Goal: Task Accomplishment & Management: Manage account settings

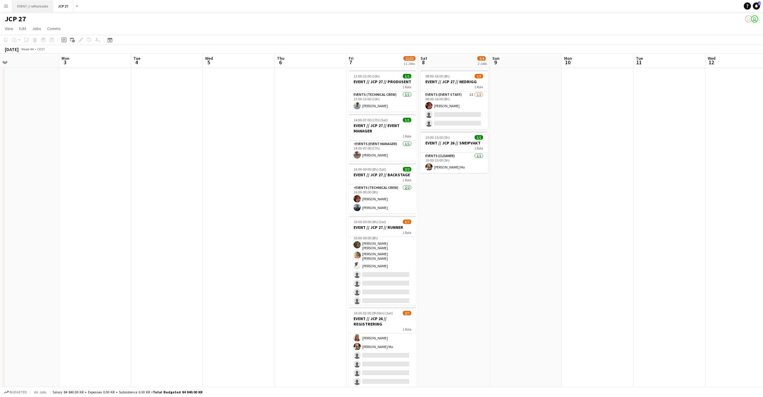
click at [30, 8] on button "EVENT // reMarkable Close" at bounding box center [32, 6] width 41 height 12
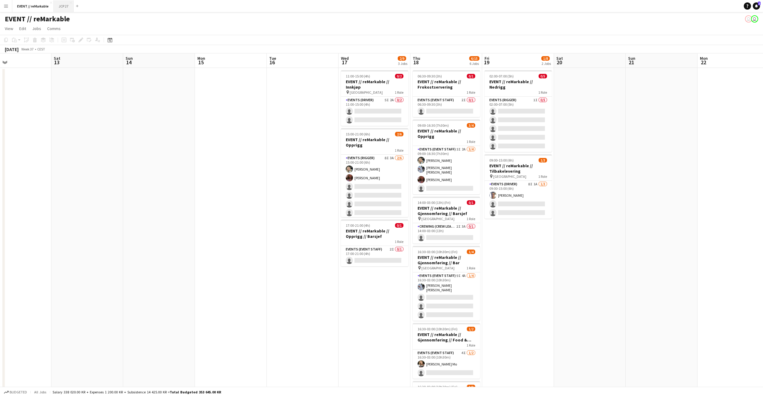
click at [62, 11] on button "JCP 27 Close" at bounding box center [64, 6] width 20 height 12
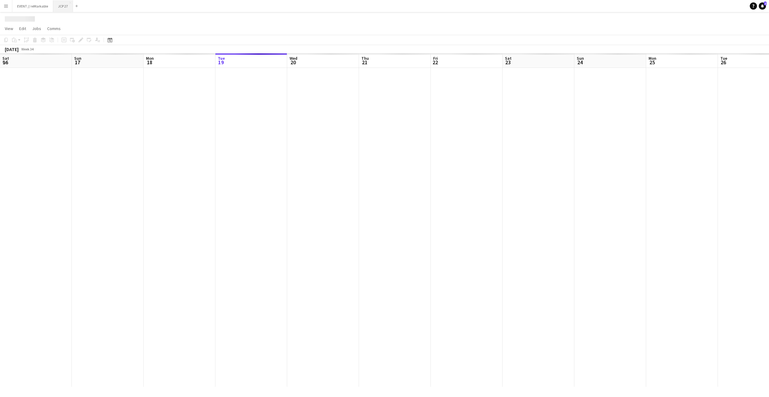
scroll to position [0, 144]
click at [33, 7] on button "EVENT // reMarkable Close" at bounding box center [32, 6] width 41 height 12
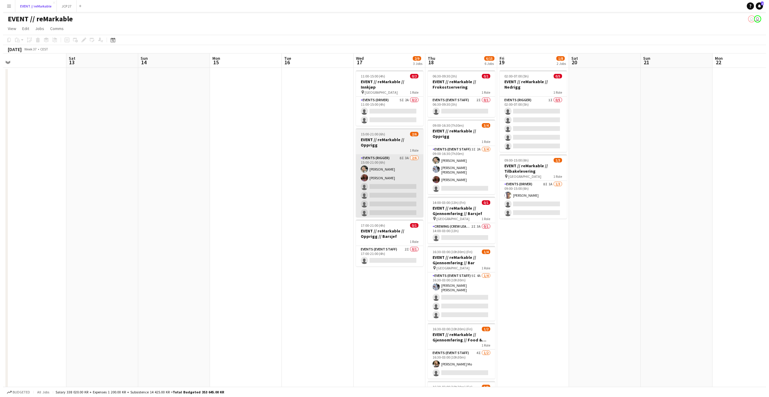
scroll to position [0, 226]
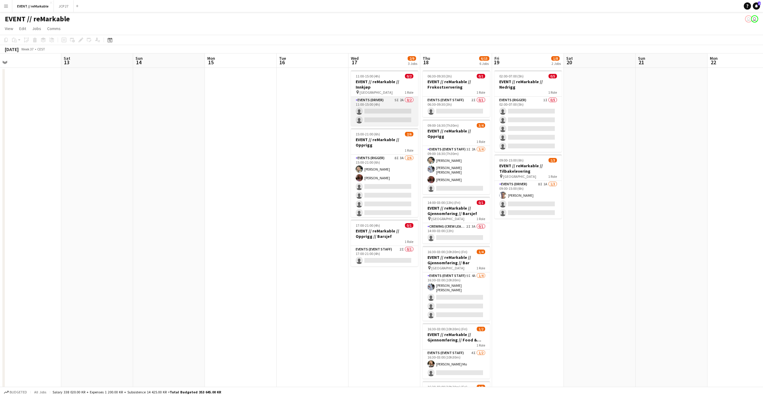
click at [395, 107] on app-card-role "Events (Driver) 5I 2A 0/2 11:00-15:00 (4h) single-neutral-actions single-neutra…" at bounding box center [384, 111] width 67 height 29
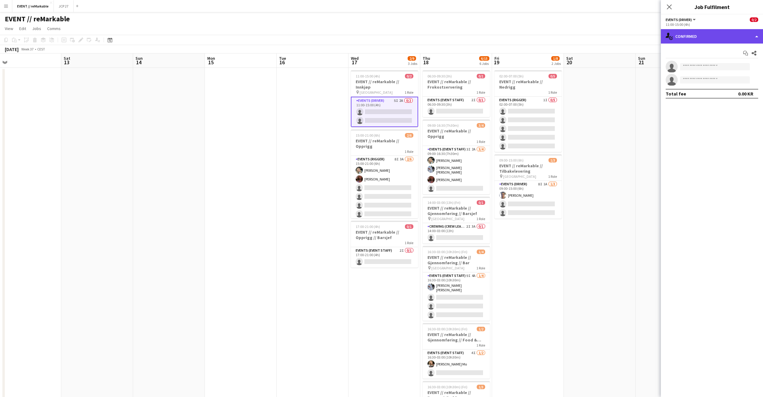
click at [699, 37] on div "single-neutral-actions-check-2 Confirmed" at bounding box center [712, 36] width 102 height 14
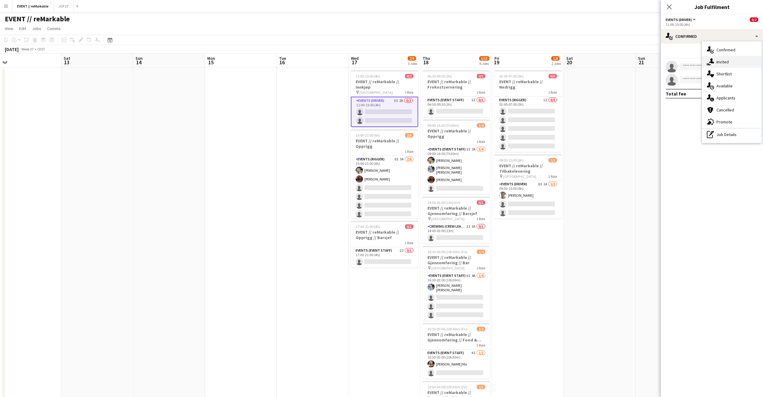
click at [710, 62] on icon at bounding box center [711, 60] width 5 height 5
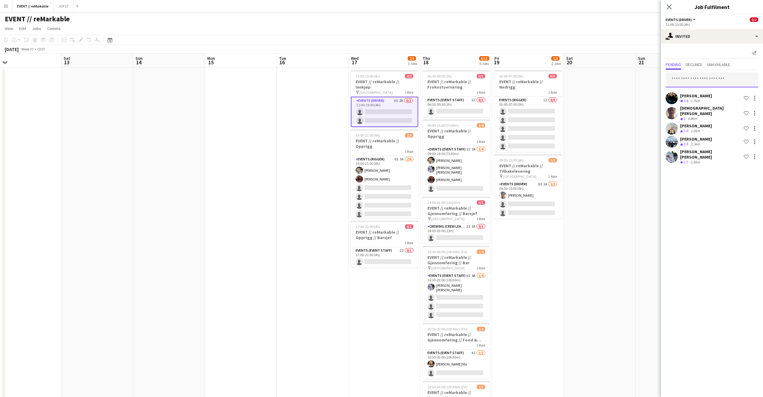
click at [696, 79] on input "text" at bounding box center [711, 79] width 92 height 15
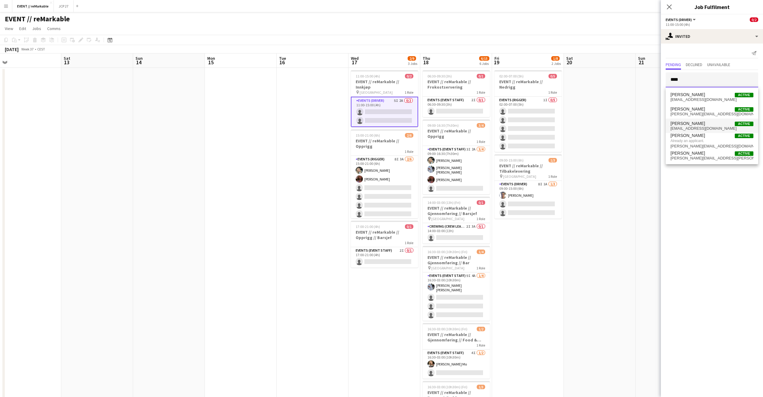
type input "****"
click at [698, 129] on span "[EMAIL_ADDRESS][DOMAIN_NAME]" at bounding box center [711, 128] width 83 height 5
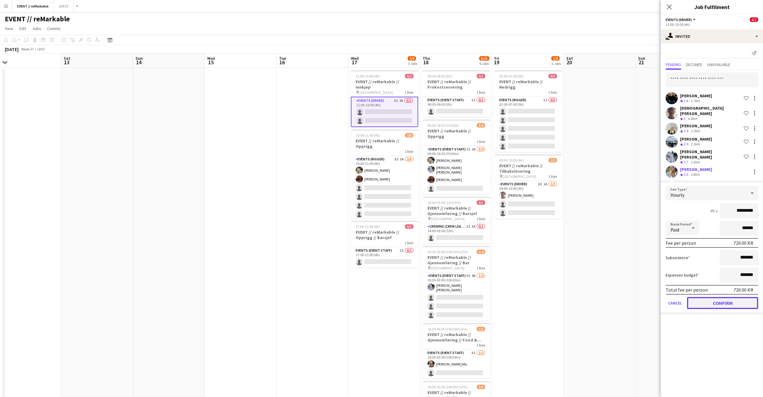
click at [717, 297] on button "Confirm" at bounding box center [722, 303] width 71 height 12
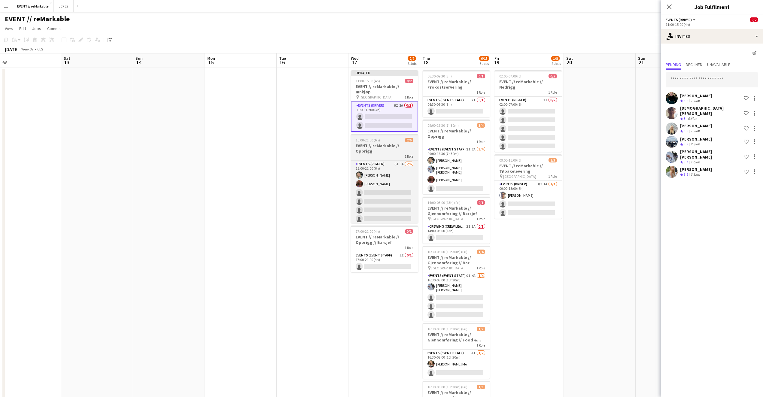
click at [380, 154] on div "1 Role" at bounding box center [384, 156] width 67 height 5
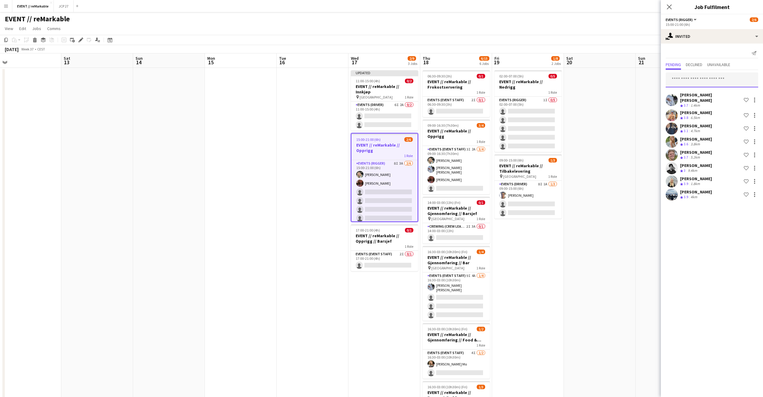
click at [687, 79] on input "text" at bounding box center [711, 79] width 92 height 15
type input "*****"
drag, startPoint x: 697, startPoint y: 99, endPoint x: 702, endPoint y: 83, distance: 16.5
click at [702, 83] on body "Menu Boards Boards Boards All jobs Status Workforce Workforce My Workforce Recr…" at bounding box center [381, 247] width 763 height 494
click at [702, 83] on input "*****" at bounding box center [711, 79] width 92 height 15
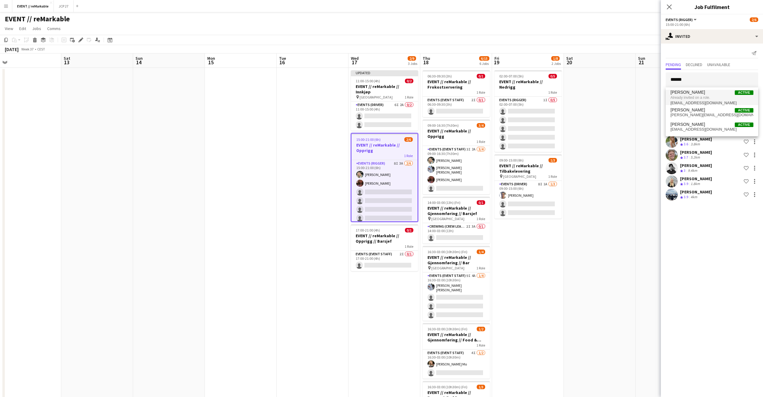
click at [702, 104] on span "[EMAIL_ADDRESS][DOMAIN_NAME]" at bounding box center [711, 103] width 83 height 5
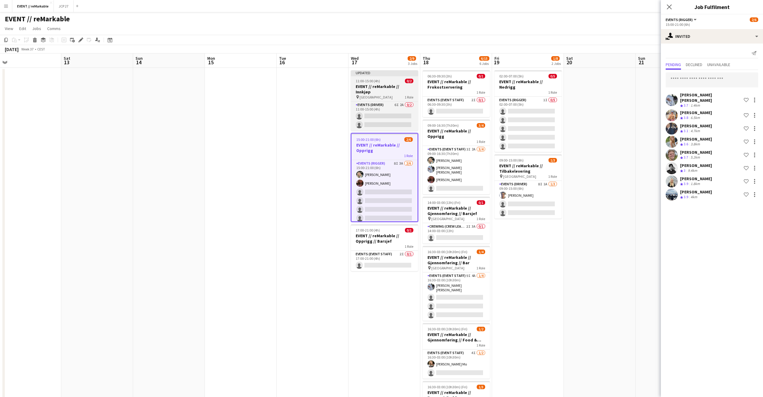
click at [374, 95] on div "pin Oslo 1 Role" at bounding box center [384, 97] width 67 height 5
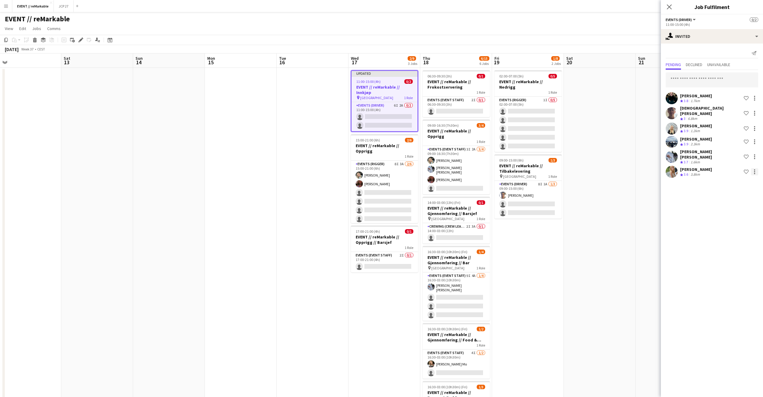
click at [754, 168] on div at bounding box center [754, 171] width 7 height 7
click at [736, 219] on span "Cancel invitation" at bounding box center [735, 218] width 35 height 5
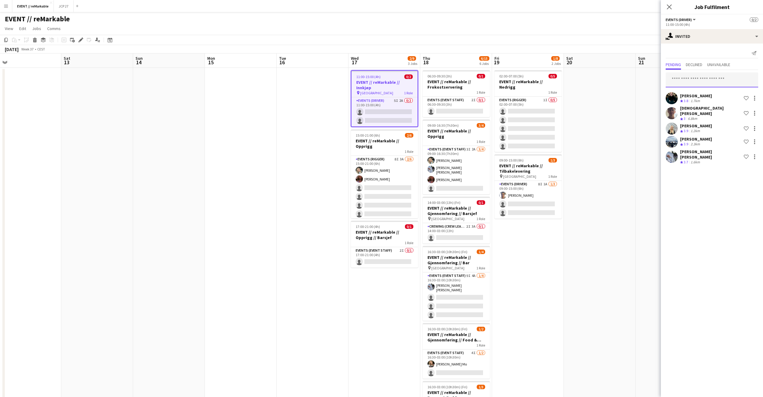
click at [693, 82] on input "text" at bounding box center [711, 79] width 92 height 15
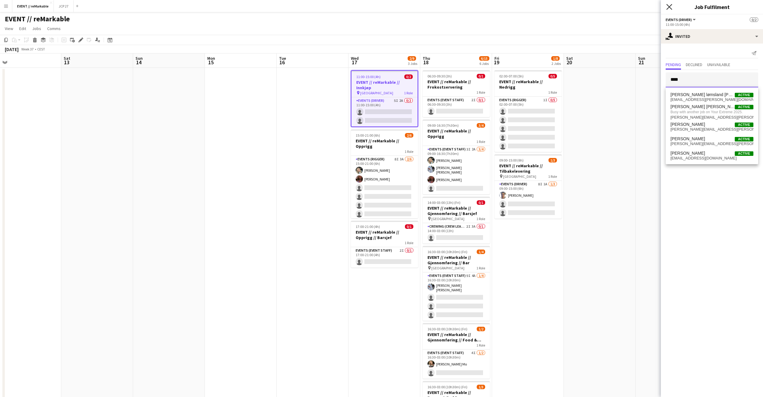
type input "****"
click at [666, 5] on icon "Close pop-in" at bounding box center [669, 7] width 6 height 6
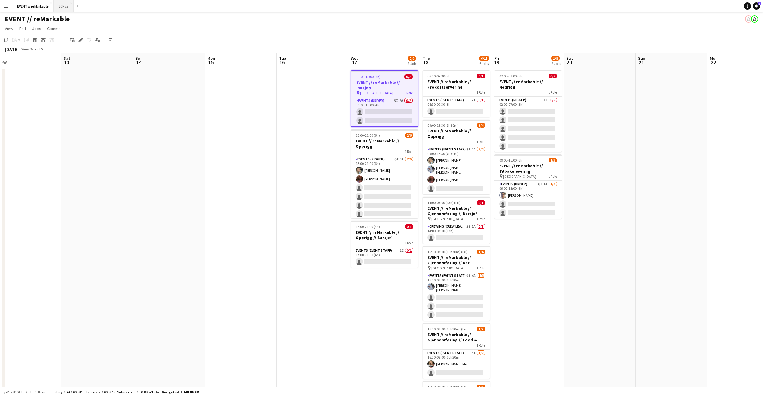
click at [60, 6] on button "JCP 27 Close" at bounding box center [64, 6] width 20 height 12
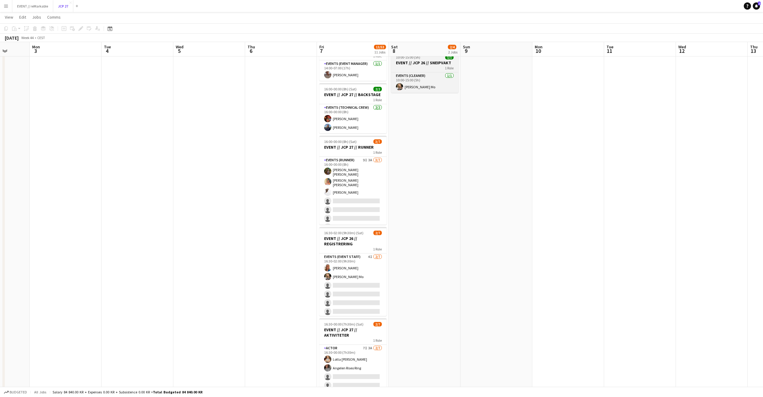
scroll to position [91, 0]
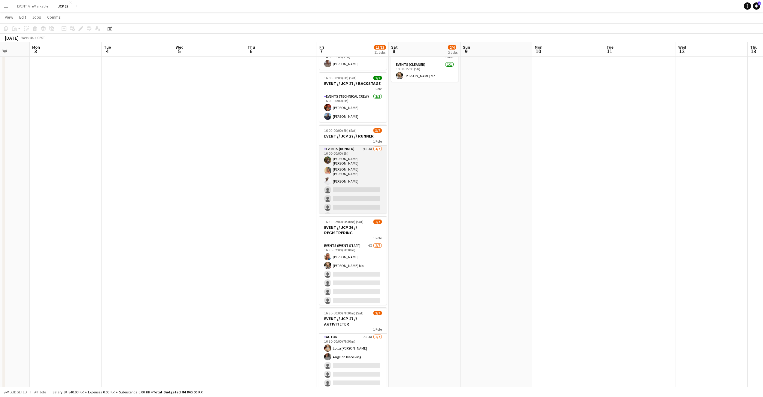
click at [357, 210] on app-card-role "Events (Runner) 9I 3A [DATE] 16:00-00:00 (8h) [PERSON_NAME] [PERSON_NAME] [PERS…" at bounding box center [352, 184] width 67 height 76
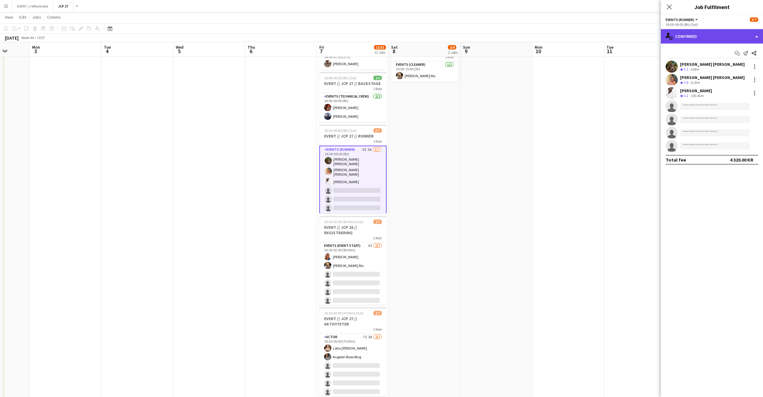
click at [692, 34] on div "single-neutral-actions-check-2 Confirmed" at bounding box center [712, 36] width 102 height 14
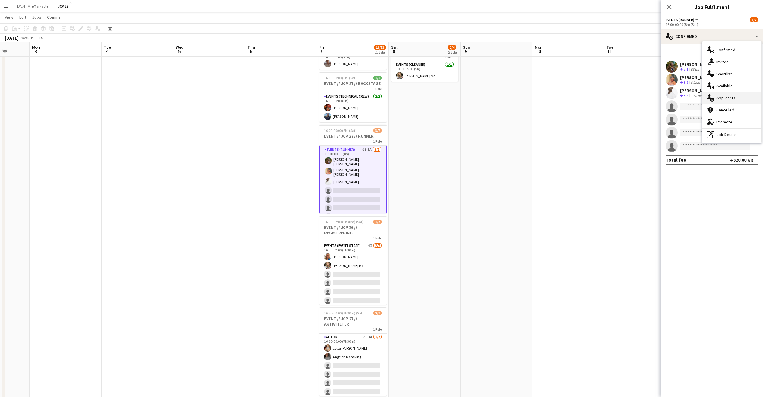
click at [727, 99] on div "single-neutral-actions-information Applicants" at bounding box center [731, 98] width 59 height 12
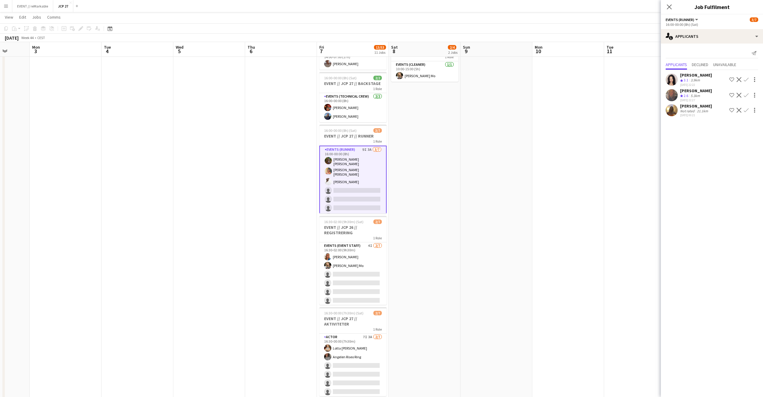
click at [704, 106] on div "[PERSON_NAME]" at bounding box center [696, 105] width 32 height 5
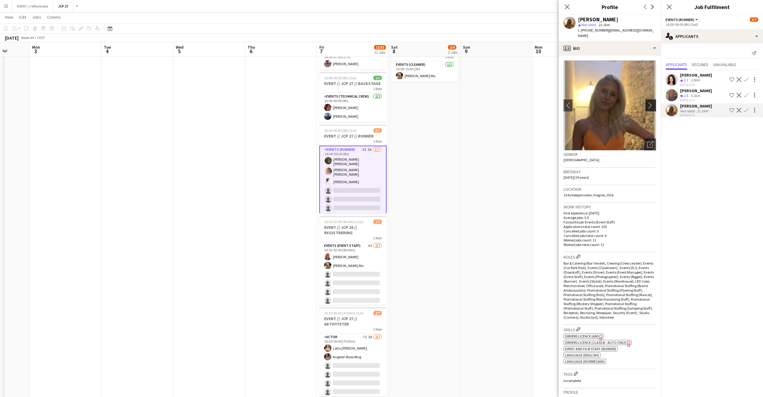
click at [648, 102] on app-icon "chevron-right" at bounding box center [651, 105] width 9 height 6
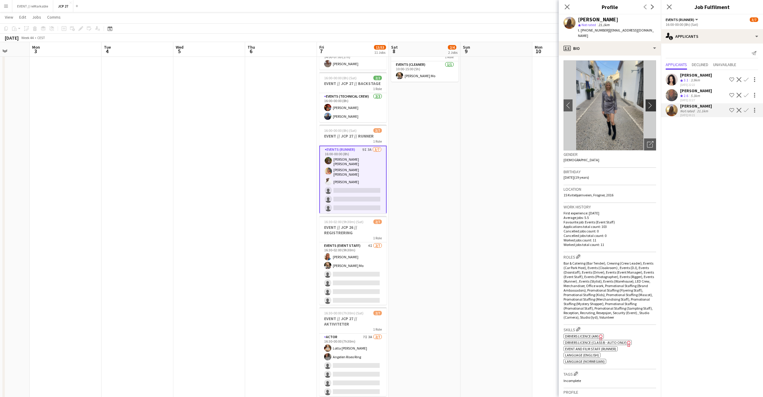
click at [647, 102] on app-icon "chevron-right" at bounding box center [651, 105] width 9 height 6
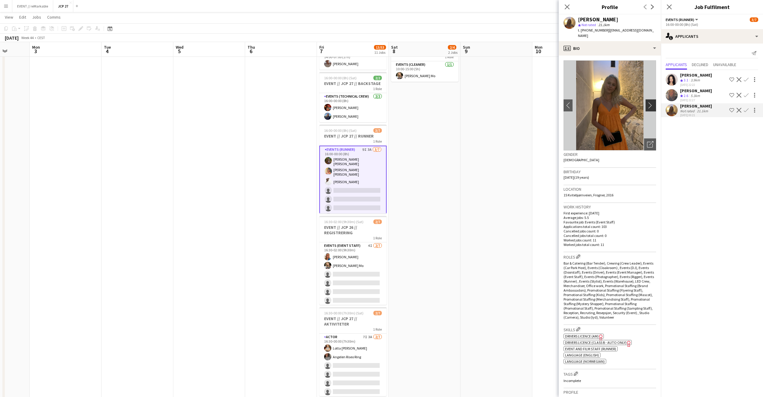
click at [647, 102] on app-icon "chevron-right" at bounding box center [651, 105] width 9 height 6
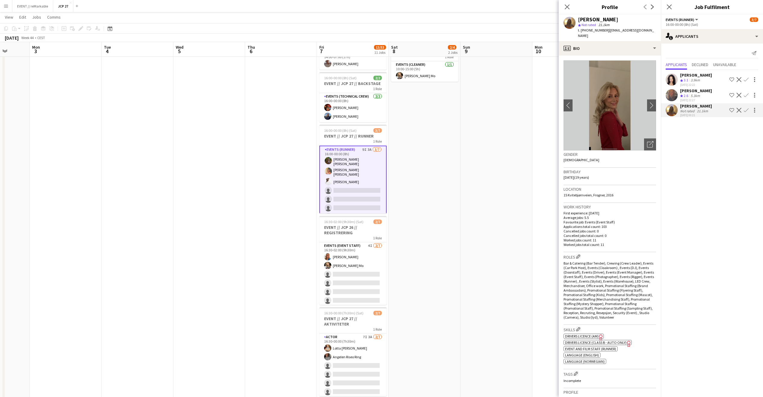
click at [695, 79] on div "3.9km" at bounding box center [695, 80] width 12 height 5
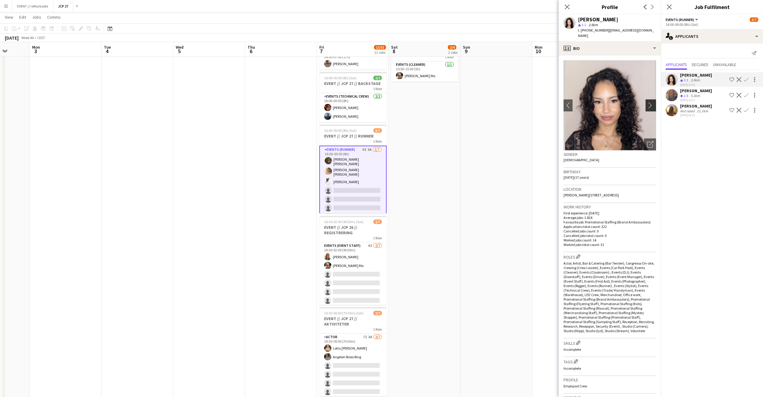
click at [649, 102] on app-icon "chevron-right" at bounding box center [651, 105] width 9 height 6
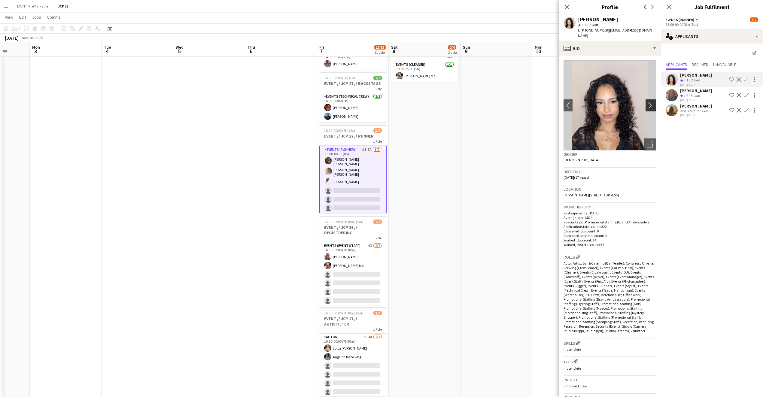
click at [647, 102] on app-icon "chevron-right" at bounding box center [651, 105] width 9 height 6
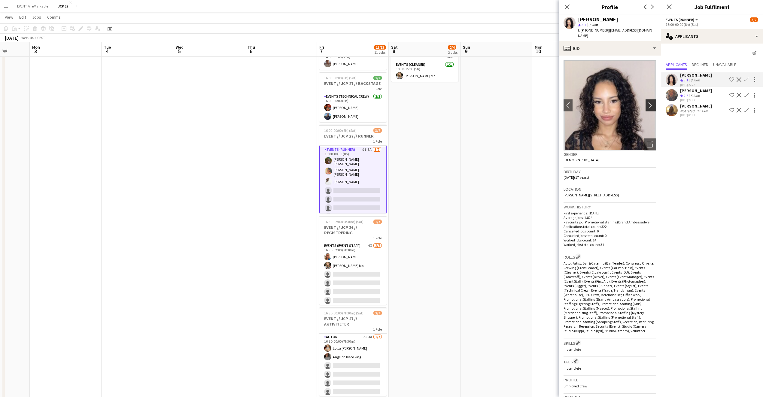
click at [647, 102] on app-icon "chevron-right" at bounding box center [651, 105] width 9 height 6
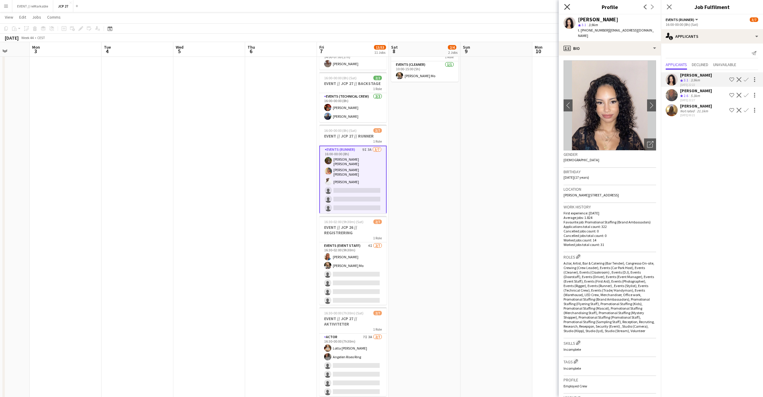
click at [568, 6] on icon at bounding box center [567, 7] width 6 height 6
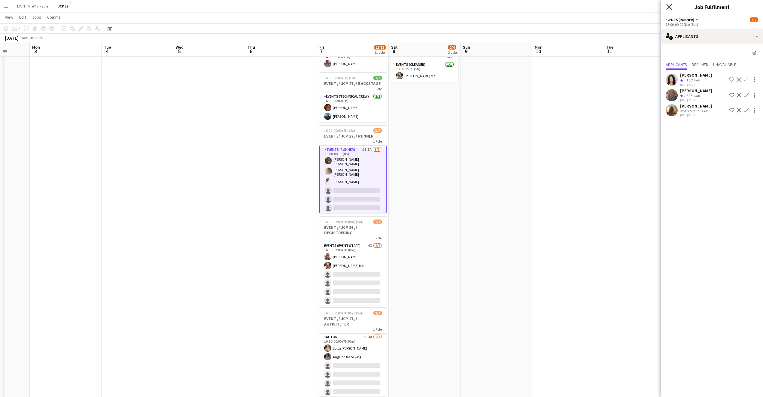
click at [669, 8] on icon "Close pop-in" at bounding box center [669, 7] width 6 height 6
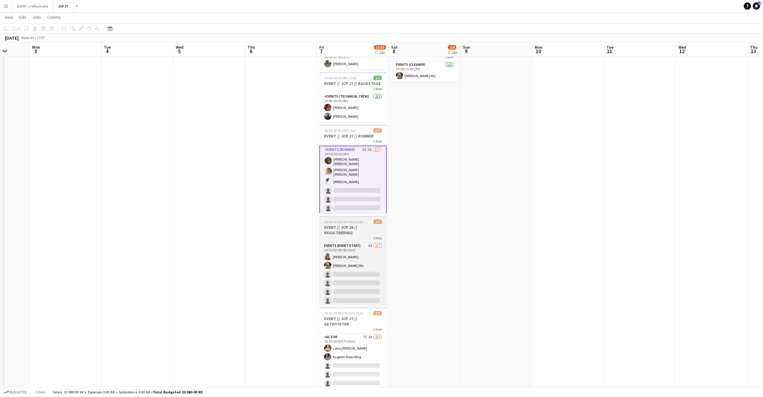
click at [356, 234] on h3 "EVENT // JCP 26 // REGISTRERING" at bounding box center [352, 230] width 67 height 11
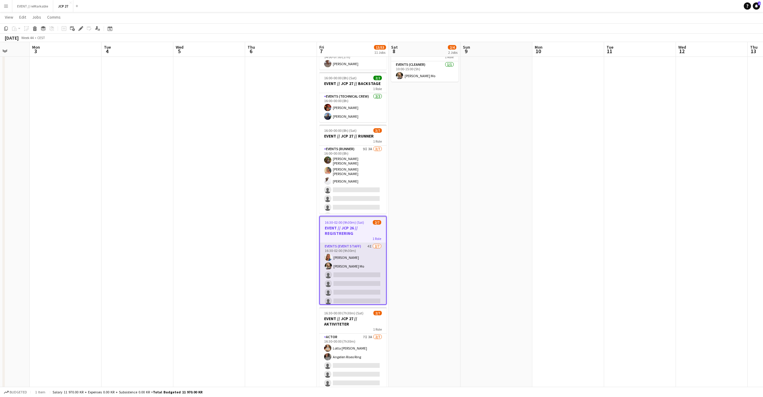
click at [347, 265] on app-card-role "Events (Event Staff) 4I 2/7 16:30-02:00 (9h30m) Amalie Gravnås Marte Jensen Mo …" at bounding box center [353, 279] width 66 height 73
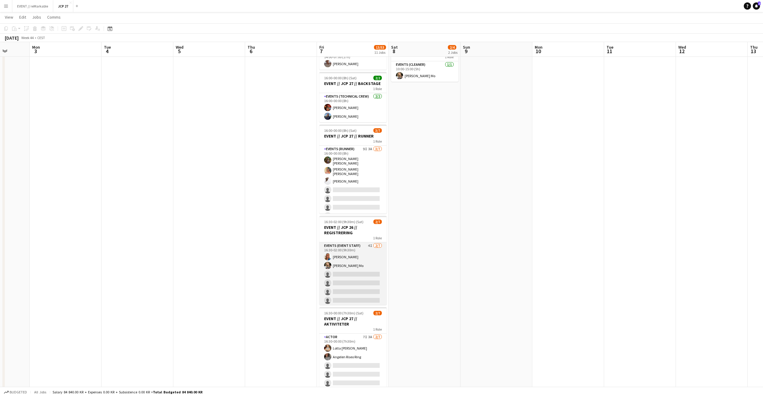
click at [365, 265] on app-card-role "Events (Event Staff) 4I 2/7 16:30-02:00 (9h30m) Amalie Gravnås Marte Jensen Mo …" at bounding box center [352, 278] width 67 height 73
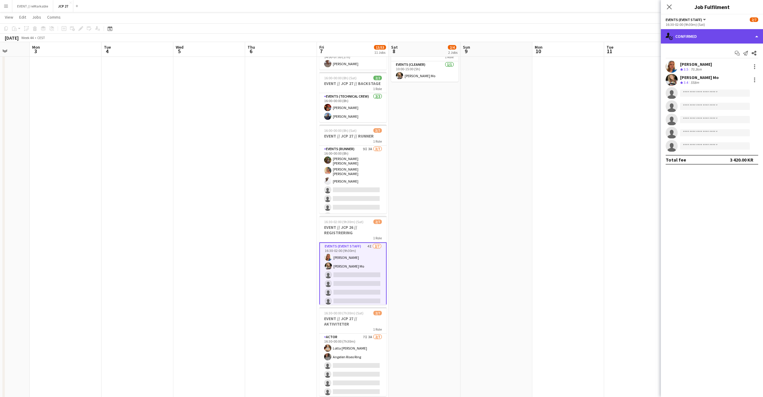
click at [717, 39] on div "single-neutral-actions-check-2 Confirmed" at bounding box center [712, 36] width 102 height 14
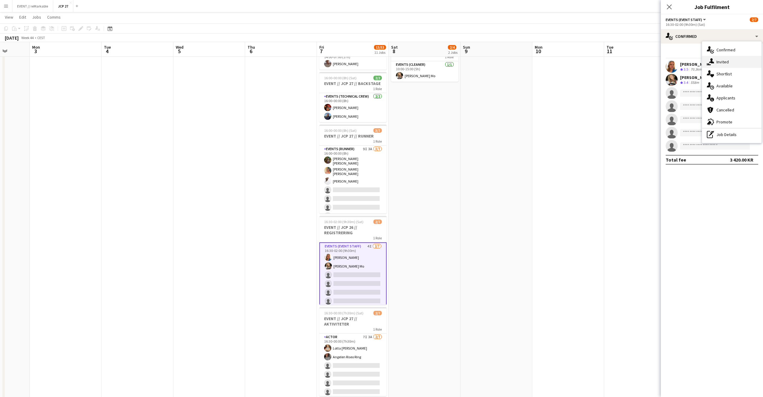
click at [718, 58] on div "single-neutral-actions-share-1 Invited" at bounding box center [731, 62] width 59 height 12
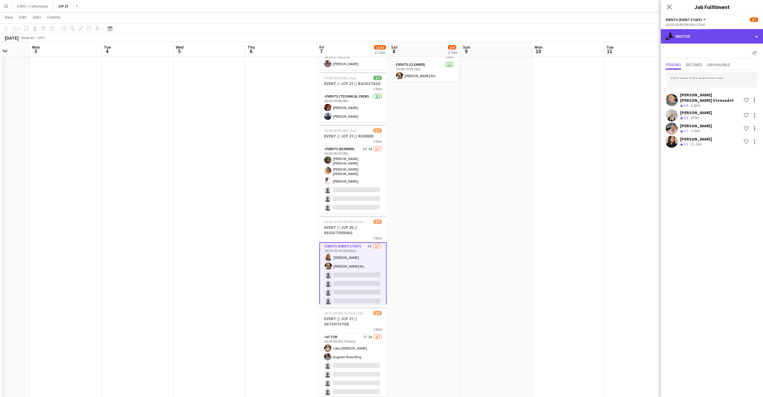
click at [700, 39] on div "single-neutral-actions-share-1 Invited" at bounding box center [712, 36] width 102 height 14
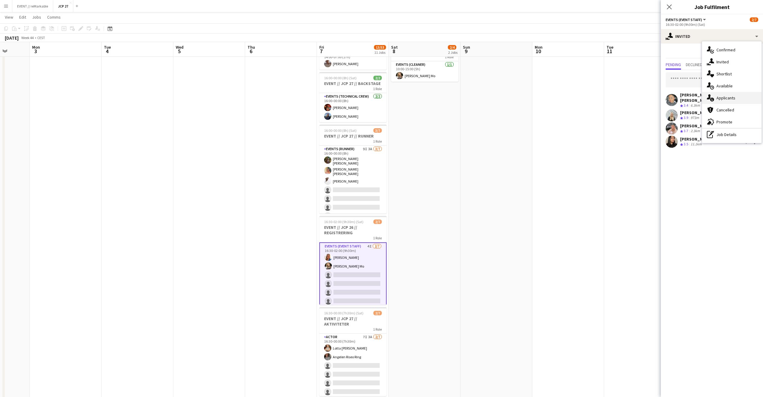
click at [736, 101] on div "single-neutral-actions-information Applicants" at bounding box center [731, 98] width 59 height 12
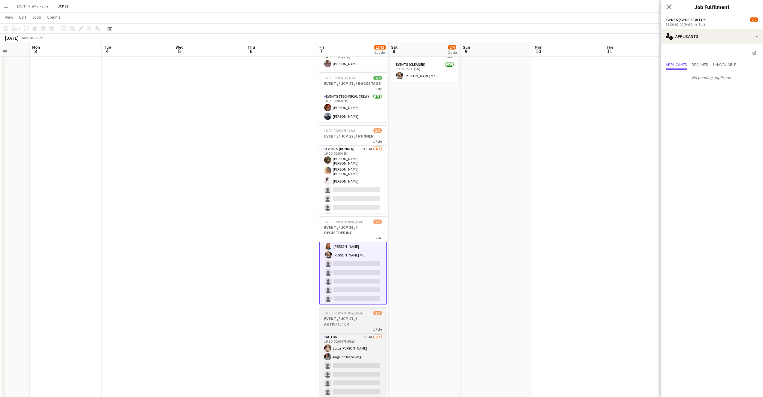
click at [339, 322] on h3 "EVENT // JCP 27 // AKTIVITETER" at bounding box center [352, 321] width 67 height 11
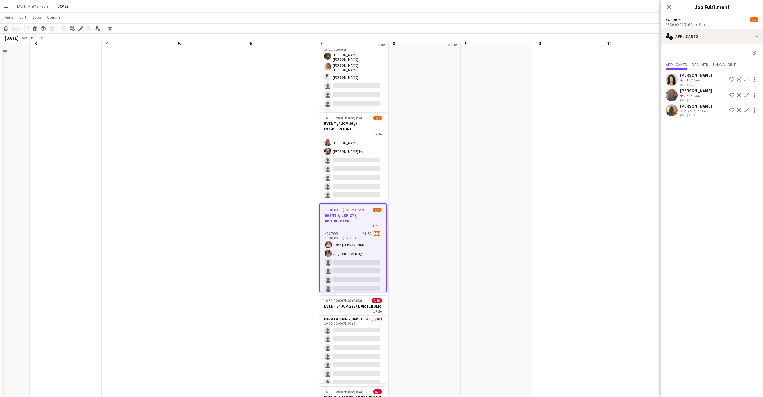
scroll to position [235, 0]
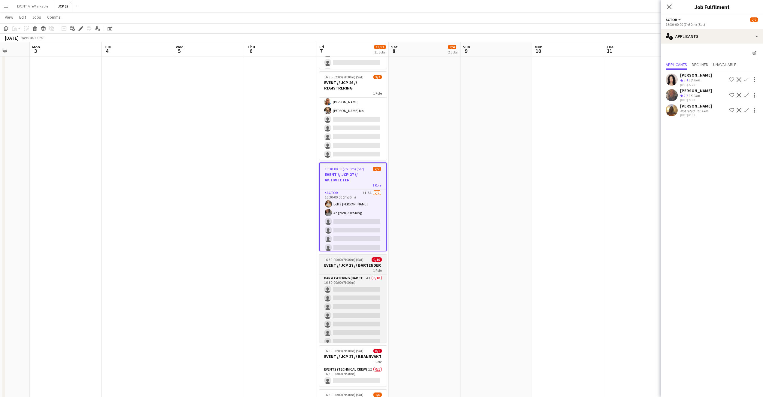
click at [343, 265] on h3 "EVENT // JCP 27 // BARTENDER" at bounding box center [352, 264] width 67 height 5
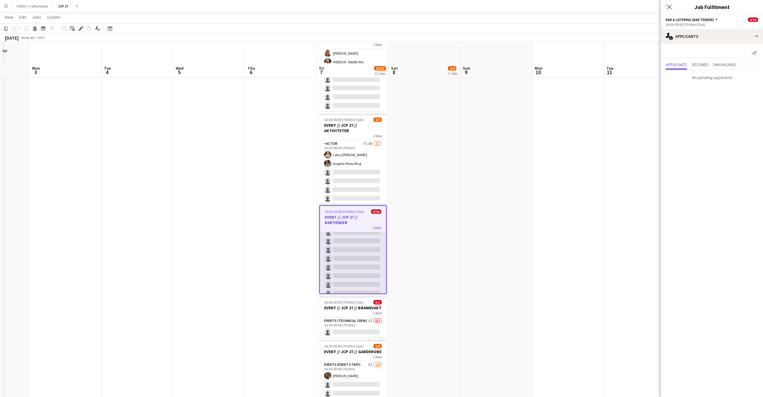
scroll to position [320, 0]
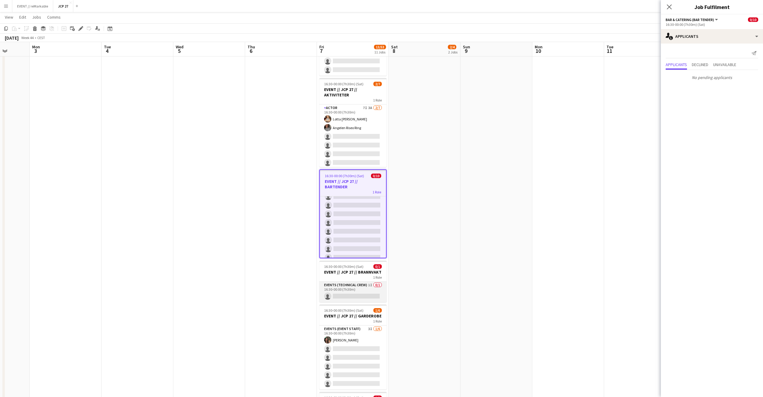
click at [348, 290] on app-card-role "Events (Technical Crew) 1I 0/1 16:30-00:00 (7h30m) single-neutral-actions" at bounding box center [352, 292] width 67 height 20
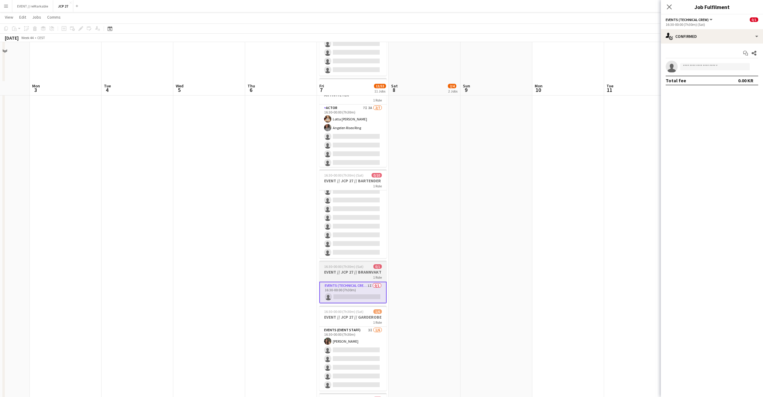
scroll to position [369, 0]
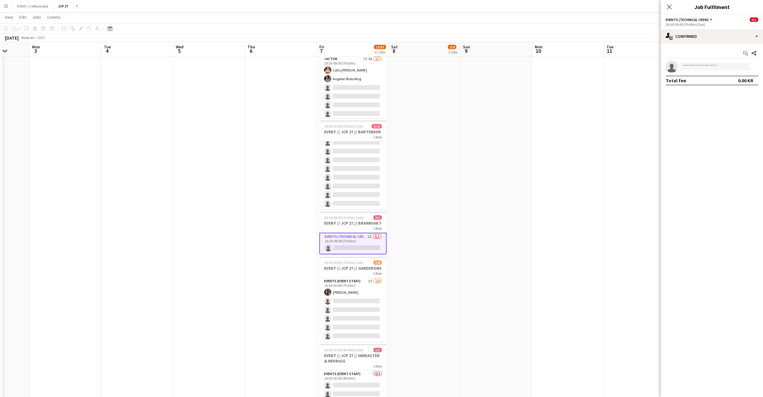
click at [715, 44] on div "Start chat Share single-neutral-actions Total fee 0.00 KR" at bounding box center [712, 67] width 102 height 47
click at [715, 38] on div "single-neutral-actions-check-2 Confirmed" at bounding box center [712, 36] width 102 height 14
click at [735, 61] on div "single-neutral-actions-share-1 Invited" at bounding box center [731, 62] width 59 height 12
click at [709, 40] on div "single-neutral-actions-share-1 Invited" at bounding box center [712, 36] width 102 height 14
click at [713, 98] on icon "single-neutral-actions-information" at bounding box center [710, 97] width 7 height 7
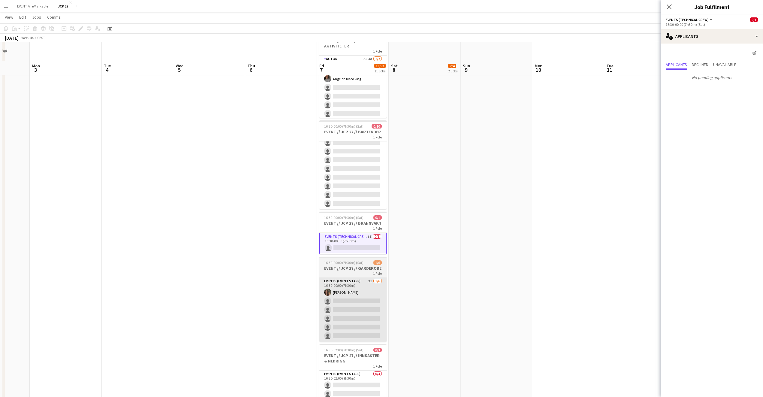
scroll to position [428, 0]
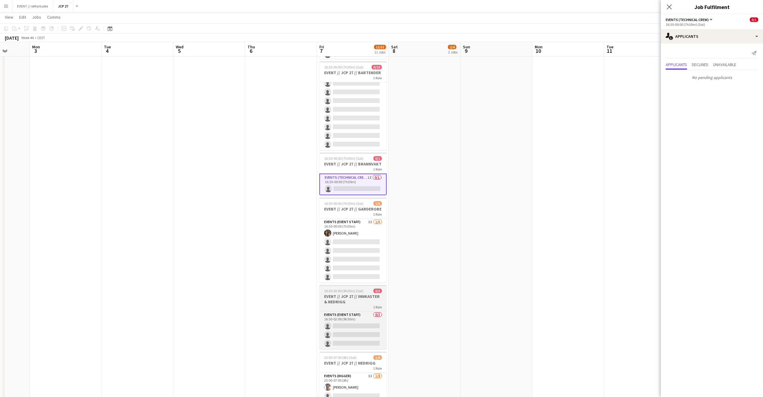
click at [344, 306] on div "1 Role" at bounding box center [352, 307] width 67 height 5
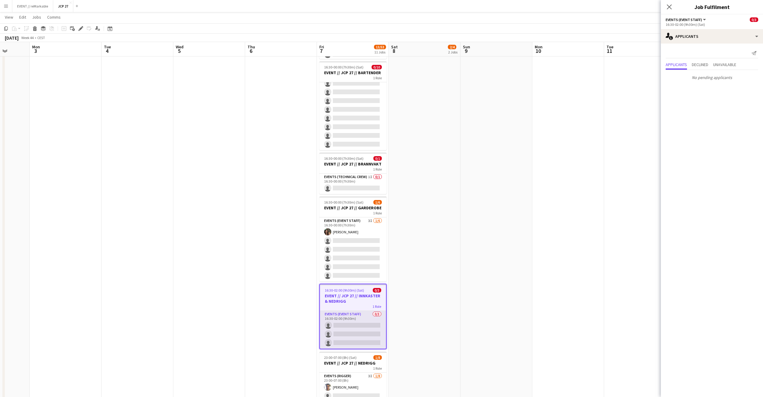
click at [342, 324] on app-card-role "Events (Event Staff) 0/3 16:30-02:00 (9h30m) single-neutral-actions single-neut…" at bounding box center [353, 330] width 66 height 38
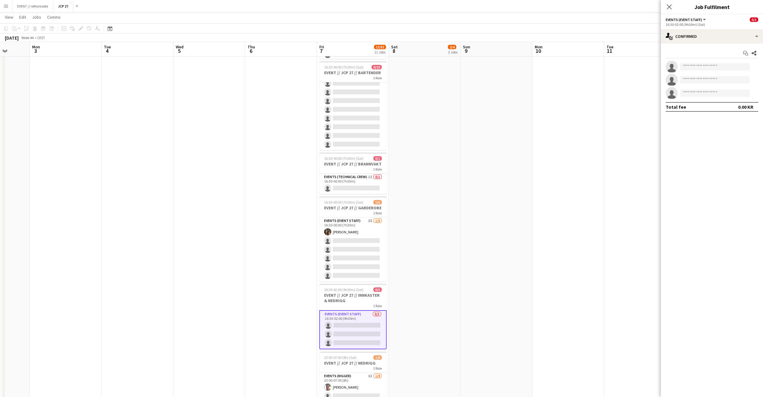
click at [342, 324] on app-card-role "Events (Event Staff) 0/3 16:30-02:00 (9h30m) single-neutral-actions single-neut…" at bounding box center [352, 329] width 67 height 39
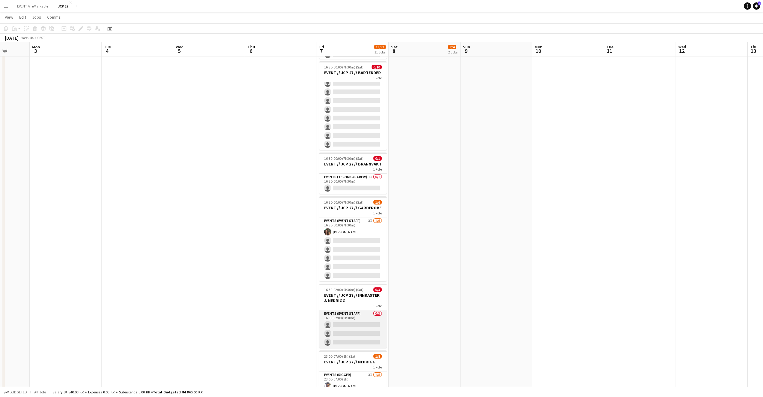
click at [342, 324] on app-card-role "Events (Event Staff) 0/3 16:30-02:00 (9h30m) single-neutral-actions single-neut…" at bounding box center [352, 329] width 67 height 38
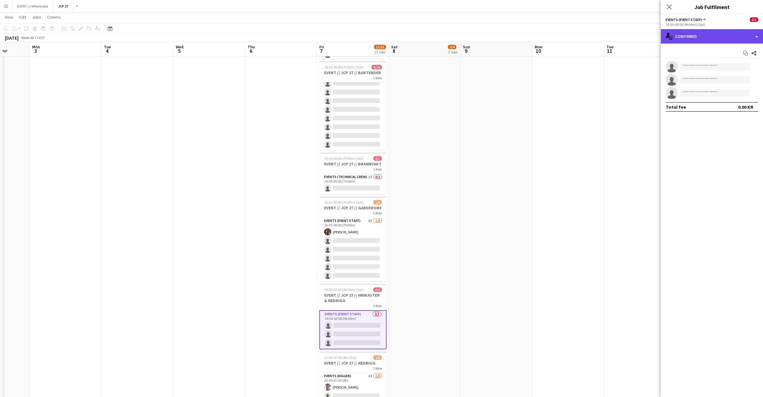
click at [692, 34] on div "single-neutral-actions-check-2 Confirmed" at bounding box center [712, 36] width 102 height 14
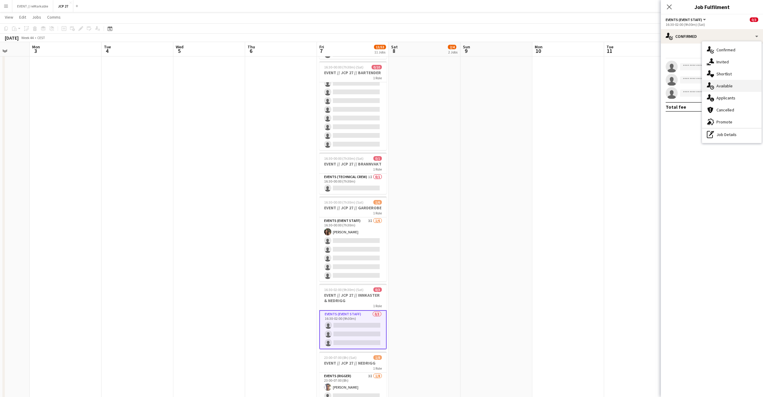
click at [732, 86] on div "single-neutral-actions-upload Available" at bounding box center [731, 86] width 59 height 12
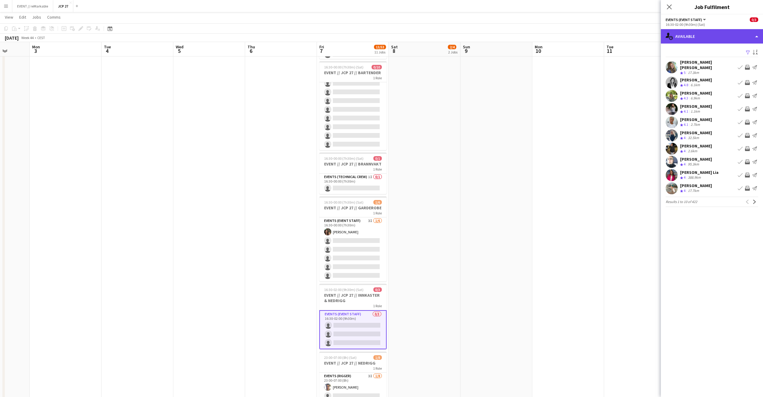
click at [725, 30] on div "single-neutral-actions-upload Available" at bounding box center [712, 36] width 102 height 14
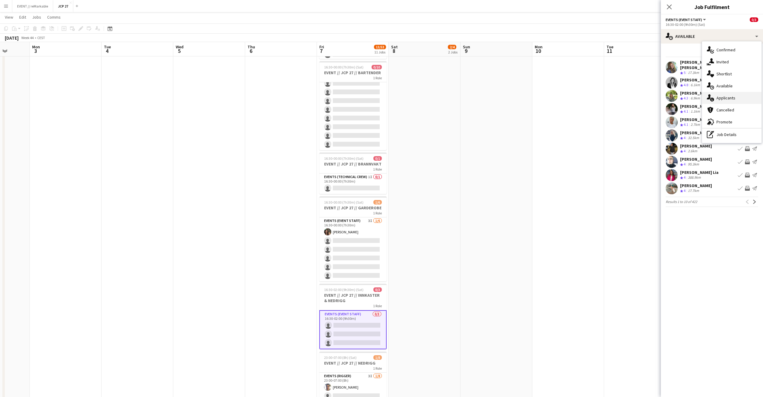
click at [735, 93] on div "single-neutral-actions-information Applicants" at bounding box center [731, 98] width 59 height 12
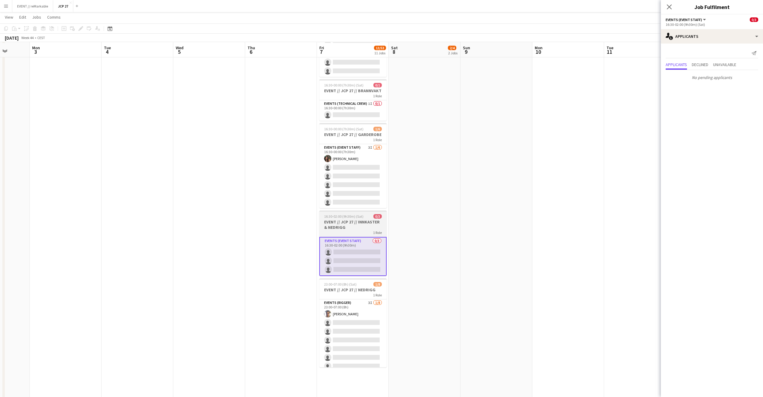
scroll to position [502, 0]
click at [365, 324] on app-card-role "Events (Rigger) 3I 1/8 23:00-07:00 (8h) Hussein Alsaedi single-neutral-actions …" at bounding box center [352, 339] width 67 height 81
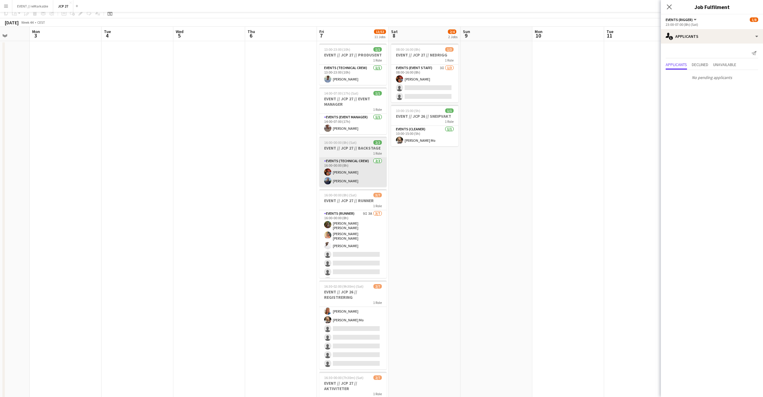
scroll to position [0, 0]
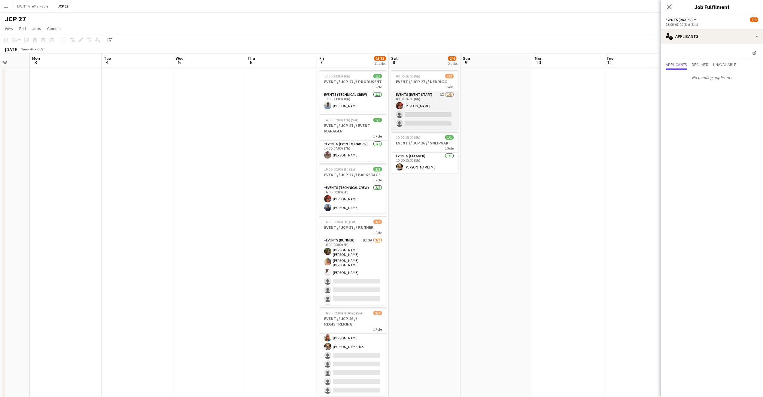
click at [441, 115] on app-card-role "Events (Event Staff) 3I 1/3 08:00-16:00 (8h) Benjamin Aven single-neutral-actio…" at bounding box center [424, 110] width 67 height 38
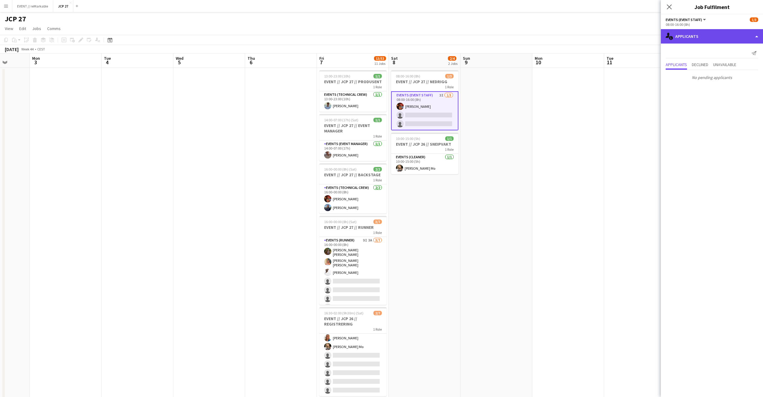
click at [719, 29] on div "single-neutral-actions-information Applicants" at bounding box center [712, 36] width 102 height 14
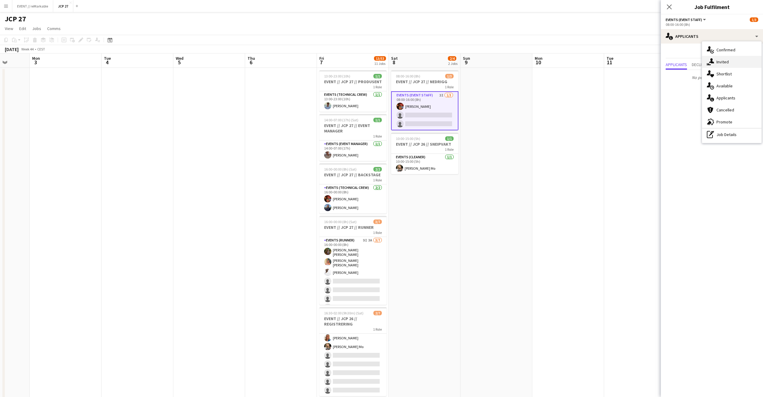
click at [729, 63] on div "single-neutral-actions-share-1 Invited" at bounding box center [731, 62] width 59 height 12
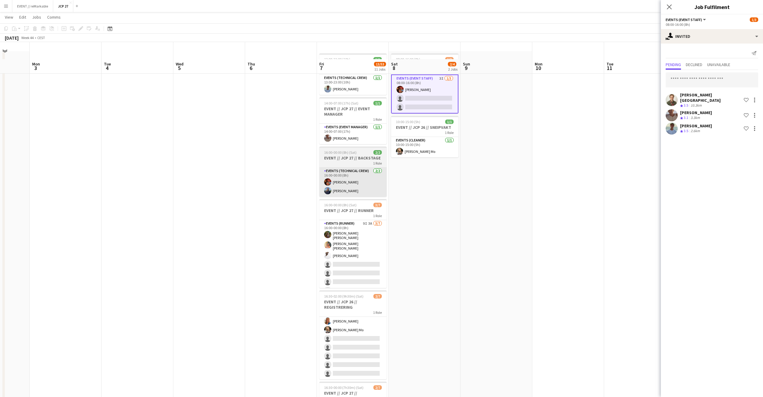
scroll to position [58, 0]
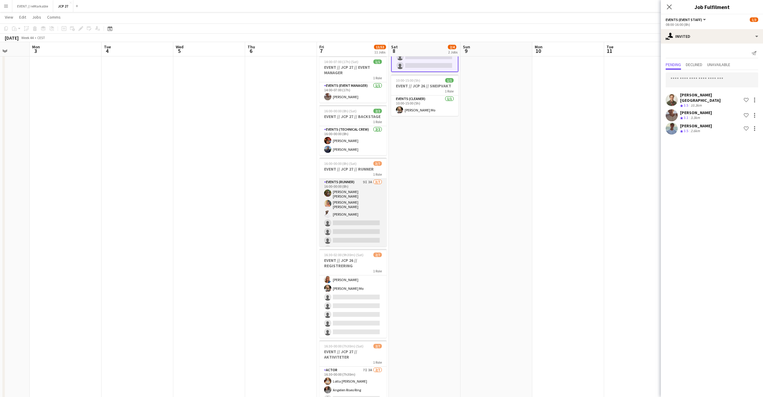
click at [344, 226] on app-card-role "Events (Runner) 9I 3A 3/7 16:00-00:00 (8h) Sarah Elise Getaz Hannah Ludivia Rot…" at bounding box center [352, 217] width 67 height 76
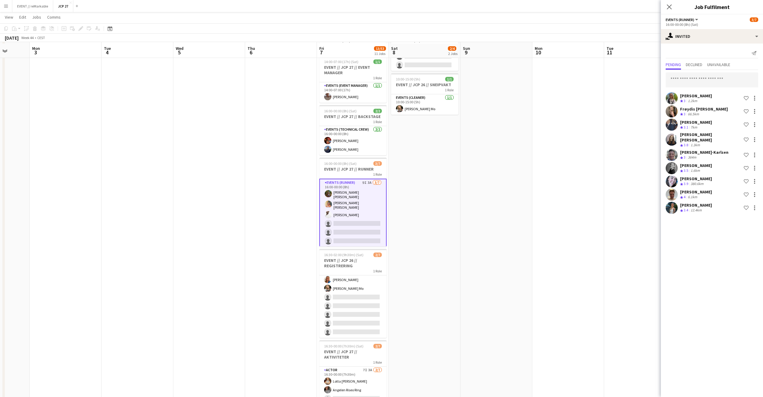
scroll to position [59, 0]
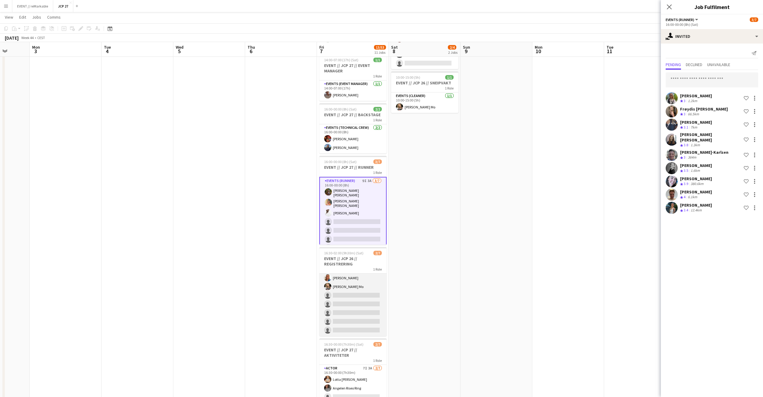
click at [335, 292] on app-card-role "Events (Event Staff) 4I 2/7 16:30-02:00 (9h30m) Amalie Gravnås Marte Jensen Mo …" at bounding box center [352, 299] width 67 height 73
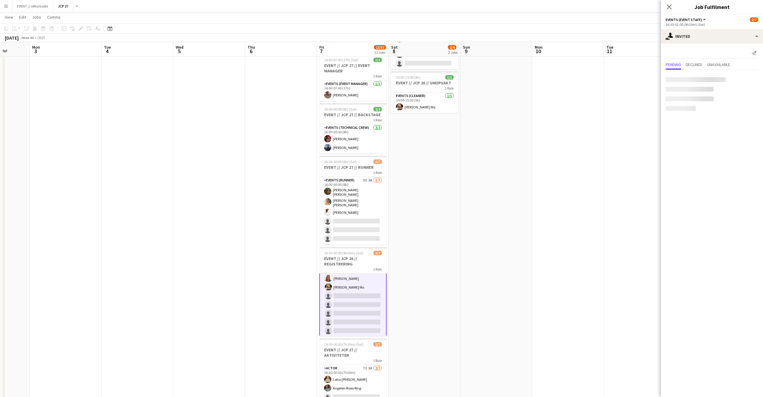
scroll to position [11, 0]
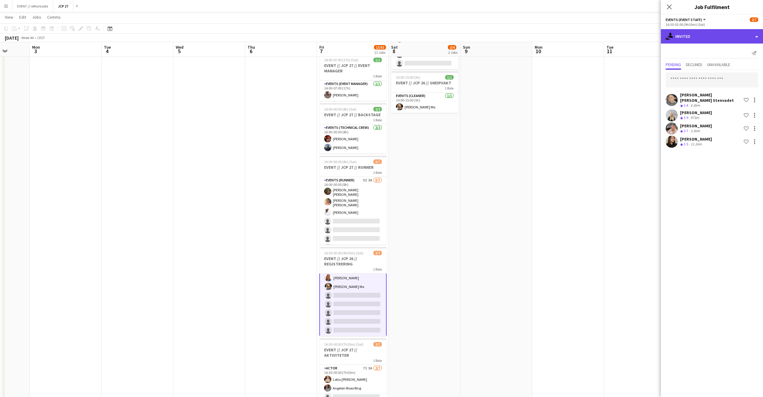
click at [697, 38] on div "single-neutral-actions-share-1 Invited" at bounding box center [712, 36] width 102 height 14
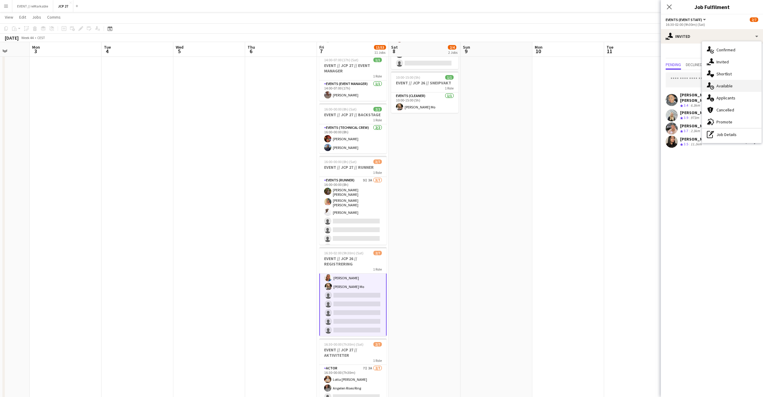
click at [711, 84] on icon "single-neutral-actions-upload" at bounding box center [710, 85] width 7 height 7
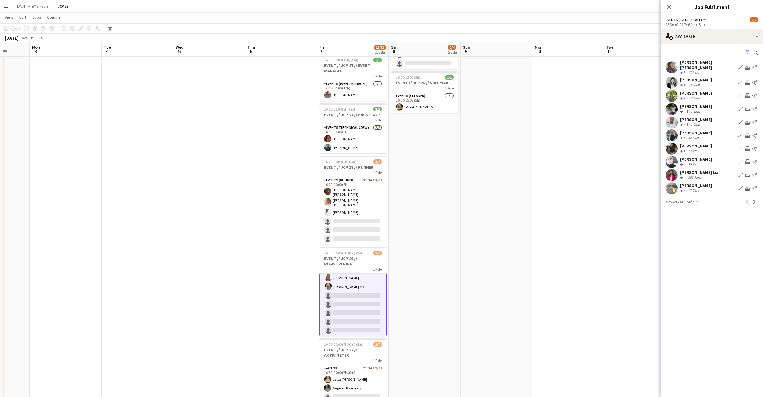
click at [707, 59] on div "Hennie Marie Nordahl Crew rating 5 17.3km Book crew Invite crew Send notificati…" at bounding box center [712, 67] width 102 height 16
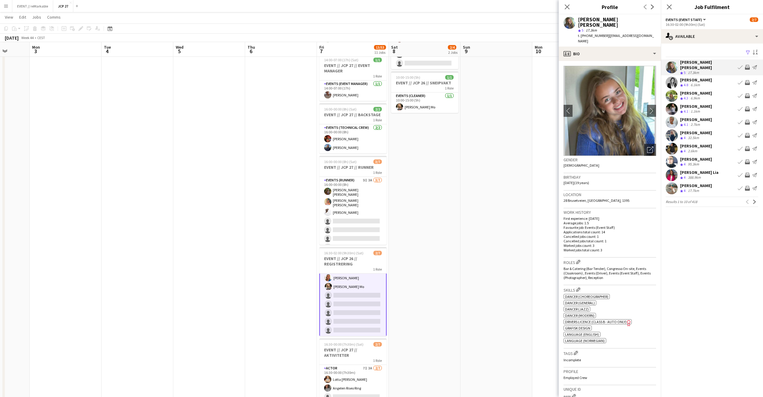
click at [679, 77] on div "Fabienne Høili Crew rating 4.8 6.1km Book crew Invite crew Send notification" at bounding box center [712, 83] width 102 height 12
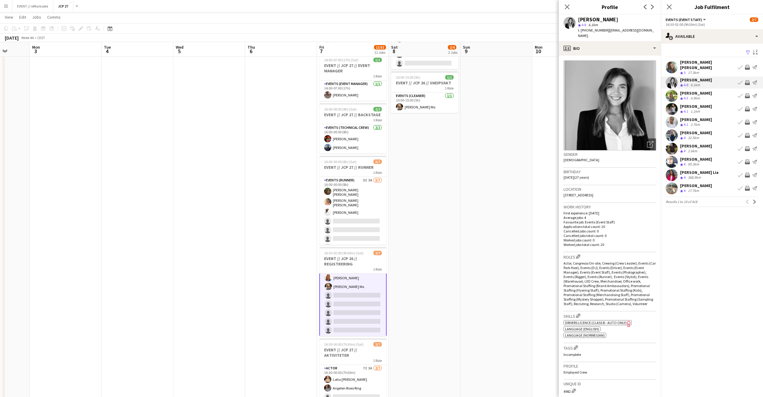
click at [680, 90] on div "Mille Jacobsen" at bounding box center [696, 92] width 32 height 5
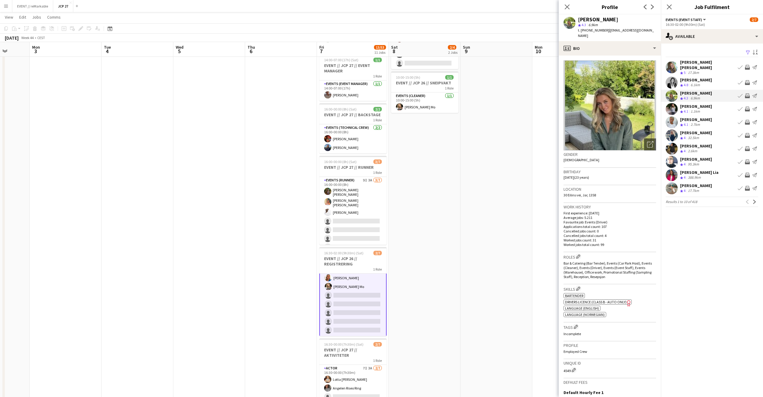
click at [679, 103] on div "Mille Berger Crew rating 4.1 1.1km Book crew Invite crew Send notification" at bounding box center [712, 109] width 102 height 12
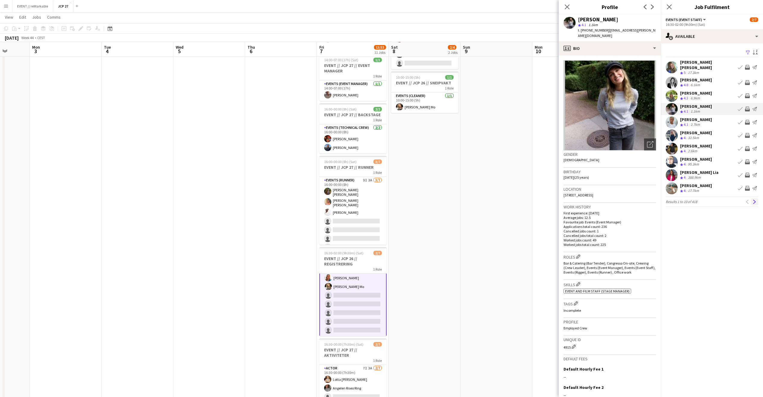
click at [755, 200] on app-icon "Next" at bounding box center [754, 202] width 4 height 4
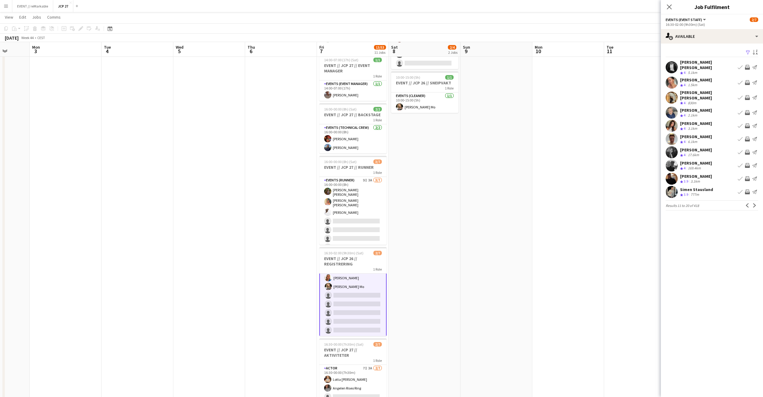
click at [686, 64] on div "Stein Victor Larsen" at bounding box center [707, 64] width 55 height 11
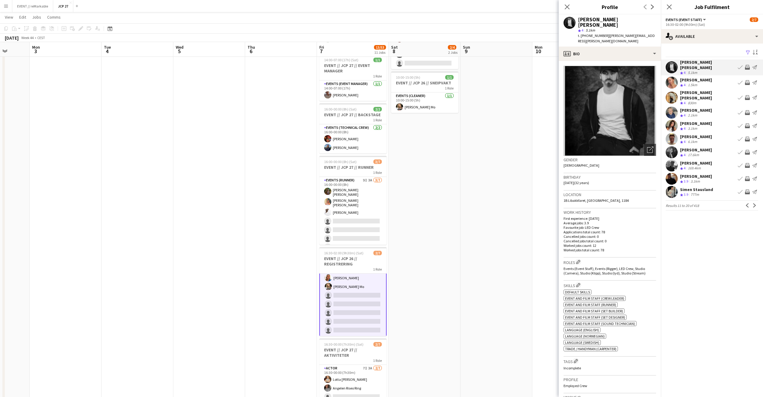
click at [690, 77] on div "Ina Solbakken" at bounding box center [696, 79] width 32 height 5
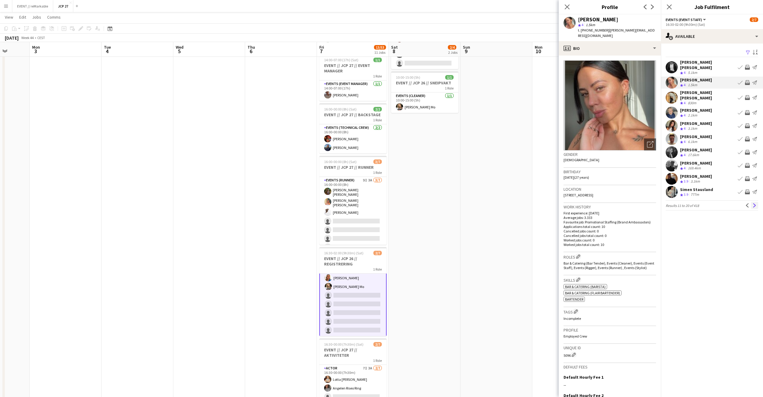
click at [756, 203] on app-icon "Next" at bounding box center [754, 205] width 4 height 4
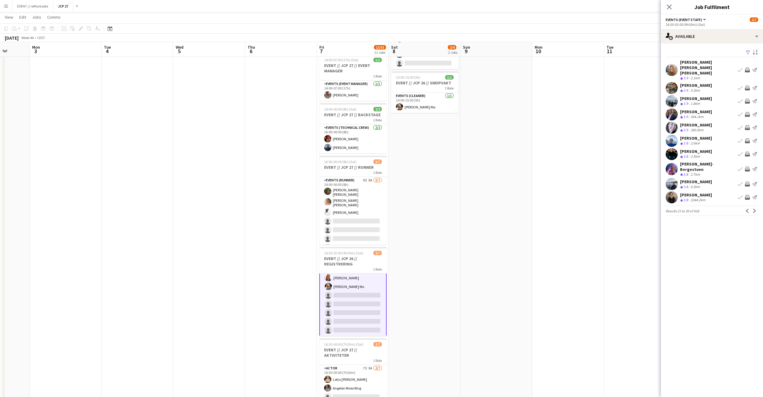
click at [687, 135] on div "Erlend Skår" at bounding box center [696, 137] width 32 height 5
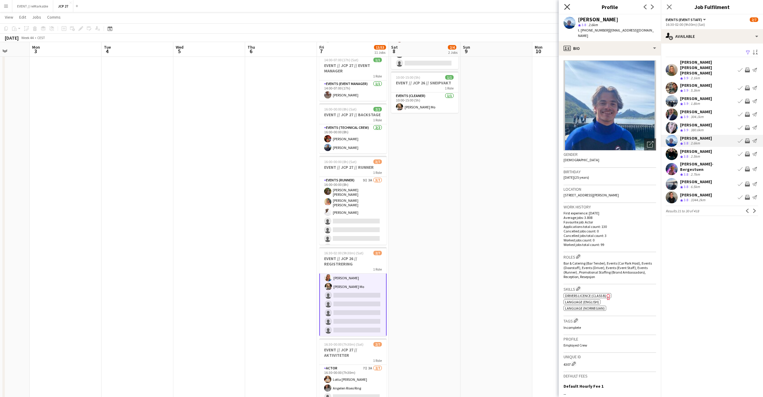
click at [564, 7] on icon "Close pop-in" at bounding box center [567, 7] width 6 height 6
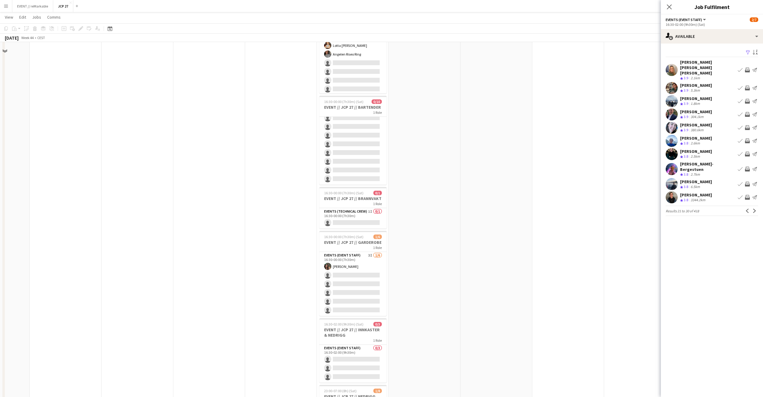
scroll to position [402, 0]
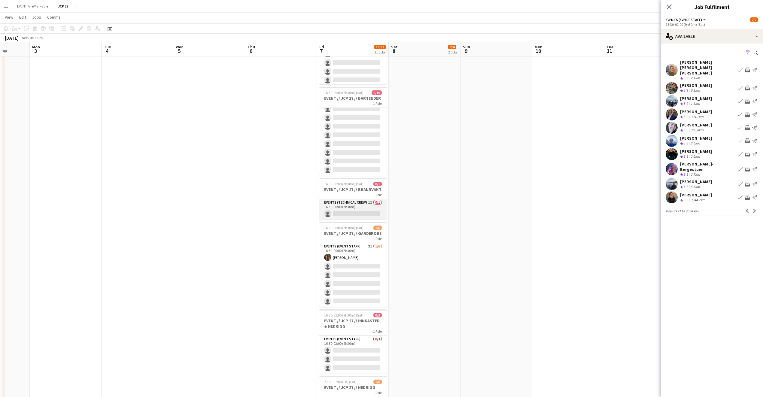
click at [358, 215] on app-card-role "Events (Technical Crew) 1I 0/1 16:30-00:00 (7h30m) single-neutral-actions" at bounding box center [352, 209] width 67 height 20
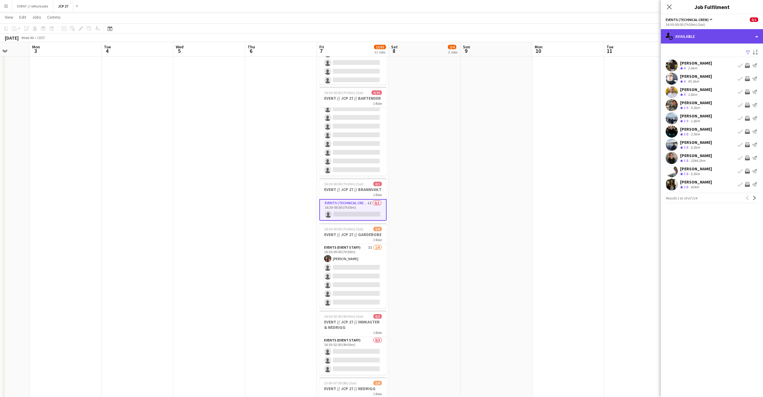
click at [718, 39] on div "single-neutral-actions-upload Available" at bounding box center [712, 36] width 102 height 14
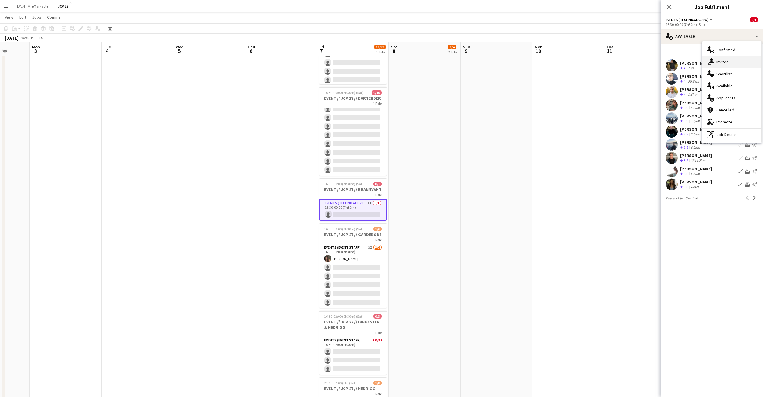
click at [724, 59] on div "single-neutral-actions-share-1 Invited" at bounding box center [731, 62] width 59 height 12
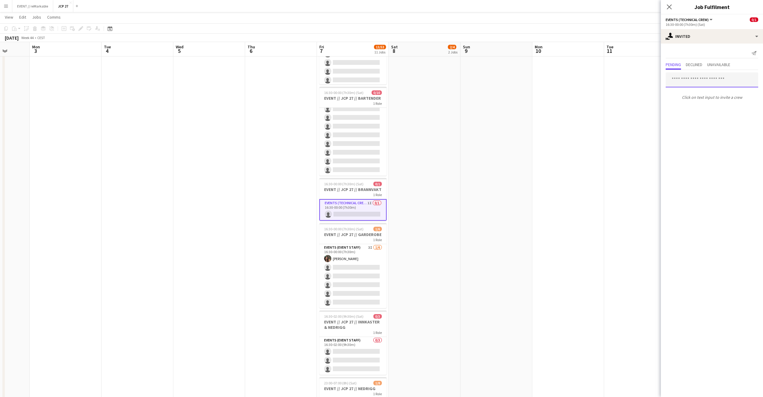
click at [698, 72] on input "text" at bounding box center [711, 79] width 92 height 15
type input "******"
click at [702, 112] on span "erlend1706skaar@gmail.com" at bounding box center [711, 114] width 83 height 5
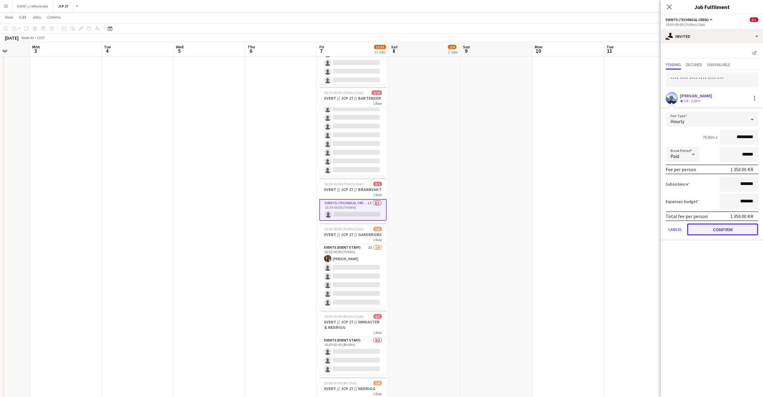
click at [700, 233] on button "Confirm" at bounding box center [722, 229] width 71 height 12
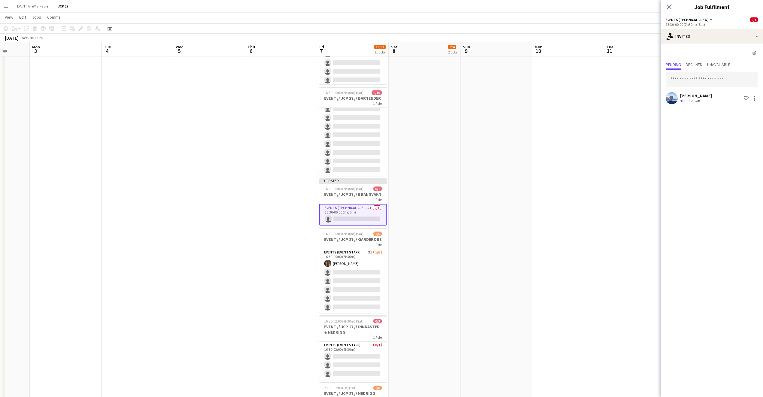
click at [667, 5] on icon "Close pop-in" at bounding box center [669, 7] width 5 height 5
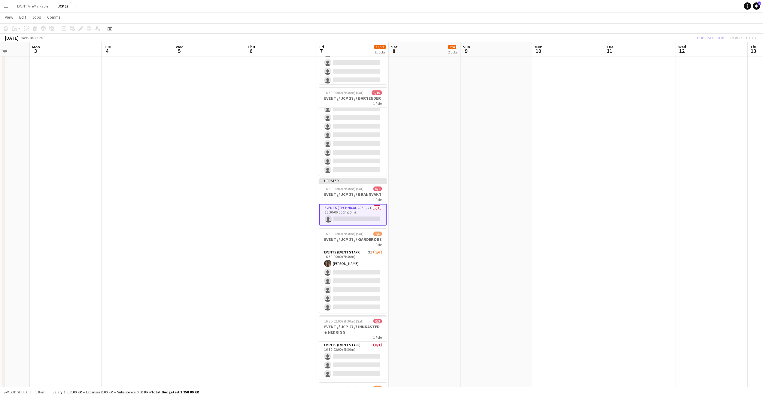
click at [714, 32] on app-toolbar "Copy Paste Paste Command V Paste with crew Command Shift V Paste linked Job Del…" at bounding box center [381, 28] width 763 height 10
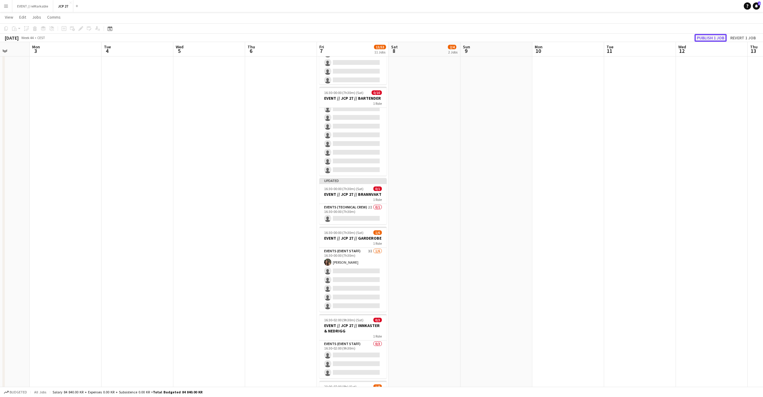
click at [714, 36] on button "Publish 1 job" at bounding box center [710, 38] width 32 height 8
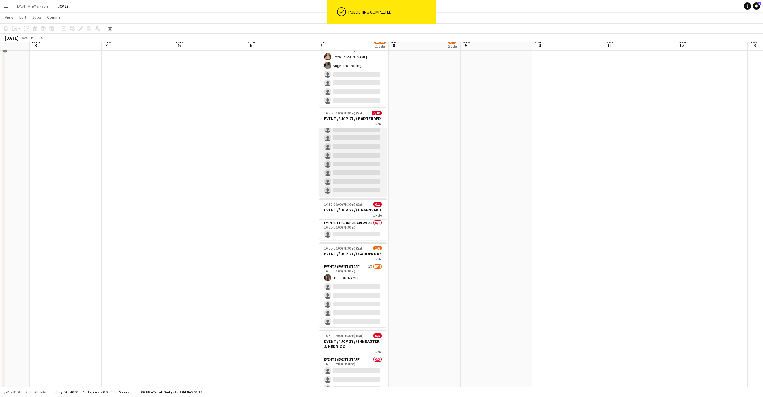
scroll to position [376, 0]
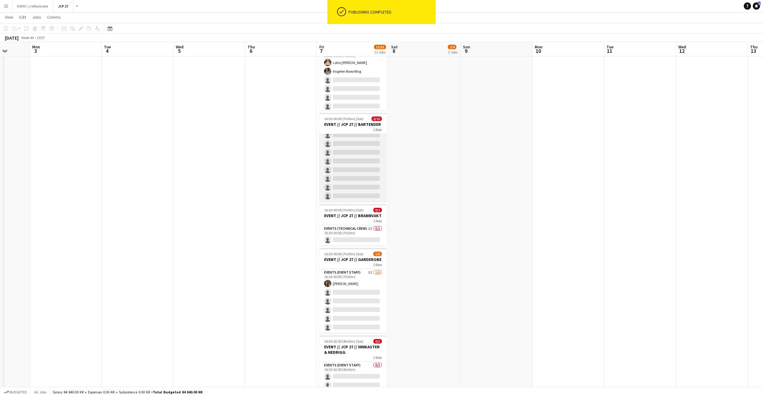
click at [364, 171] on app-card-role "Bar & Catering (Bar Tender) 4I 0/10 16:30-00:00 (7h30m) single-neutral-actions …" at bounding box center [352, 152] width 67 height 99
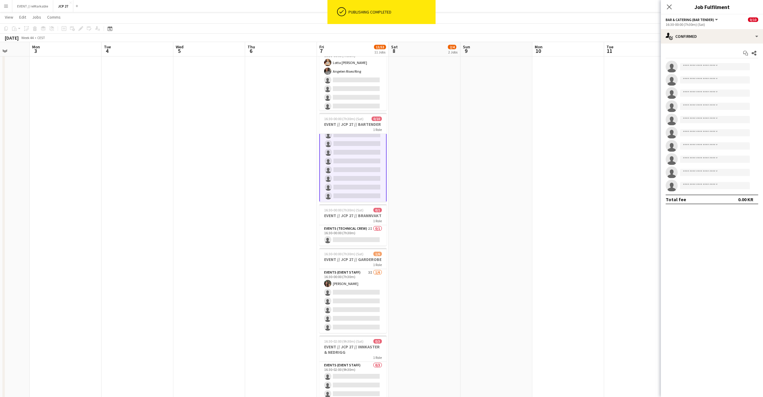
click at [364, 171] on app-card-role "Bar & Catering (Bar Tender) 4I 0/10 16:30-00:00 (7h30m) single-neutral-actions …" at bounding box center [352, 152] width 67 height 100
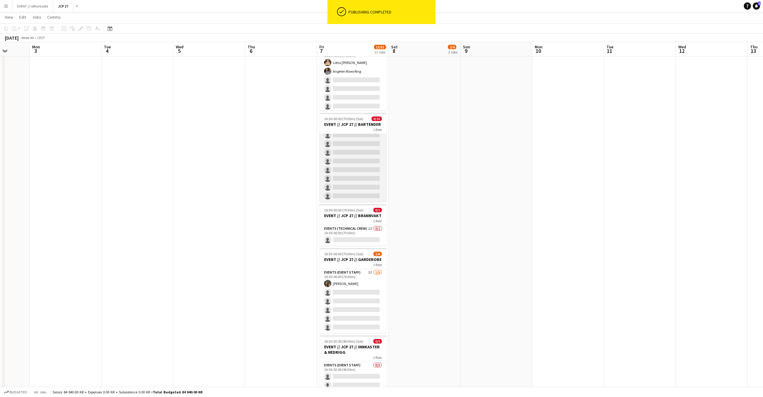
click at [364, 171] on app-card-role "Bar & Catering (Bar Tender) 4I 0/10 16:30-00:00 (7h30m) single-neutral-actions …" at bounding box center [352, 152] width 67 height 99
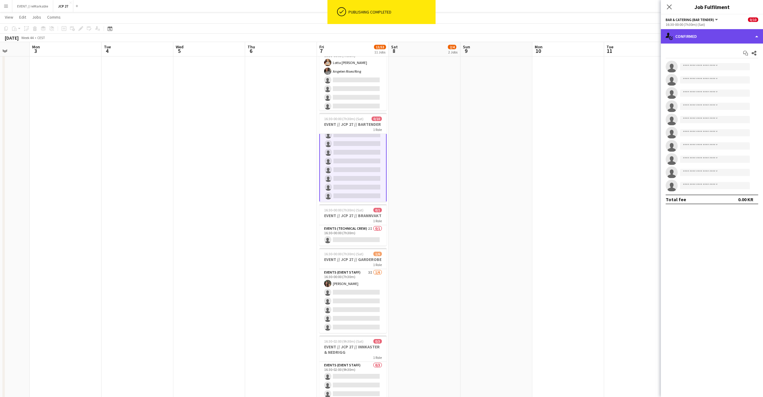
click at [700, 31] on div "single-neutral-actions-check-2 Confirmed" at bounding box center [712, 36] width 102 height 14
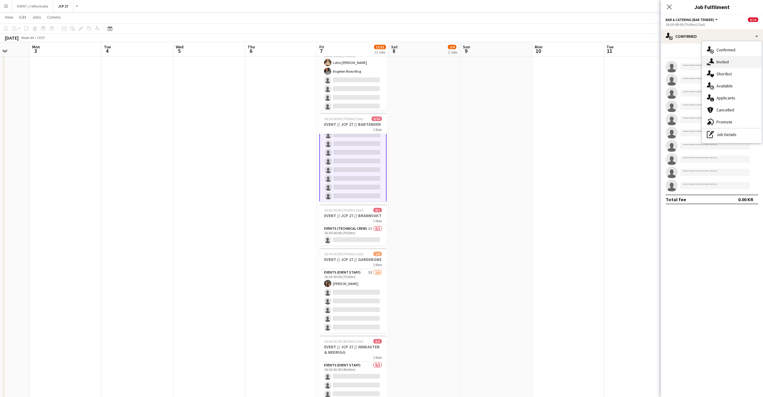
click at [714, 64] on icon "single-neutral-actions-share-1" at bounding box center [710, 61] width 7 height 7
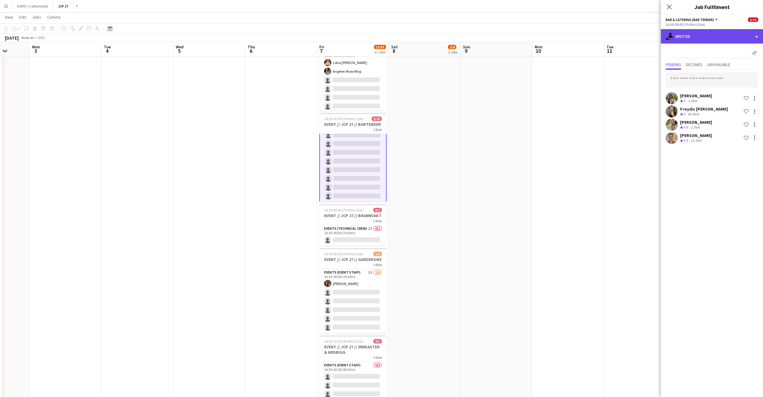
click at [697, 39] on div "single-neutral-actions-share-1 Invited" at bounding box center [712, 36] width 102 height 14
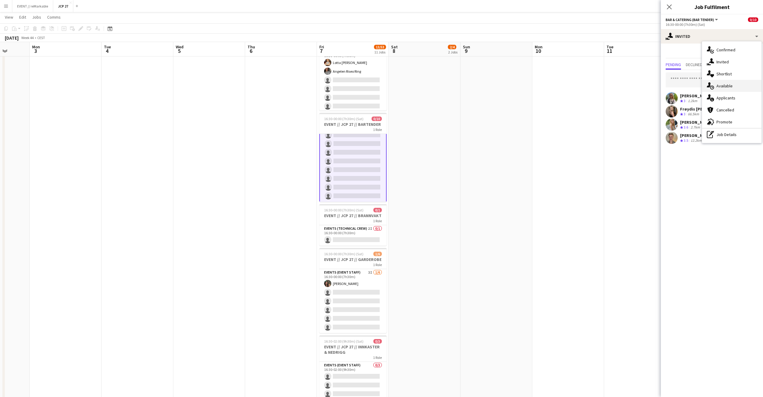
click at [736, 86] on div "single-neutral-actions-upload Available" at bounding box center [731, 86] width 59 height 12
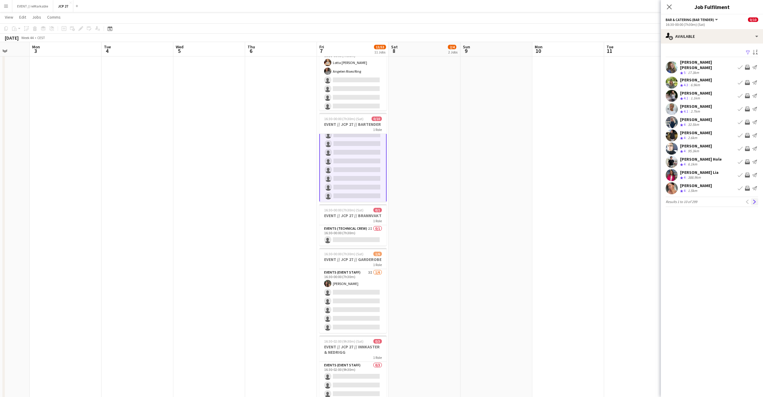
click at [754, 200] on app-icon "Next" at bounding box center [754, 202] width 4 height 4
click at [755, 200] on app-icon "Next" at bounding box center [754, 202] width 4 height 4
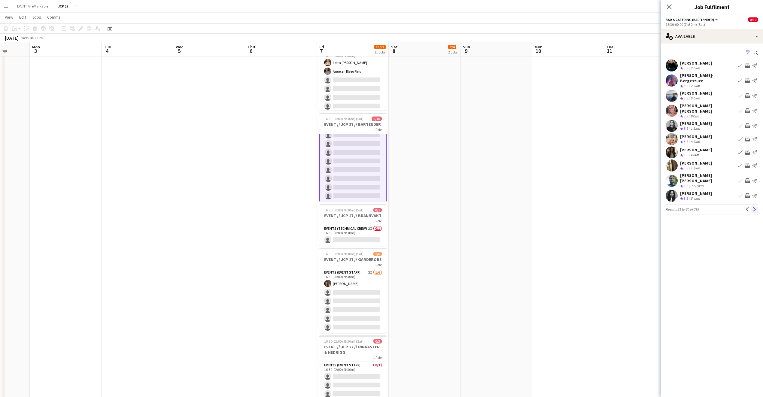
click at [754, 206] on button "Next" at bounding box center [754, 209] width 7 height 7
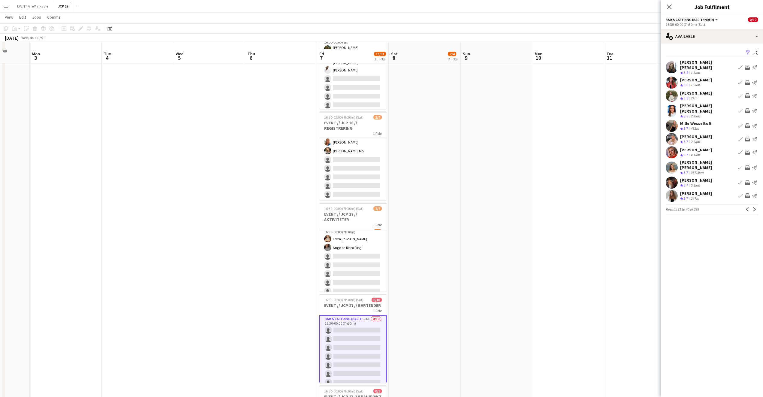
scroll to position [213, 0]
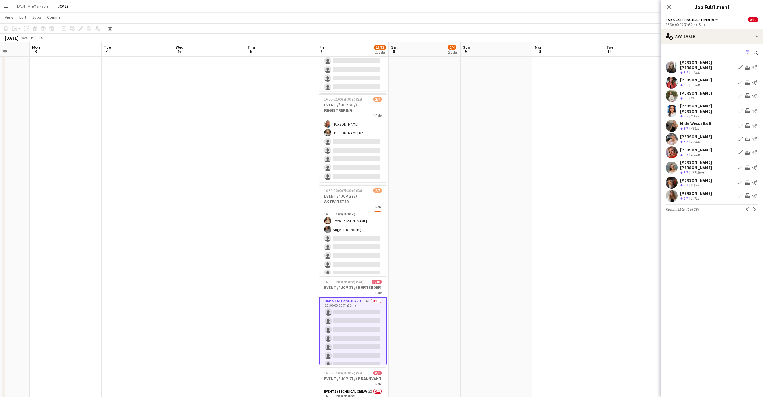
click at [754, 65] on app-icon "Send notification" at bounding box center [754, 67] width 5 height 5
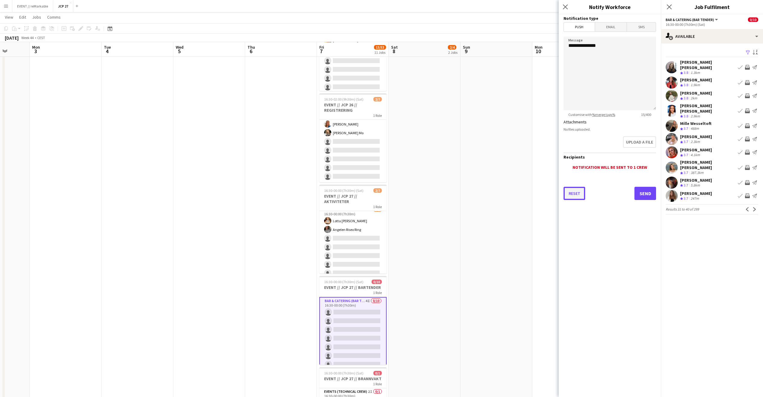
click at [571, 191] on button "Reset" at bounding box center [574, 193] width 22 height 13
click at [565, 6] on icon "Close pop-in" at bounding box center [565, 7] width 6 height 6
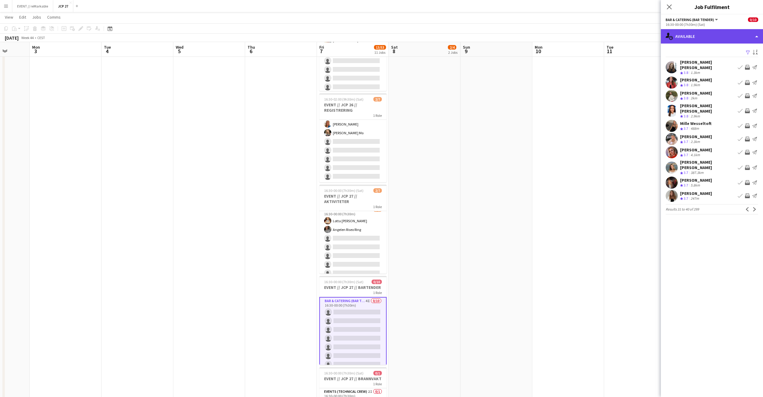
click at [711, 37] on div "single-neutral-actions-upload Available" at bounding box center [712, 36] width 102 height 14
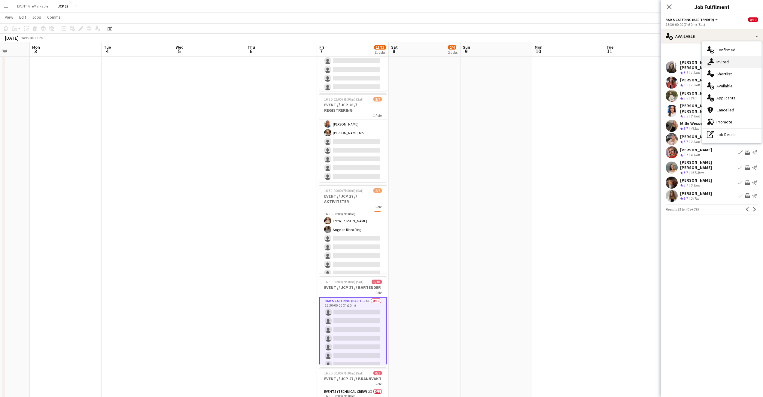
click at [733, 59] on div "single-neutral-actions-share-1 Invited" at bounding box center [731, 62] width 59 height 12
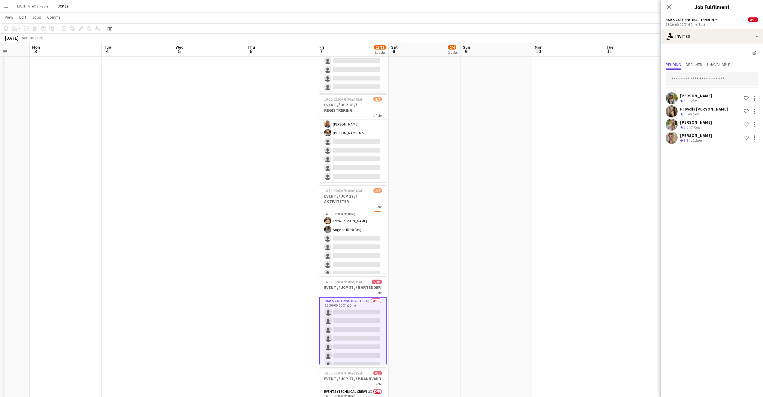
click at [688, 79] on input "text" at bounding box center [711, 79] width 92 height 15
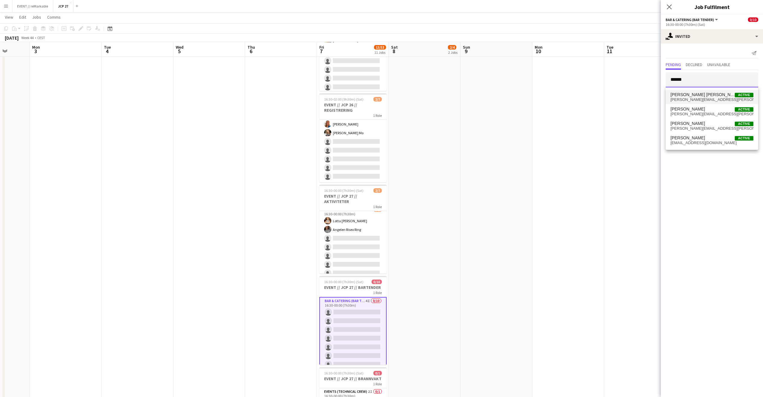
type input "******"
click at [692, 99] on span "helene.s.braaten@gmail.com" at bounding box center [711, 99] width 83 height 5
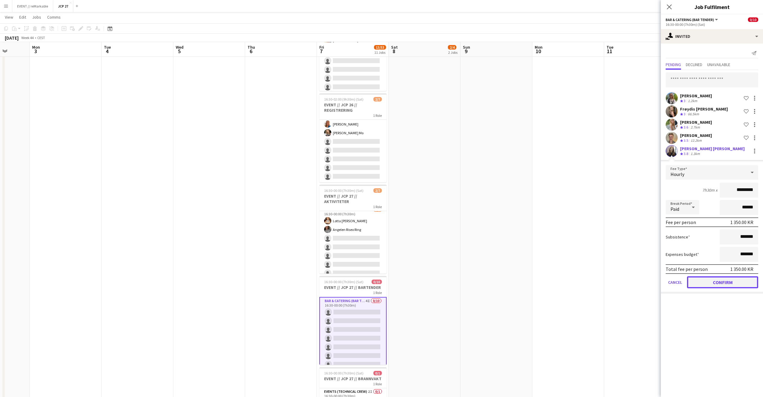
click at [702, 282] on button "Confirm" at bounding box center [722, 282] width 71 height 12
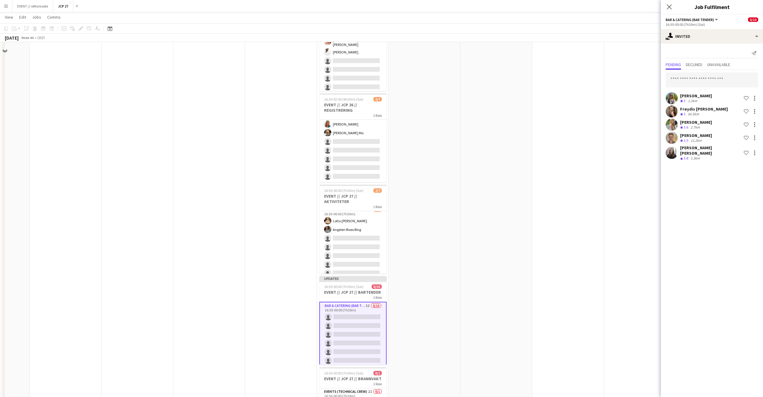
scroll to position [0, 0]
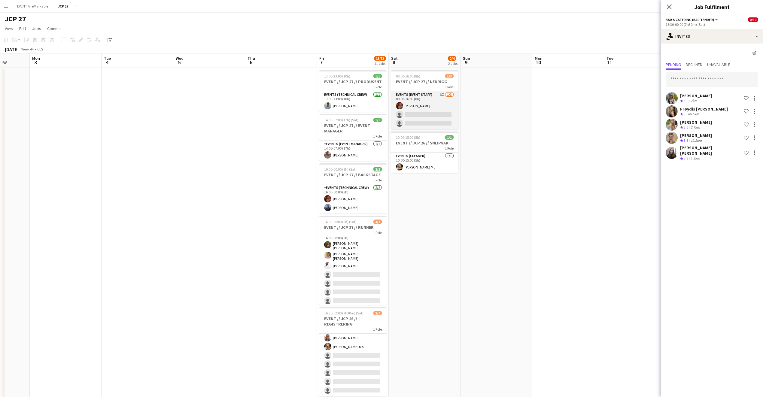
click at [429, 115] on app-card-role "Events (Event Staff) 3I 1/3 08:00-16:00 (8h) Benjamin Aven single-neutral-actio…" at bounding box center [424, 110] width 67 height 38
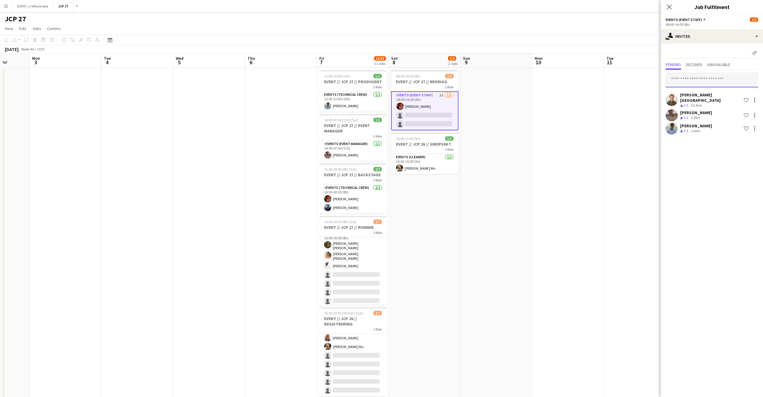
click at [704, 75] on input "text" at bounding box center [711, 79] width 92 height 15
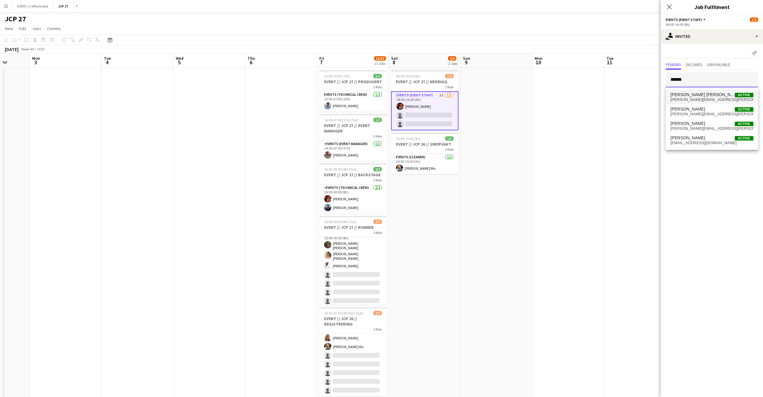
type input "******"
click at [702, 102] on mat-option "Helene Sofie Braaten Active helene.s.braaten@gmail.com" at bounding box center [711, 97] width 92 height 14
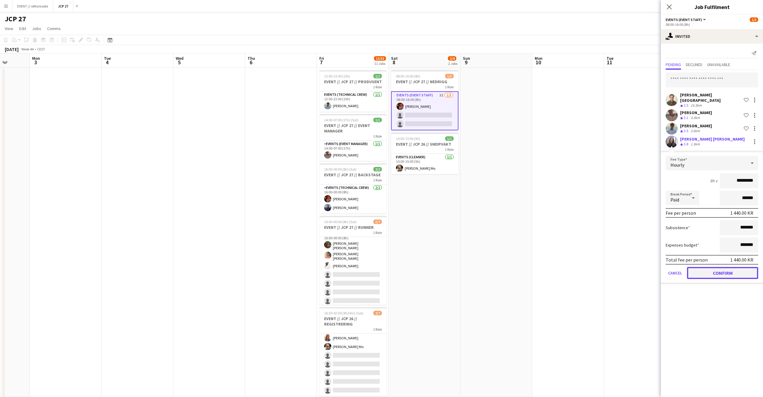
click at [727, 267] on button "Confirm" at bounding box center [722, 273] width 71 height 12
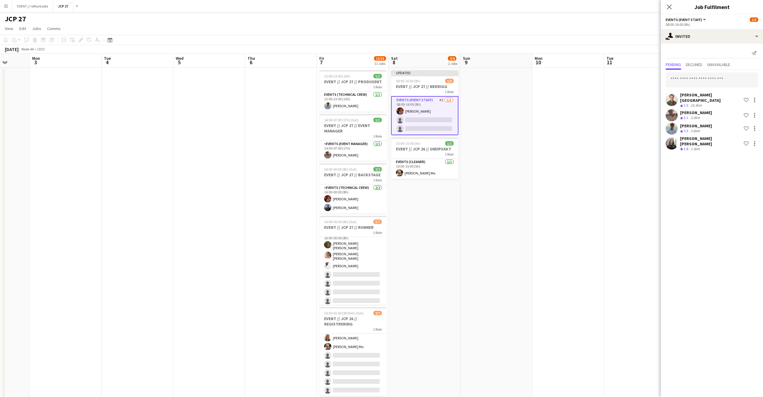
click at [668, 12] on div "Close pop-in" at bounding box center [669, 7] width 17 height 14
click at [671, 6] on icon "Close pop-in" at bounding box center [669, 7] width 6 height 6
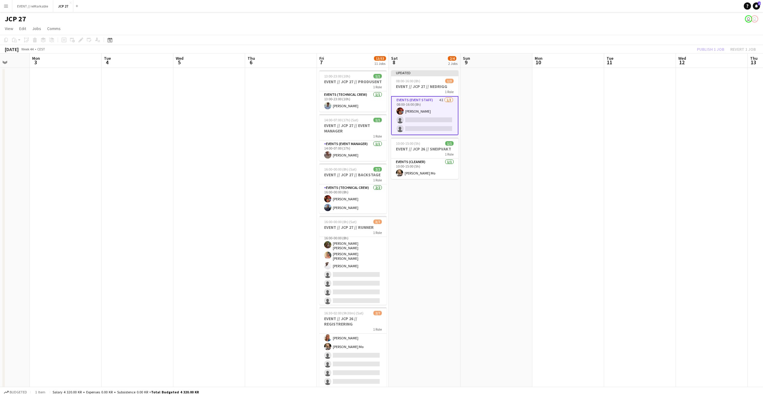
click at [706, 47] on div "Publish 1 job Revert 1 job" at bounding box center [726, 49] width 73 height 8
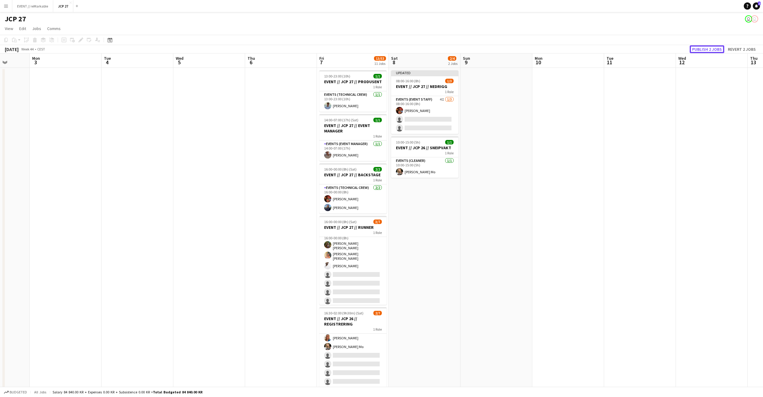
click at [706, 47] on button "Publish 2 jobs" at bounding box center [707, 49] width 35 height 8
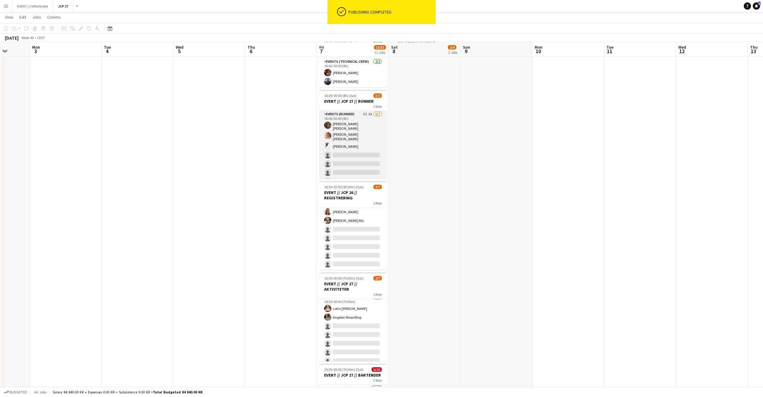
click at [355, 159] on app-card-role "Events (Runner) 9I 3A 3/7 16:00-00:00 (8h) Sarah Elise Getaz Hannah Ludivia Rot…" at bounding box center [352, 149] width 67 height 76
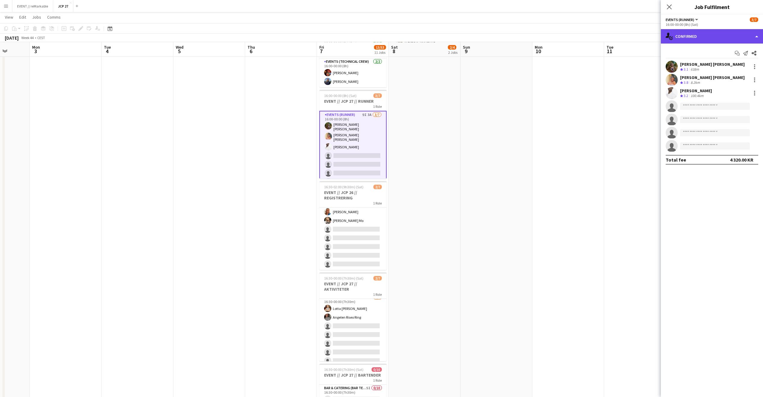
click at [718, 38] on div "single-neutral-actions-check-2 Confirmed" at bounding box center [712, 36] width 102 height 14
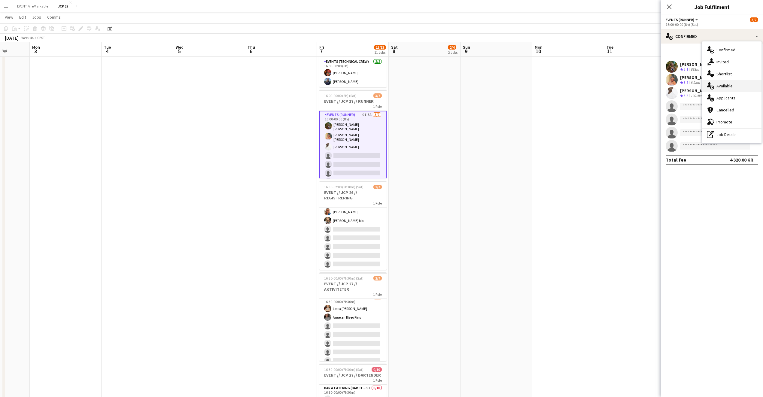
click at [741, 90] on div "single-neutral-actions-upload Available" at bounding box center [731, 86] width 59 height 12
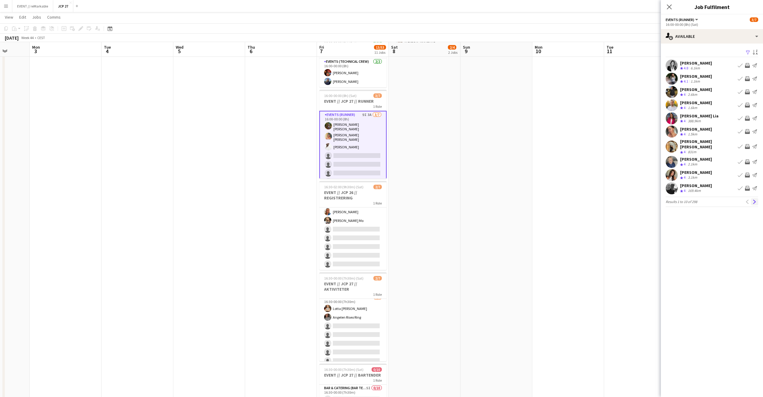
click at [753, 200] on app-icon "Next" at bounding box center [754, 202] width 4 height 4
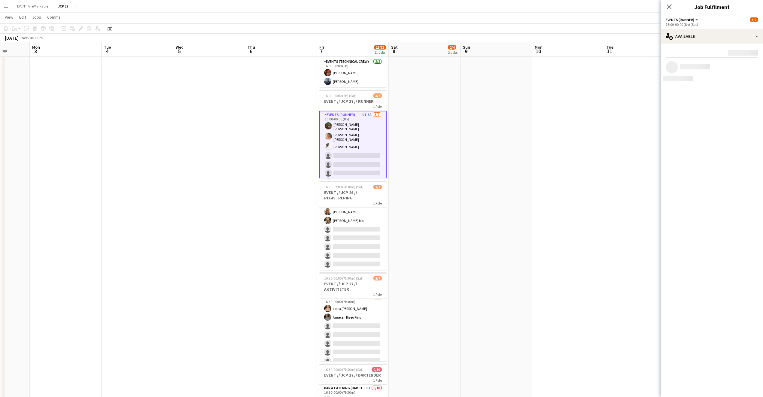
click at [753, 199] on mat-expansion-panel "users Available Rating: 0 - 5 0 5 Distance: 1km - 1001km+ 1001km+ To use matche…" at bounding box center [712, 220] width 102 height 353
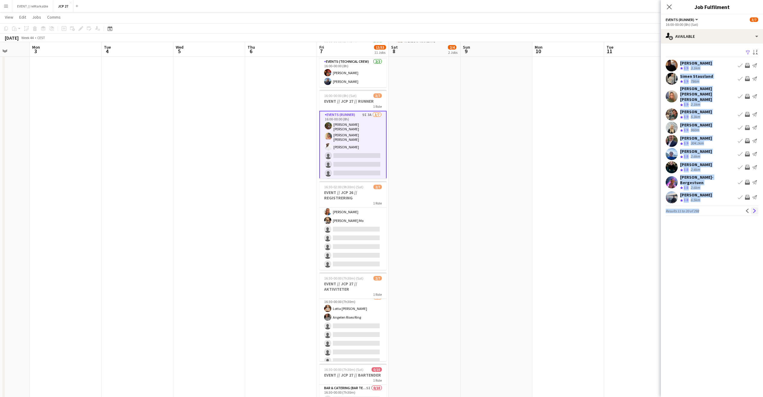
click at [753, 209] on app-icon "Next" at bounding box center [754, 211] width 4 height 4
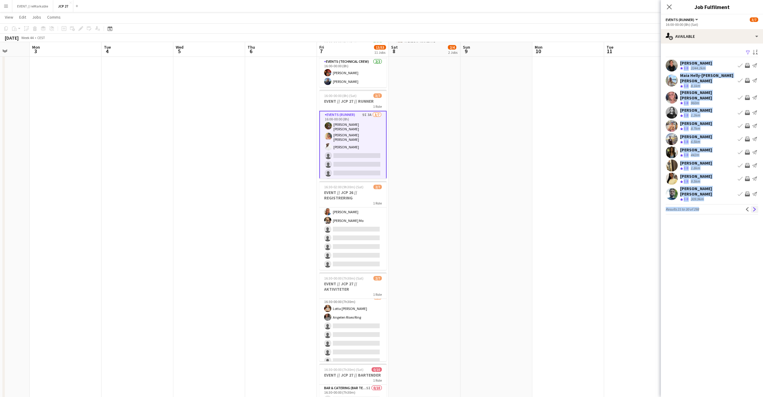
click at [753, 207] on app-icon "Next" at bounding box center [754, 209] width 4 height 4
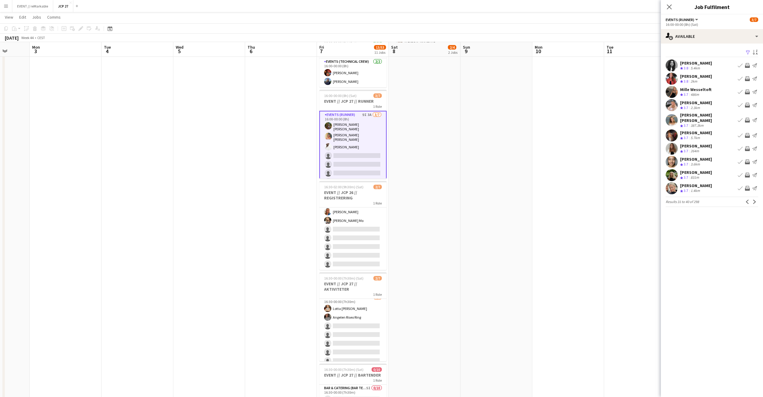
click at [696, 78] on div "Eira Pisani Danielsen" at bounding box center [696, 76] width 32 height 5
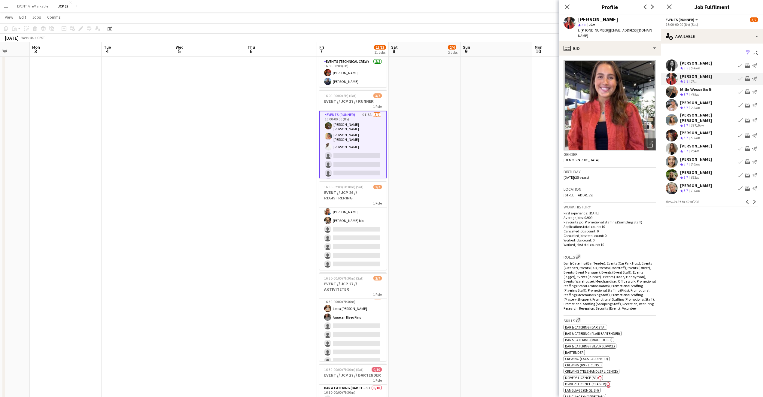
click at [697, 67] on div "5.4km" at bounding box center [695, 68] width 12 height 5
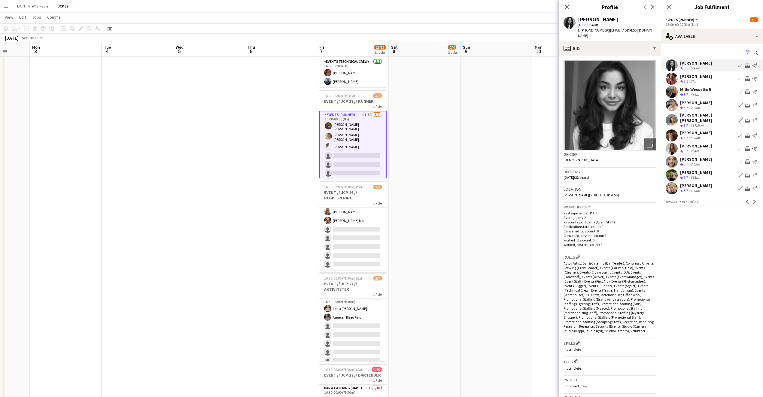
click at [352, 155] on app-card-role "Events (Runner) 9I 3A 3/7 16:00-00:00 (8h) Sarah Elise Getaz Hannah Ludivia Rot…" at bounding box center [352, 149] width 67 height 77
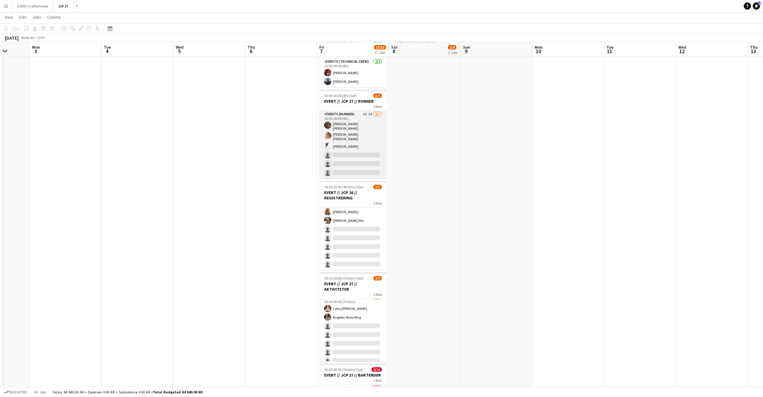
click at [352, 155] on app-card-role "Events (Runner) 9I 3A 3/7 16:00-00:00 (8h) Sarah Elise Getaz Hannah Ludivia Rot…" at bounding box center [352, 149] width 67 height 76
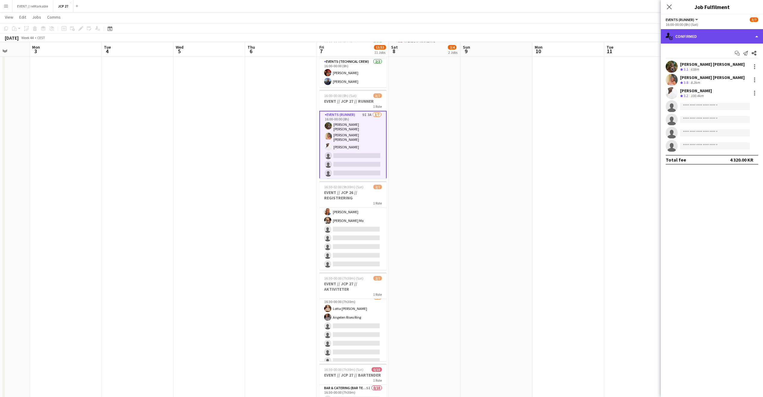
click at [683, 37] on div "single-neutral-actions-check-2 Confirmed" at bounding box center [712, 36] width 102 height 14
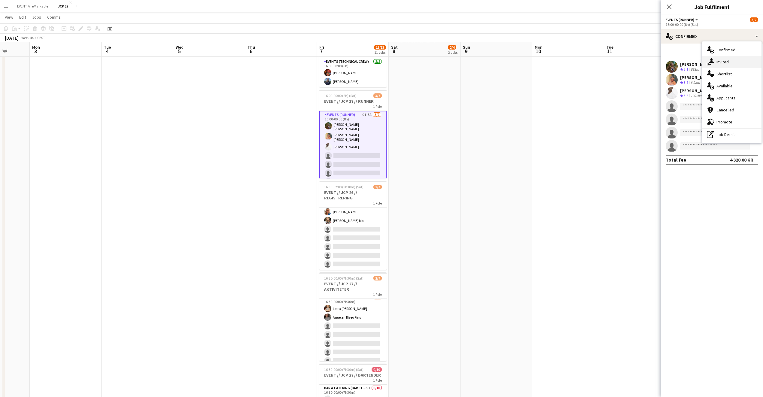
click at [709, 61] on icon "single-neutral-actions-share-1" at bounding box center [710, 61] width 7 height 7
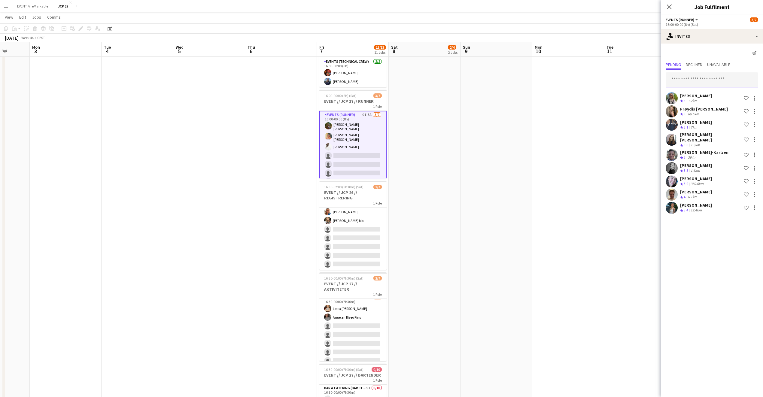
click at [690, 77] on input "text" at bounding box center [711, 79] width 92 height 15
type input "*********"
click at [706, 38] on div "single-neutral-actions-share-1 Invited" at bounding box center [712, 36] width 102 height 14
click at [731, 83] on div "single-neutral-actions-upload Available" at bounding box center [731, 86] width 59 height 12
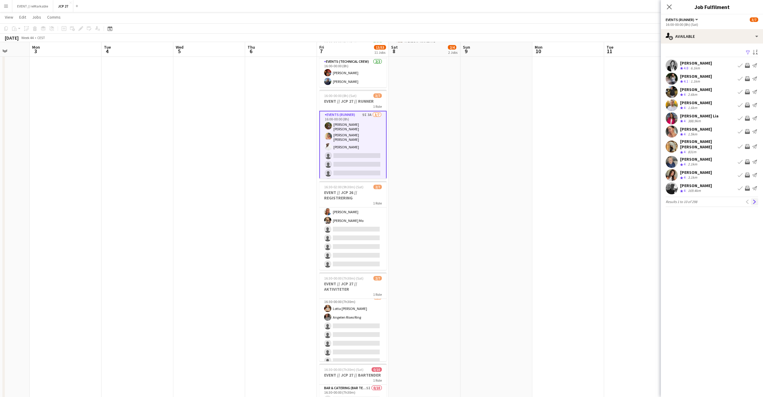
click at [755, 200] on app-icon "Next" at bounding box center [754, 202] width 4 height 4
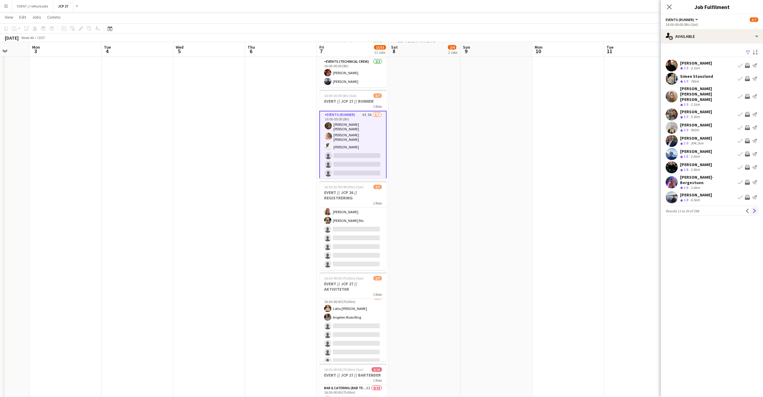
click at [756, 209] on app-icon "Next" at bounding box center [754, 211] width 4 height 4
click at [756, 207] on app-icon "Next" at bounding box center [754, 209] width 4 height 4
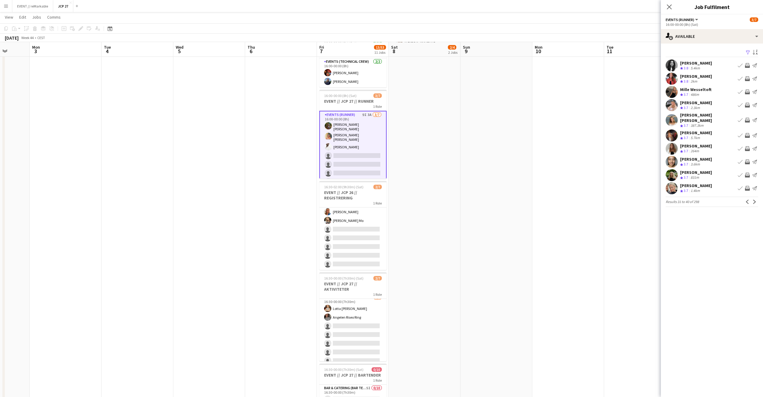
click at [704, 89] on div "Mille Wesseltoft" at bounding box center [696, 89] width 32 height 5
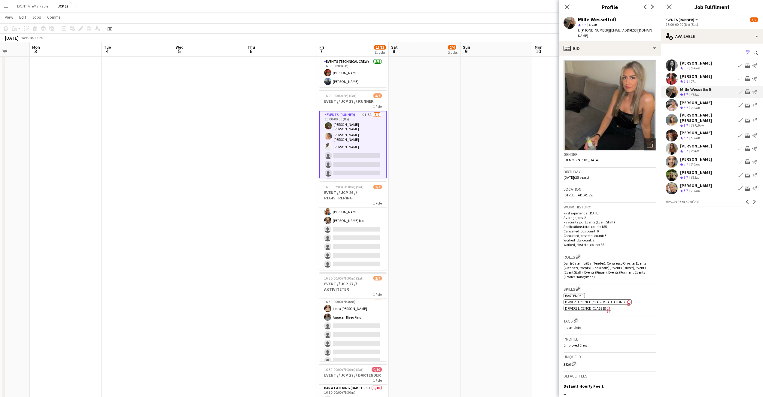
click at [704, 101] on div "Lise Lockwood" at bounding box center [696, 102] width 32 height 5
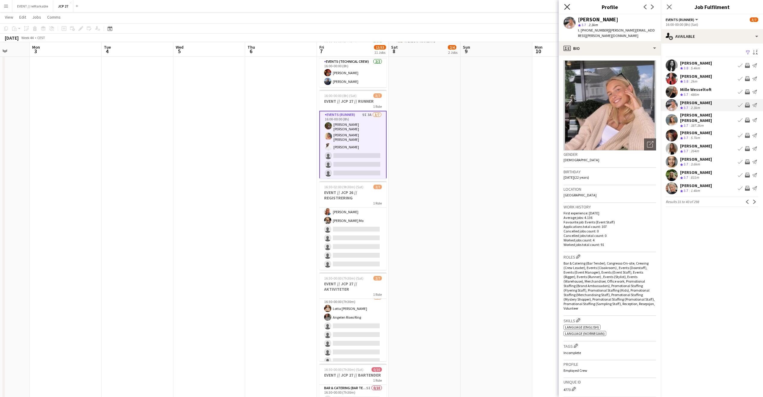
click at [564, 9] on app-icon "Close pop-in" at bounding box center [567, 7] width 9 height 9
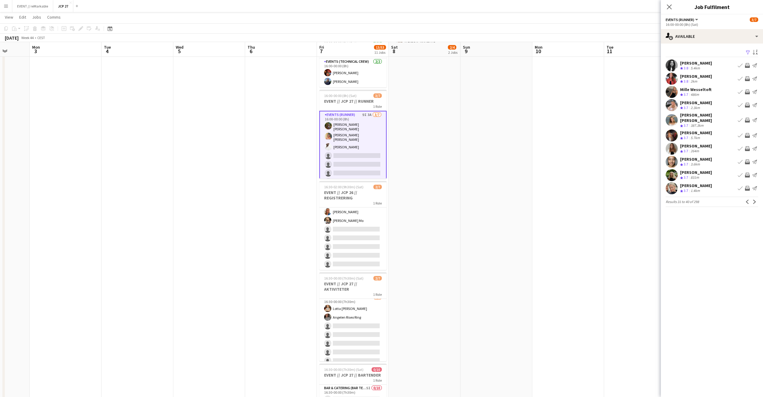
click at [358, 161] on app-card-role "Events (Runner) 9I 3A 3/7 16:00-00:00 (8h) Sarah Elise Getaz Hannah Ludivia Rot…" at bounding box center [352, 149] width 67 height 77
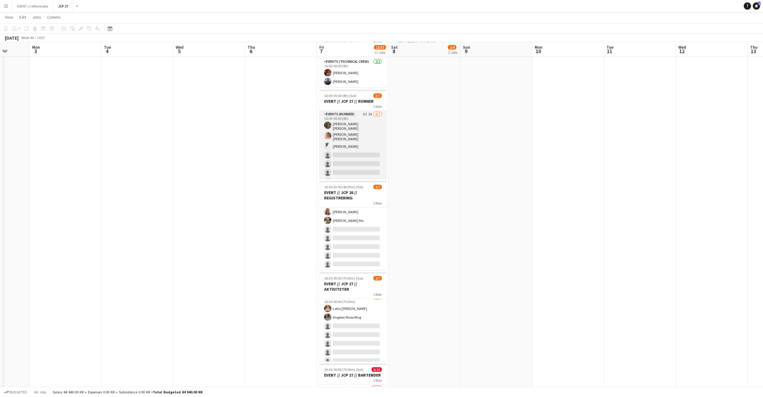
click at [355, 145] on app-card-role "Events (Runner) 9I 3A 3/7 16:00-00:00 (8h) Sarah Elise Getaz Hannah Ludivia Rot…" at bounding box center [352, 149] width 67 height 76
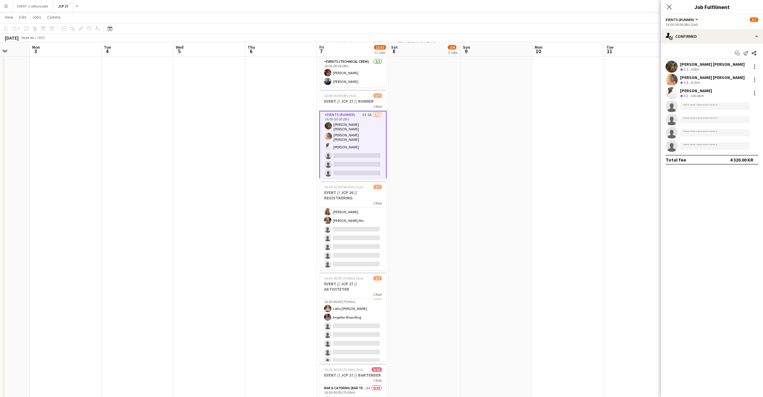
click at [702, 102] on app-invite-slot "single-neutral-actions" at bounding box center [712, 106] width 102 height 12
click at [702, 107] on input at bounding box center [715, 106] width 70 height 7
click at [713, 31] on div "single-neutral-actions-check-2 Confirmed" at bounding box center [712, 36] width 102 height 14
click at [714, 65] on div "single-neutral-actions-share-1 Invited" at bounding box center [731, 62] width 59 height 12
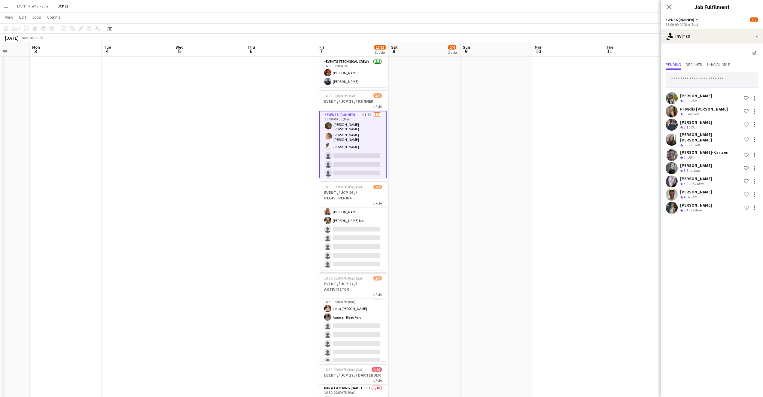
click at [700, 83] on input "text" at bounding box center [711, 79] width 92 height 15
type input "****"
click at [705, 103] on mat-option "Lise Lockwood Active lockwood.lise@gmail.com" at bounding box center [711, 97] width 92 height 14
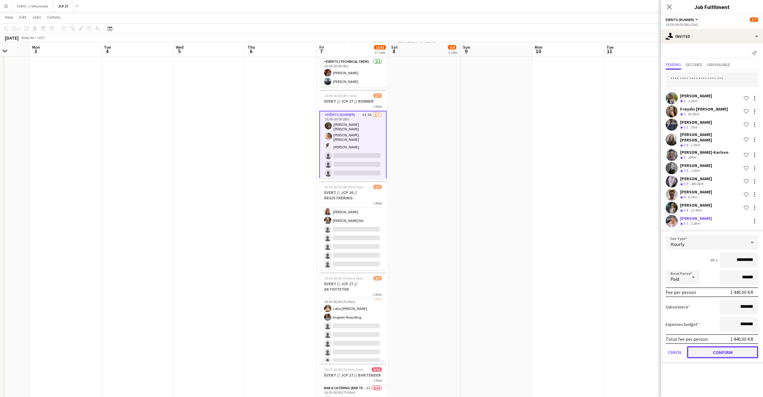
click at [703, 352] on button "Confirm" at bounding box center [722, 352] width 71 height 12
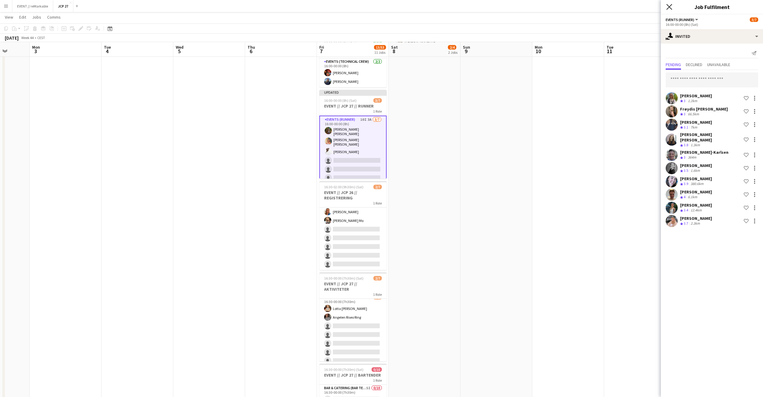
click at [666, 6] on icon "Close pop-in" at bounding box center [669, 7] width 6 height 6
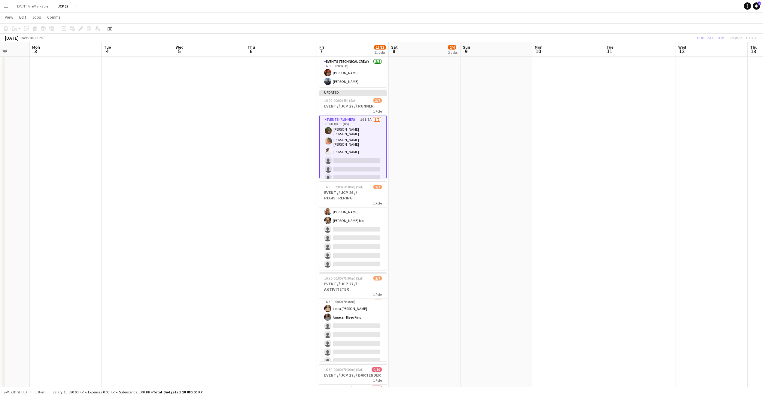
click at [710, 39] on div "Publish 1 job Revert 1 job" at bounding box center [726, 38] width 73 height 8
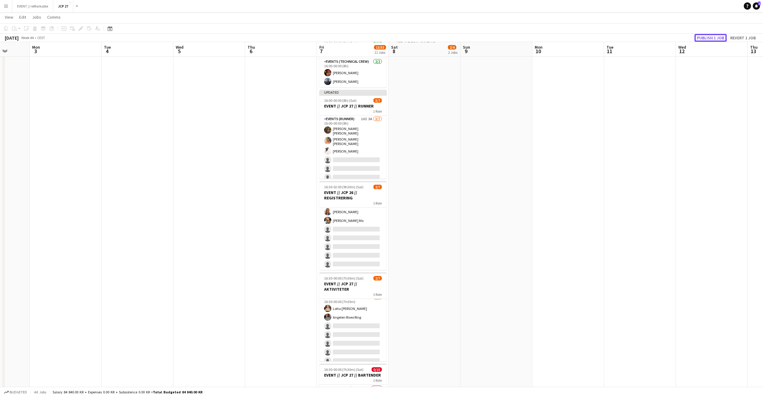
click at [710, 39] on button "Publish 1 job" at bounding box center [710, 38] width 32 height 8
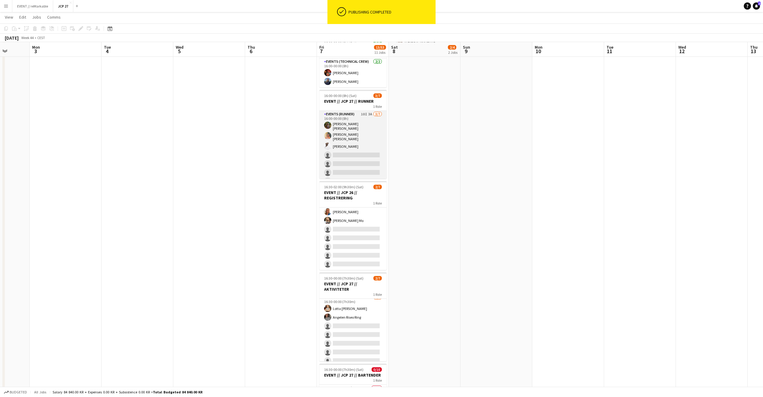
click at [358, 161] on app-card-role "Events (Runner) 10I 3A 3/7 16:00-00:00 (8h) Sarah Elise Getaz Hannah Ludivia Ro…" at bounding box center [352, 149] width 67 height 76
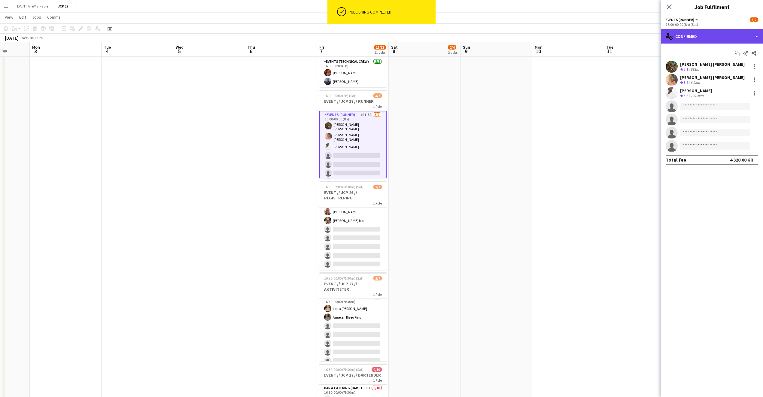
click at [715, 29] on div "single-neutral-actions-check-2 Confirmed" at bounding box center [712, 36] width 102 height 14
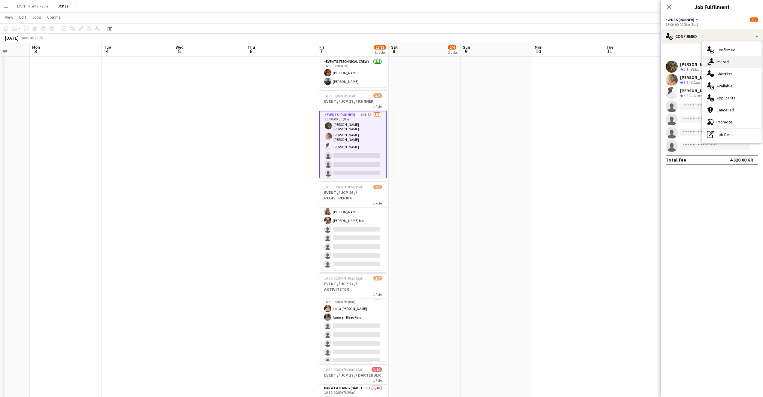
click at [732, 59] on div "single-neutral-actions-share-1 Invited" at bounding box center [731, 62] width 59 height 12
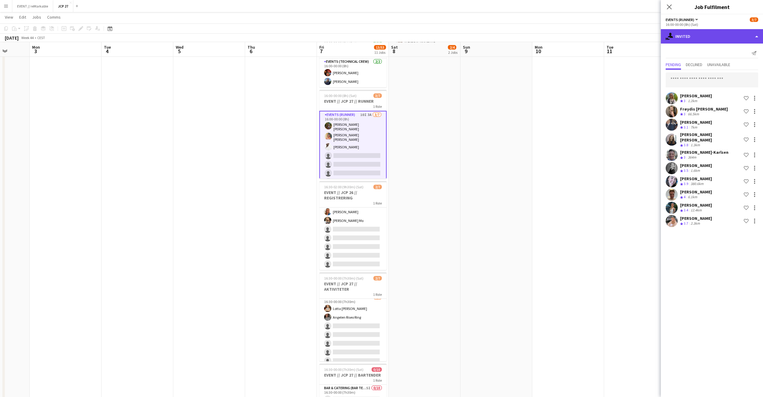
click at [708, 32] on div "single-neutral-actions-share-1 Invited" at bounding box center [712, 36] width 102 height 14
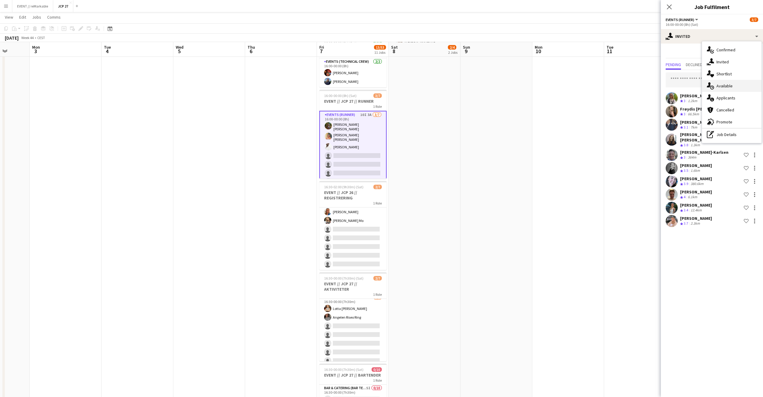
click at [740, 85] on div "single-neutral-actions-upload Available" at bounding box center [731, 86] width 59 height 12
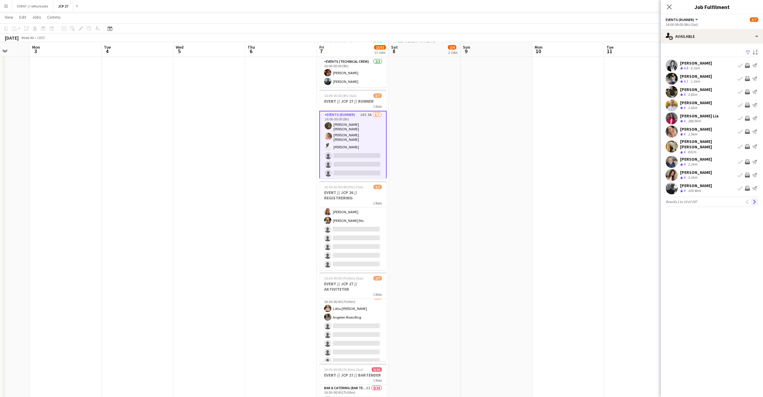
click at [756, 200] on app-icon "Next" at bounding box center [754, 202] width 4 height 4
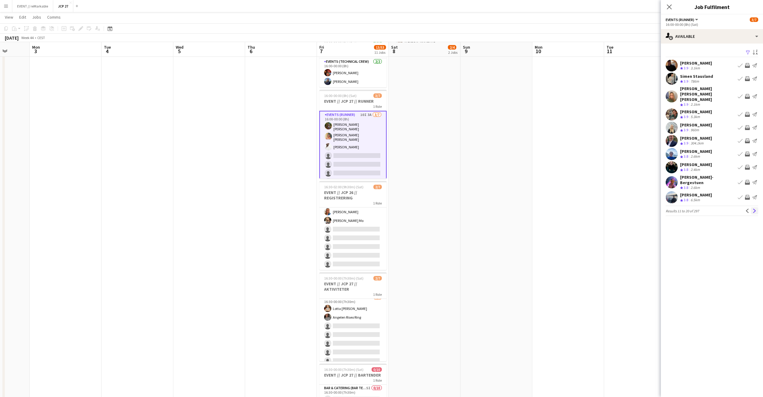
click at [755, 209] on app-icon "Next" at bounding box center [754, 211] width 4 height 4
click at [702, 174] on div "Nilusha Balasubramaniam" at bounding box center [696, 176] width 32 height 5
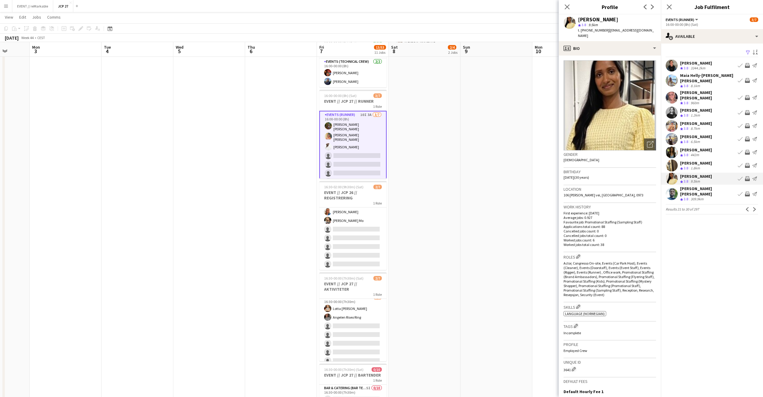
click at [700, 147] on div "Christina Halstensen" at bounding box center [696, 149] width 32 height 5
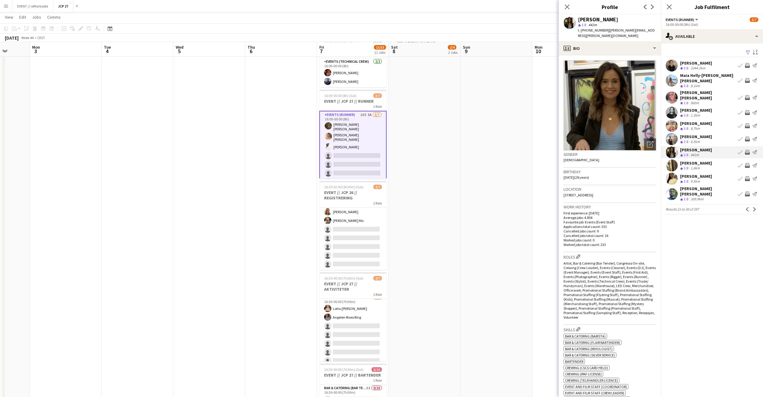
click at [699, 133] on div "Endre Noodt Crew rating 3.8 6.5km Book crew Invite crew Send notification" at bounding box center [712, 139] width 102 height 12
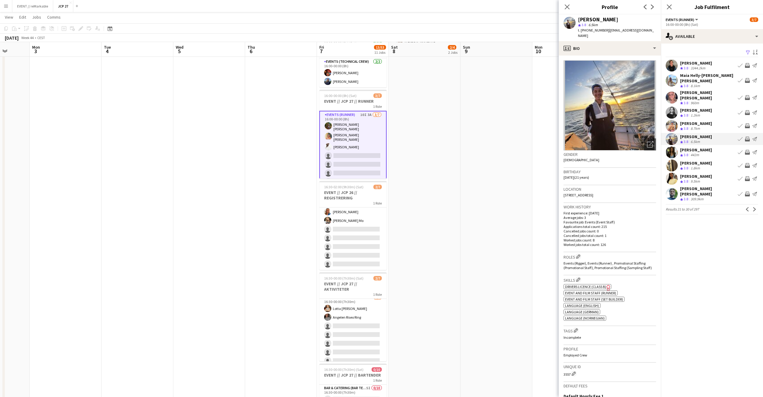
click at [700, 108] on div "Mathilde Bugen" at bounding box center [696, 110] width 32 height 5
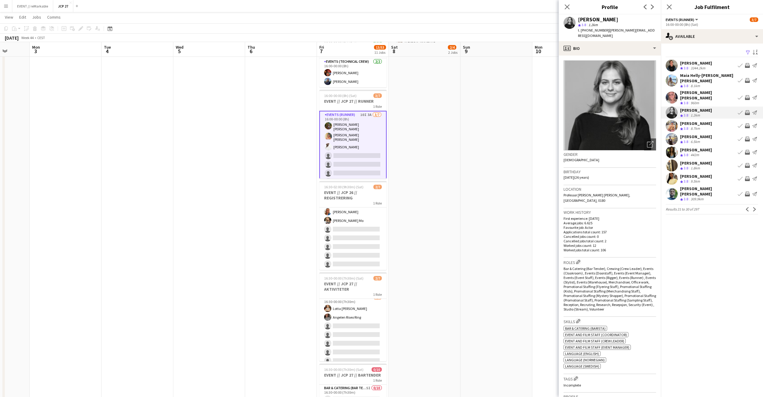
click at [704, 90] on div "Sara Elin Helseth" at bounding box center [707, 95] width 55 height 11
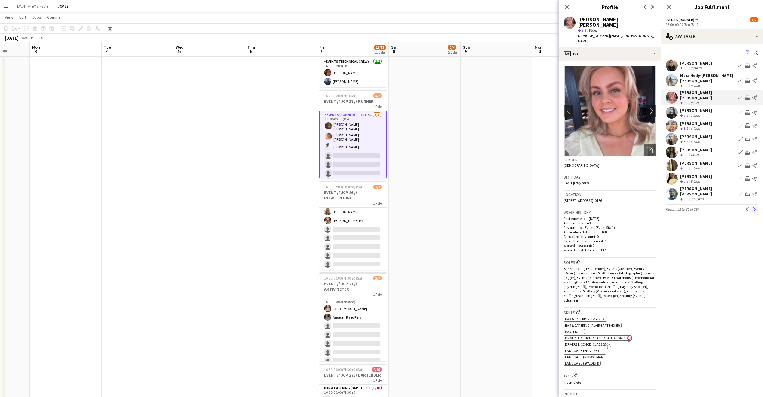
click at [753, 207] on app-icon "Next" at bounding box center [754, 209] width 4 height 4
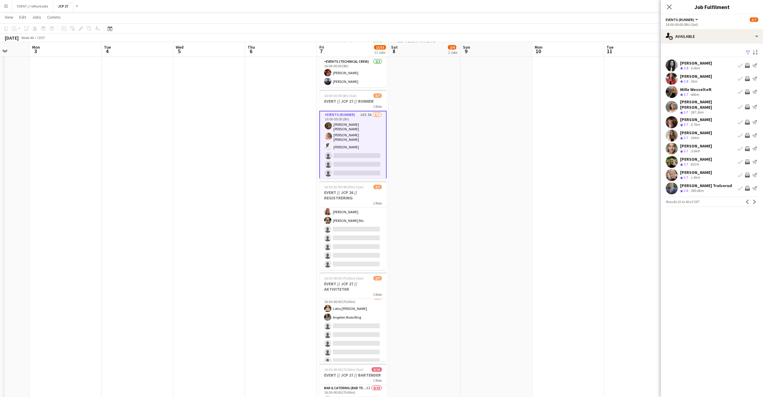
click at [695, 170] on div "Heidi Eftestøl" at bounding box center [696, 172] width 32 height 5
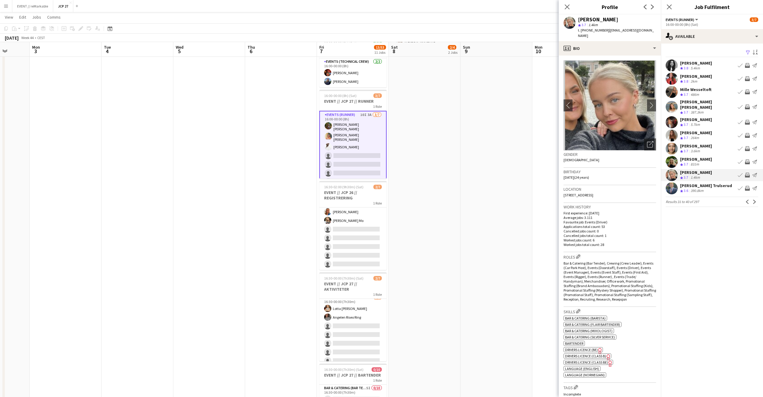
click at [691, 157] on div "Mollie Erixon" at bounding box center [696, 158] width 32 height 5
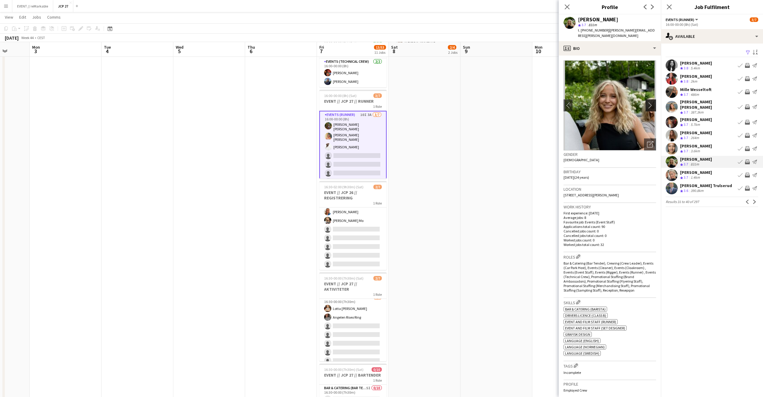
click at [647, 108] on app-icon "chevron-right" at bounding box center [651, 105] width 9 height 6
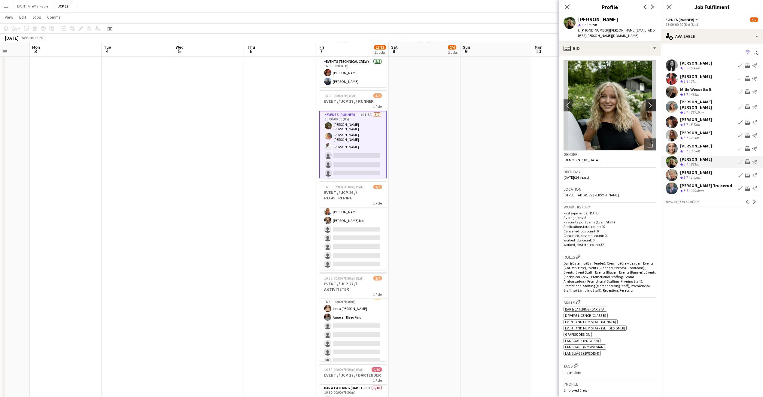
click at [647, 108] on app-icon "chevron-right" at bounding box center [651, 105] width 9 height 6
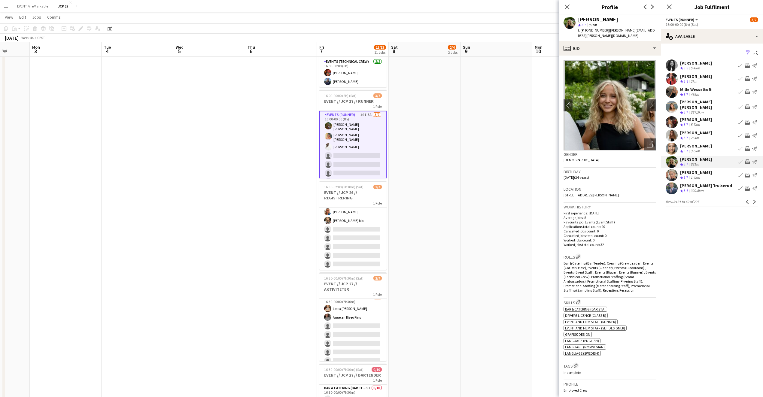
click at [710, 130] on div "Lina Mizrahi Olsen" at bounding box center [696, 132] width 32 height 5
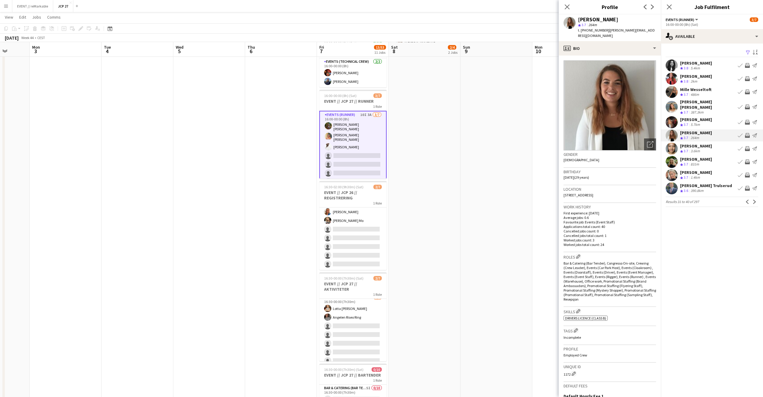
click at [708, 143] on div "Amelia Nwani Crew rating 3.7 3.6km Book crew Invite crew Send notification" at bounding box center [712, 149] width 102 height 12
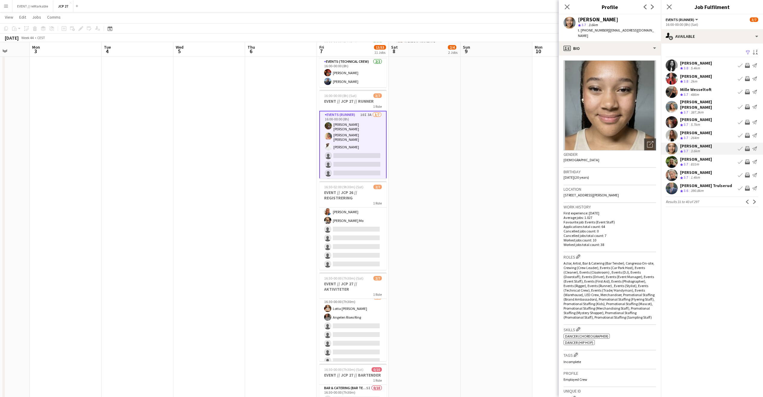
click at [708, 90] on div "Mille Wesseltoft" at bounding box center [696, 89] width 32 height 5
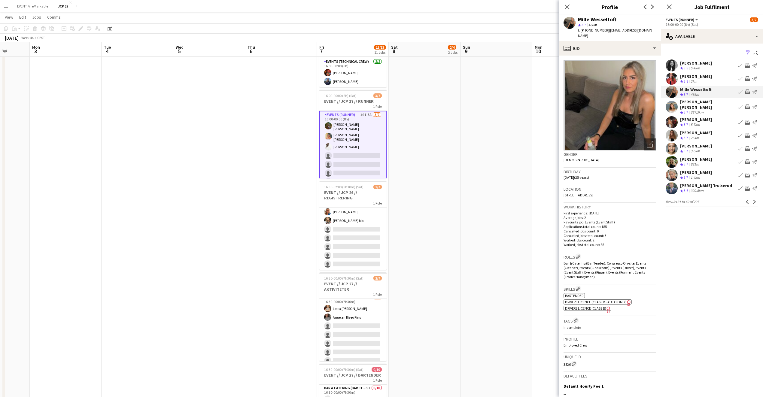
click at [723, 116] on div "Carla Broschè Crew rating 3.7 5.7km Book crew Invite crew Send notification" at bounding box center [712, 122] width 102 height 12
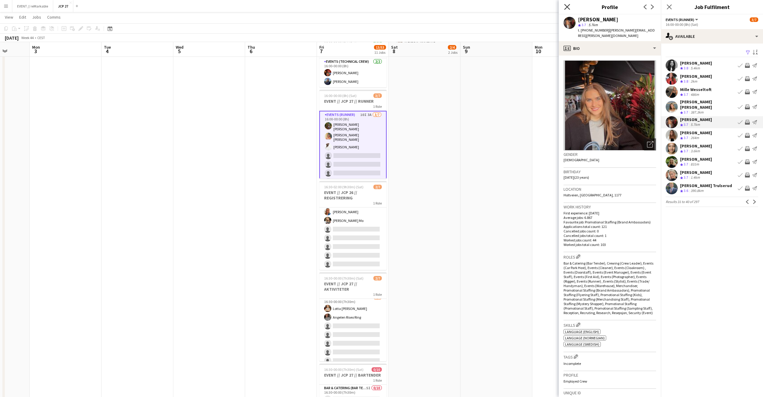
click at [565, 6] on icon "Close pop-in" at bounding box center [567, 7] width 6 height 6
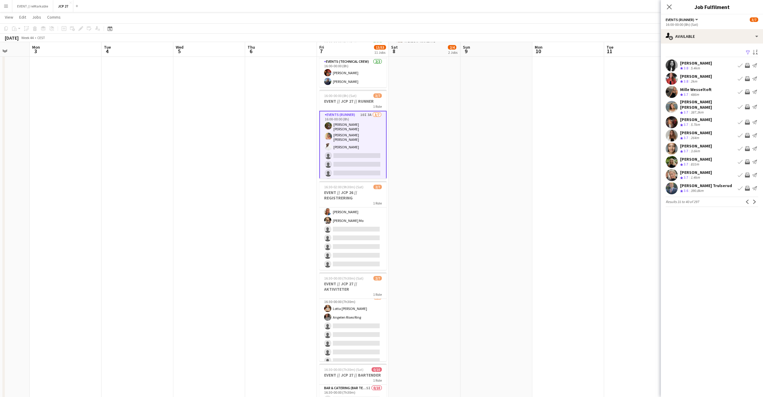
click at [354, 162] on app-card-role "Events (Runner) 10I 3A 3/7 16:00-00:00 (8h) Sarah Elise Getaz Hannah Ludivia Ro…" at bounding box center [352, 149] width 67 height 77
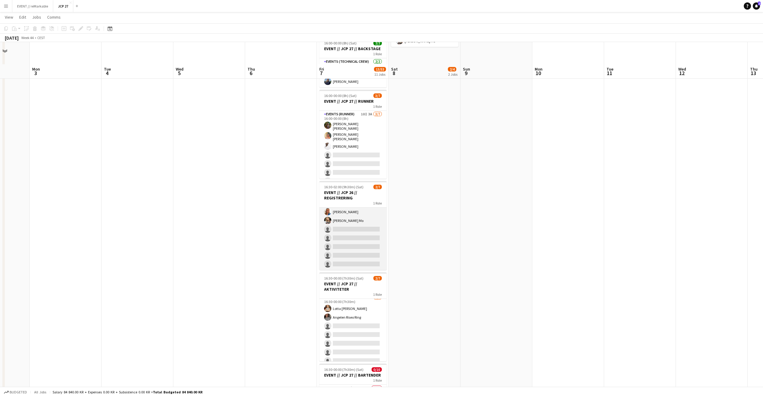
scroll to position [162, 0]
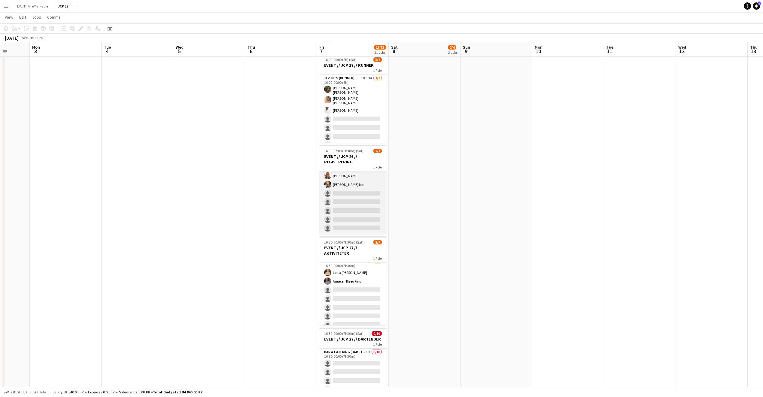
click at [350, 214] on app-card-role "Events (Event Staff) 4I 2/7 16:30-02:00 (9h30m) Amalie Gravnås Marte Jensen Mo …" at bounding box center [352, 197] width 67 height 73
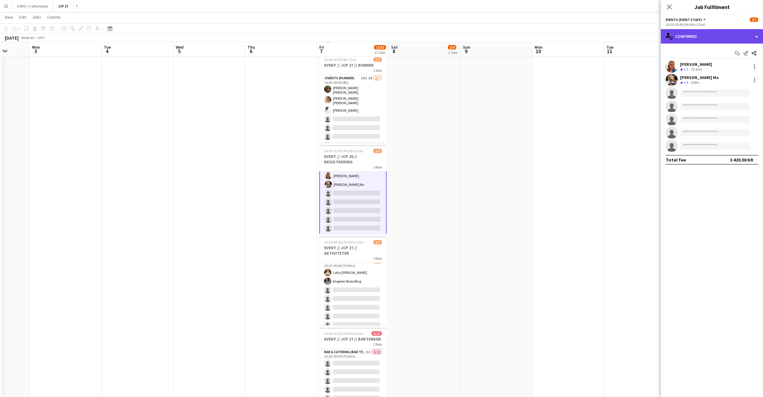
click at [711, 33] on div "single-neutral-actions-check-2 Confirmed" at bounding box center [712, 36] width 102 height 14
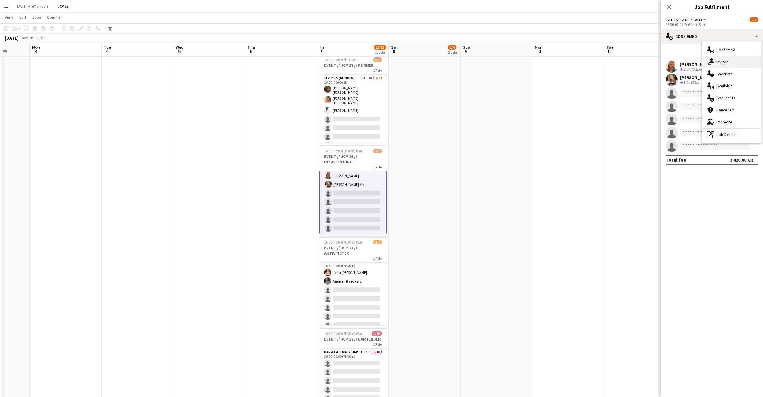
click at [723, 62] on div "single-neutral-actions-share-1 Invited" at bounding box center [731, 62] width 59 height 12
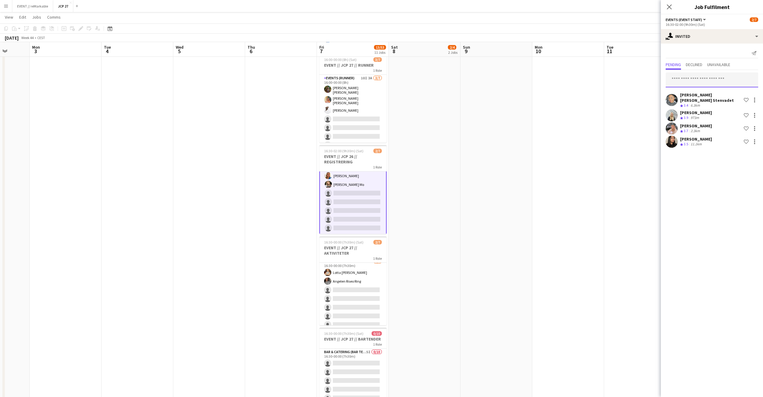
click at [699, 82] on input "text" at bounding box center [711, 79] width 92 height 15
type input "*"
click at [717, 40] on div "single-neutral-actions-share-1 Invited" at bounding box center [712, 36] width 102 height 14
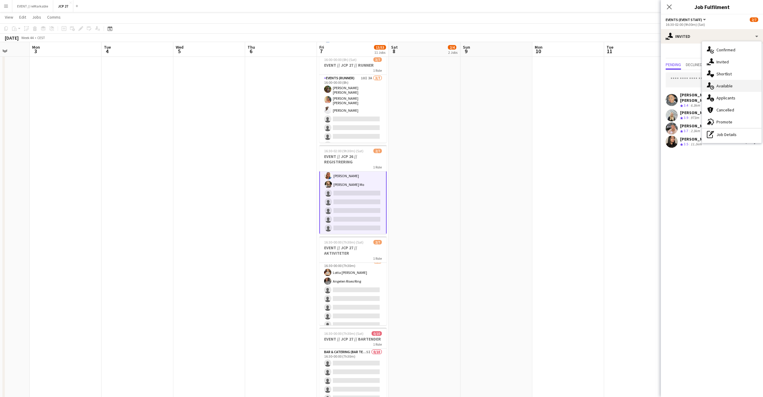
click at [740, 80] on div "single-neutral-actions-upload Available" at bounding box center [731, 86] width 59 height 12
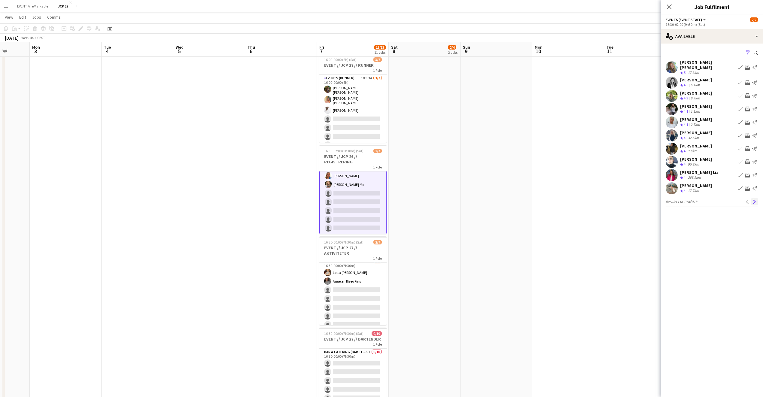
click at [755, 200] on app-icon "Next" at bounding box center [754, 202] width 4 height 4
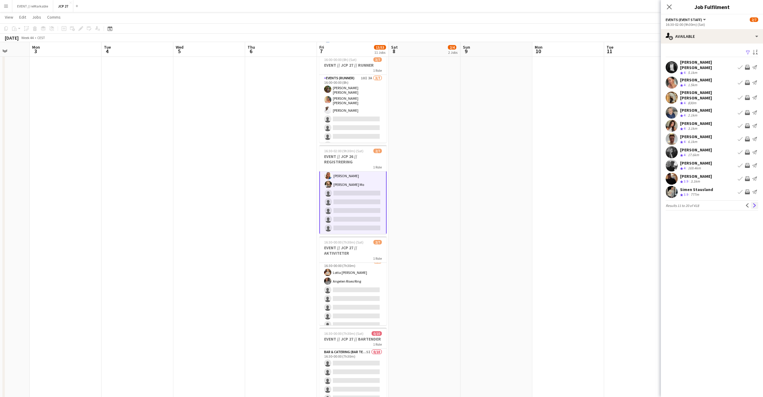
click at [754, 203] on app-icon "Next" at bounding box center [754, 205] width 4 height 4
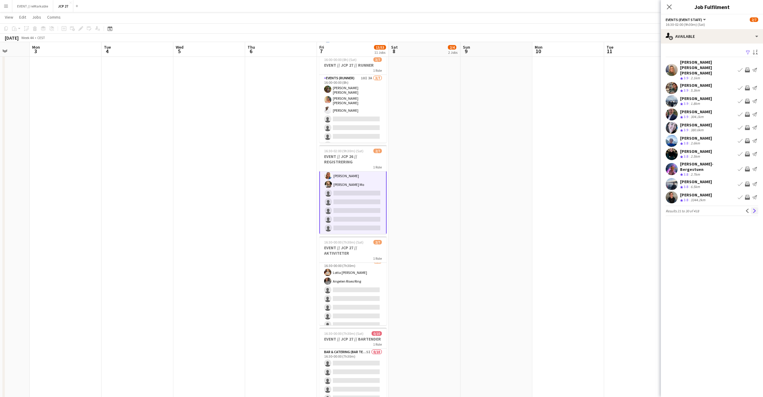
click at [754, 209] on app-icon "Next" at bounding box center [754, 211] width 4 height 4
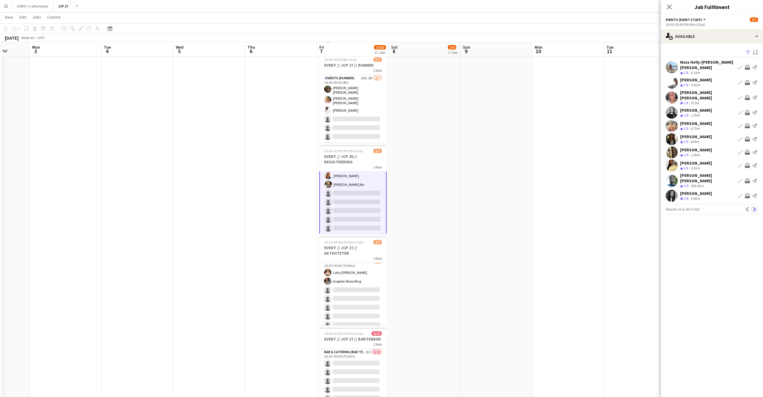
click at [754, 207] on app-icon "Next" at bounding box center [754, 209] width 4 height 4
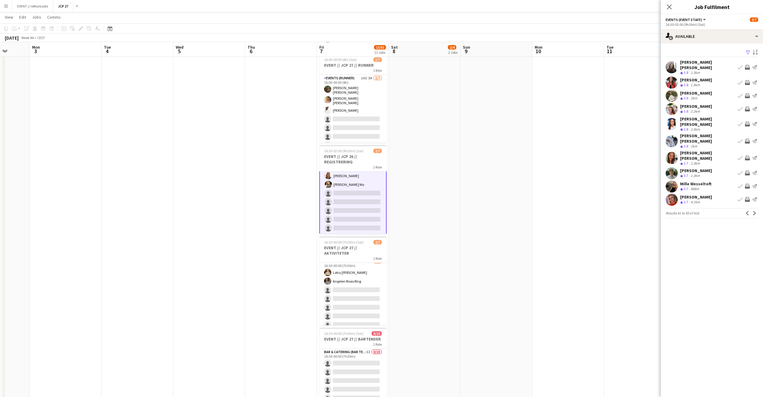
click at [694, 90] on div "Alba Alickaj Crew rating 3.8 2km Book crew Invite crew Send notification" at bounding box center [712, 96] width 102 height 12
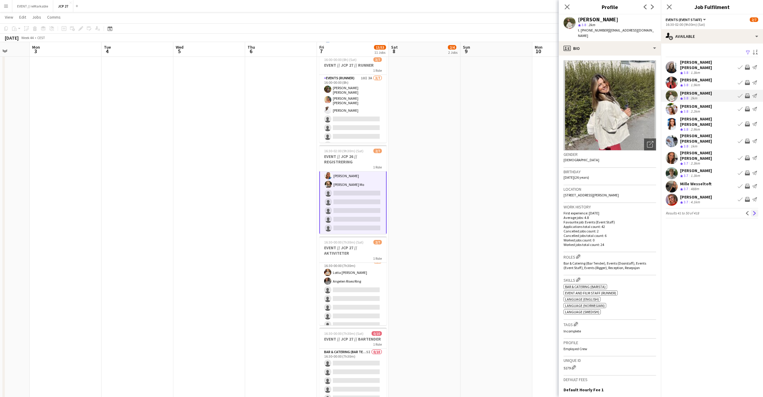
click at [753, 211] on app-icon "Next" at bounding box center [754, 213] width 4 height 4
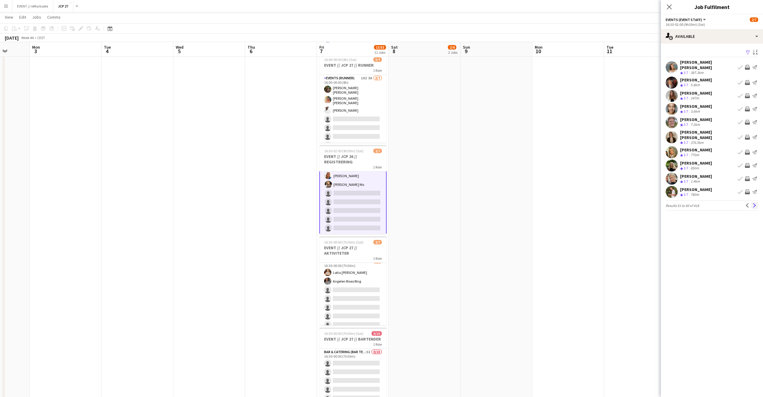
click at [757, 202] on button "Next" at bounding box center [754, 205] width 7 height 7
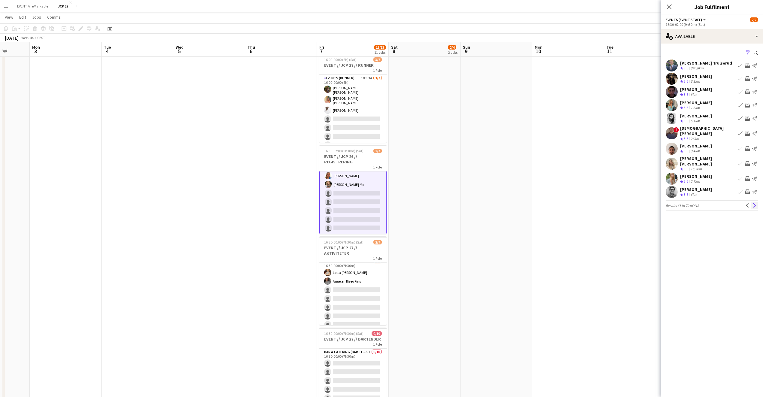
click at [755, 203] on app-icon "Next" at bounding box center [754, 205] width 4 height 4
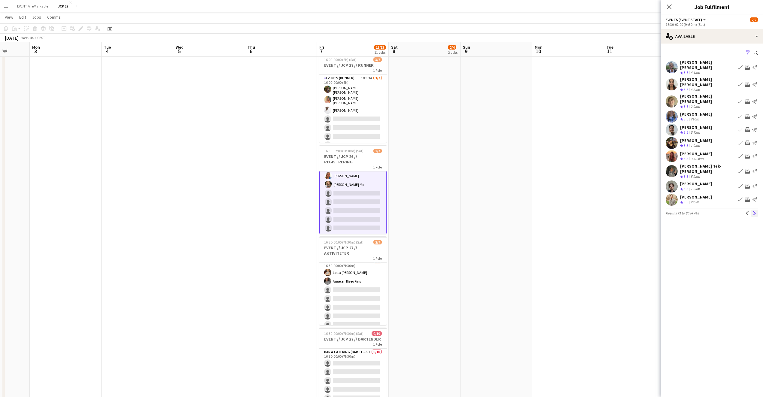
click at [756, 211] on app-icon "Next" at bounding box center [754, 213] width 4 height 4
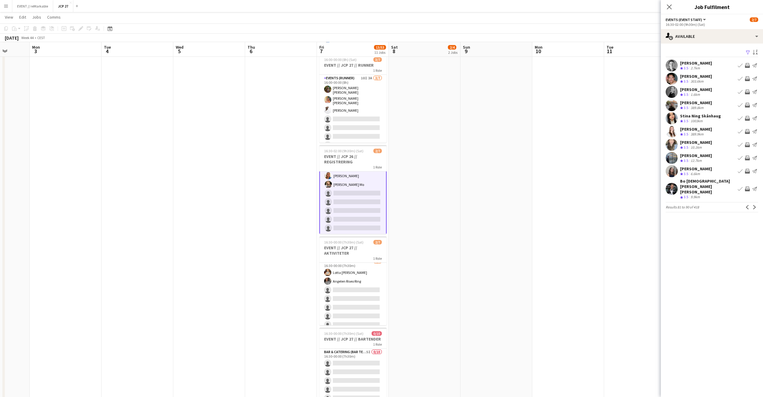
click at [709, 167] on div "Maya Bendigtsen Olsen" at bounding box center [696, 168] width 32 height 5
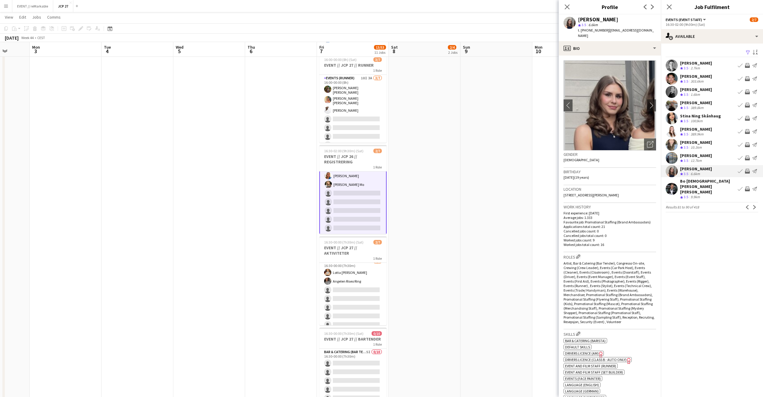
click at [711, 178] on div "Bo Christian Nagell Prytz Crew rating 3.5 9.9km Book crew Invite crew Send noti…" at bounding box center [712, 188] width 102 height 21
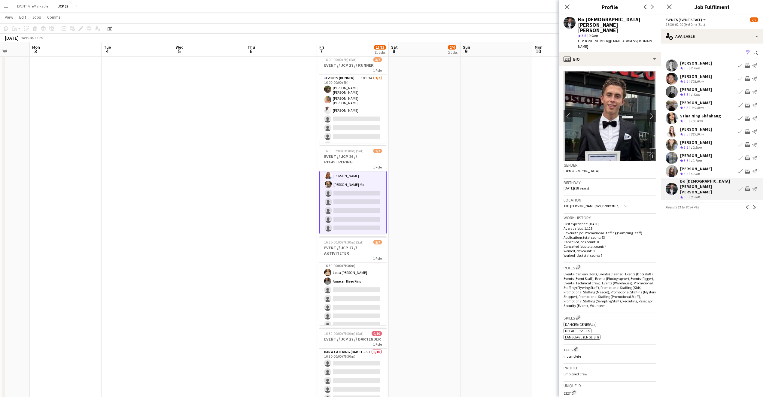
click at [567, 11] on div "Close pop-in" at bounding box center [567, 7] width 17 height 14
click at [567, 10] on icon "Close pop-in" at bounding box center [567, 7] width 6 height 6
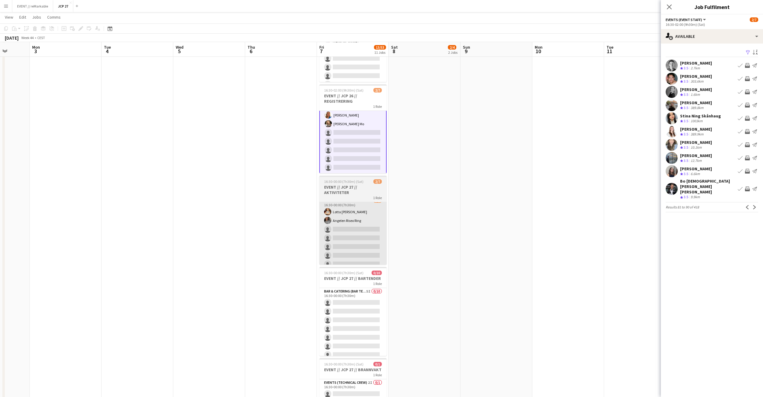
scroll to position [223, 0]
click at [351, 313] on app-card-role "Bar & Catering (Bar Tender) 5I 0/10 16:30-00:00 (7h30m) single-neutral-actions …" at bounding box center [352, 337] width 67 height 99
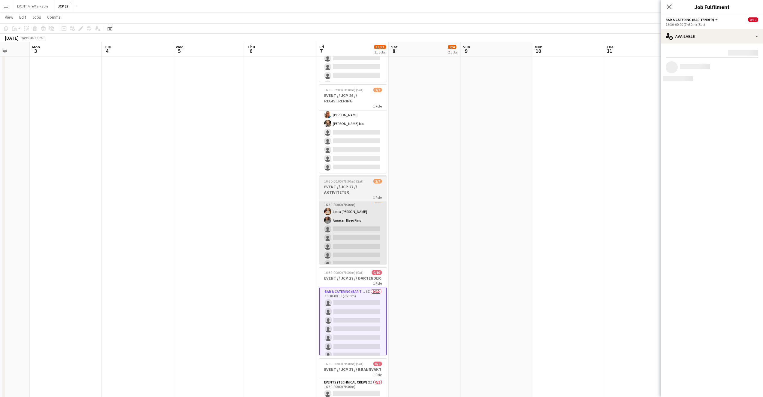
scroll to position [10, 0]
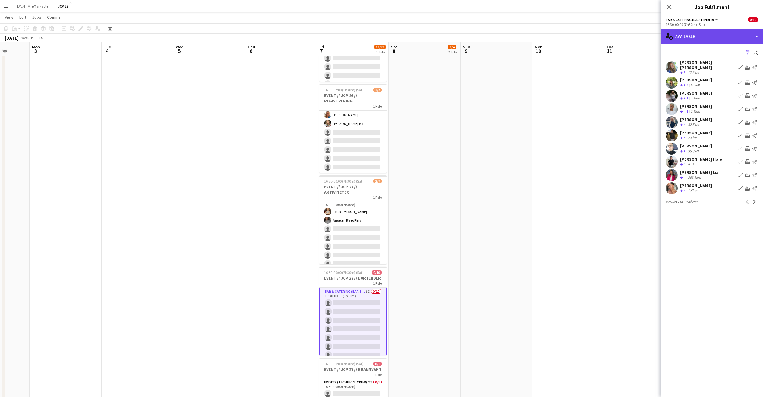
click at [698, 33] on div "single-neutral-actions-upload Available" at bounding box center [712, 36] width 102 height 14
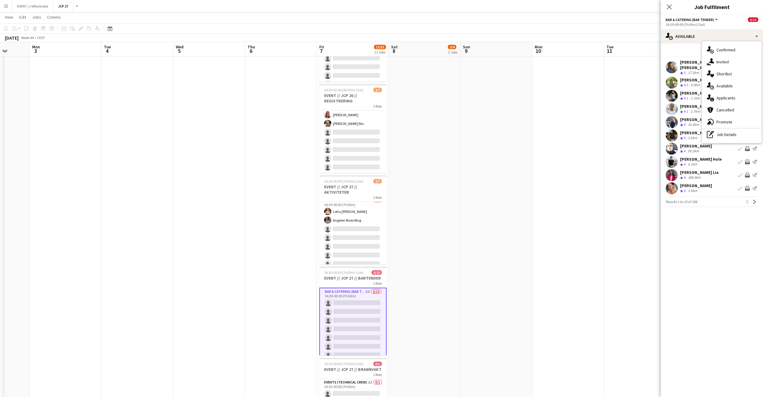
click at [719, 60] on div "single-neutral-actions-share-1 Invited" at bounding box center [731, 62] width 59 height 12
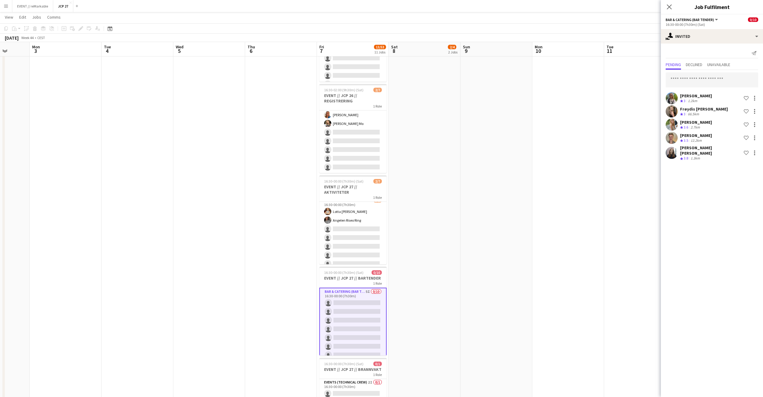
click at [682, 90] on div "Nora Alvsaker Crew rating 3 1.2km Shortlist crew Frøydis Marie Syvertsen Crew r…" at bounding box center [712, 116] width 102 height 92
click at [682, 82] on input "text" at bounding box center [711, 79] width 92 height 15
type input "*"
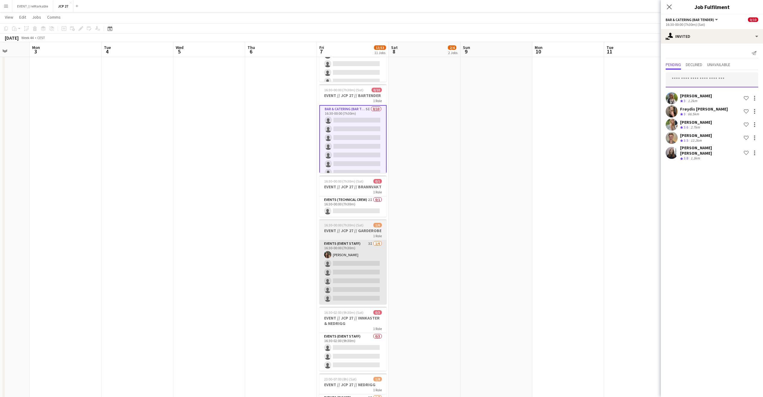
scroll to position [405, 0]
click at [354, 277] on app-card-role "Events (Event Staff) 3I 1/6 16:30-00:00 (7h30m) Rafaela Goga single-neutral-act…" at bounding box center [352, 272] width 67 height 64
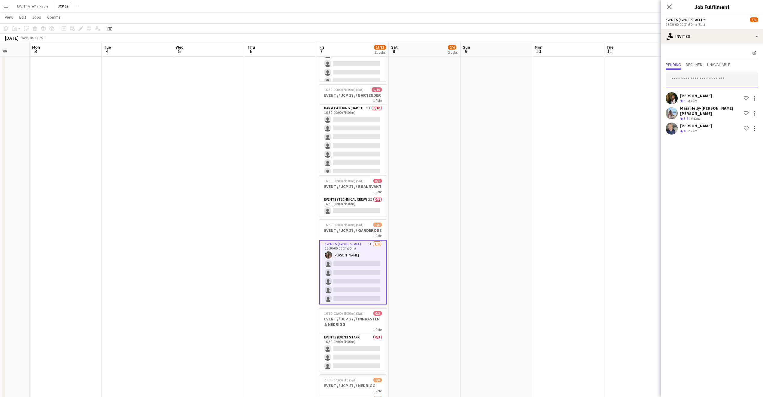
click at [685, 75] on input "text" at bounding box center [711, 79] width 92 height 15
type input "******"
click at [690, 93] on span "Bo Christian Nagell Prytz" at bounding box center [702, 94] width 64 height 5
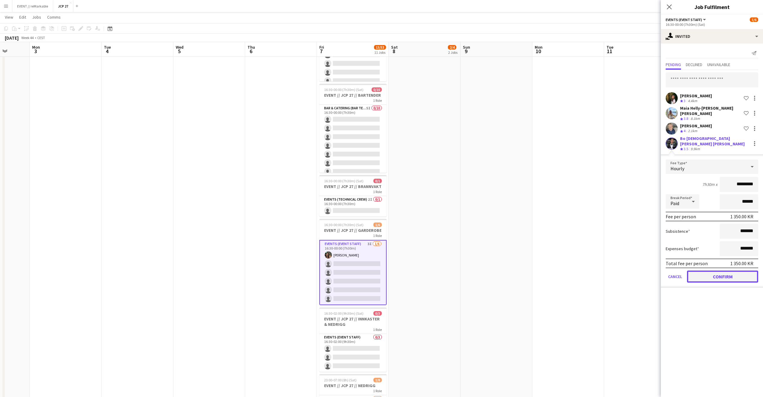
click at [699, 271] on button "Confirm" at bounding box center [722, 277] width 71 height 12
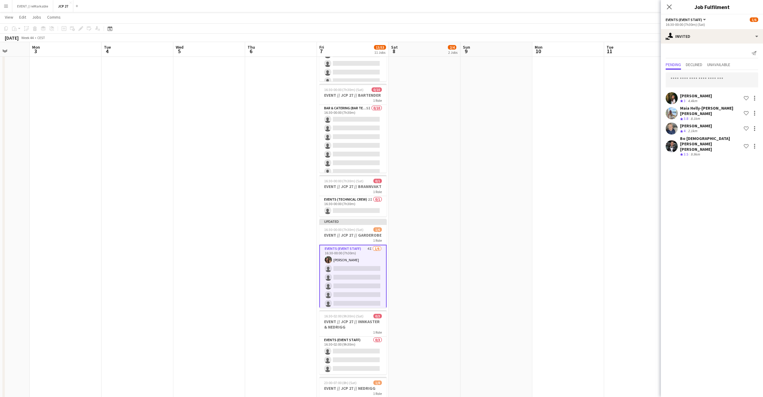
click at [642, 128] on app-date-cell at bounding box center [640, 79] width 72 height 835
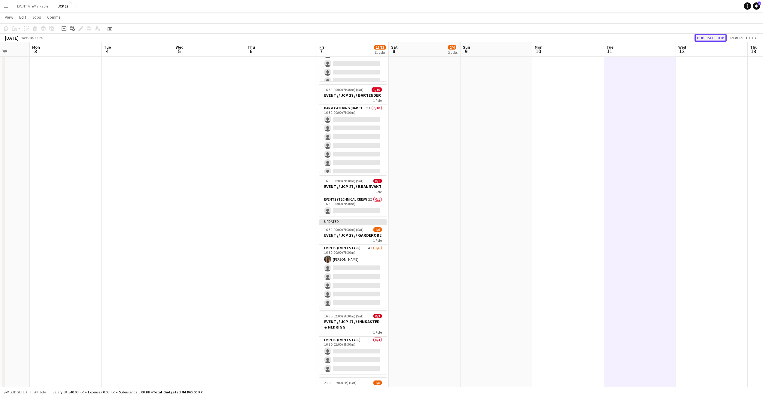
click at [705, 35] on button "Publish 1 job" at bounding box center [710, 38] width 32 height 8
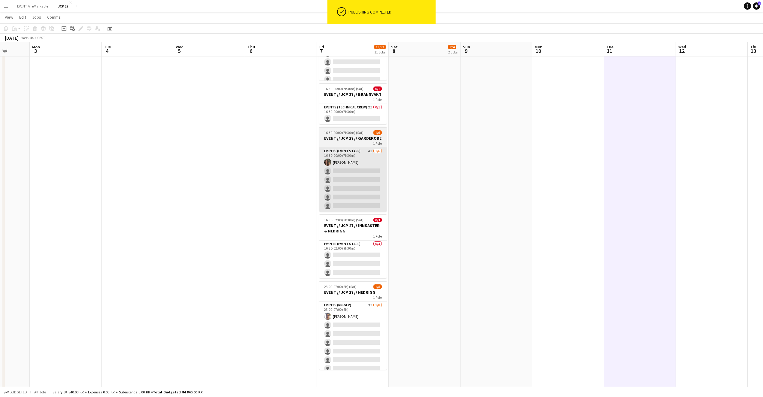
scroll to position [500, 0]
click at [363, 240] on app-card-role "Events (Event Staff) 0/3 16:30-02:00 (9h30m) single-neutral-actions single-neut…" at bounding box center [352, 257] width 67 height 38
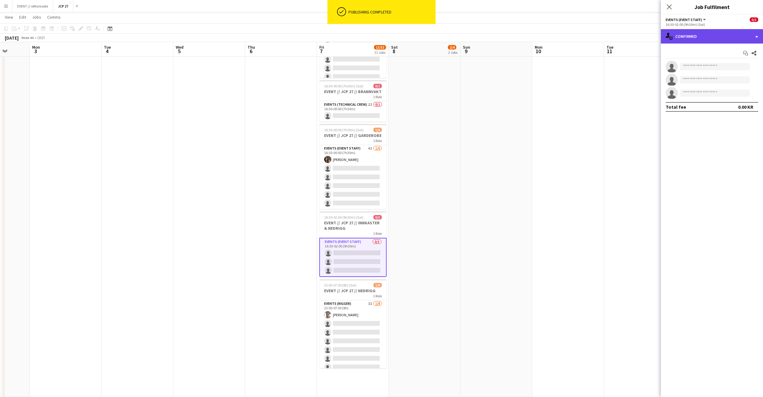
click at [693, 36] on div "single-neutral-actions-check-2 Confirmed" at bounding box center [712, 36] width 102 height 14
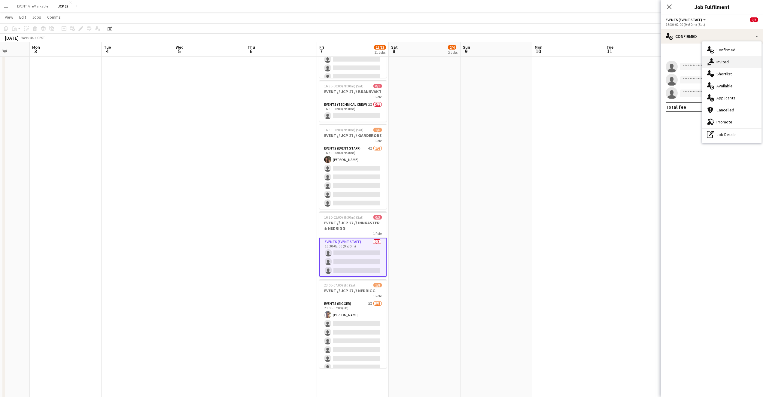
click at [713, 64] on icon "single-neutral-actions-share-1" at bounding box center [710, 61] width 7 height 7
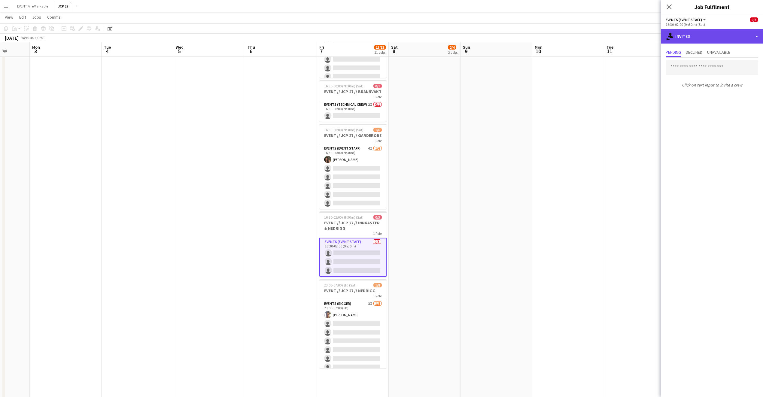
click at [725, 42] on div "single-neutral-actions-share-1 Invited" at bounding box center [712, 36] width 102 height 14
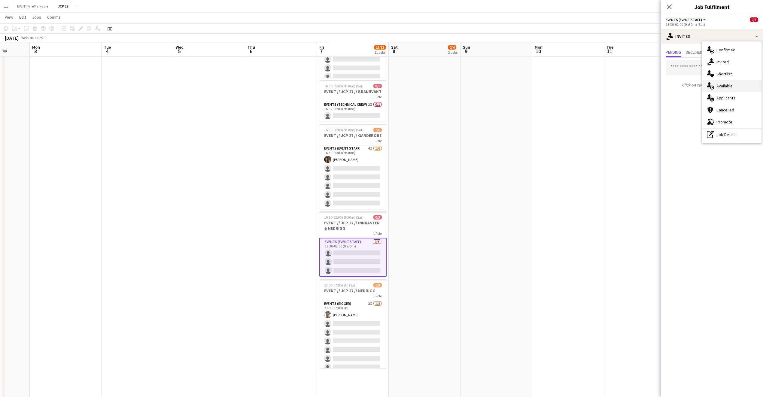
click at [734, 86] on div "single-neutral-actions-upload Available" at bounding box center [731, 86] width 59 height 12
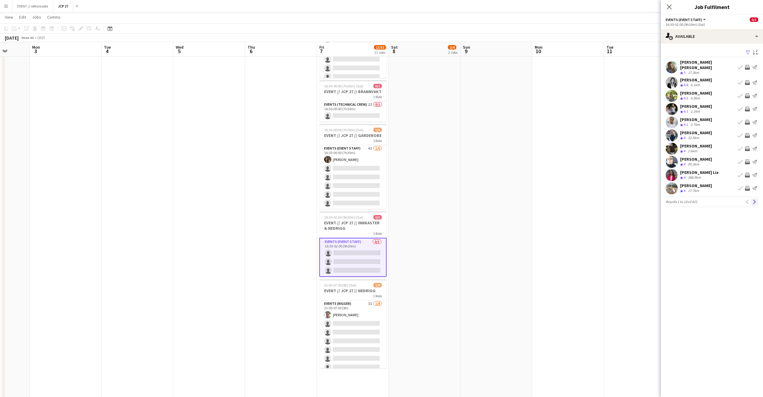
click at [757, 199] on button "Next" at bounding box center [754, 201] width 7 height 7
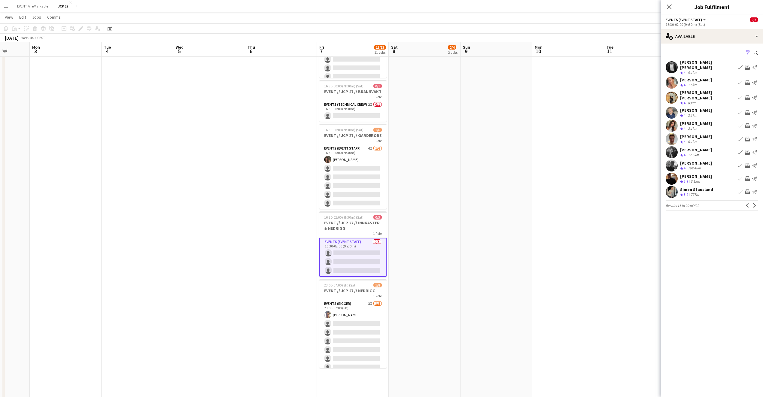
click at [705, 134] on div "Magnus Moen" at bounding box center [696, 136] width 32 height 5
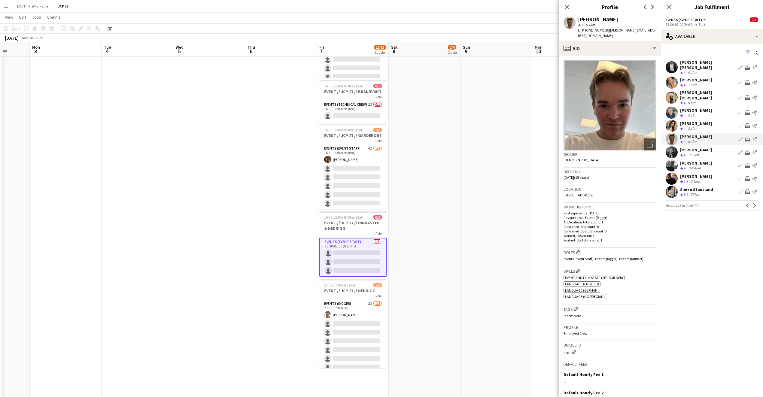
click at [704, 121] on div "Lisa Østby-Dahl" at bounding box center [696, 123] width 32 height 5
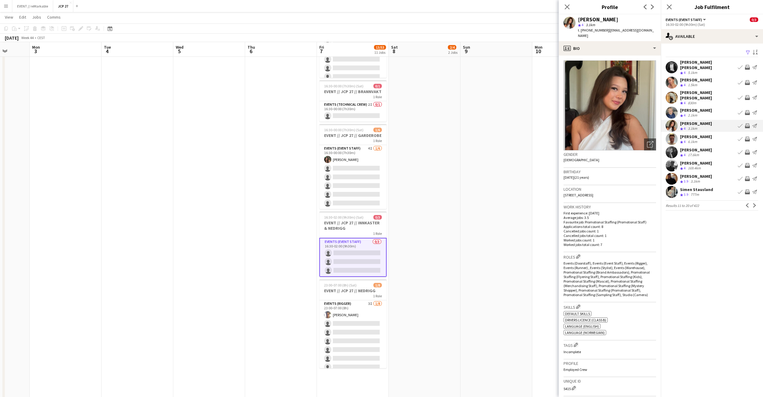
click at [700, 107] on div "Andrea Flo Crew rating 4 2.1km Book crew Invite crew Send notification" at bounding box center [712, 113] width 102 height 12
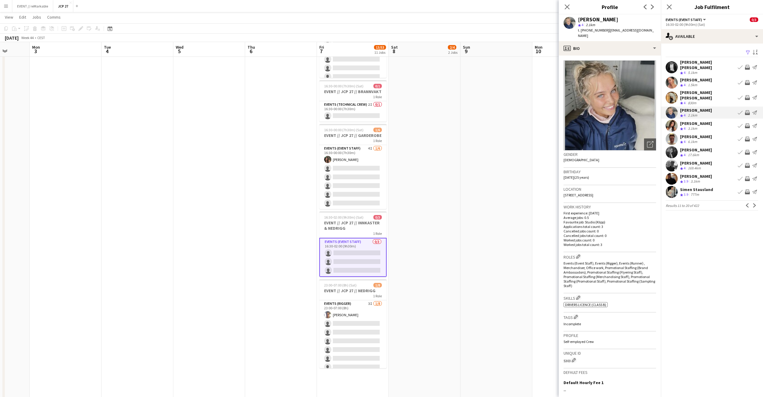
click at [704, 90] on div "Martine Cecilie Karlson" at bounding box center [707, 95] width 55 height 11
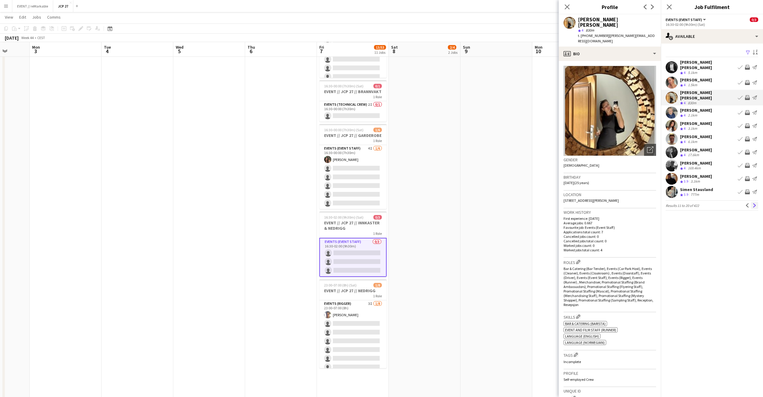
click at [753, 203] on app-icon "Next" at bounding box center [754, 205] width 4 height 4
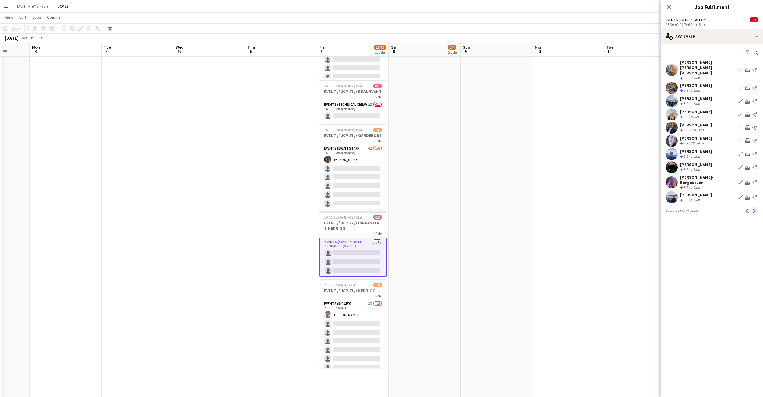
click at [753, 209] on app-icon "Next" at bounding box center [754, 211] width 4 height 4
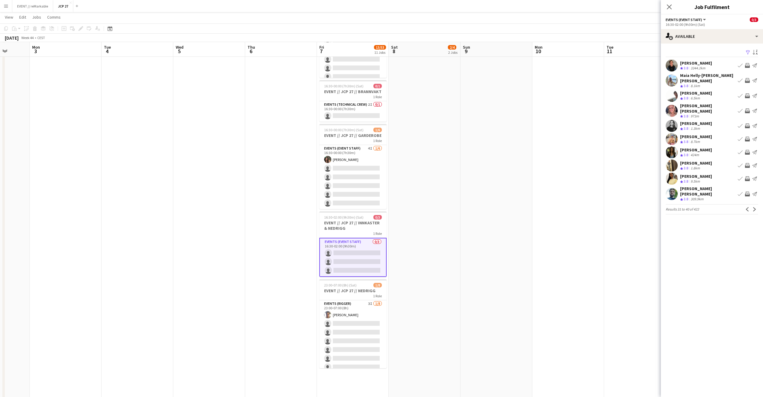
click at [691, 66] on div "3344.2km" at bounding box center [697, 68] width 17 height 5
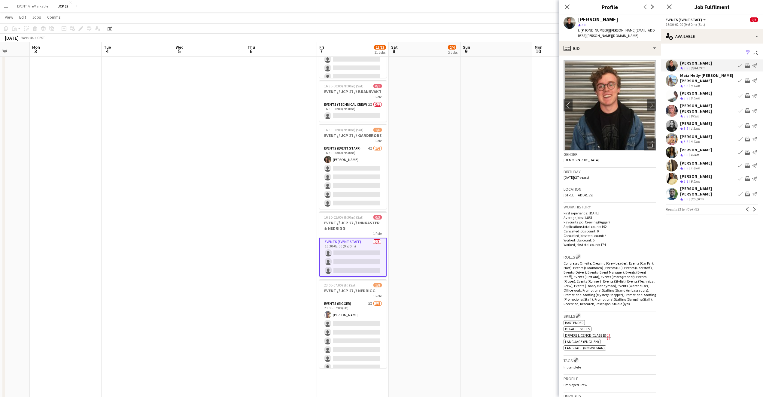
click at [693, 76] on div "Maia Helly-Hansen Mathisen" at bounding box center [707, 78] width 55 height 11
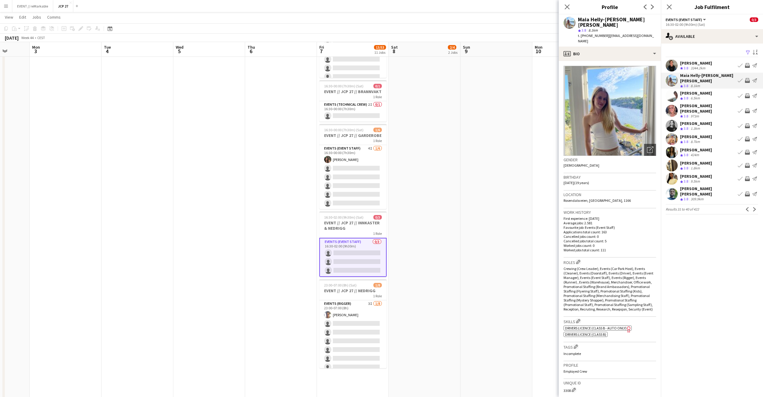
click at [696, 90] on div "Magnus Noodt" at bounding box center [696, 92] width 32 height 5
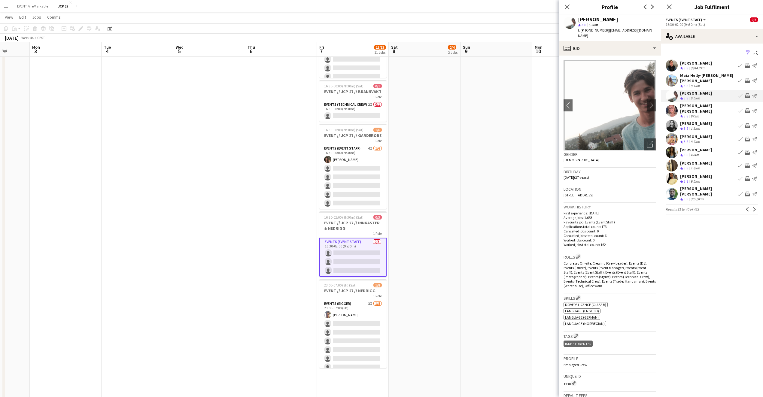
click at [698, 103] on div "Sara Elin Helseth" at bounding box center [707, 108] width 55 height 11
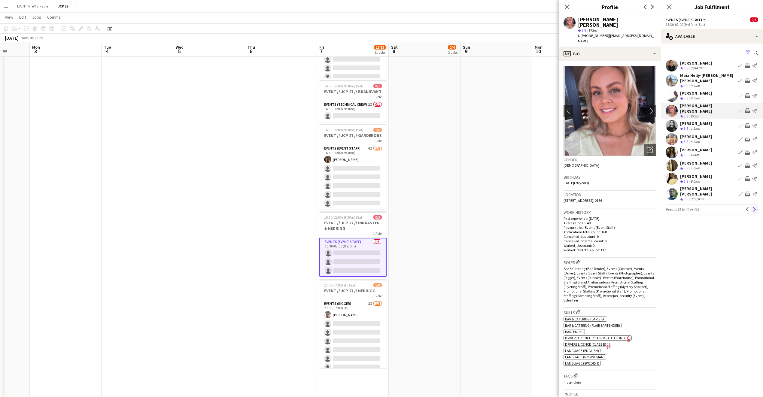
click at [754, 207] on app-icon "Next" at bounding box center [754, 209] width 4 height 4
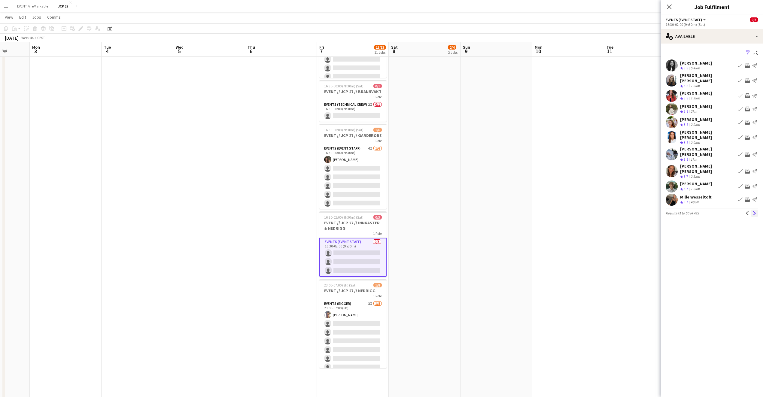
click at [755, 211] on app-icon "Next" at bounding box center [754, 213] width 4 height 4
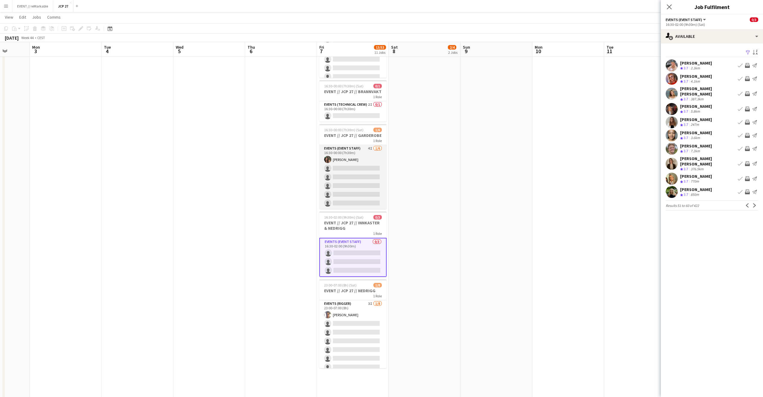
click at [362, 174] on app-card-role "Events (Event Staff) 4I 1/6 16:30-00:00 (7h30m) Rafaela Goga single-neutral-act…" at bounding box center [352, 177] width 67 height 64
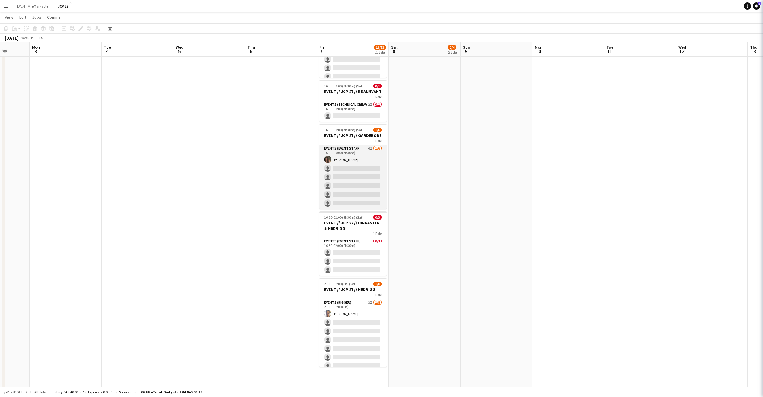
click at [362, 174] on app-card-role "Events (Event Staff) 4I 1/6 16:30-00:00 (7h30m) Rafaela Goga single-neutral-act…" at bounding box center [352, 177] width 67 height 64
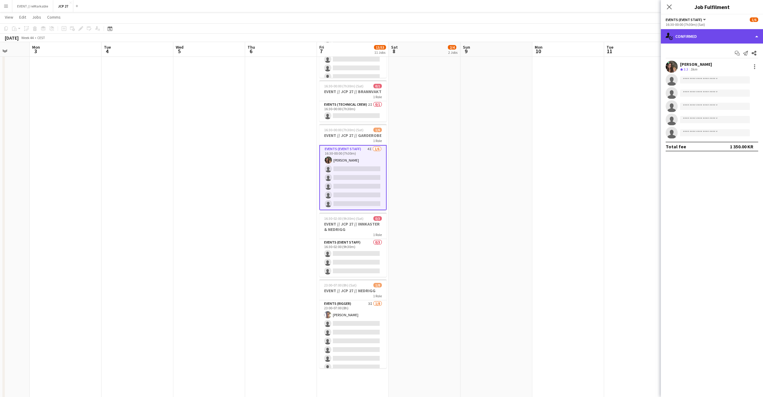
click at [686, 35] on div "single-neutral-actions-check-2 Confirmed" at bounding box center [712, 36] width 102 height 14
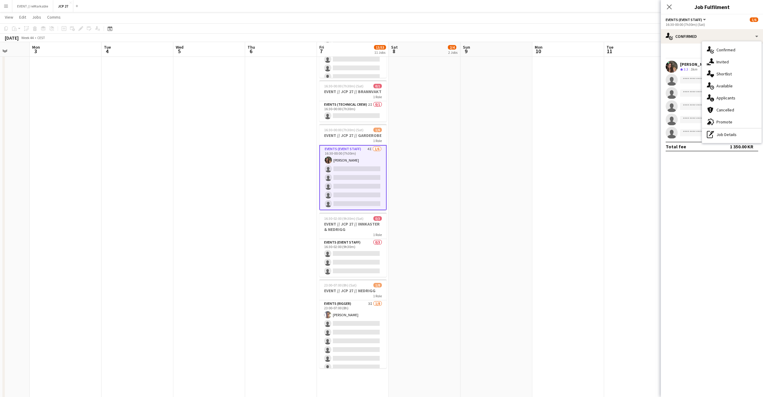
click at [718, 61] on div "single-neutral-actions-share-1 Invited" at bounding box center [731, 62] width 59 height 12
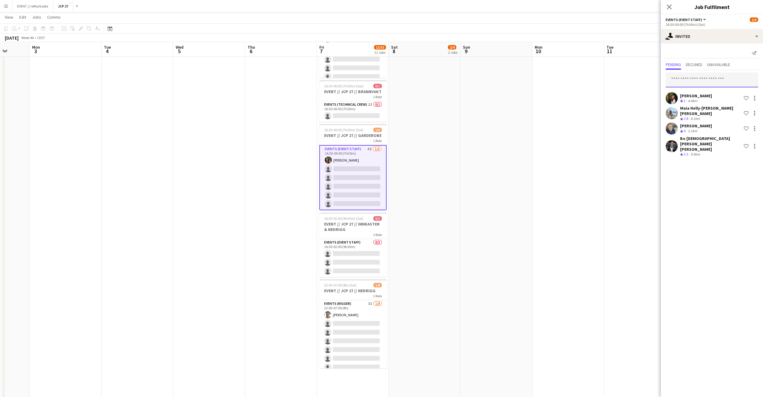
click at [693, 83] on input "text" at bounding box center [711, 79] width 92 height 15
type input "******"
click at [691, 91] on mat-option "Mollie Erixon Active mollie.erixon.lennartsson@gmail.com" at bounding box center [711, 97] width 92 height 14
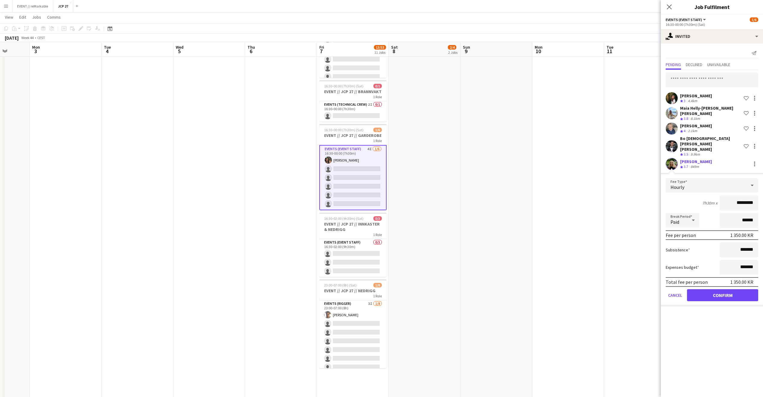
click at [716, 274] on form "Fee Type Hourly 7h30m x ********* Break Period Paid ****** Fee per person 1 350…" at bounding box center [712, 242] width 102 height 128
click at [714, 289] on button "Confirm" at bounding box center [722, 295] width 71 height 12
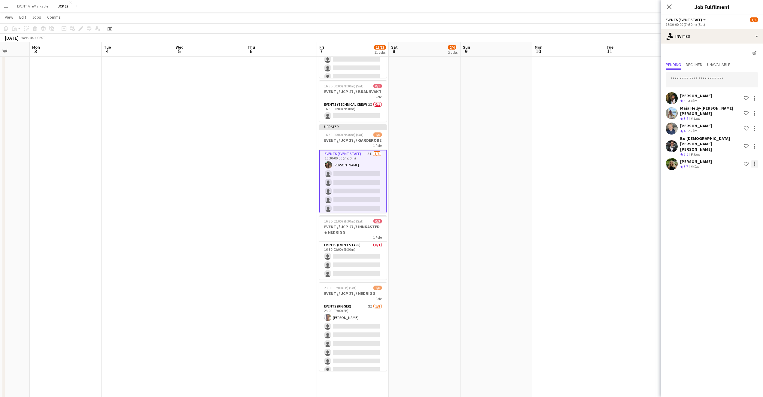
click at [756, 160] on div at bounding box center [754, 163] width 7 height 7
click at [744, 209] on button "Cancel invitation" at bounding box center [735, 205] width 45 height 14
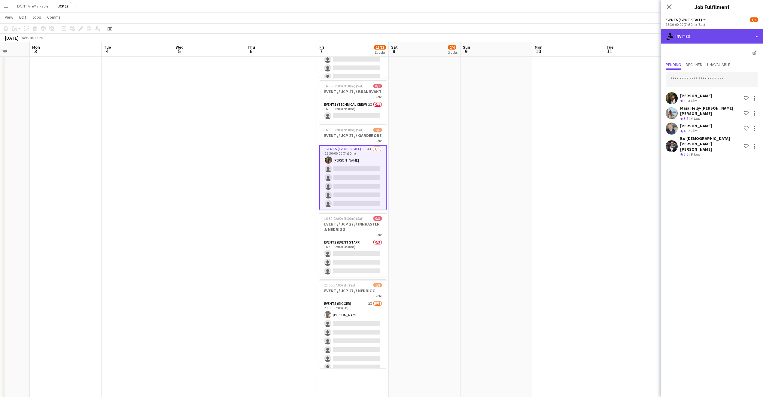
click at [702, 40] on div "single-neutral-actions-share-1 Invited" at bounding box center [712, 36] width 102 height 14
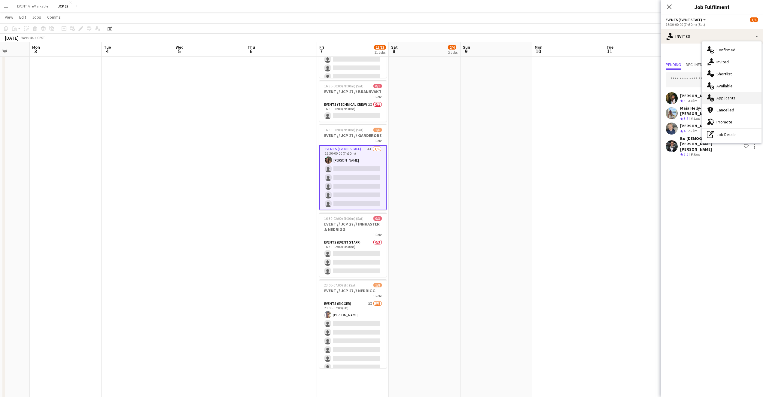
click at [728, 95] on div "single-neutral-actions-information Applicants" at bounding box center [731, 98] width 59 height 12
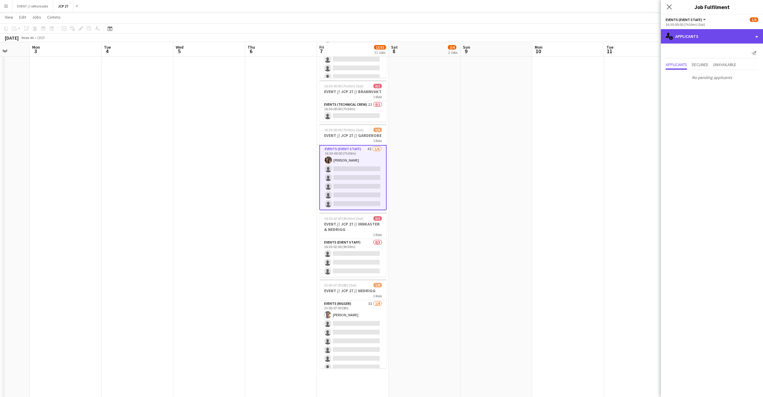
click at [701, 40] on div "single-neutral-actions-information Applicants" at bounding box center [712, 36] width 102 height 14
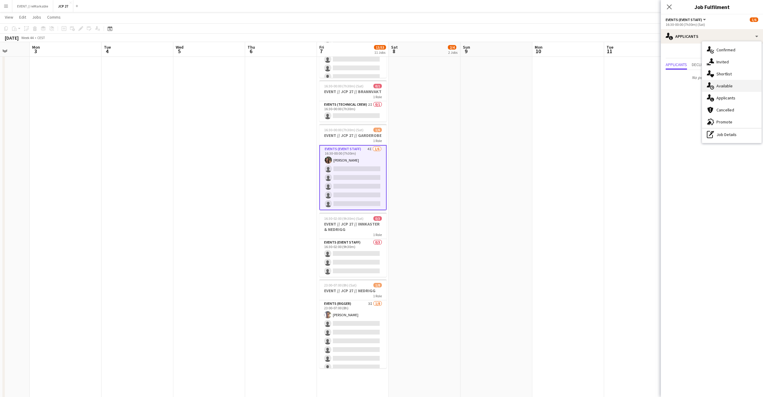
click at [729, 84] on div "single-neutral-actions-upload Available" at bounding box center [731, 86] width 59 height 12
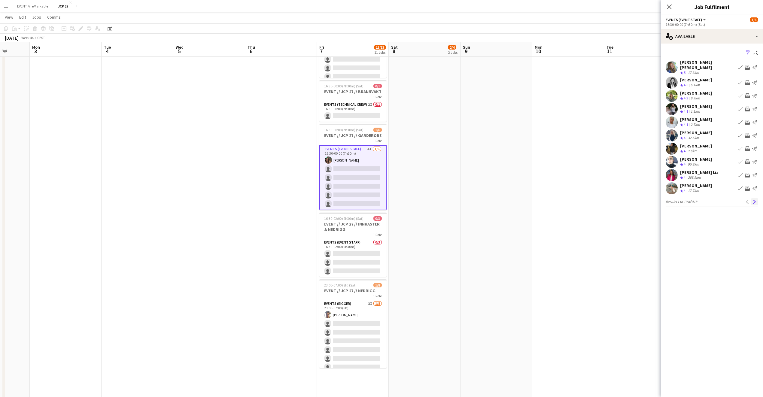
click at [756, 198] on button "Next" at bounding box center [754, 201] width 7 height 7
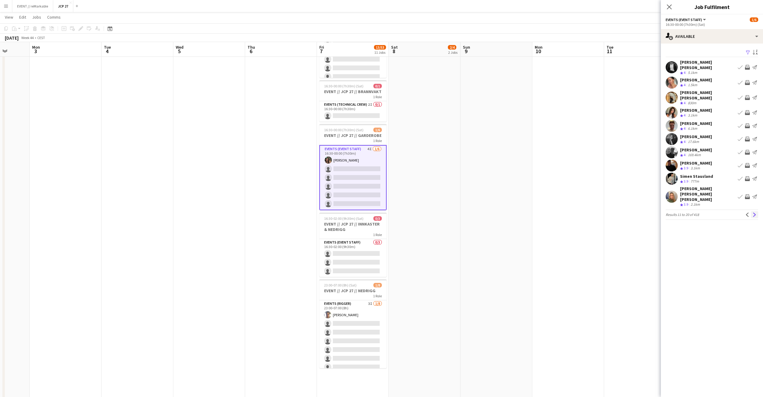
click at [753, 213] on app-icon "Next" at bounding box center [754, 215] width 4 height 4
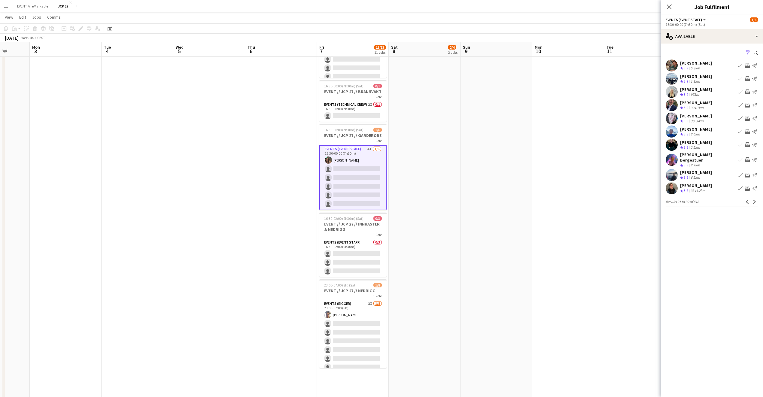
click at [753, 202] on app-icon "Next" at bounding box center [754, 202] width 4 height 4
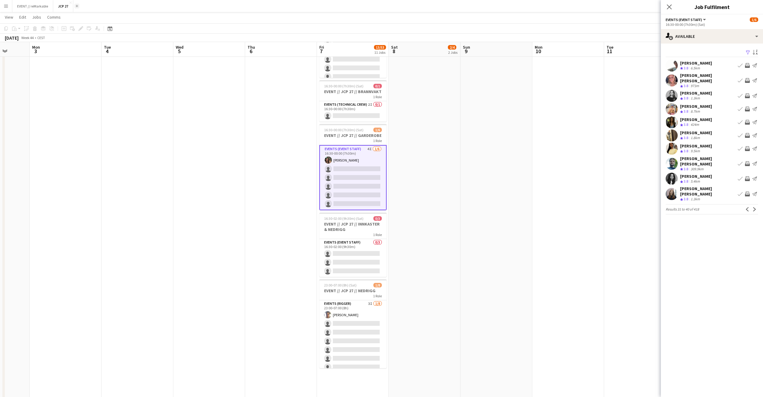
click at [79, 7] on button "Add" at bounding box center [76, 6] width 5 height 5
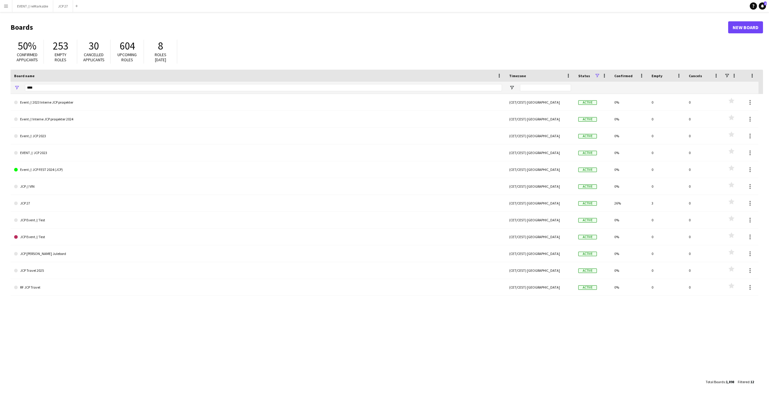
click at [107, 56] on div "30 Cancelled applicants" at bounding box center [93, 52] width 33 height 24
click at [105, 79] on div "Board name" at bounding box center [254, 75] width 480 height 9
click at [105, 85] on input "***" at bounding box center [263, 87] width 477 height 7
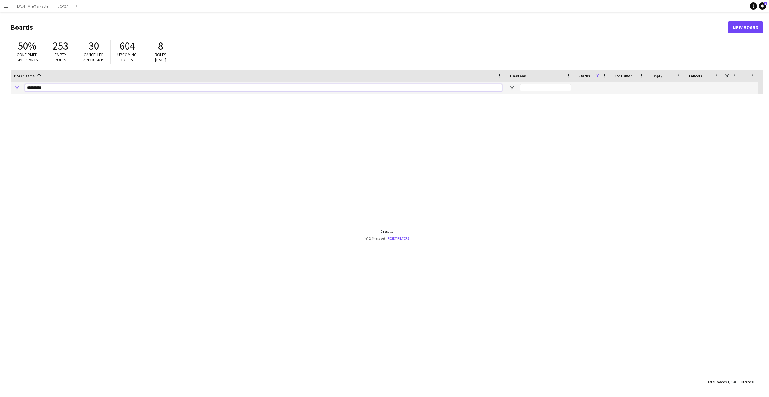
click at [43, 87] on input "**********" at bounding box center [263, 87] width 477 height 7
type input "*"
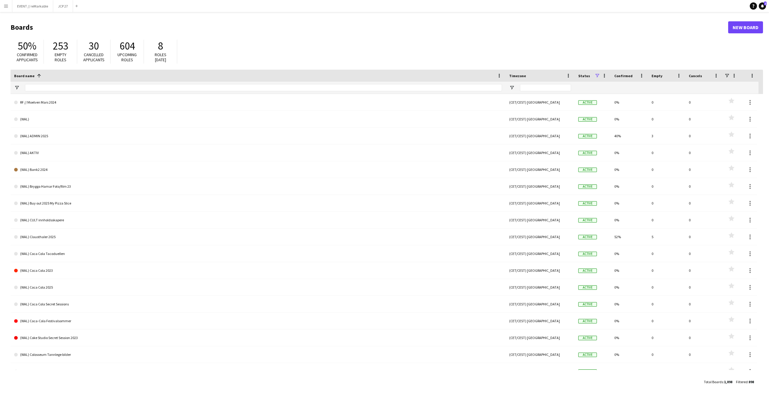
click at [6, 7] on app-icon "Menu" at bounding box center [6, 6] width 5 height 5
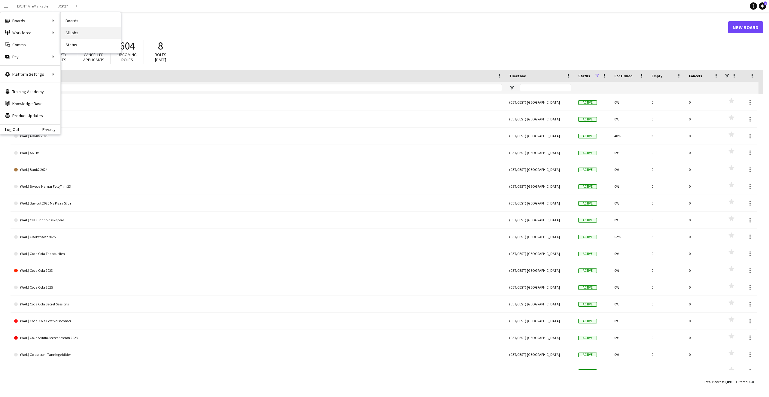
click at [82, 38] on link "All jobs" at bounding box center [91, 33] width 60 height 12
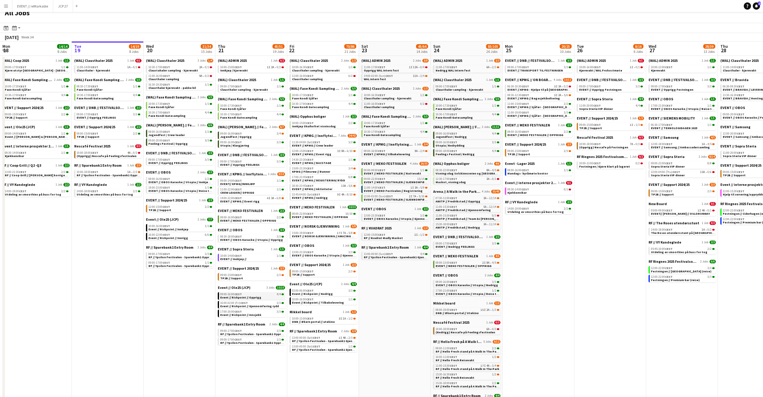
scroll to position [8, 0]
click at [266, 296] on link "09:00-16:00 CEST 4/4 Event // Riskpoint // Opprigg" at bounding box center [252, 294] width 64 height 7
click at [23, 10] on button "EVENT // reMarkable Close" at bounding box center [32, 6] width 41 height 12
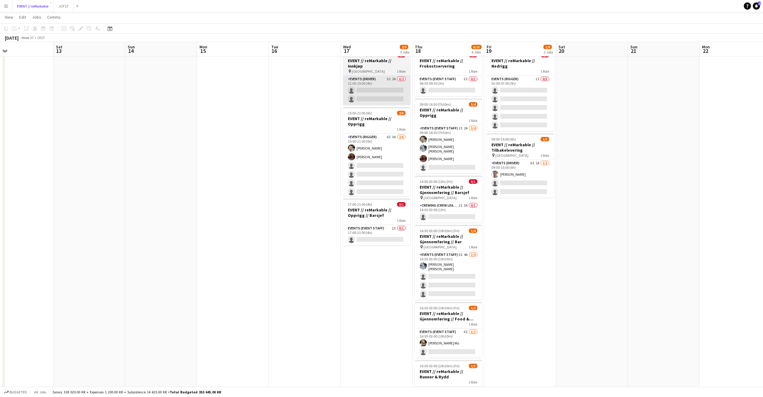
scroll to position [0, 247]
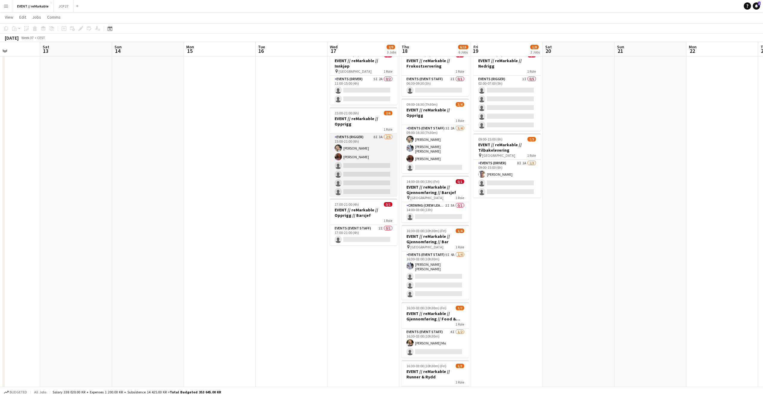
click at [373, 167] on app-card-role "Events (Rigger) 8I 3A 2/6 15:00-21:00 (6h) Oda Hansson Mathilde Bårreng single-…" at bounding box center [363, 166] width 67 height 64
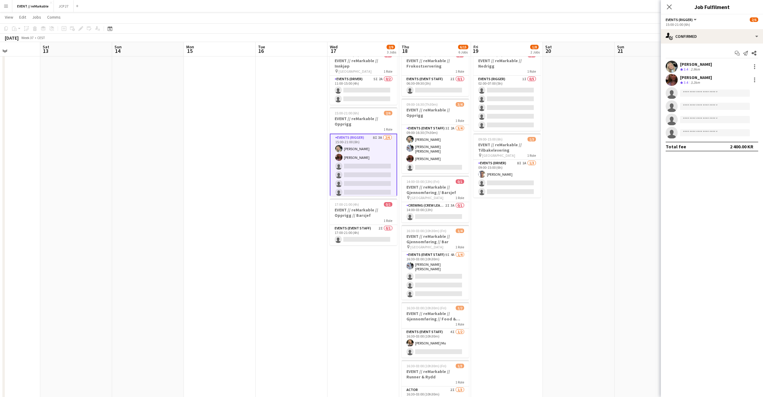
click at [706, 47] on div "Start chat Send notification Share Oda Hansson Crew rating 3.4 2.9km Mathilde B…" at bounding box center [712, 100] width 102 height 113
click at [705, 39] on div "single-neutral-actions-check-2 Confirmed" at bounding box center [712, 36] width 102 height 14
click at [729, 59] on div "single-neutral-actions-share-1 Invited" at bounding box center [731, 62] width 59 height 12
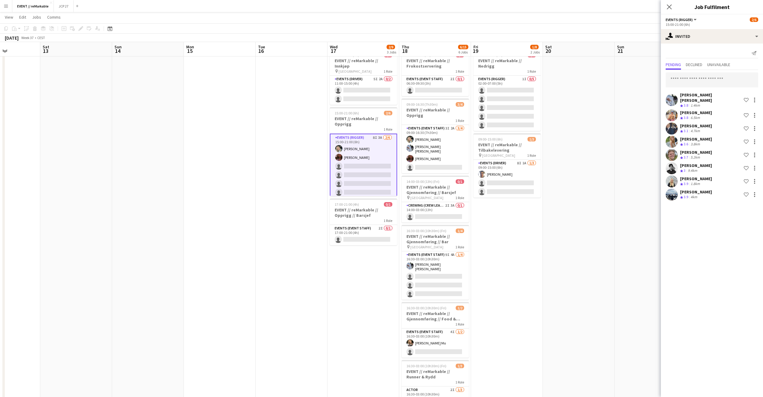
click at [699, 88] on div "Marte Sofie Rossavik Crew rating 3.8 1.4km Shortlist crew Filip Øverli Crew rat…" at bounding box center [712, 136] width 102 height 132
click at [695, 80] on input "text" at bounding box center [711, 79] width 92 height 15
type input "****"
click at [702, 92] on span "Alba Alickaj Active" at bounding box center [711, 94] width 83 height 5
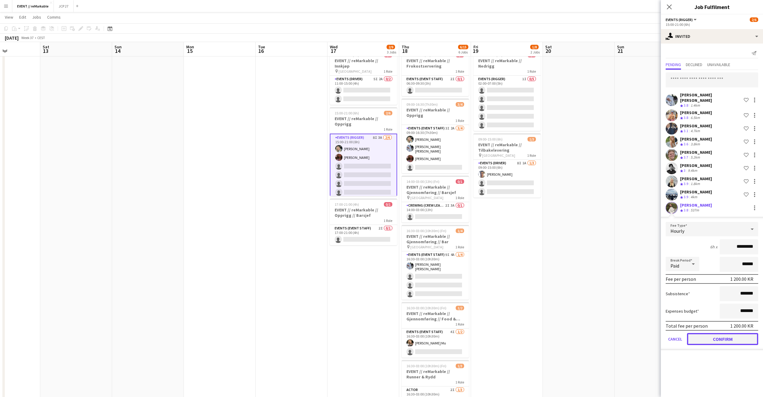
click at [723, 335] on button "Confirm" at bounding box center [722, 339] width 71 height 12
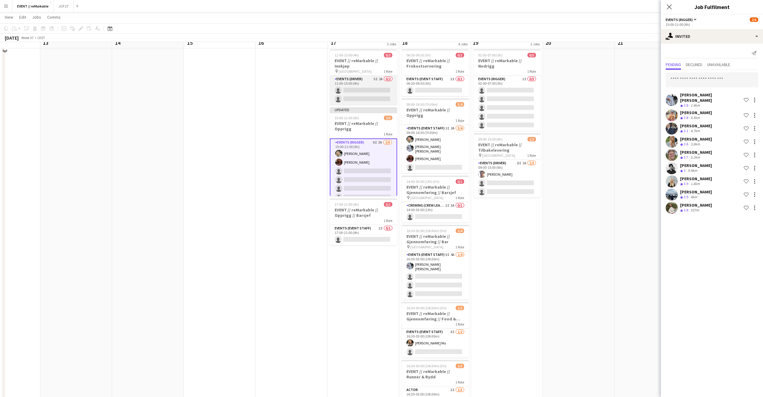
scroll to position [9, 0]
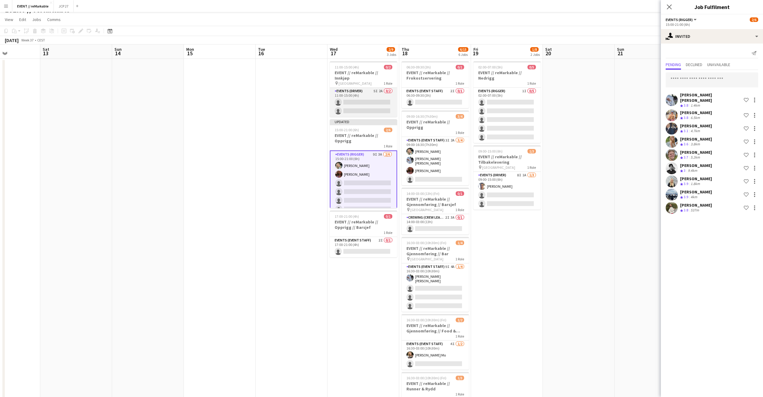
click at [375, 99] on app-card-role "Events (Driver) 5I 2A 0/2 11:00-15:00 (4h) single-neutral-actions single-neutra…" at bounding box center [363, 102] width 67 height 29
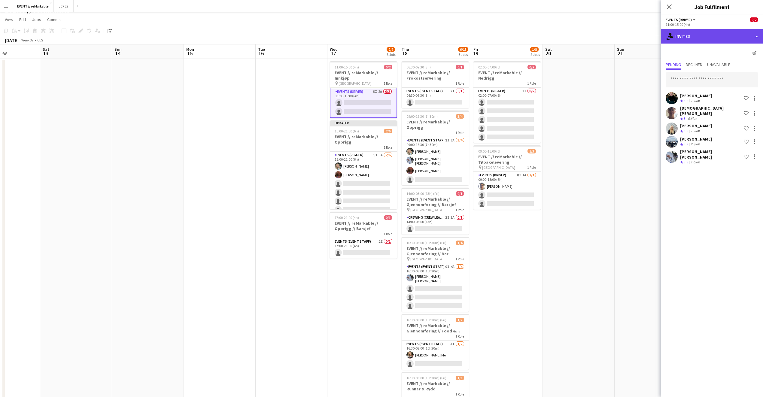
click at [702, 37] on div "single-neutral-actions-share-1 Invited" at bounding box center [712, 36] width 102 height 14
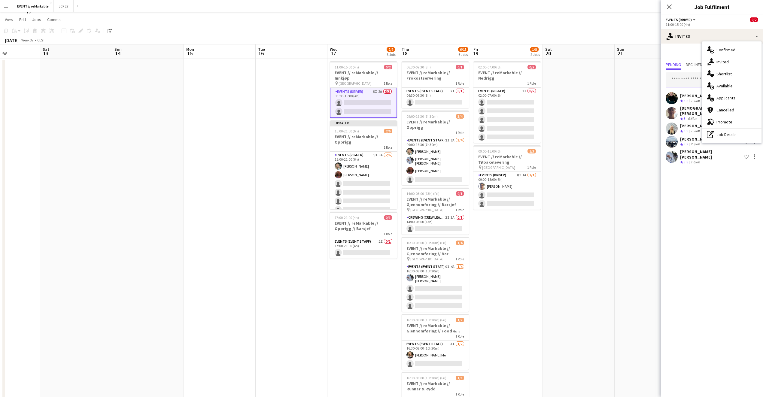
click at [678, 77] on input "text" at bounding box center [711, 79] width 92 height 15
type input "****"
click at [683, 99] on span "alba_alickaj@hotmail.com" at bounding box center [711, 99] width 83 height 5
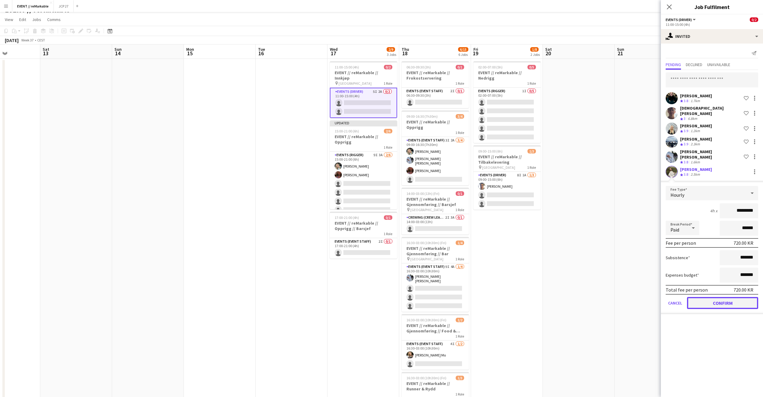
click at [725, 297] on button "Confirm" at bounding box center [722, 303] width 71 height 12
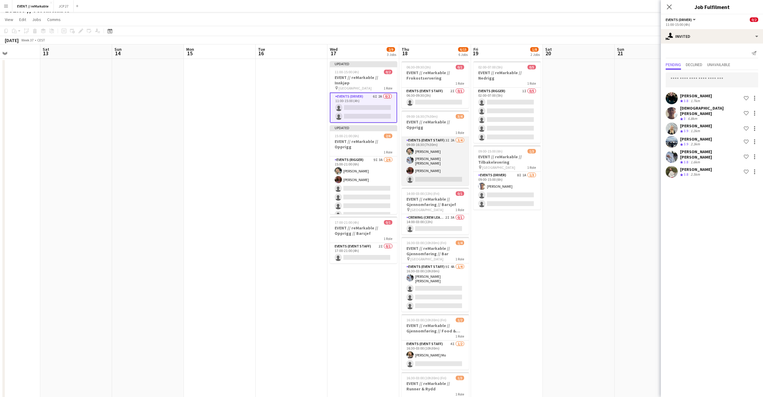
scroll to position [5, 0]
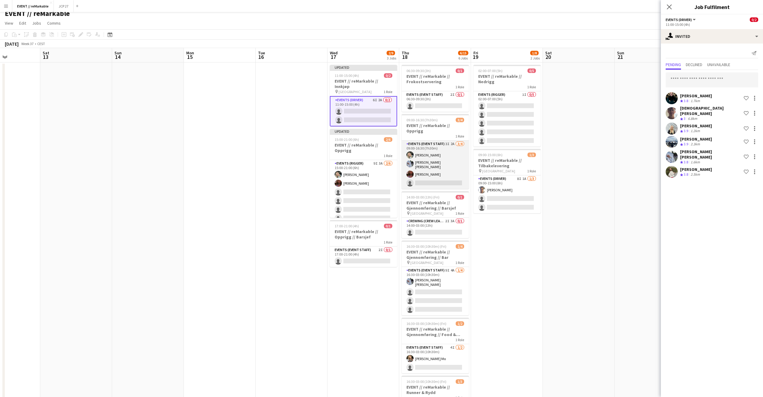
click at [433, 174] on app-card-role "Events (Event Staff) 3I 2A 3/4 09:00-16:30 (7h30m) Oda Hansson Marte Sofie Ross…" at bounding box center [435, 165] width 67 height 48
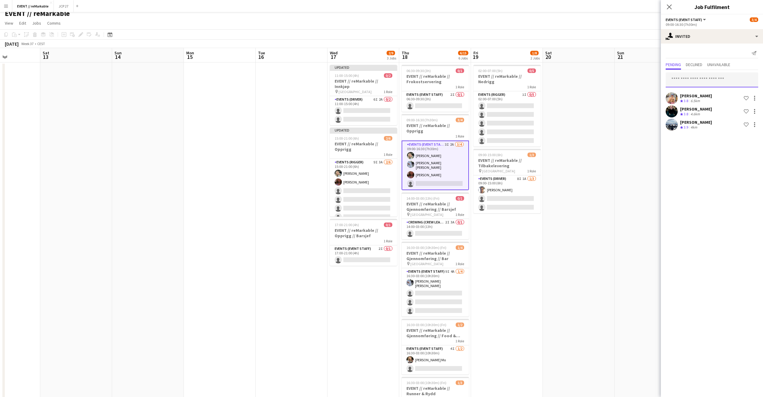
click at [699, 77] on input "text" at bounding box center [711, 79] width 92 height 15
type input "****"
click at [692, 94] on span "Alba Alickaj Active" at bounding box center [711, 94] width 83 height 5
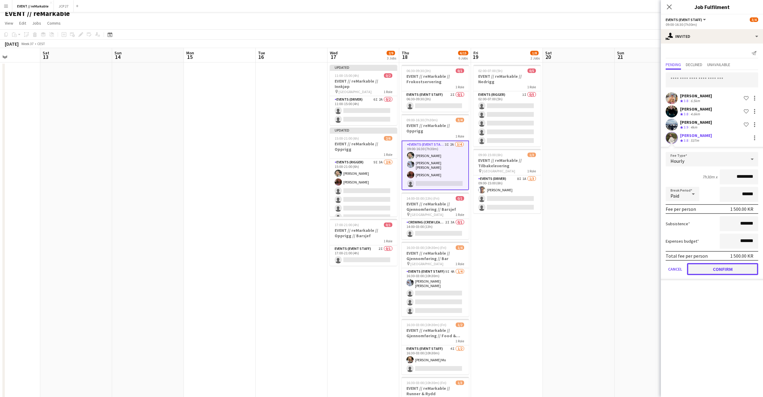
click at [725, 268] on button "Confirm" at bounding box center [722, 269] width 71 height 12
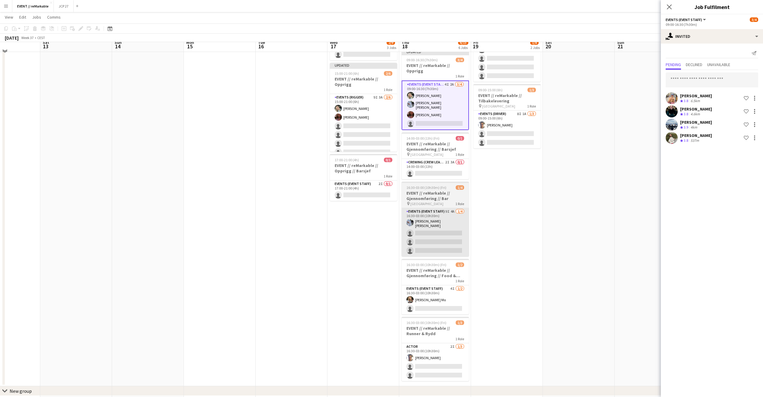
scroll to position [71, 0]
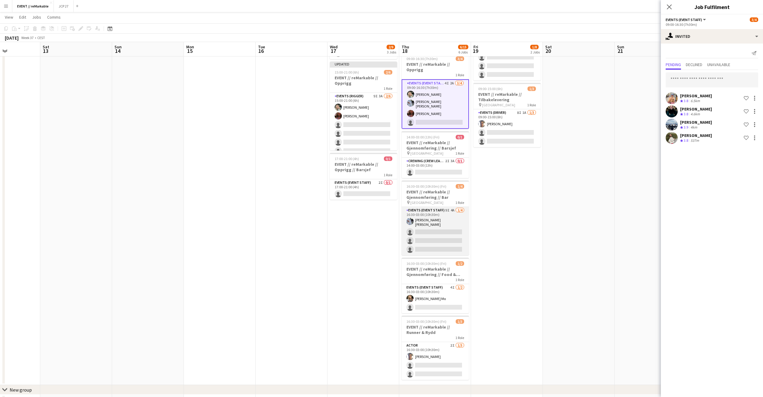
click at [454, 221] on app-card-role "Events (Event Staff) 9I 4A 1/4 16:30-03:00 (10h30m) Marte Sofie Rossavik single…" at bounding box center [435, 231] width 67 height 48
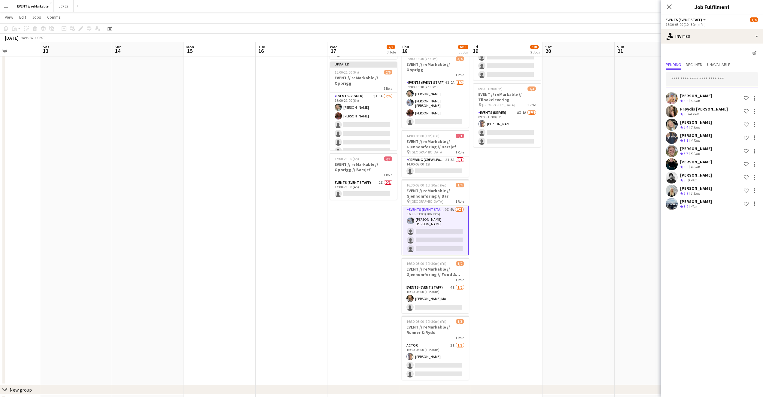
click at [694, 79] on input "text" at bounding box center [711, 79] width 92 height 15
type input "****"
click at [701, 95] on span "Alba Alickaj Active" at bounding box center [711, 94] width 83 height 5
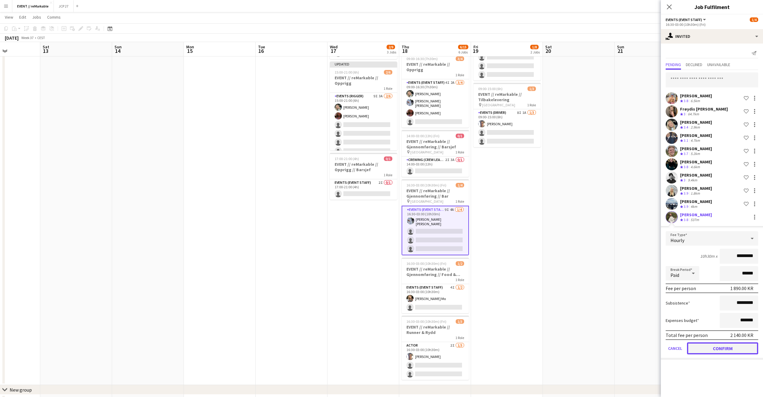
click at [726, 347] on button "Confirm" at bounding box center [722, 348] width 71 height 12
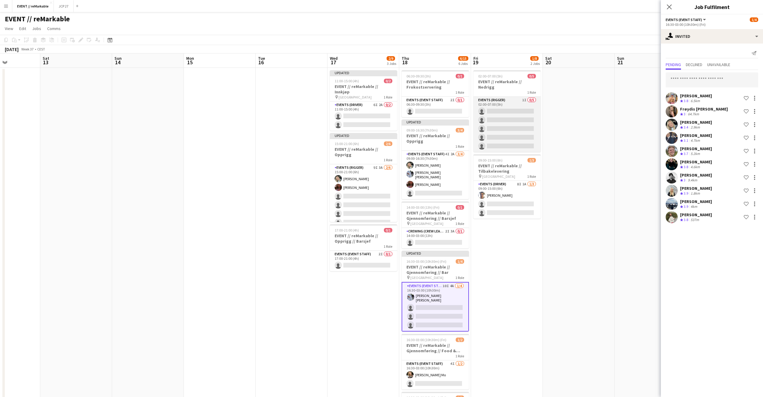
scroll to position [0, 0]
click at [669, 9] on icon "Close pop-in" at bounding box center [669, 7] width 6 height 6
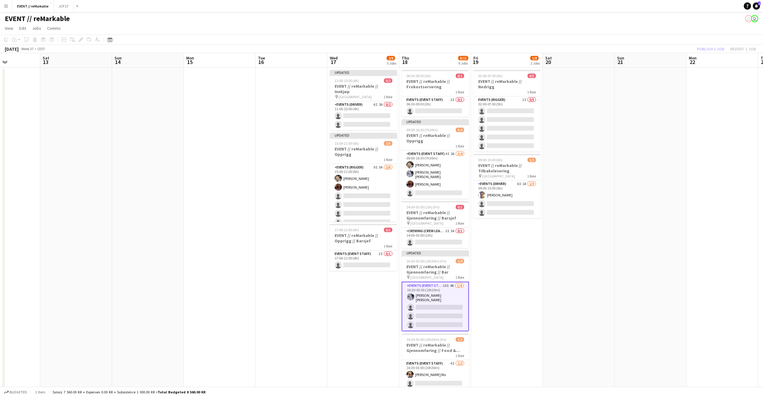
click at [710, 49] on div "Publish 1 job Revert 1 job" at bounding box center [726, 49] width 73 height 8
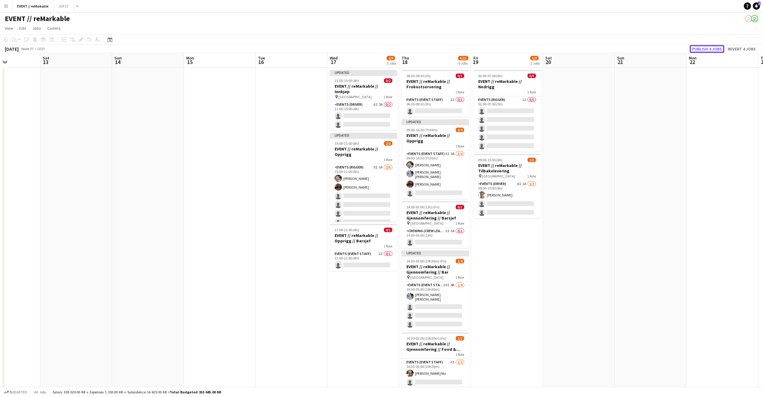
click at [710, 49] on button "Publish 4 jobs" at bounding box center [707, 49] width 35 height 8
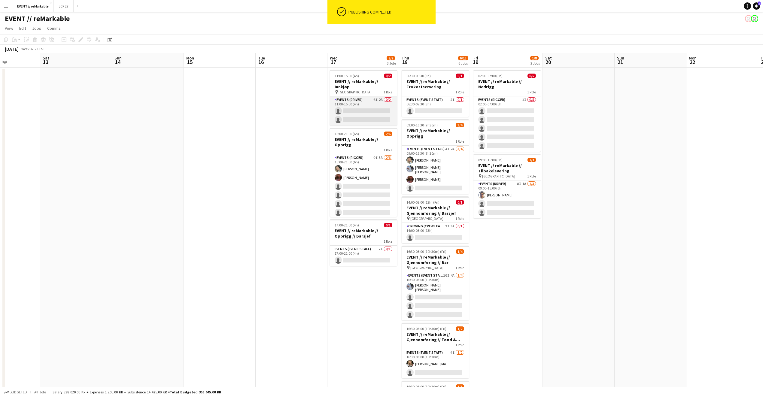
click at [366, 114] on app-card-role "Events (Driver) 6I 2A 0/2 11:00-15:00 (4h) single-neutral-actions single-neutra…" at bounding box center [363, 110] width 67 height 29
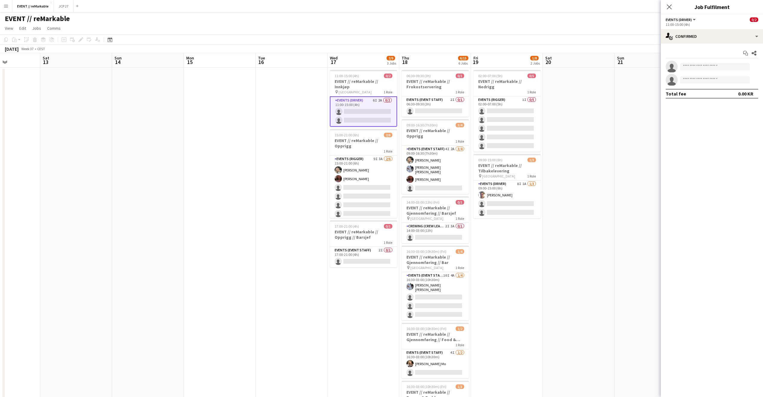
click at [720, 45] on div "Start chat Share single-neutral-actions single-neutral-actions Total fee 0.00 KR" at bounding box center [712, 74] width 102 height 60
click at [717, 39] on div "single-neutral-actions-check-2 Confirmed" at bounding box center [712, 36] width 102 height 14
click at [734, 64] on div "single-neutral-actions-share-1 Invited" at bounding box center [731, 62] width 59 height 12
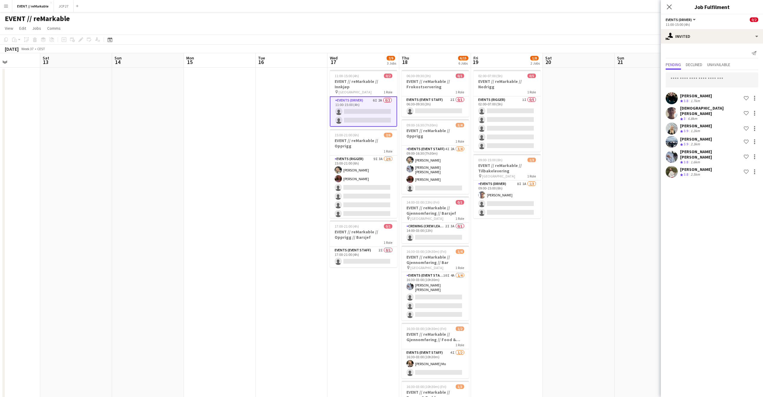
click at [550, 245] on app-date-cell at bounding box center [579, 262] width 72 height 389
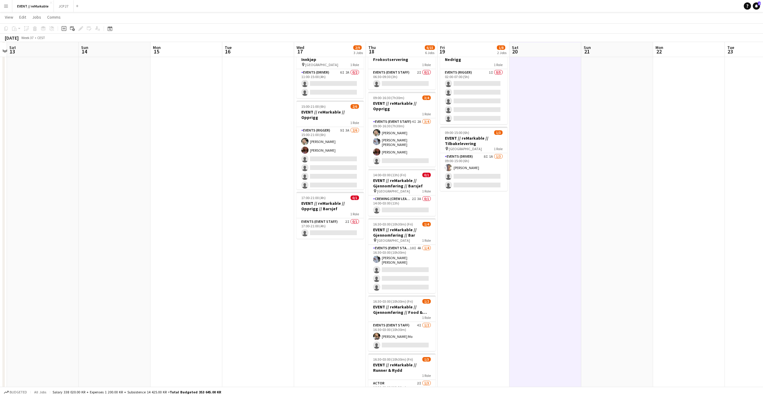
scroll to position [28, 0]
click at [392, 261] on app-card-role "Events (Event Staff) 10I 4A 1/4 16:30-03:00 (10h30m) Marte Sofie Rossavik singl…" at bounding box center [401, 268] width 67 height 48
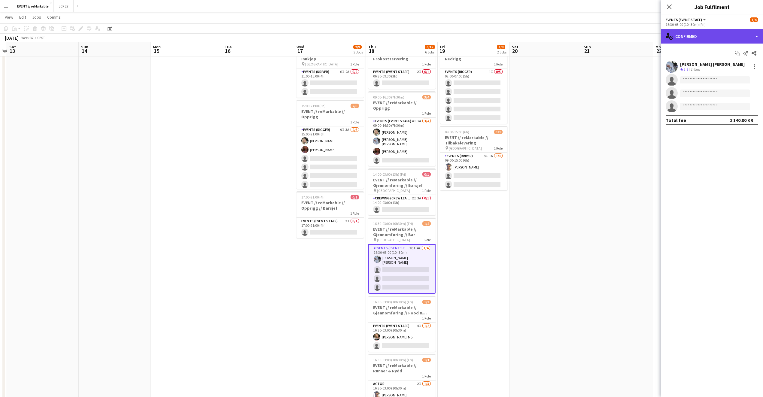
click at [689, 39] on div "single-neutral-actions-check-2 Confirmed" at bounding box center [712, 36] width 102 height 14
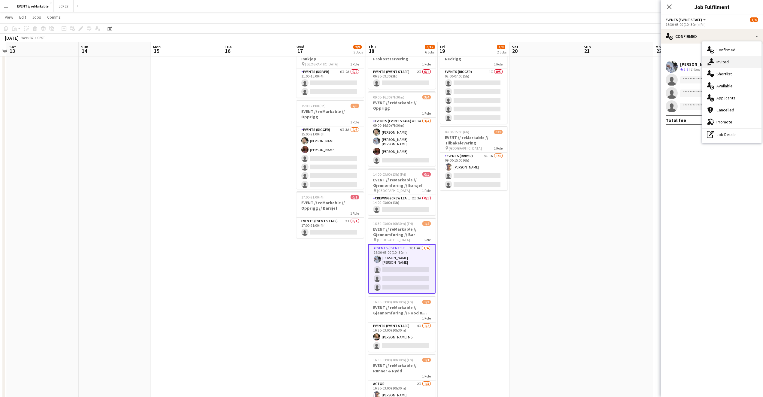
click at [714, 64] on div "single-neutral-actions-share-1 Invited" at bounding box center [731, 62] width 59 height 12
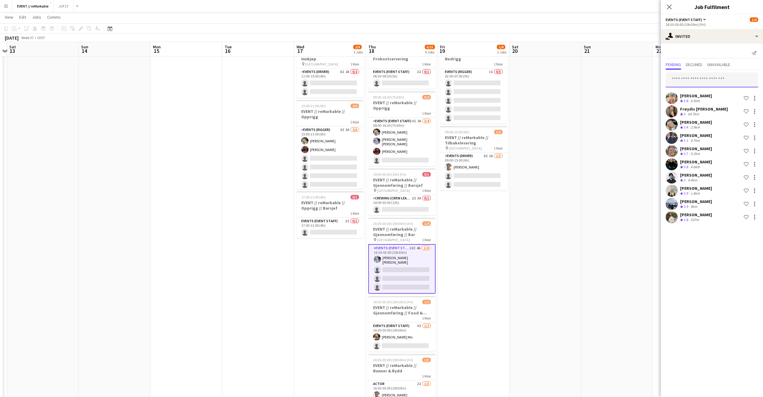
click at [698, 86] on input "text" at bounding box center [711, 79] width 92 height 15
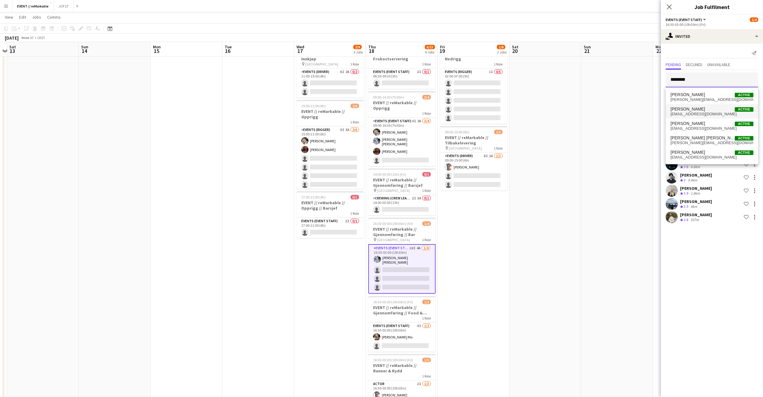
type input "********"
click at [696, 114] on span "mathillbs@yahoo.no" at bounding box center [711, 114] width 83 height 5
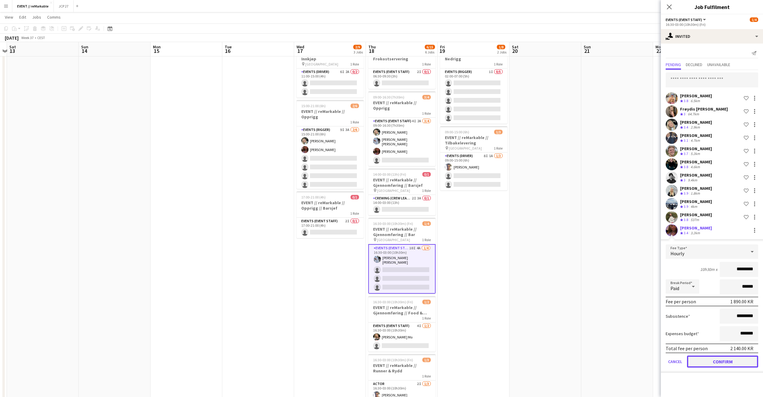
click at [721, 365] on button "Confirm" at bounding box center [722, 362] width 71 height 12
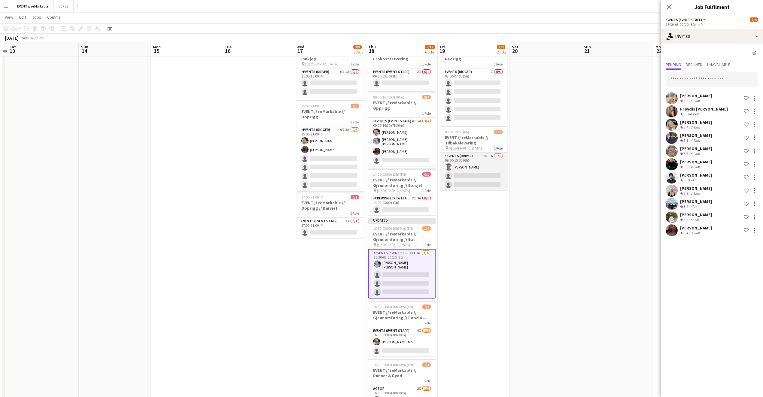
click at [481, 158] on app-card-role "Events (Driver) 8I 1A 1/3 09:00-15:00 (6h) Hussein Alsaedi single-neutral-actio…" at bounding box center [473, 172] width 67 height 38
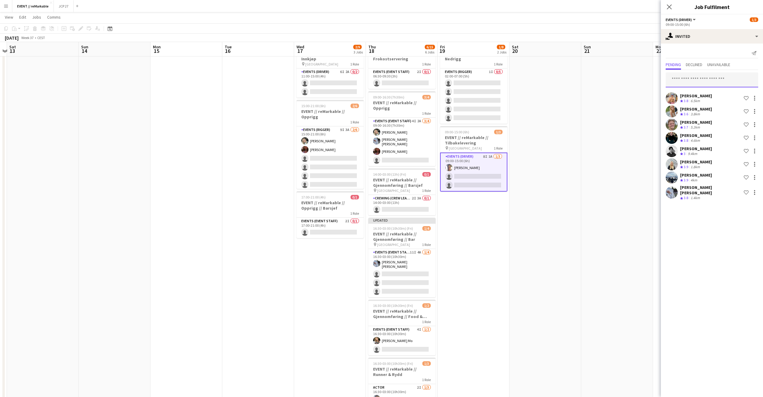
click at [709, 74] on input "text" at bounding box center [711, 79] width 92 height 15
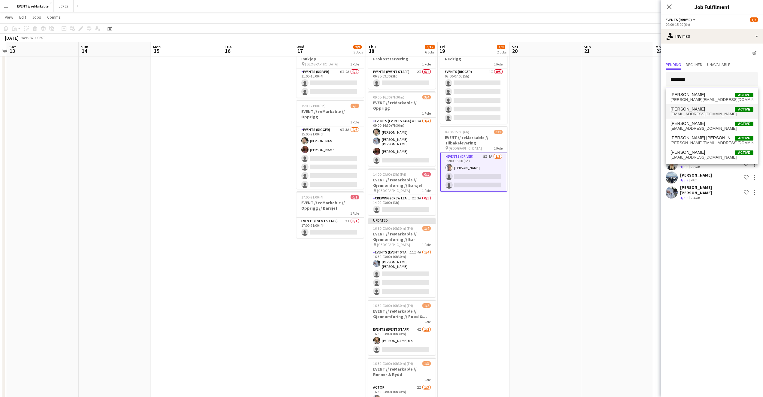
type input "********"
click at [702, 110] on span "[PERSON_NAME]" at bounding box center [687, 109] width 35 height 5
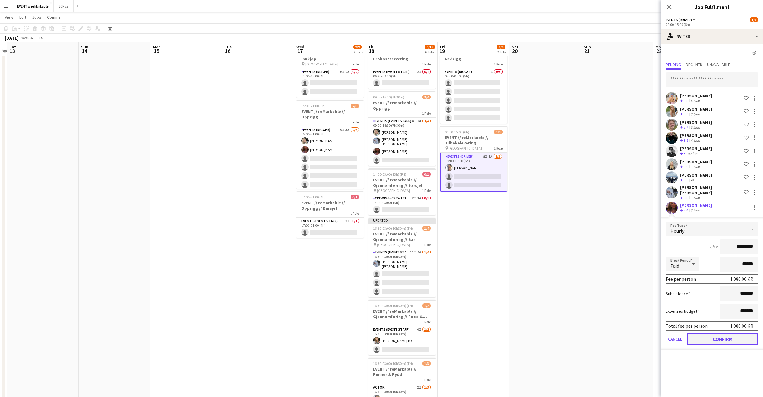
click at [738, 339] on button "Confirm" at bounding box center [722, 339] width 71 height 12
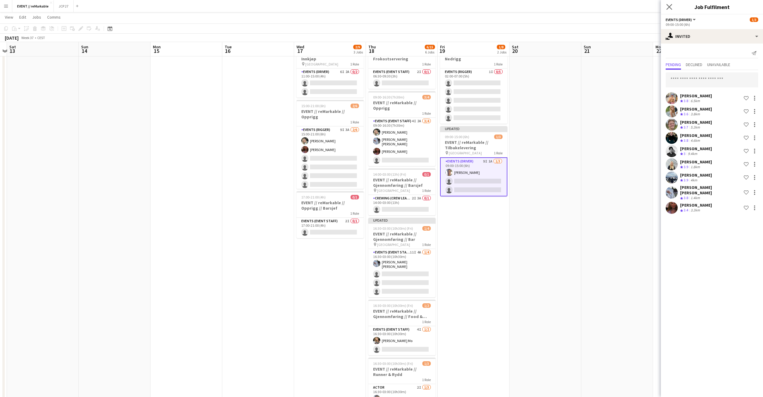
click at [665, 10] on app-icon "Close pop-in" at bounding box center [669, 7] width 9 height 9
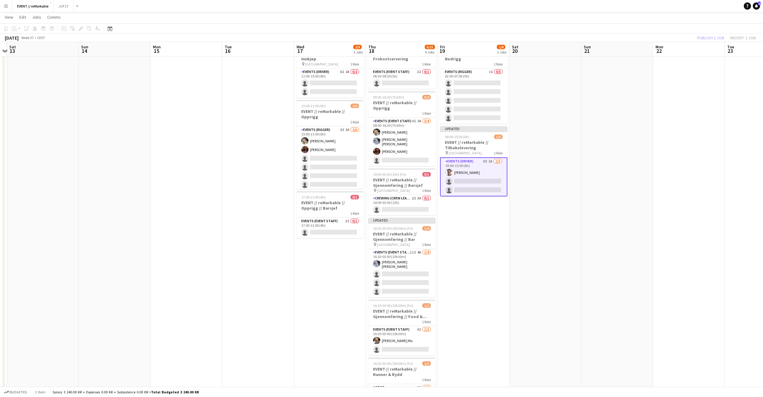
click at [713, 34] on div "Publish 1 job Revert 1 job" at bounding box center [726, 38] width 73 height 8
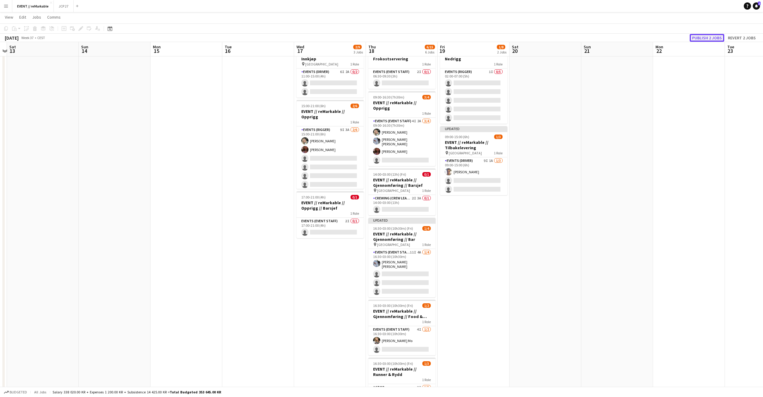
click at [713, 35] on button "Publish 2 jobs" at bounding box center [707, 38] width 35 height 8
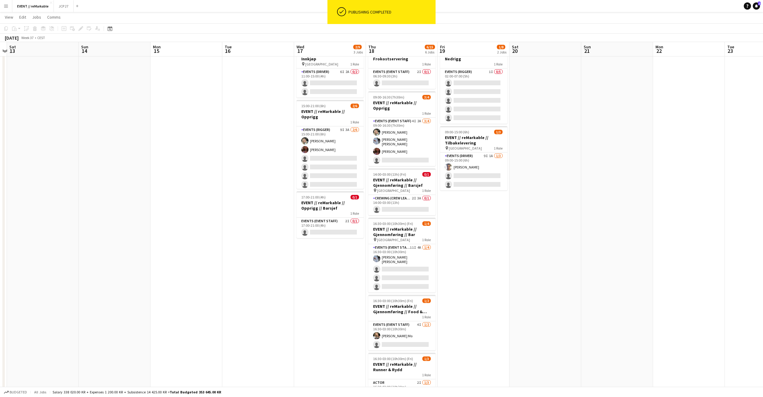
click at [493, 223] on app-date-cell "02:00-07:00 (5h) 0/5 EVENT // reMarkable // Nedrigg 1 Role Events (Rigger) 1I 0…" at bounding box center [474, 234] width 72 height 389
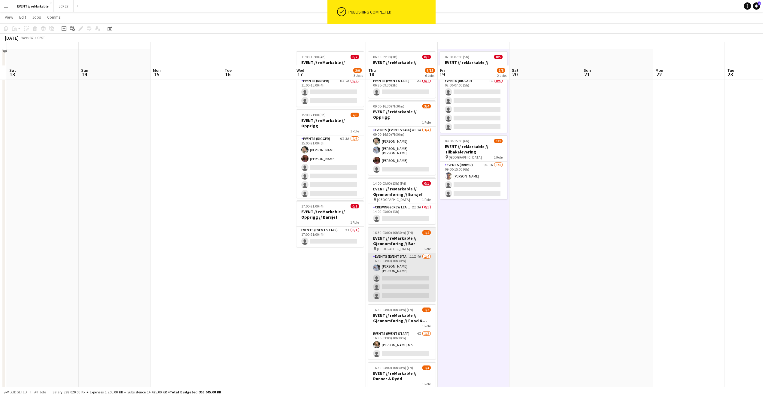
scroll to position [0, 0]
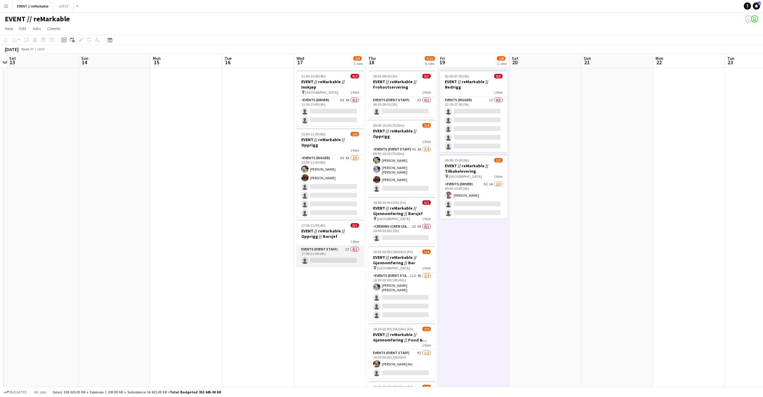
click at [336, 253] on app-card-role "Events (Event Staff) 2I 0/1 17:00-21:00 (4h) single-neutral-actions" at bounding box center [329, 256] width 67 height 20
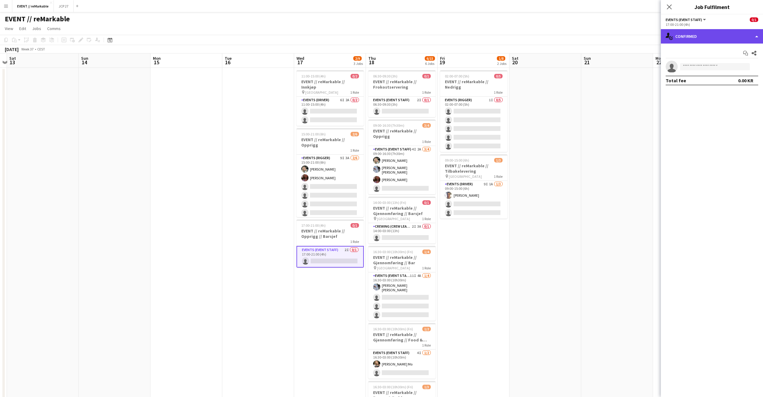
click at [686, 40] on div "single-neutral-actions-check-2 Confirmed" at bounding box center [712, 36] width 102 height 14
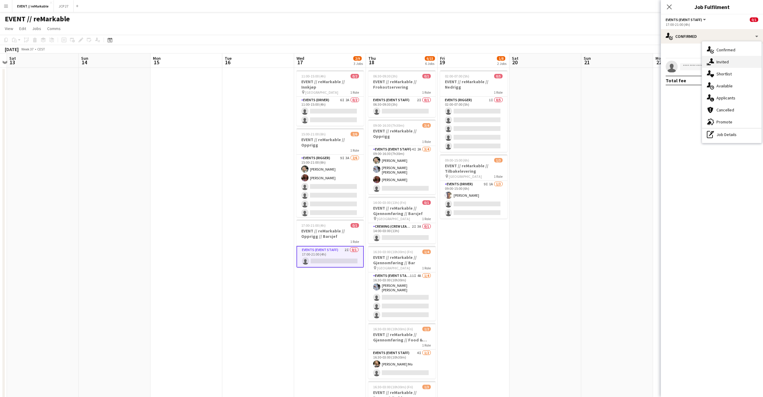
click at [710, 60] on icon "single-neutral-actions-share-1" at bounding box center [710, 61] width 7 height 7
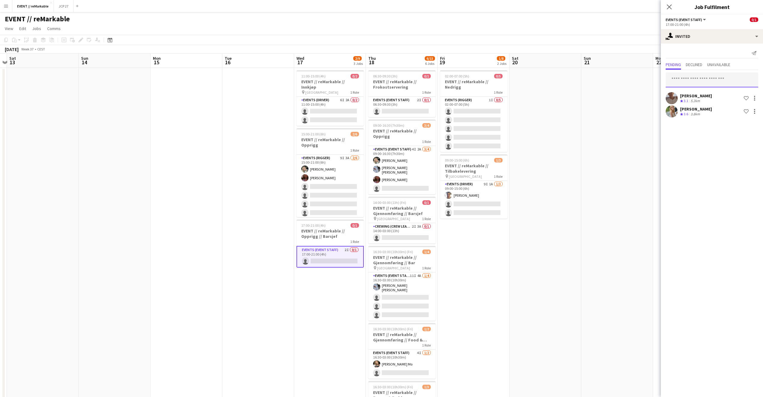
click at [708, 81] on input "text" at bounding box center [711, 79] width 92 height 15
type input "***"
click at [709, 94] on span "Kasper André Melås Active" at bounding box center [711, 94] width 83 height 5
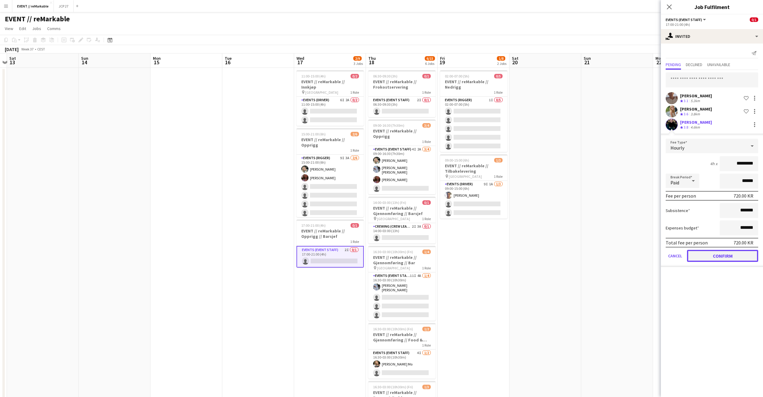
click at [705, 259] on button "Confirm" at bounding box center [722, 256] width 71 height 12
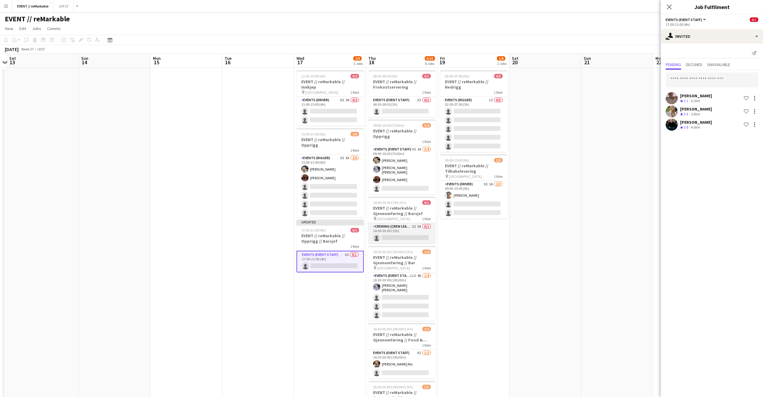
click at [400, 235] on app-card-role "Crewing (Crew Leader) 2I 3A 0/1 14:00-03:00 (13h) single-neutral-actions" at bounding box center [401, 233] width 67 height 20
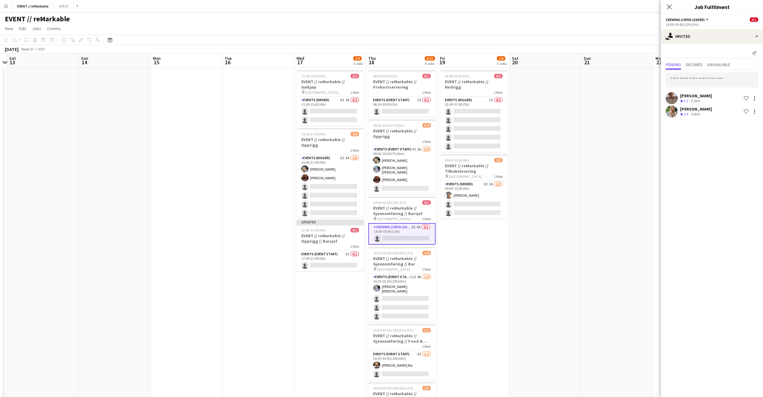
click at [688, 89] on div "Charlie Thomassen Crew rating 3.1 5.2km Shortlist crew Julia Holme Crew rating …" at bounding box center [712, 94] width 102 height 49
click at [687, 85] on input "text" at bounding box center [711, 79] width 92 height 15
type input "******"
click at [687, 93] on span "Kasper André Melås" at bounding box center [687, 94] width 35 height 5
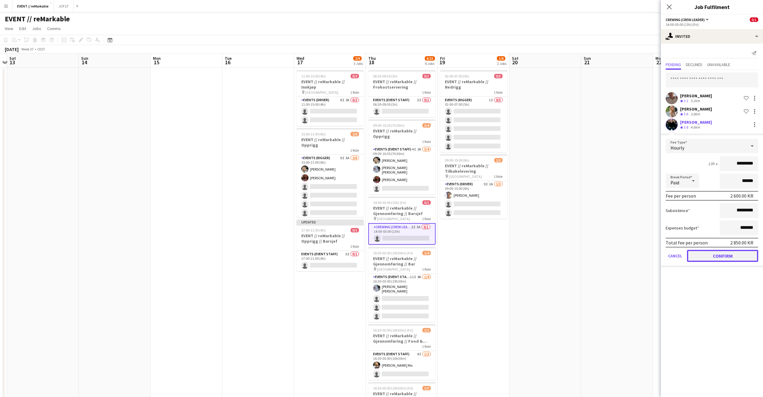
click at [709, 253] on button "Confirm" at bounding box center [722, 256] width 71 height 12
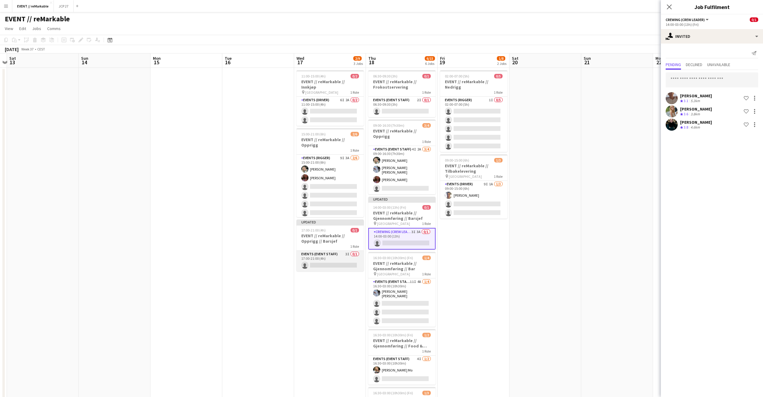
click at [338, 259] on app-card-role "Events (Event Staff) 3I 0/1 17:00-21:00 (4h) single-neutral-actions" at bounding box center [329, 261] width 67 height 20
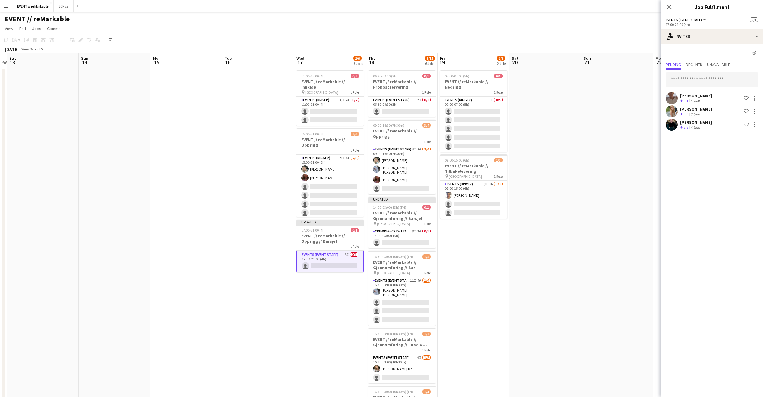
click at [712, 75] on input "text" at bounding box center [711, 79] width 92 height 15
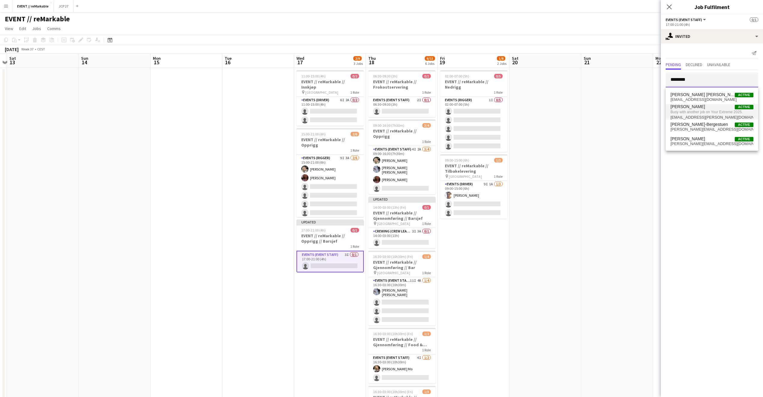
type input "*******"
click at [710, 112] on span "Busy with another job on Your Extreme 2025." at bounding box center [711, 111] width 83 height 5
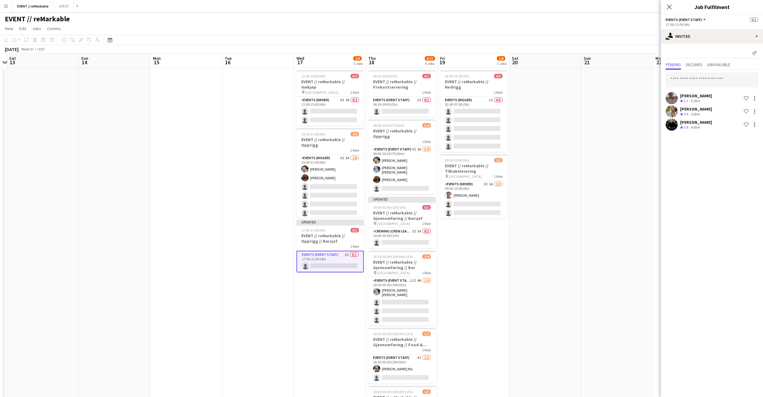
click at [614, 154] on app-date-cell at bounding box center [617, 262] width 72 height 389
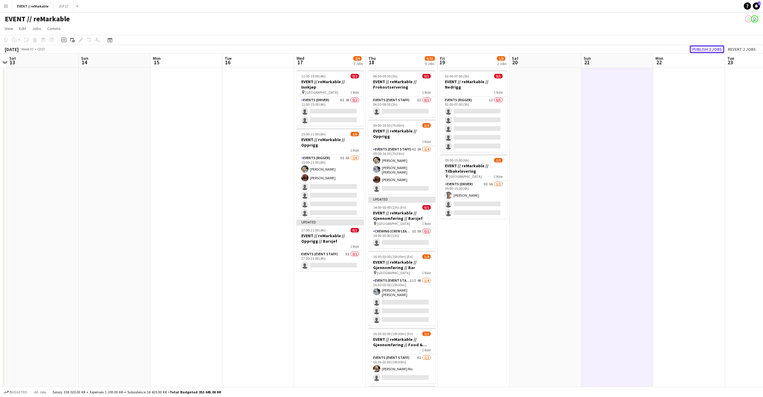
click at [702, 46] on button "Publish 2 jobs" at bounding box center [707, 49] width 35 height 8
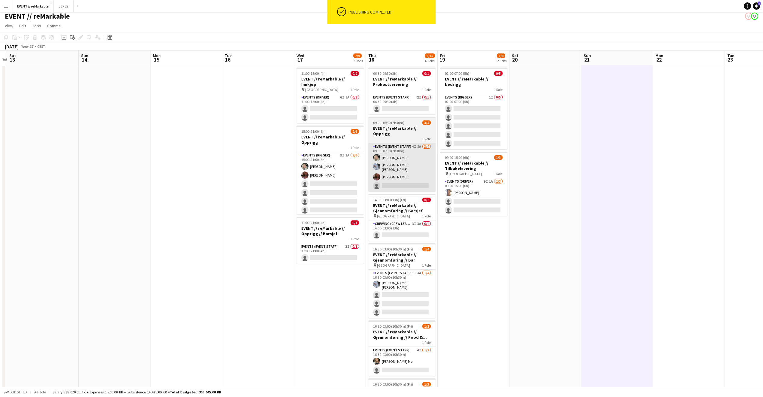
scroll to position [2, 0]
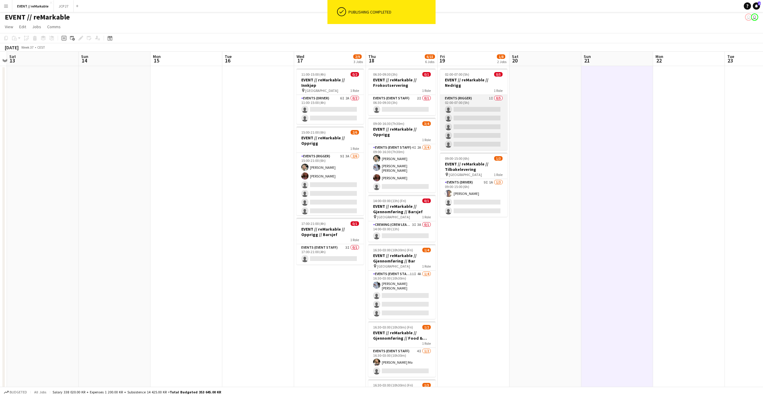
click at [480, 113] on app-card-role "Events (Rigger) 1I 0/5 02:00-07:00 (5h) single-neutral-actions single-neutral-a…" at bounding box center [473, 122] width 67 height 55
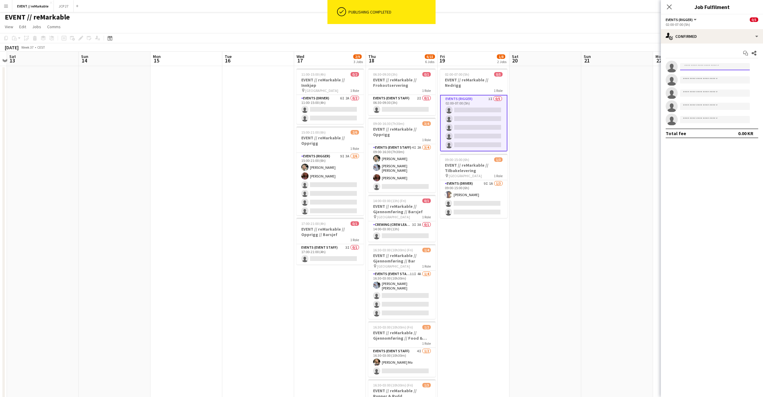
click at [700, 68] on input at bounding box center [715, 66] width 70 height 7
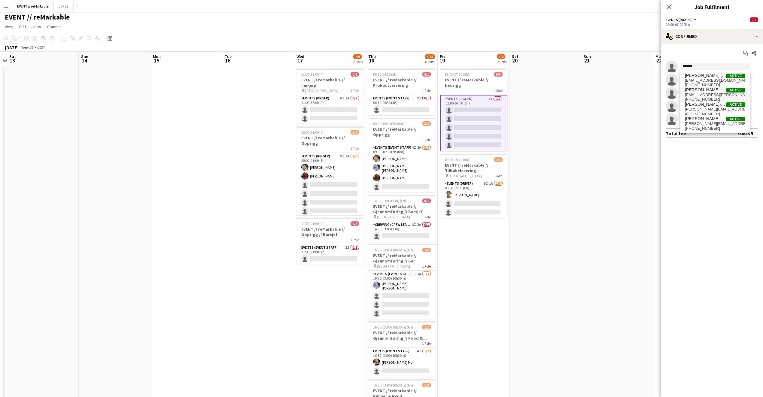
type input "*******"
click at [700, 98] on span "+4745448331" at bounding box center [715, 99] width 60 height 5
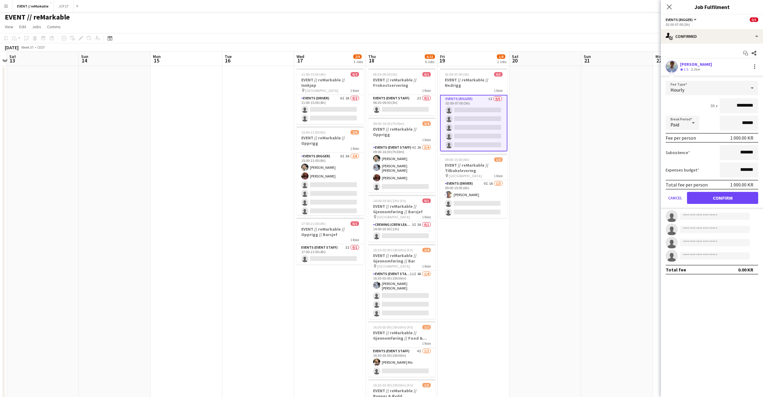
click at [708, 28] on app-options-switcher "Events (Rigger) All roles Events (Rigger) 0/5 02:00-07:00 (5h)" at bounding box center [712, 21] width 102 height 15
click at [707, 35] on div "single-neutral-actions-check-2 Confirmed" at bounding box center [712, 36] width 102 height 14
click at [717, 65] on div "single-neutral-actions-share-1 Invited" at bounding box center [731, 62] width 59 height 12
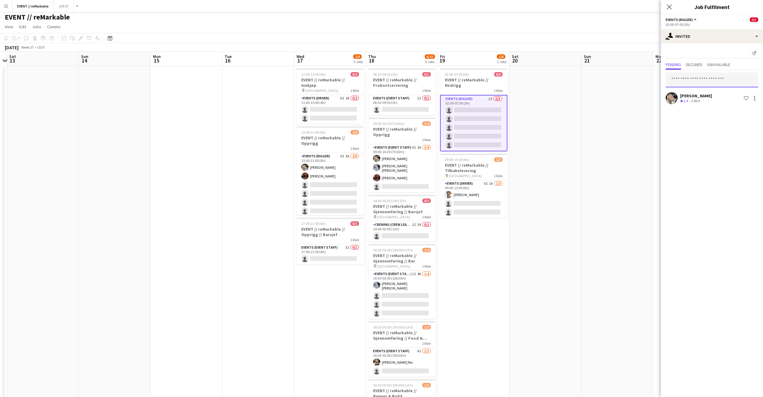
click at [690, 82] on input "text" at bounding box center [711, 79] width 92 height 15
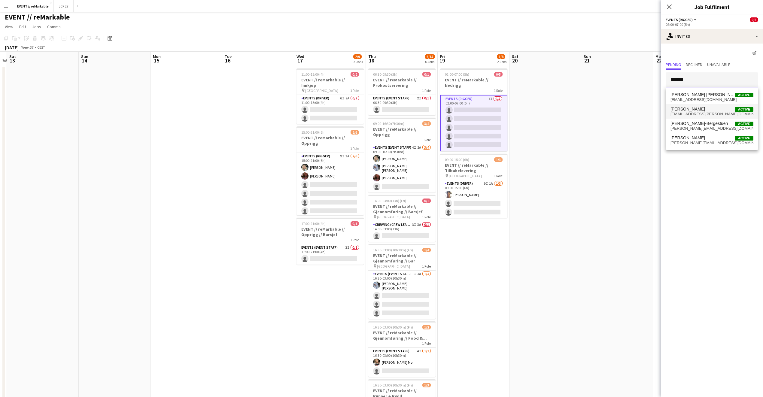
type input "*******"
click at [695, 109] on span "Fredrik Bronken Næss" at bounding box center [687, 109] width 35 height 5
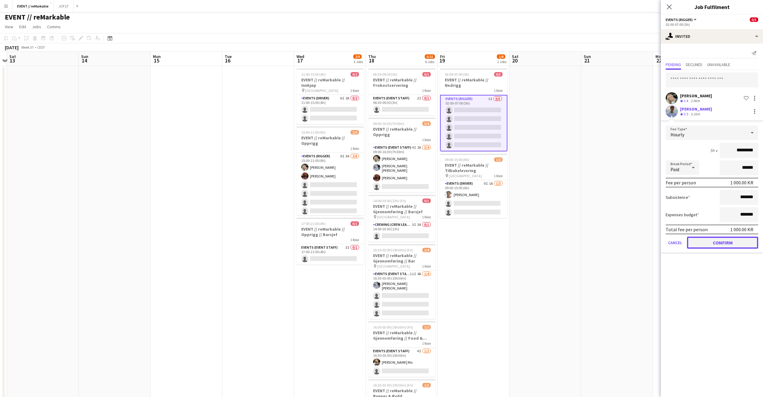
click at [705, 239] on button "Confirm" at bounding box center [722, 243] width 71 height 12
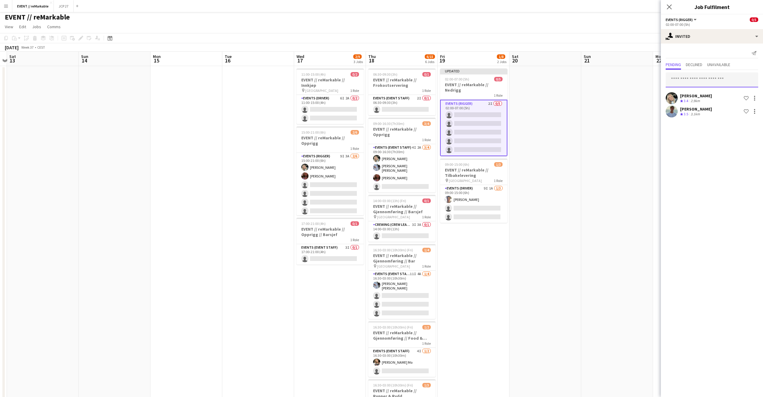
click at [686, 81] on input "text" at bounding box center [711, 79] width 92 height 15
type input "******"
click at [698, 94] on span "Kasper André Melås" at bounding box center [687, 94] width 35 height 5
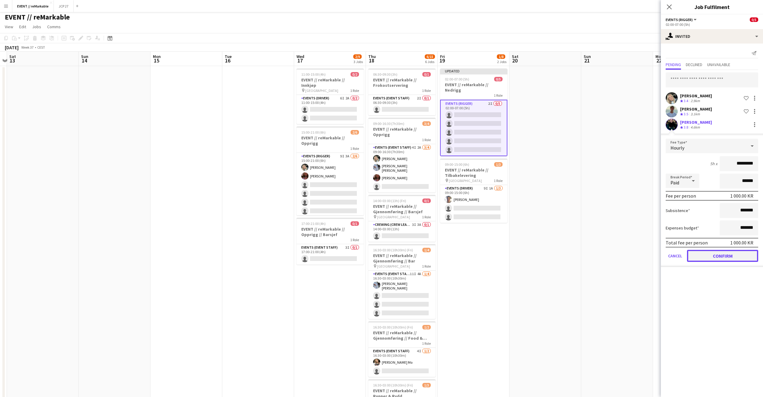
click at [715, 256] on button "Confirm" at bounding box center [722, 256] width 71 height 12
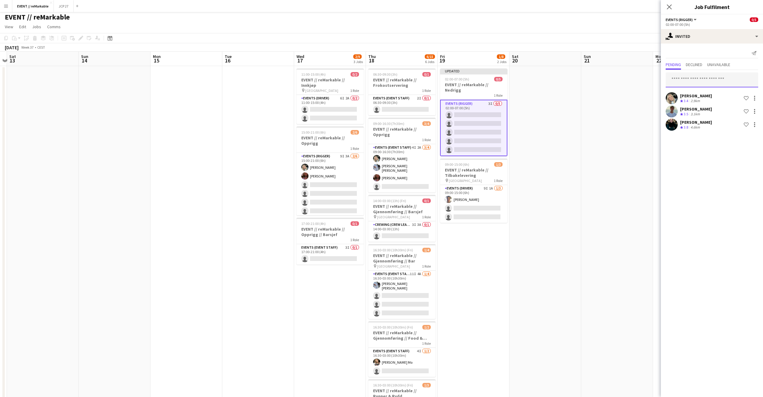
click at [692, 79] on input "text" at bounding box center [711, 79] width 92 height 15
type input "*****"
click at [697, 92] on span "Christian Tohje" at bounding box center [702, 94] width 64 height 5
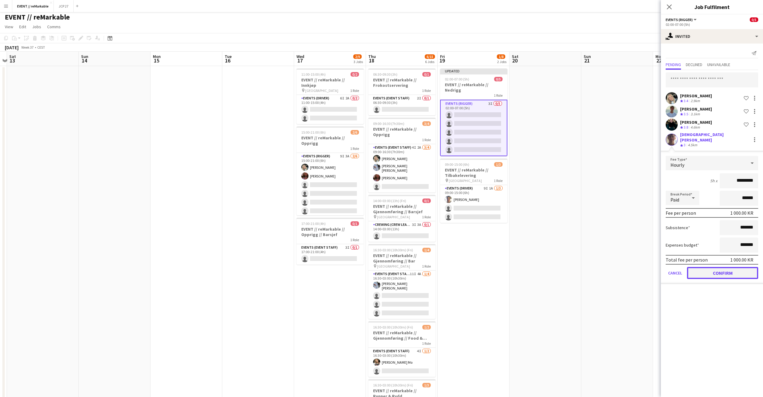
click at [716, 271] on button "Confirm" at bounding box center [722, 273] width 71 height 12
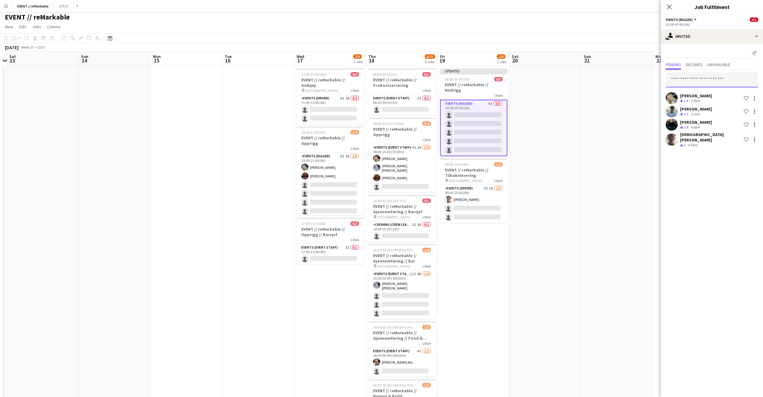
click at [682, 81] on input "text" at bounding box center [711, 79] width 92 height 15
type input "******"
click at [693, 112] on span "jesperroth667@gmail.com" at bounding box center [711, 114] width 83 height 5
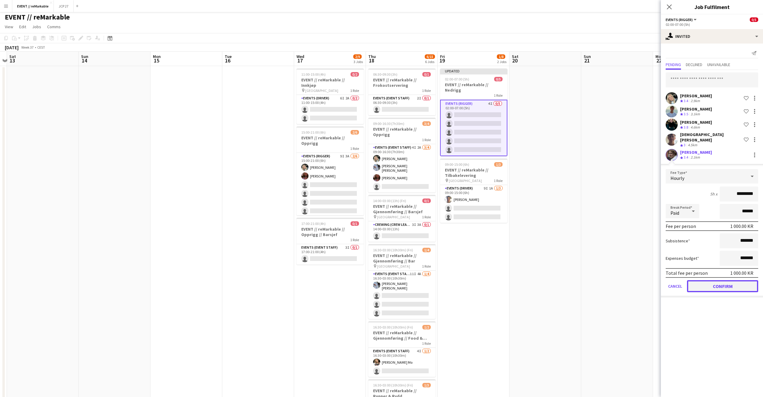
click at [726, 282] on button "Confirm" at bounding box center [722, 286] width 71 height 12
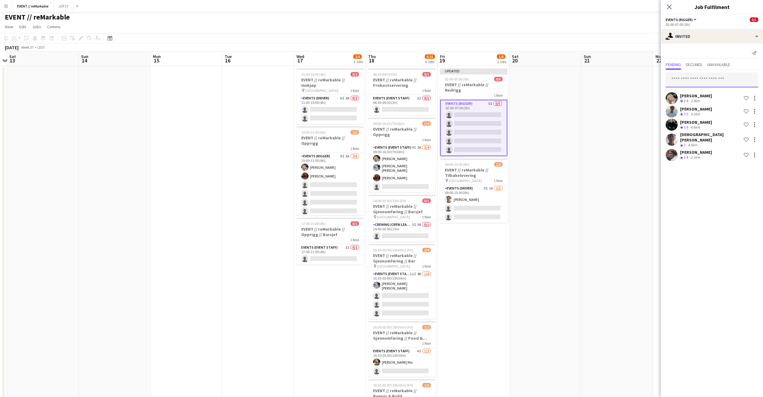
click at [685, 77] on input "text" at bounding box center [711, 79] width 92 height 15
click at [702, 35] on div "single-neutral-actions-share-1 Invited" at bounding box center [712, 36] width 102 height 14
click at [741, 90] on div "single-neutral-actions-upload Available" at bounding box center [731, 86] width 59 height 12
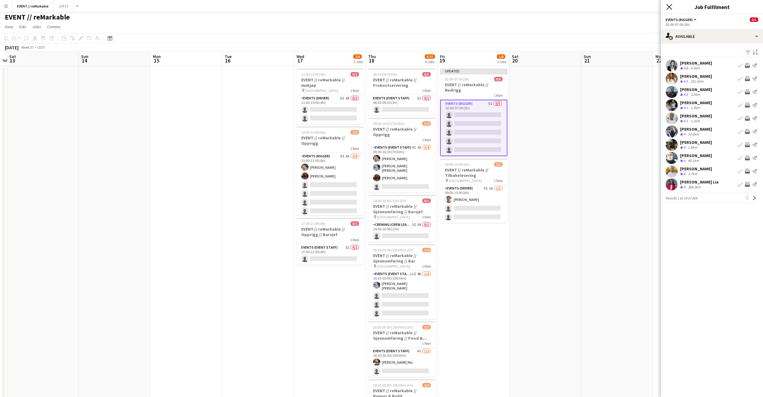
click at [670, 9] on icon "Close pop-in" at bounding box center [669, 7] width 6 height 6
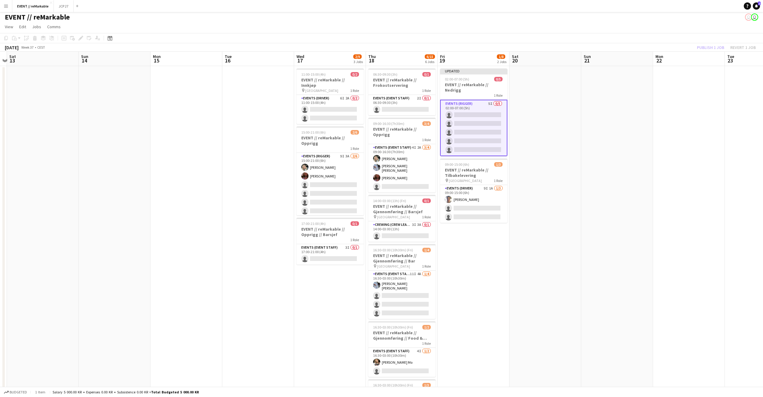
click at [710, 48] on div "Publish 1 job Revert 1 job" at bounding box center [726, 48] width 73 height 8
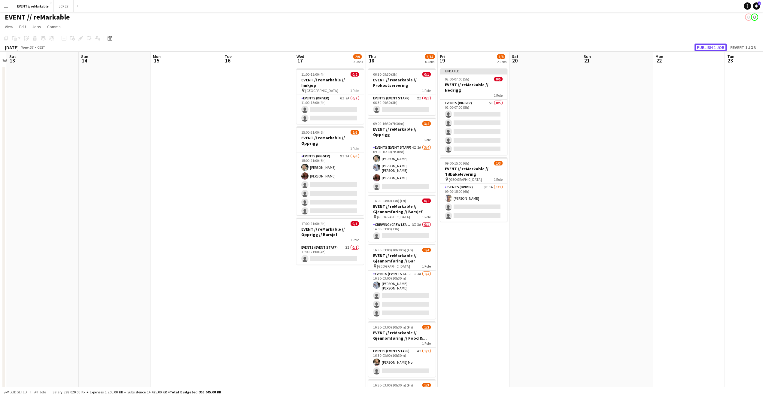
click at [710, 48] on button "Publish 1 job" at bounding box center [710, 48] width 32 height 8
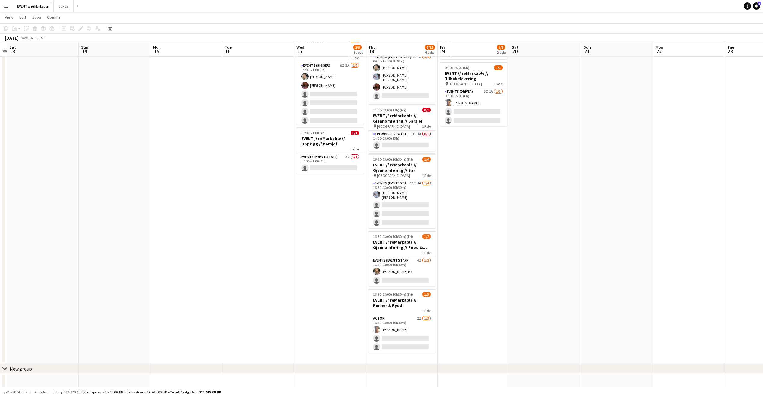
scroll to position [0, 0]
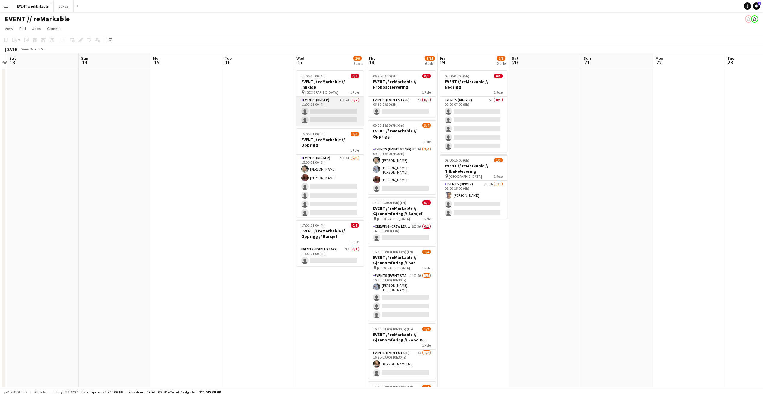
click at [329, 115] on app-card-role "Events (Driver) 6I 2A 0/2 11:00-15:00 (4h) single-neutral-actions single-neutra…" at bounding box center [329, 111] width 67 height 29
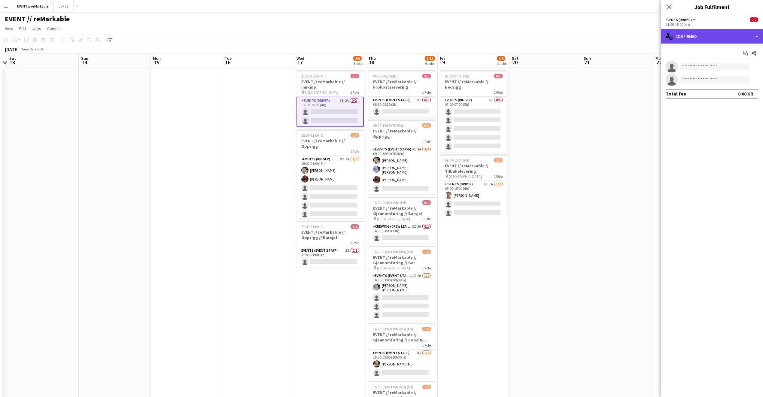
click at [675, 33] on div "single-neutral-actions-check-2 Confirmed" at bounding box center [712, 36] width 102 height 14
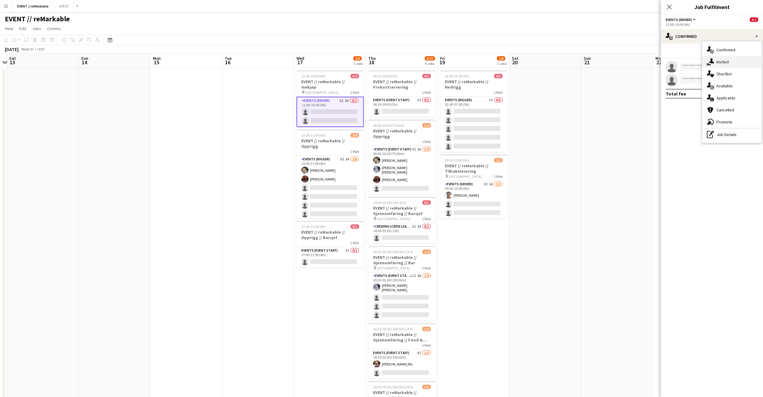
click at [710, 63] on icon "single-neutral-actions-share-1" at bounding box center [710, 61] width 7 height 7
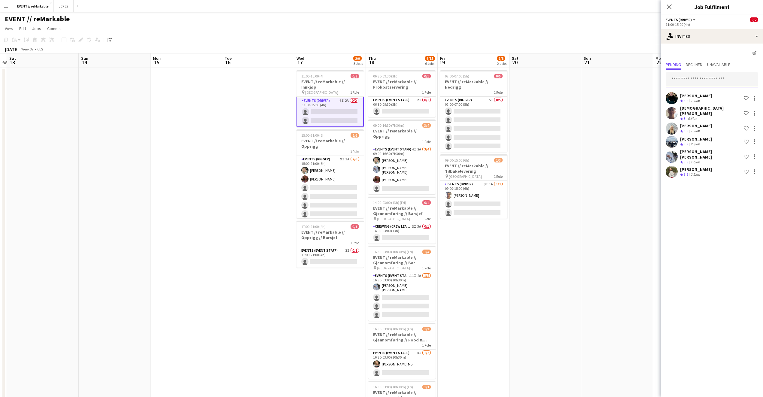
click at [705, 72] on input "text" at bounding box center [711, 79] width 92 height 15
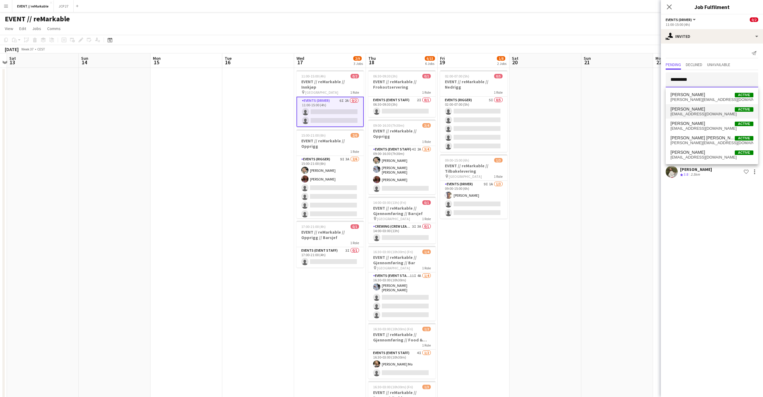
type input "********"
click at [705, 113] on span "mathillbs@yahoo.no" at bounding box center [711, 114] width 83 height 5
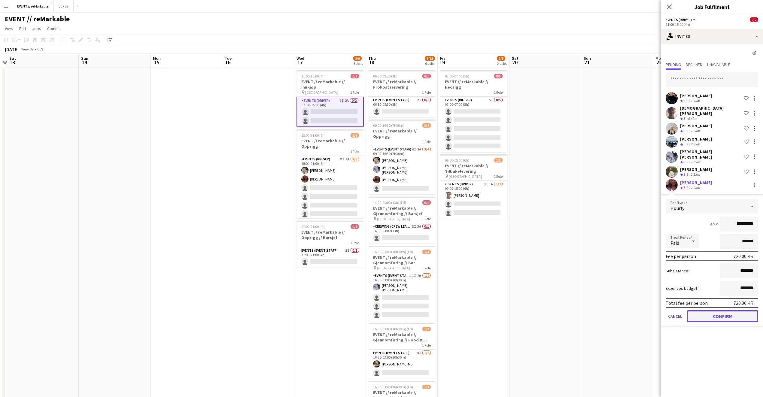
click at [709, 310] on button "Confirm" at bounding box center [722, 316] width 71 height 12
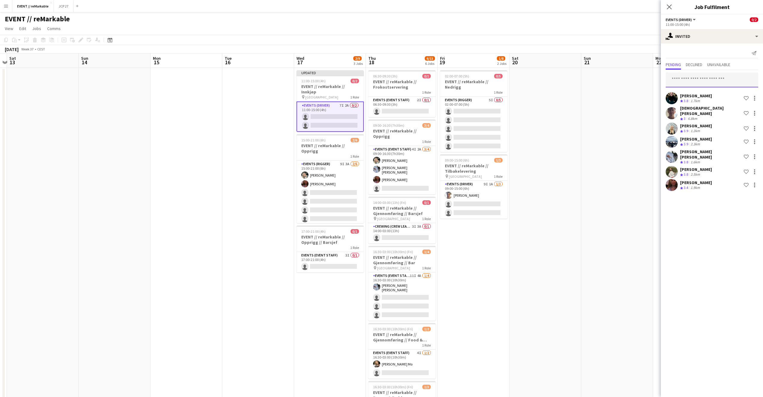
click at [692, 74] on input "text" at bounding box center [711, 79] width 92 height 15
type input "***"
click at [696, 111] on span "[PERSON_NAME]" at bounding box center [687, 109] width 35 height 5
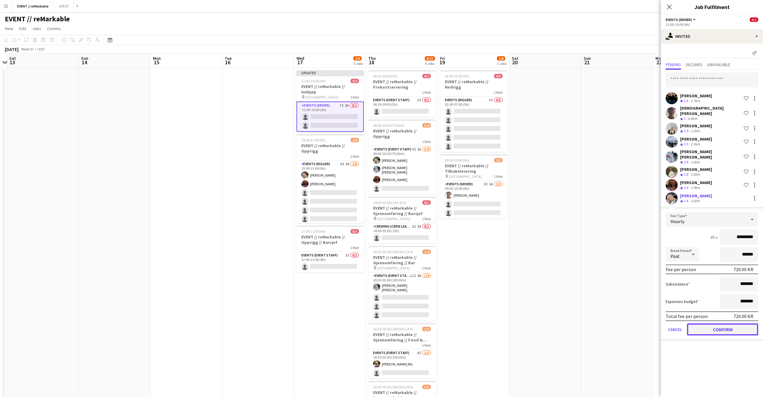
click at [715, 323] on button "Confirm" at bounding box center [722, 329] width 71 height 12
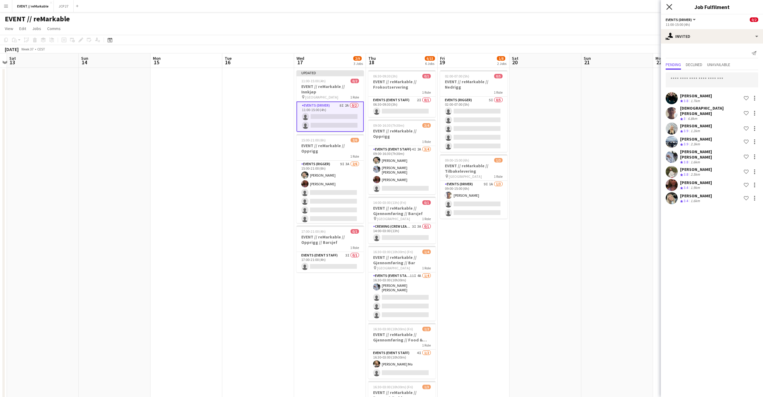
click at [666, 7] on icon "Close pop-in" at bounding box center [669, 7] width 6 height 6
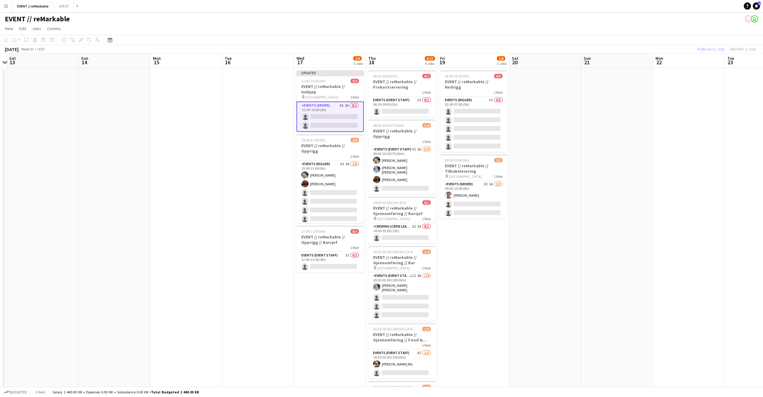
click at [703, 48] on div "Publish 1 job Revert 1 job" at bounding box center [726, 49] width 73 height 8
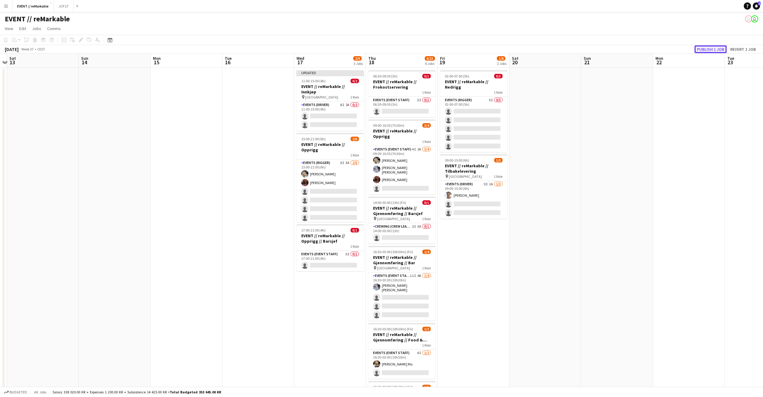
click at [703, 48] on button "Publish 1 job" at bounding box center [710, 49] width 32 height 8
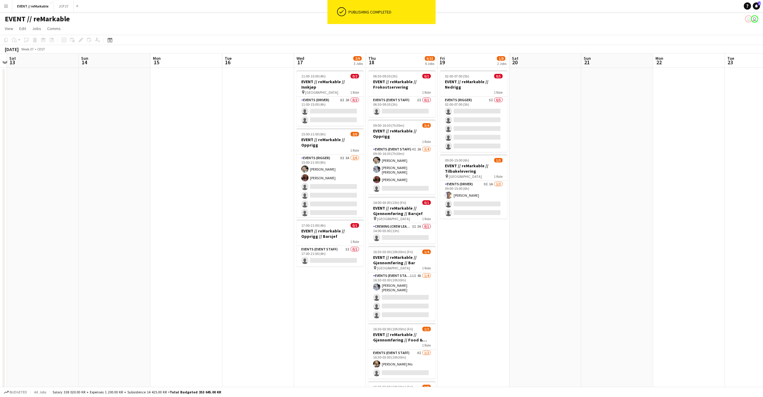
click at [665, 118] on app-date-cell at bounding box center [689, 262] width 72 height 389
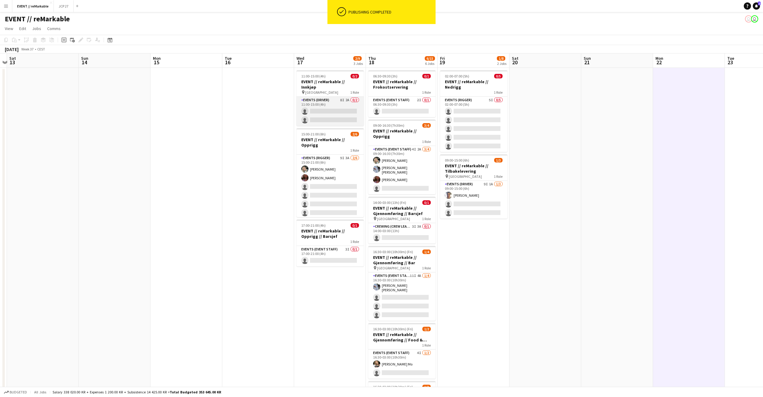
click at [335, 114] on app-card-role "Events (Driver) 8I 2A 0/2 11:00-15:00 (4h) single-neutral-actions single-neutra…" at bounding box center [329, 111] width 67 height 29
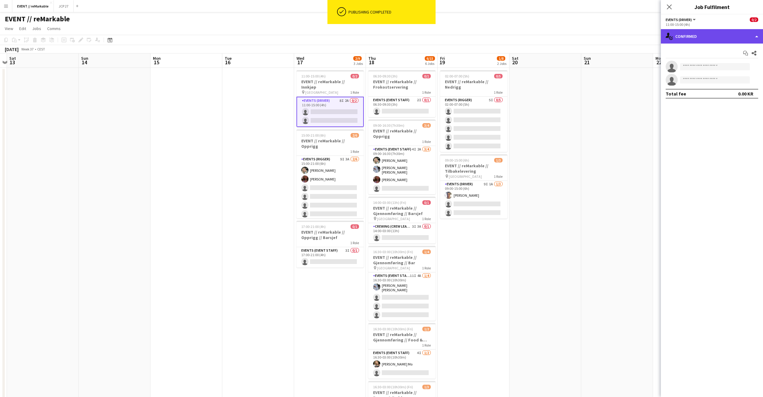
click at [670, 37] on icon at bounding box center [671, 38] width 4 height 4
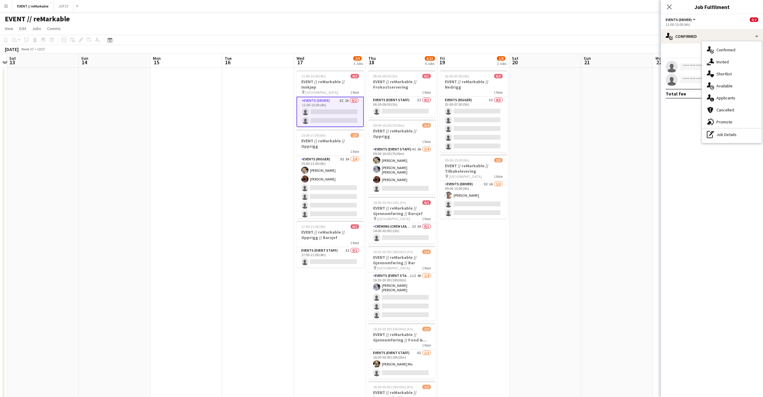
click at [715, 61] on div "single-neutral-actions-share-1 Invited" at bounding box center [731, 62] width 59 height 12
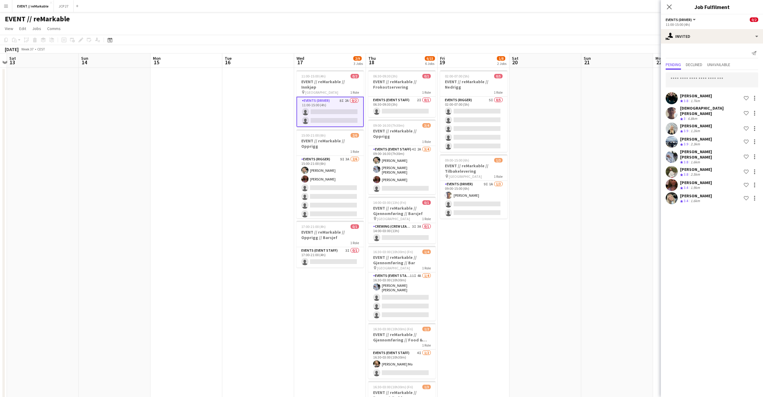
click at [572, 268] on app-date-cell at bounding box center [545, 262] width 72 height 389
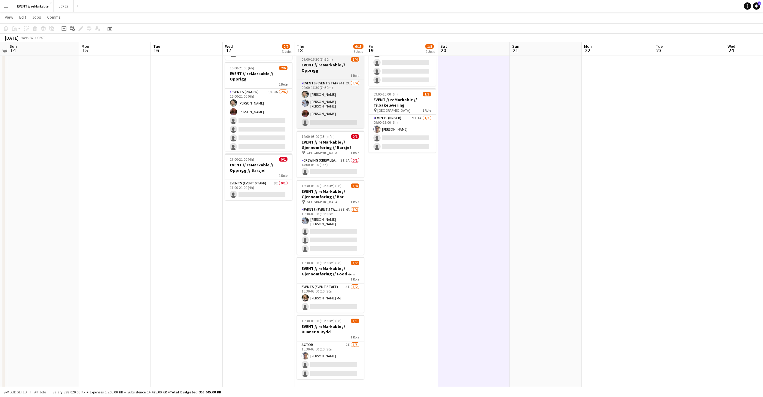
scroll to position [66, 0]
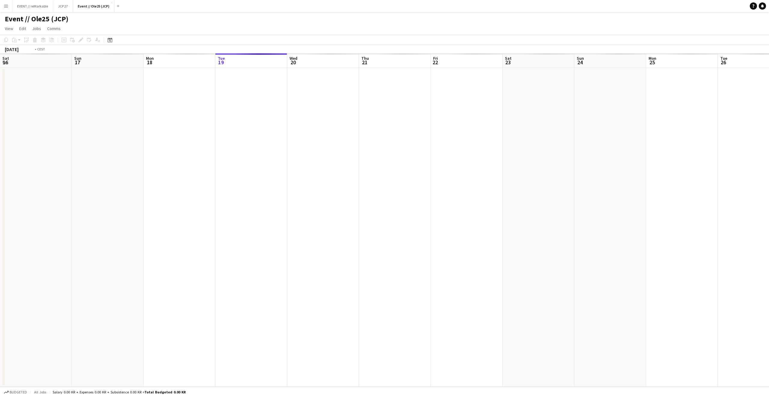
scroll to position [0, 207]
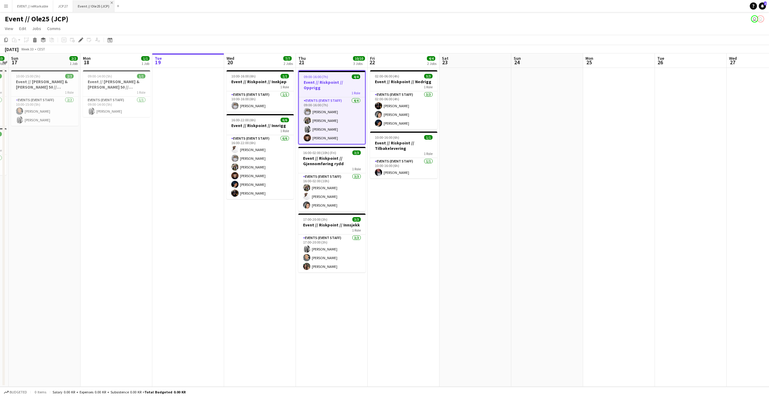
click at [111, 2] on app-icon "Close" at bounding box center [112, 3] width 2 height 2
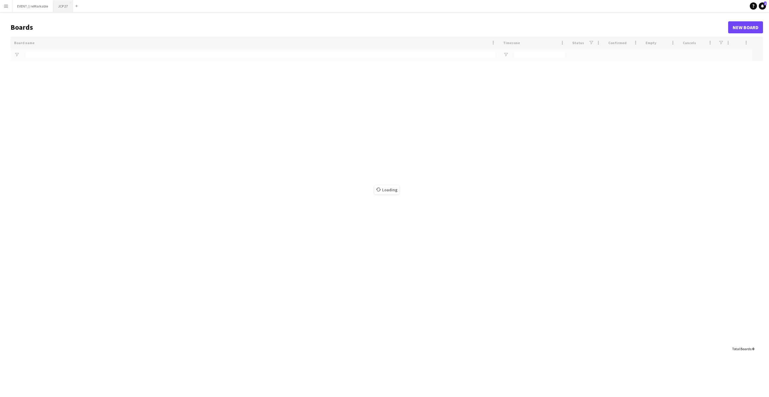
click at [63, 8] on button "JCP 27 Close" at bounding box center [63, 6] width 20 height 12
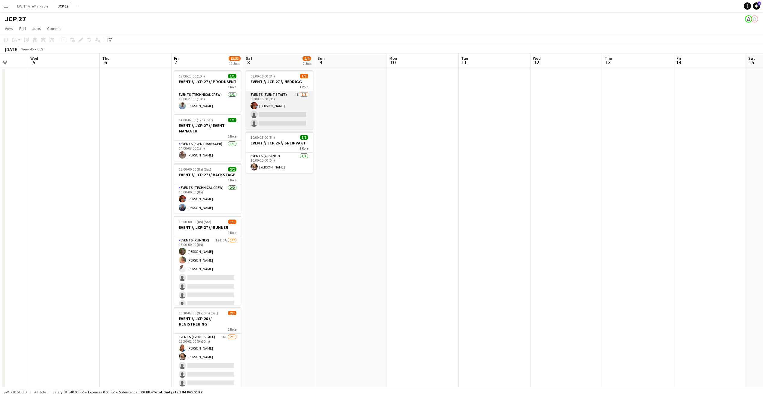
click at [273, 119] on app-card-role "Events (Event Staff) 4I 1/3 08:00-16:00 (8h) Benjamin Aven single-neutral-actio…" at bounding box center [279, 110] width 67 height 38
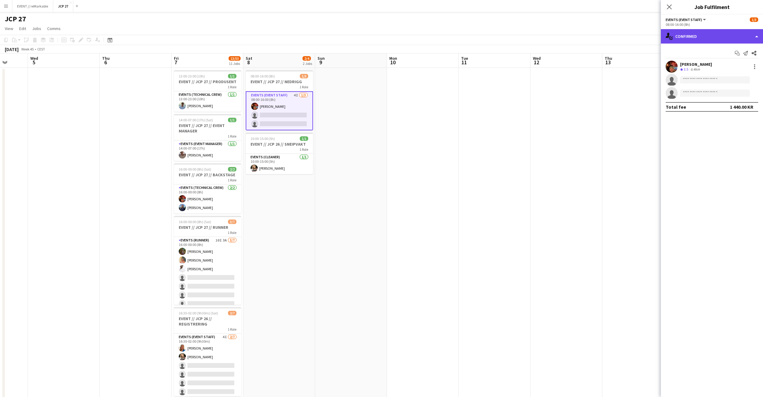
click at [695, 41] on div "single-neutral-actions-check-2 Confirmed" at bounding box center [712, 36] width 102 height 14
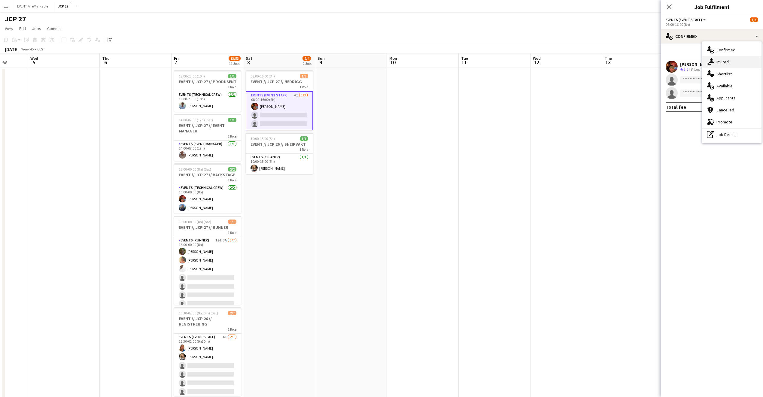
click at [721, 63] on div "single-neutral-actions-share-1 Invited" at bounding box center [731, 62] width 59 height 12
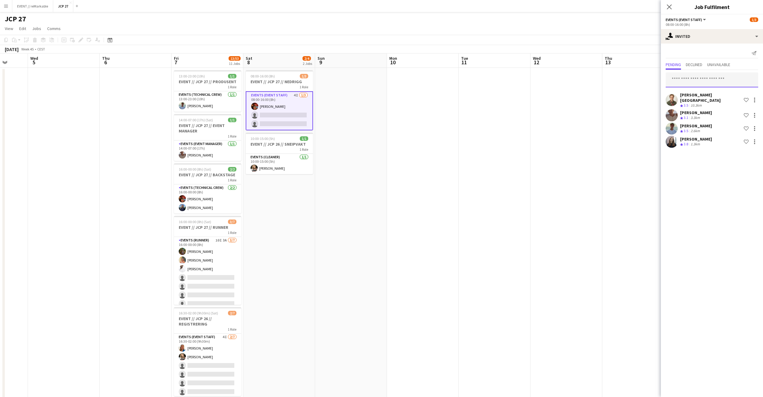
click at [713, 76] on input "text" at bounding box center [711, 79] width 92 height 15
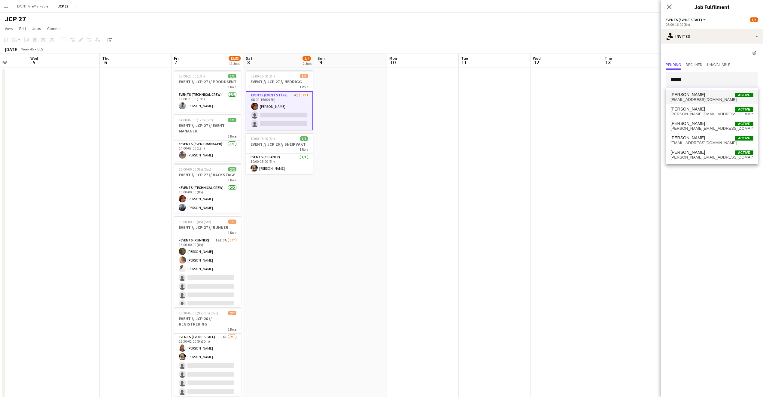
type input "*****"
click at [714, 95] on span "Julie Dahl Active" at bounding box center [711, 94] width 83 height 5
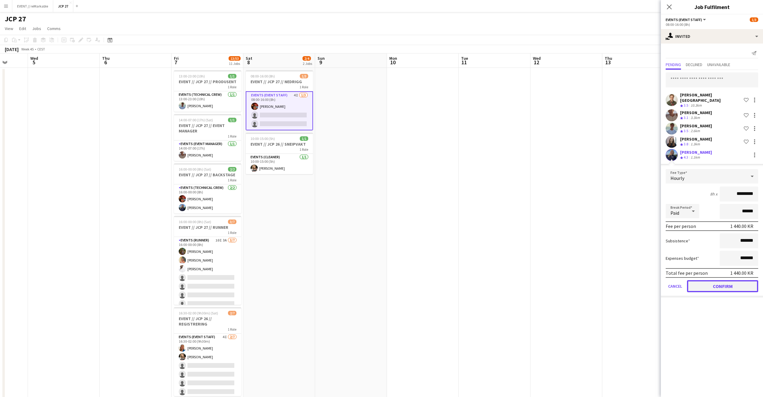
click at [720, 284] on button "Confirm" at bounding box center [722, 286] width 71 height 12
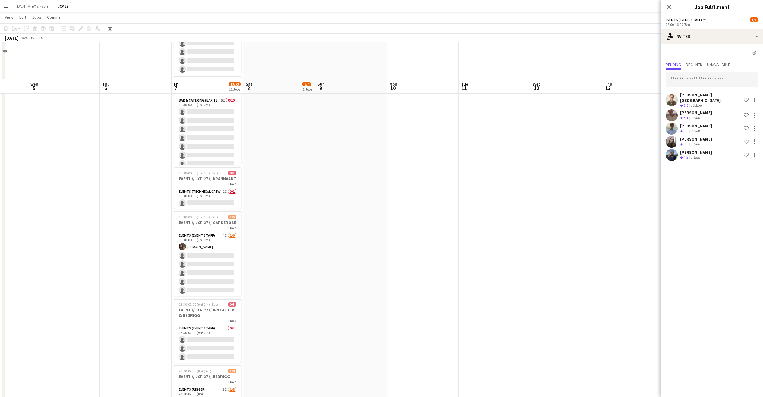
scroll to position [514, 0]
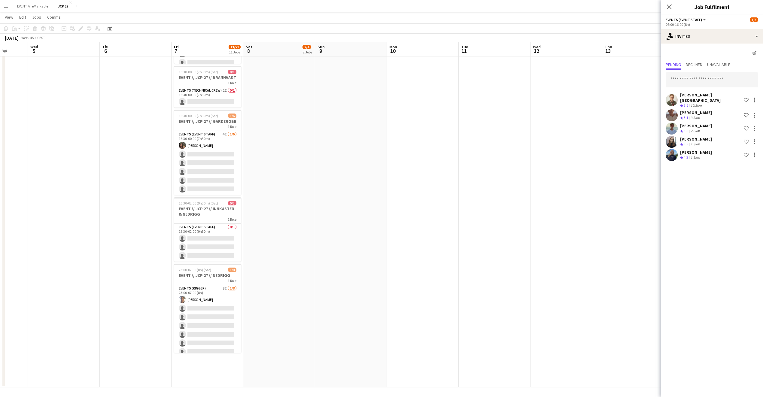
click at [669, 11] on div "Close pop-in" at bounding box center [669, 7] width 17 height 14
click at [666, 7] on icon "Close pop-in" at bounding box center [669, 7] width 6 height 6
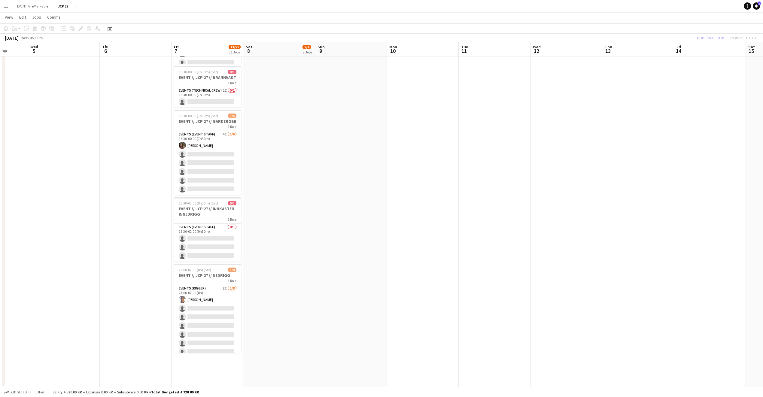
click at [713, 38] on div "Publish 1 job Revert 1 job" at bounding box center [726, 38] width 73 height 8
click at [713, 39] on button "Publish 1 job" at bounding box center [710, 38] width 32 height 8
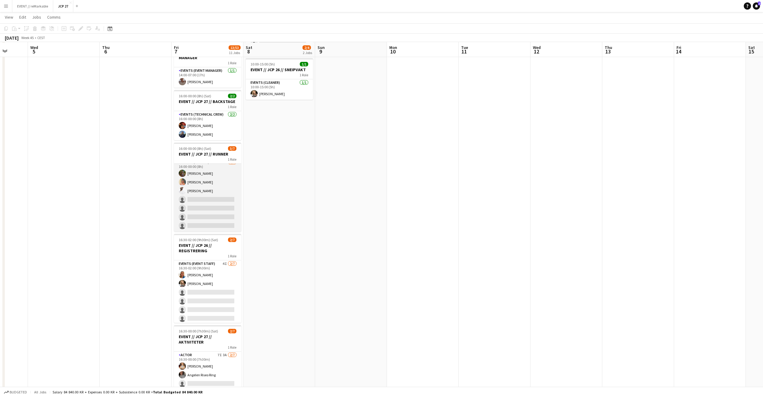
scroll to position [73, 0]
click at [219, 219] on app-card-role "Events (Runner) 10I 3A [DATE] 16:00-00:00 (8h) [PERSON_NAME] [PERSON_NAME] [PER…" at bounding box center [207, 194] width 67 height 73
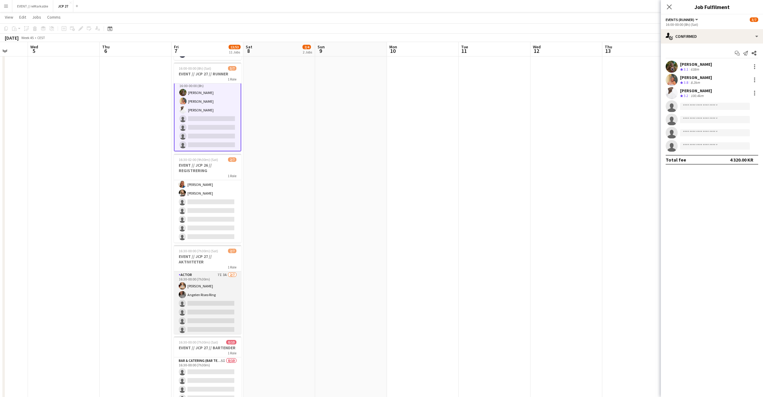
scroll to position [5, 0]
click at [216, 299] on app-card-role "Actor 7I 3A 2/7 16:30-00:00 (7h30m) Lotta Myhre Angelen Riseo Ring single-neutr…" at bounding box center [207, 303] width 67 height 73
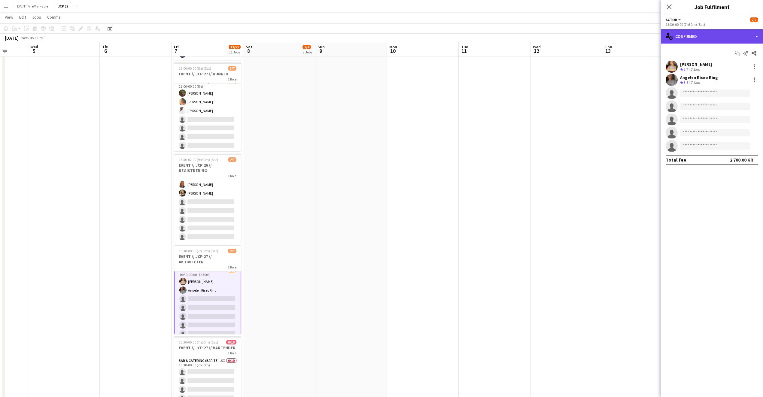
click at [705, 37] on div "single-neutral-actions-check-2 Confirmed" at bounding box center [712, 36] width 102 height 14
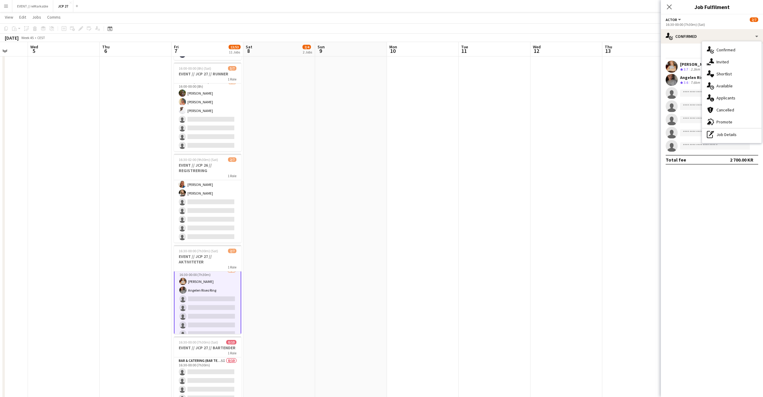
click at [723, 85] on div "single-neutral-actions-upload Available" at bounding box center [731, 86] width 59 height 12
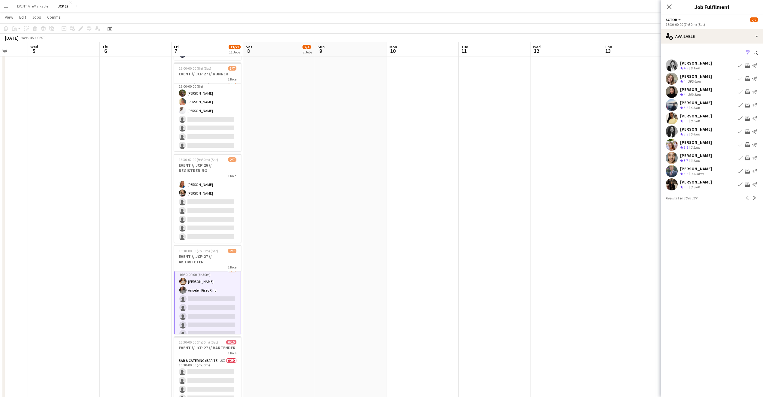
click at [703, 141] on div "Anja Vågan Crew rating 3.8 2.2km Book crew Invite crew Send notification" at bounding box center [712, 145] width 102 height 12
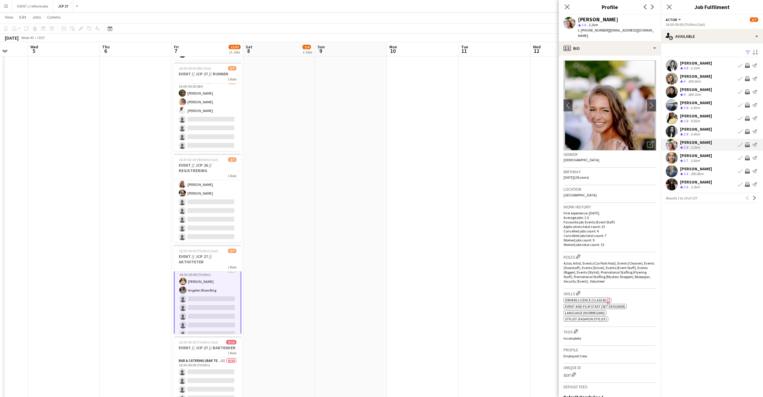
click at [723, 167] on div "Johan Waage Trulserud Crew rating 3.6 390.8km Book crew Invite crew Send notifi…" at bounding box center [712, 171] width 102 height 12
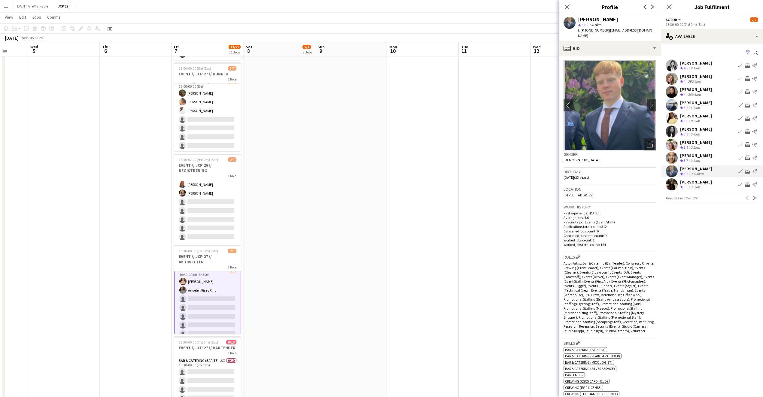
click at [715, 183] on div "Casper Thomassen Crew rating 3.6 3.3km Book crew Invite crew Send notification" at bounding box center [712, 184] width 102 height 12
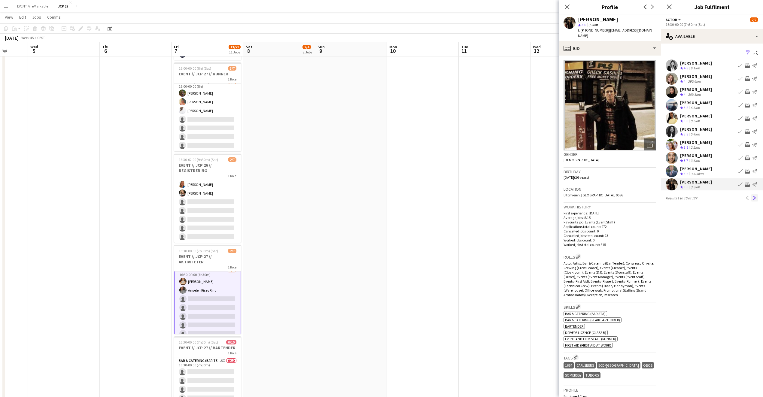
click at [756, 200] on button "Next" at bounding box center [754, 197] width 7 height 7
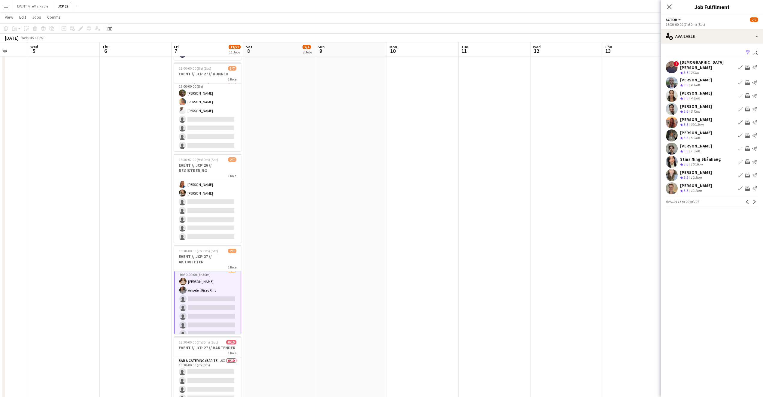
click at [695, 83] on div "4.1km" at bounding box center [695, 85] width 12 height 5
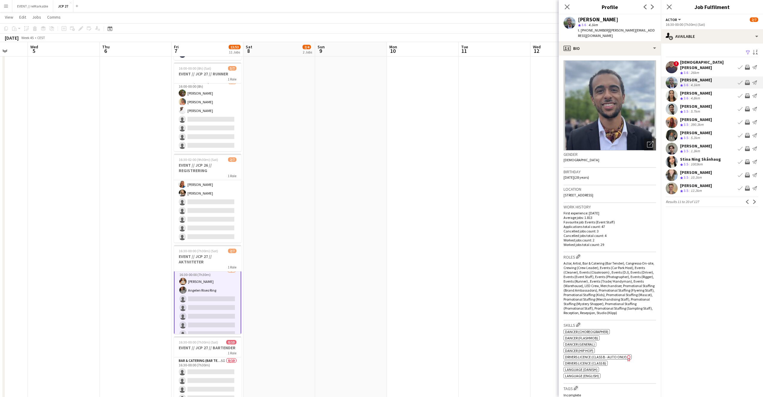
click at [698, 96] on div "4.8km" at bounding box center [695, 98] width 12 height 5
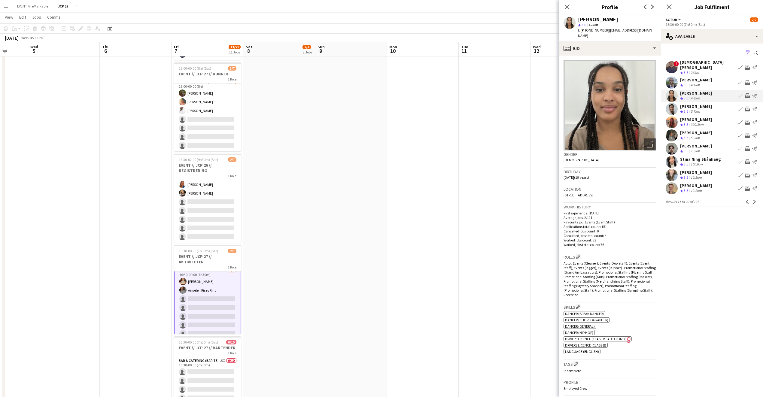
click at [701, 104] on div "[PERSON_NAME]" at bounding box center [696, 106] width 32 height 5
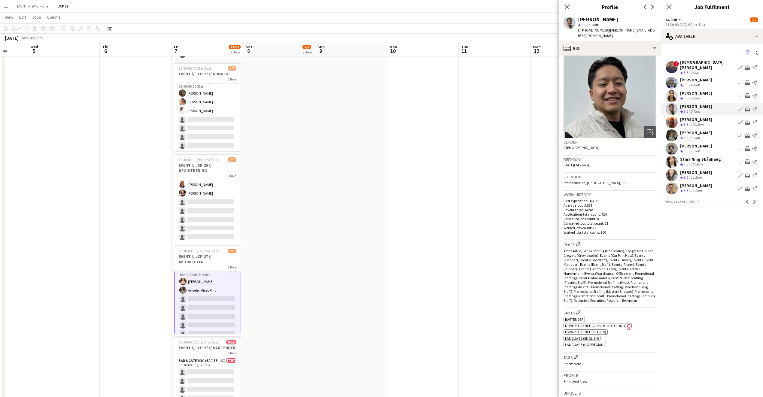
scroll to position [0, 0]
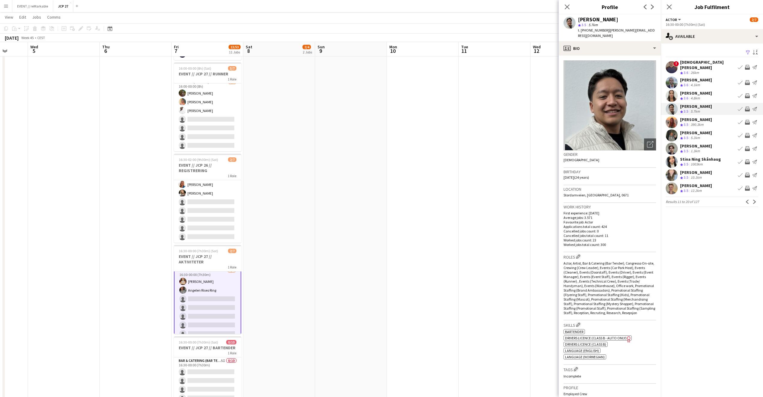
click at [582, 27] on span "3.5" at bounding box center [583, 25] width 5 height 5
click at [589, 43] on div "profile Bio" at bounding box center [610, 48] width 102 height 14
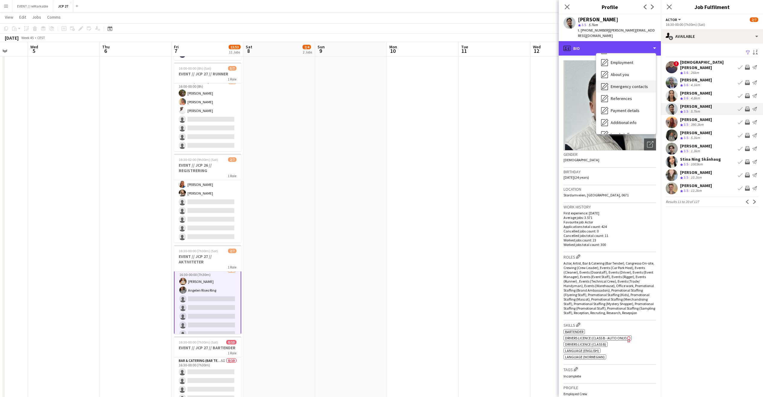
scroll to position [56, 0]
click at [631, 108] on div "Feedback Feedback" at bounding box center [625, 114] width 59 height 12
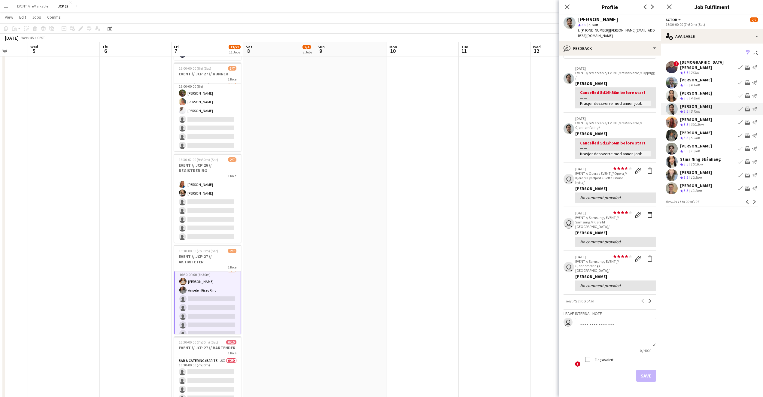
scroll to position [20, 0]
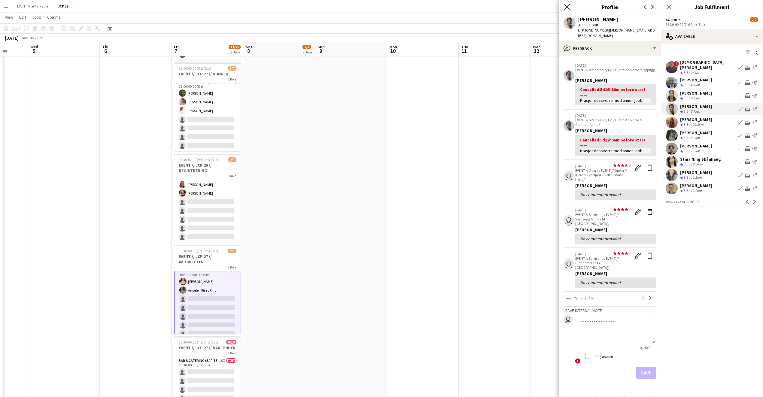
click at [567, 9] on icon "Close pop-in" at bounding box center [567, 7] width 6 height 6
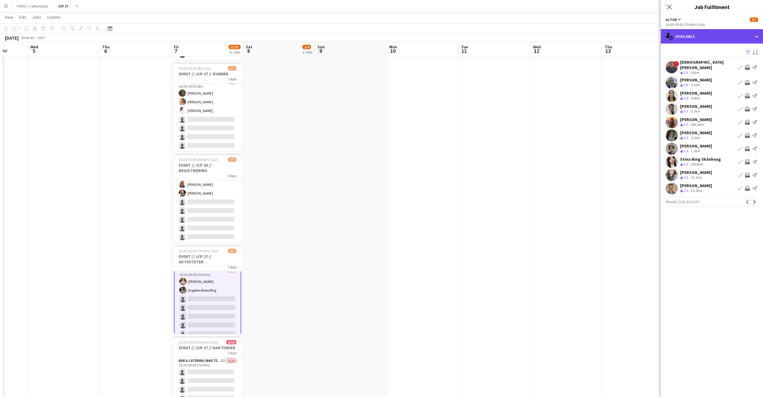
click at [711, 35] on div "single-neutral-actions-upload Available" at bounding box center [712, 36] width 102 height 14
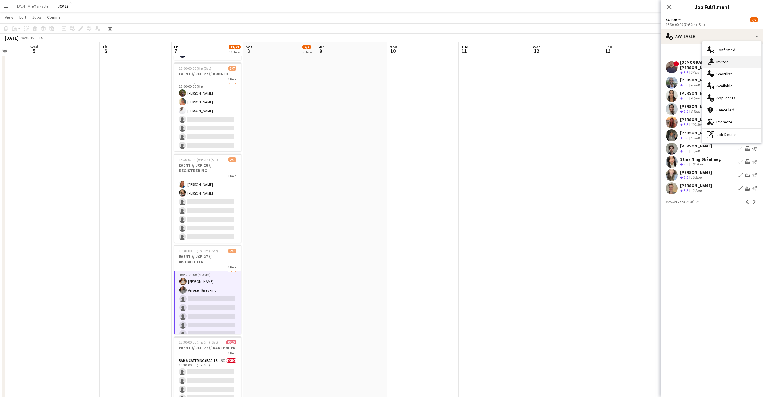
click at [729, 65] on div "single-neutral-actions-share-1 Invited" at bounding box center [731, 62] width 59 height 12
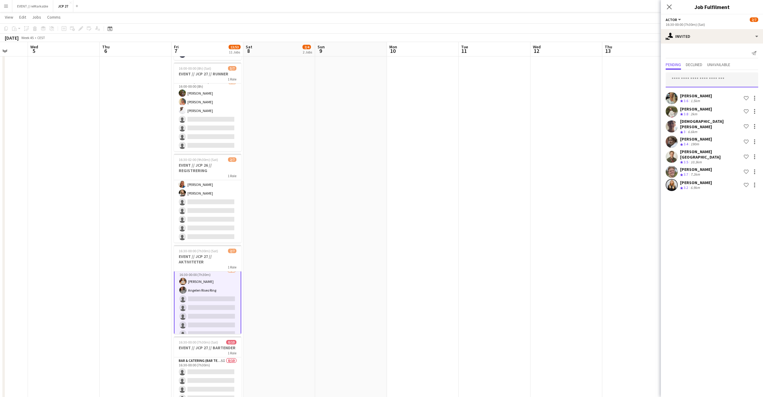
click at [718, 78] on input "text" at bounding box center [711, 79] width 92 height 15
type input "******"
click at [719, 92] on span "Julius Nin-Ubon Active" at bounding box center [711, 94] width 83 height 5
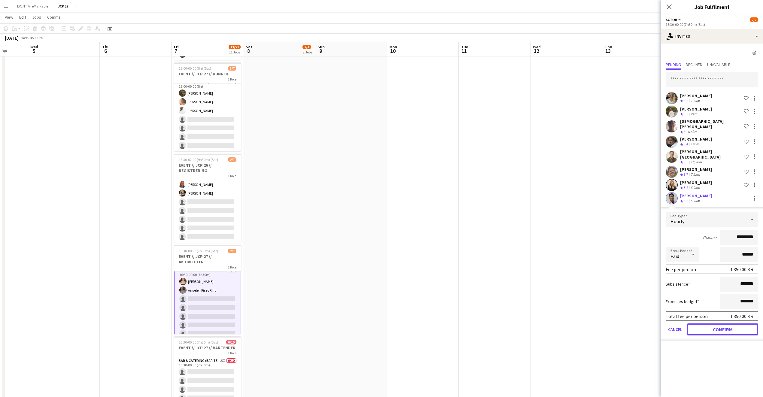
click at [703, 323] on button "Confirm" at bounding box center [722, 329] width 71 height 12
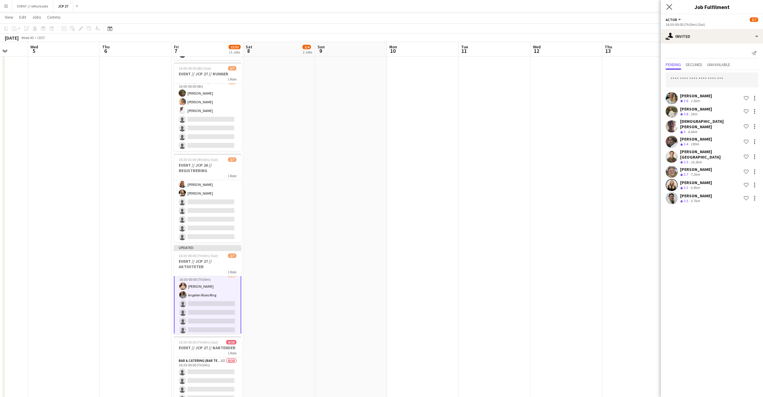
click at [668, 4] on app-icon "Close pop-in" at bounding box center [669, 7] width 9 height 9
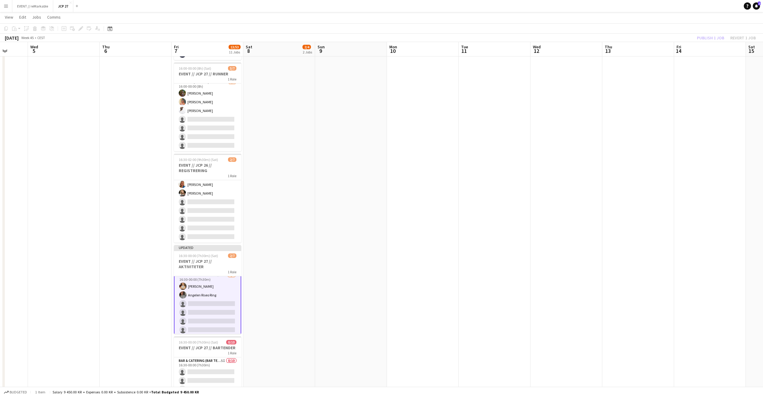
click at [717, 35] on div "Publish 1 job Revert 1 job" at bounding box center [726, 38] width 73 height 8
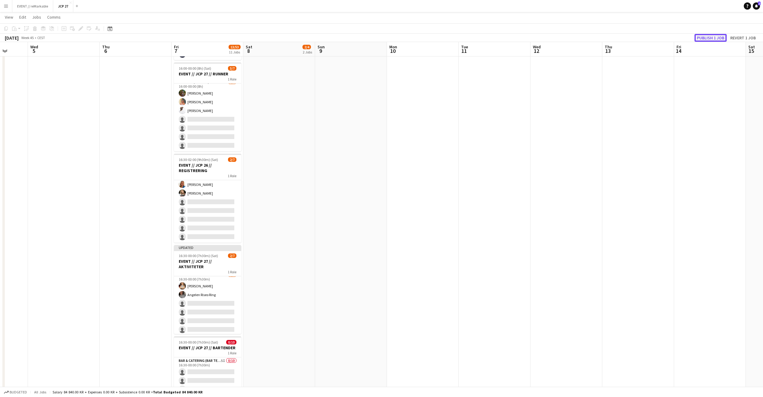
click at [717, 35] on button "Publish 1 job" at bounding box center [710, 38] width 32 height 8
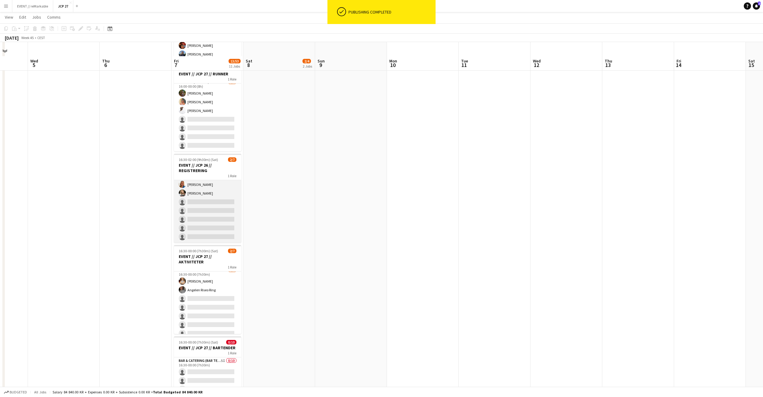
scroll to position [174, 0]
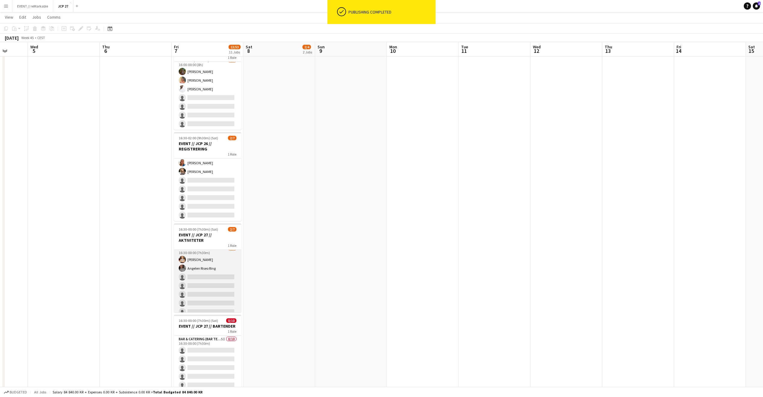
click at [211, 255] on app-card-role "Actor 8I 3A 2/7 16:30-00:00 (7h30m) Lotta Myhre Angelen Riseo Ring single-neutr…" at bounding box center [207, 281] width 67 height 73
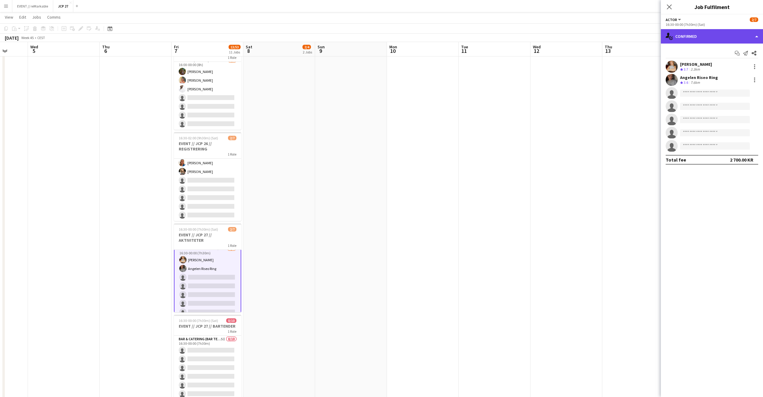
click at [691, 41] on div "single-neutral-actions-check-2 Confirmed" at bounding box center [712, 36] width 102 height 14
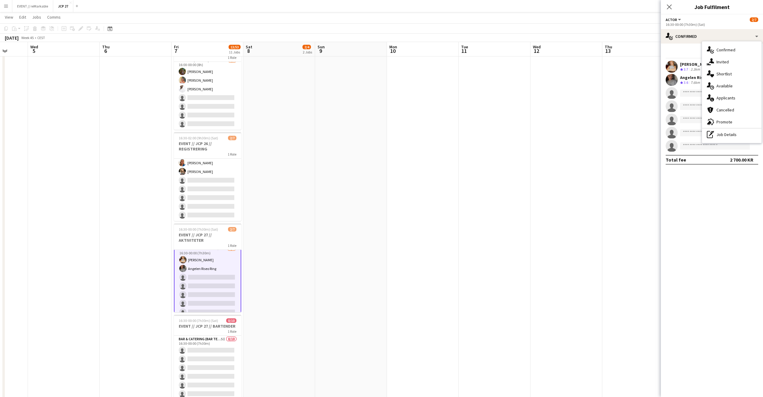
click at [726, 63] on div "single-neutral-actions-share-1 Invited" at bounding box center [731, 62] width 59 height 12
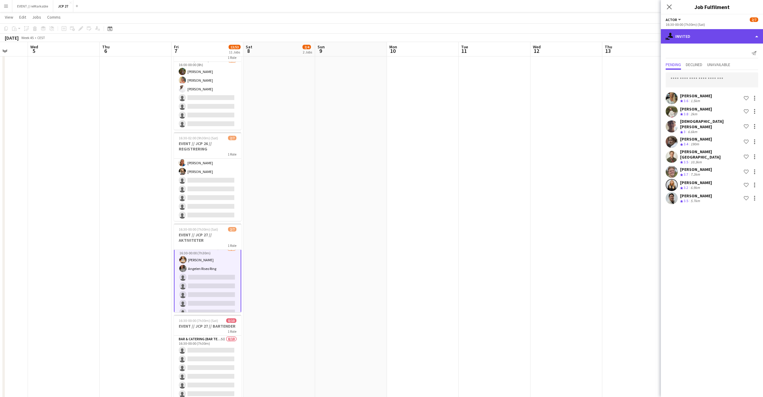
click at [715, 38] on div "single-neutral-actions-share-1 Invited" at bounding box center [712, 36] width 102 height 14
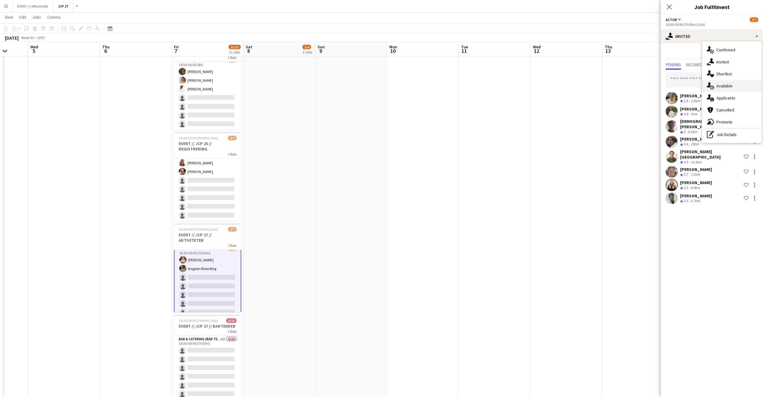
click at [739, 90] on div "single-neutral-actions-upload Available" at bounding box center [731, 86] width 59 height 12
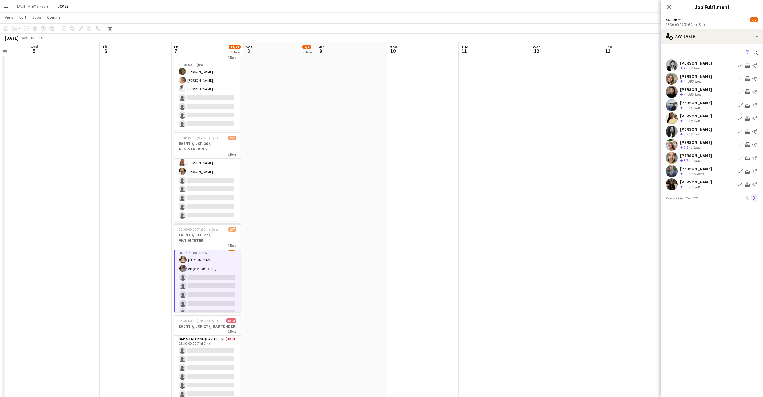
click at [754, 198] on app-icon "Next" at bounding box center [754, 198] width 4 height 4
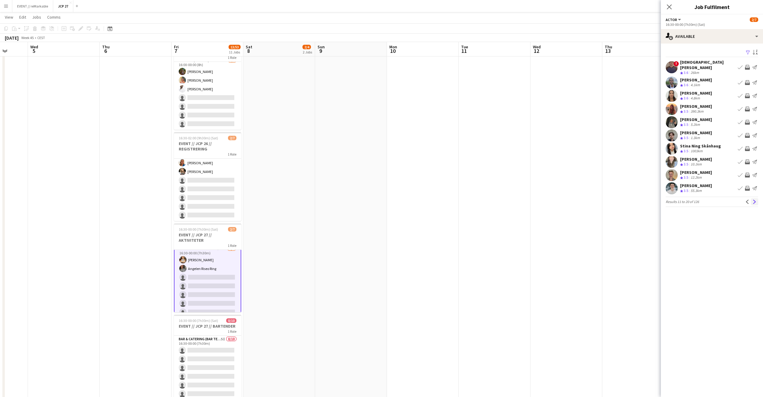
click at [753, 200] on app-icon "Next" at bounding box center [754, 202] width 4 height 4
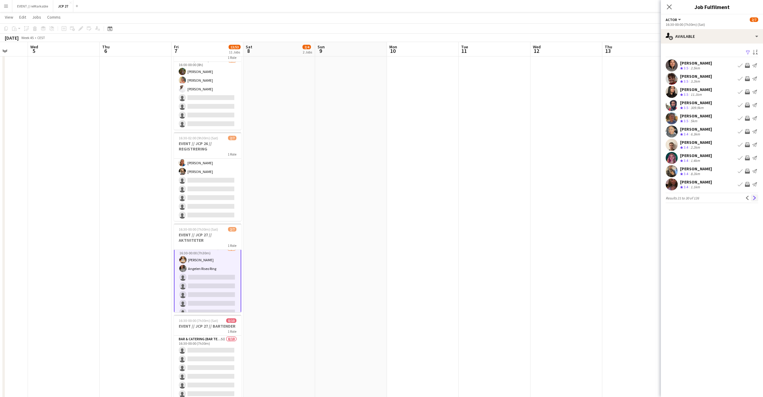
click at [754, 200] on app-icon "Next" at bounding box center [754, 198] width 4 height 4
click at [711, 126] on div "Helene Indrebø Crew rating 3.3 4.5km Book crew Invite crew Send notification" at bounding box center [712, 132] width 102 height 12
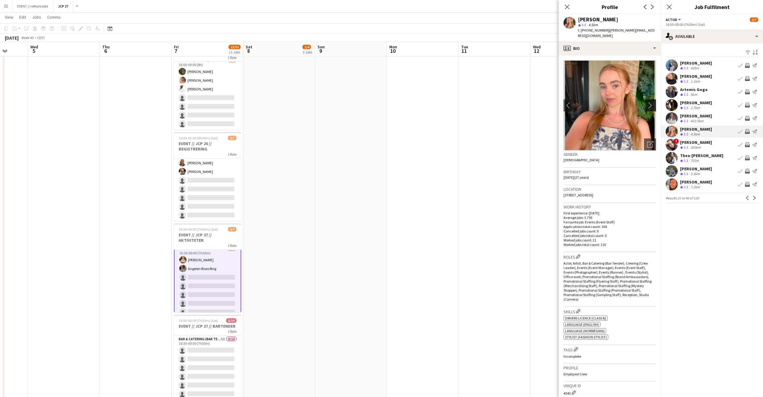
click at [645, 99] on button "chevron-right" at bounding box center [651, 105] width 12 height 12
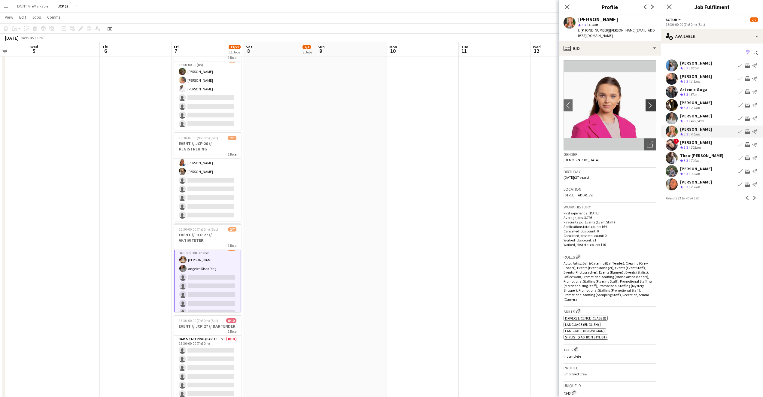
click at [647, 102] on app-icon "chevron-right" at bounding box center [651, 105] width 9 height 6
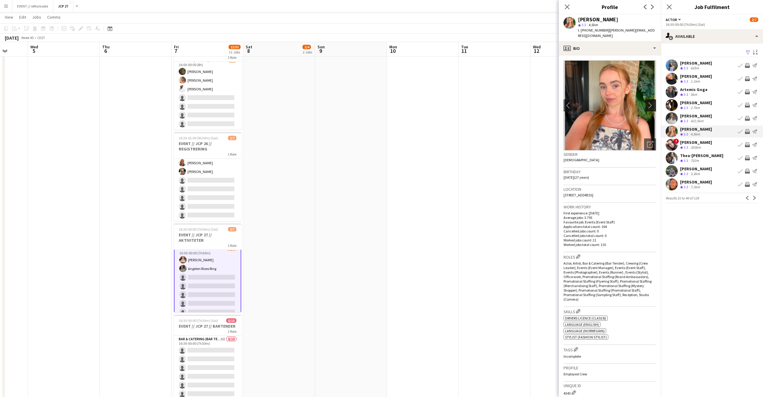
click at [647, 102] on app-icon "chevron-right" at bounding box center [651, 105] width 9 height 6
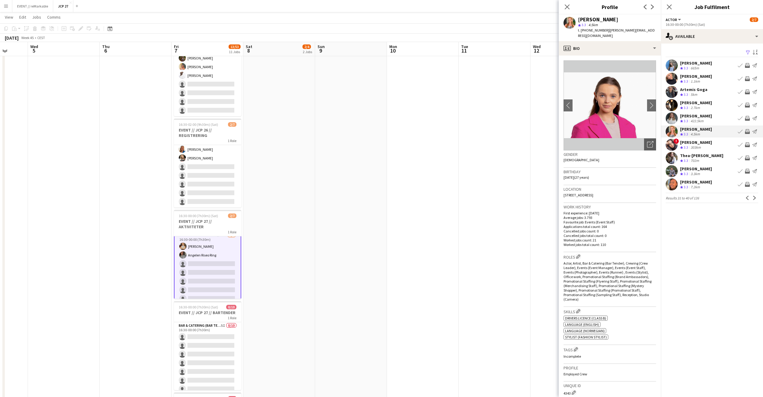
scroll to position [189, 0]
click at [755, 199] on app-icon "Next" at bounding box center [754, 198] width 4 height 4
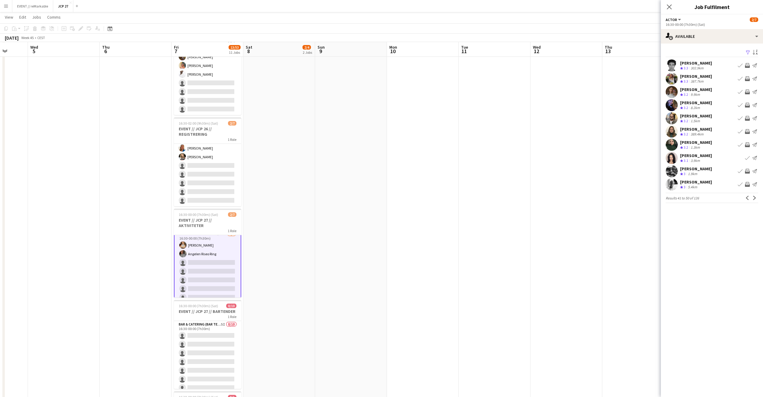
click at [692, 166] on div "Fredrik Øien" at bounding box center [696, 168] width 32 height 5
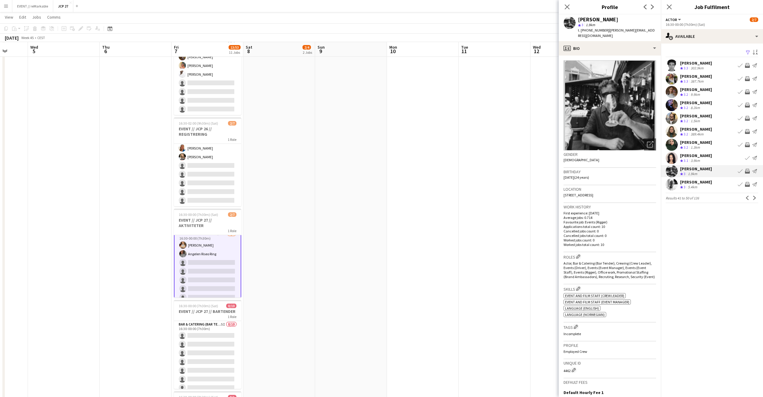
click at [705, 182] on div "Erik Dovran Crew rating 3 5.4km Book crew Invite crew Send notification" at bounding box center [712, 184] width 102 height 12
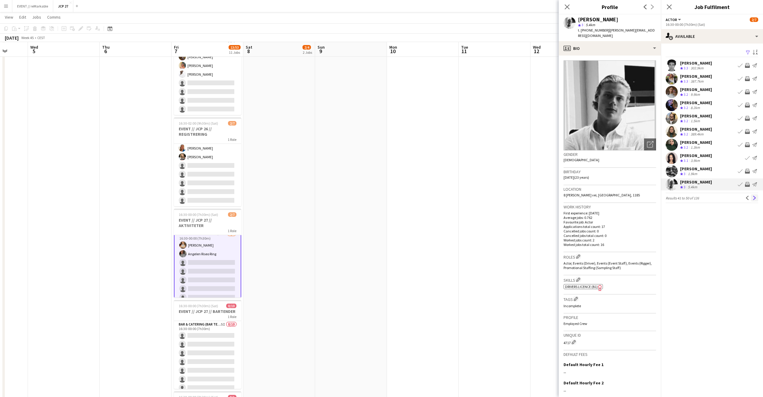
click at [753, 199] on app-icon "Next" at bounding box center [754, 198] width 4 height 4
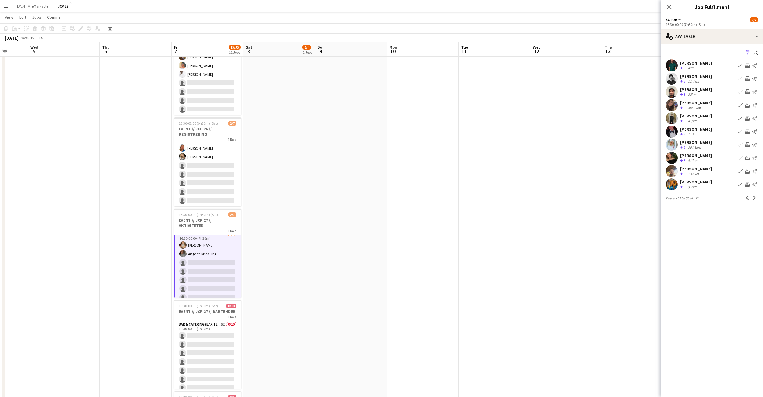
click at [693, 102] on div "Rebecka Roald" at bounding box center [696, 102] width 32 height 5
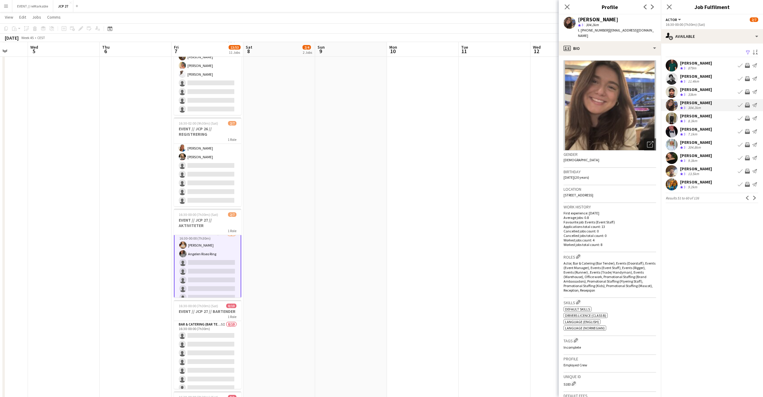
click at [702, 132] on div "Birk Eeg Crew rating 3 7.1km Book crew Invite crew Send notification" at bounding box center [712, 132] width 102 height 12
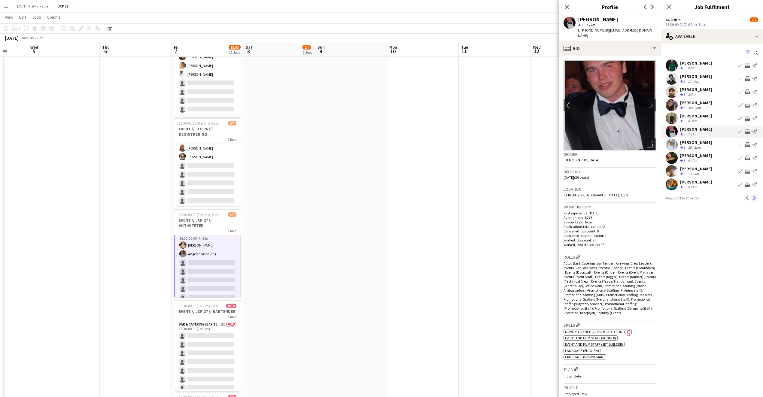
click at [754, 199] on app-icon "Next" at bounding box center [754, 198] width 4 height 4
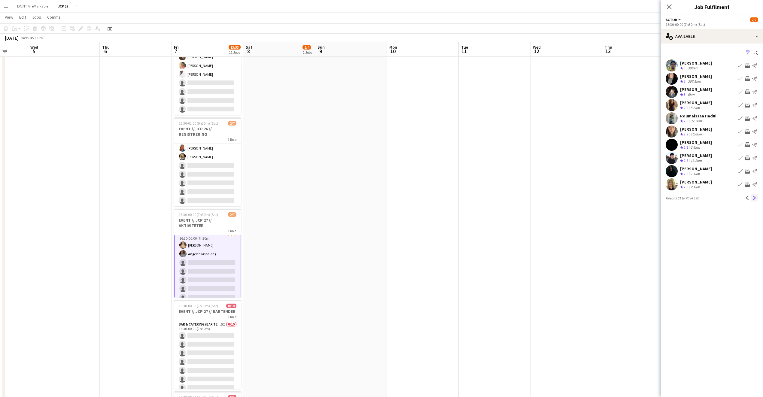
click at [756, 199] on app-icon "Next" at bounding box center [754, 198] width 4 height 4
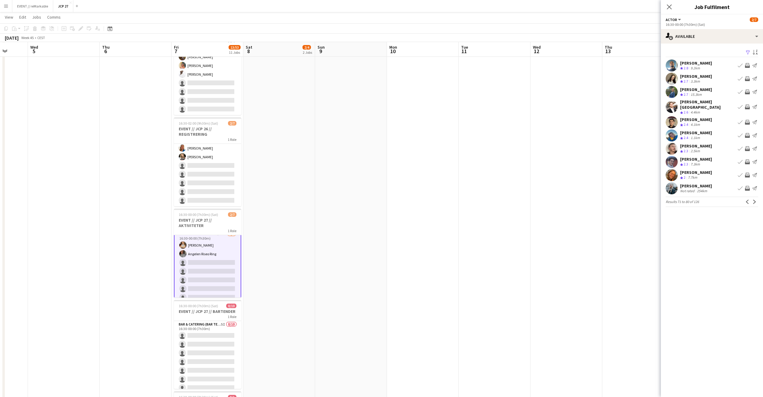
click at [709, 89] on div "Julia Iversen Crew rating 2.7 15.3km Book crew Invite crew Send notification" at bounding box center [712, 92] width 102 height 12
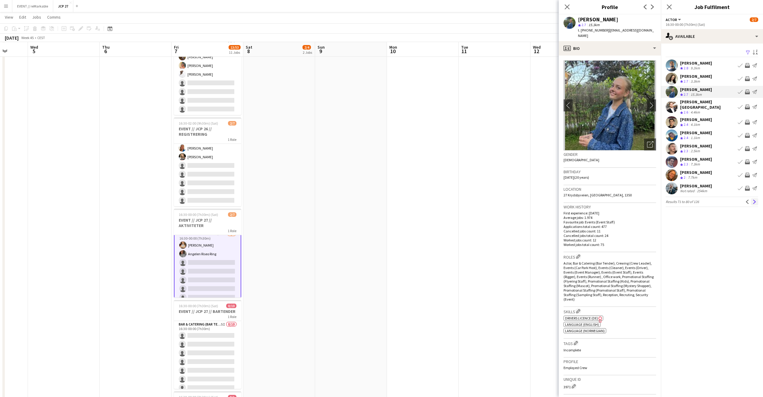
click at [752, 200] on app-icon "Next" at bounding box center [754, 202] width 4 height 4
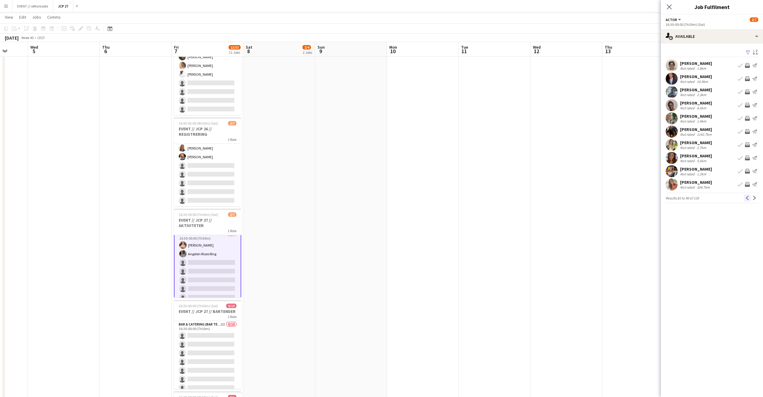
click at [748, 199] on app-icon "Previous" at bounding box center [747, 198] width 4 height 4
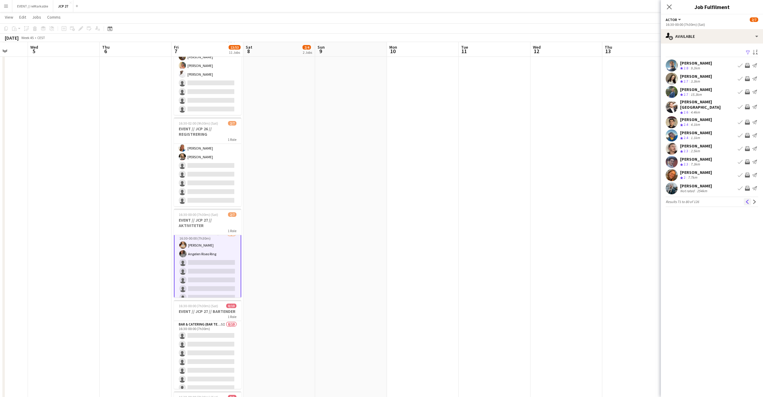
click at [747, 200] on app-icon "Previous" at bounding box center [747, 202] width 4 height 4
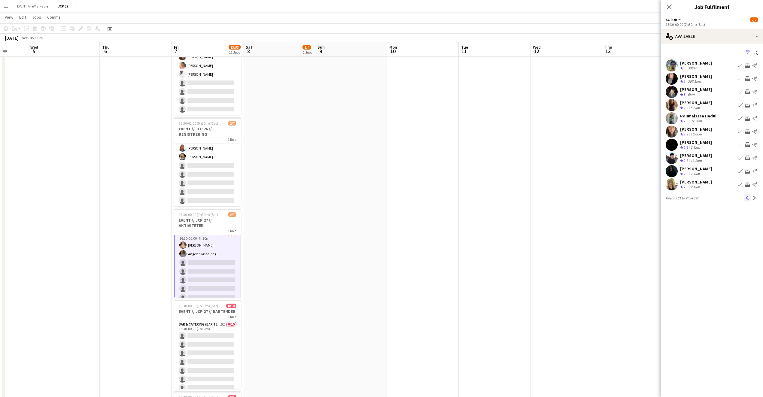
click at [747, 201] on button "Previous" at bounding box center [747, 197] width 7 height 7
click at [713, 186] on div "Ida Ødegaard Crew rating 3 9.2km Book crew Invite crew Send notification" at bounding box center [712, 184] width 102 height 12
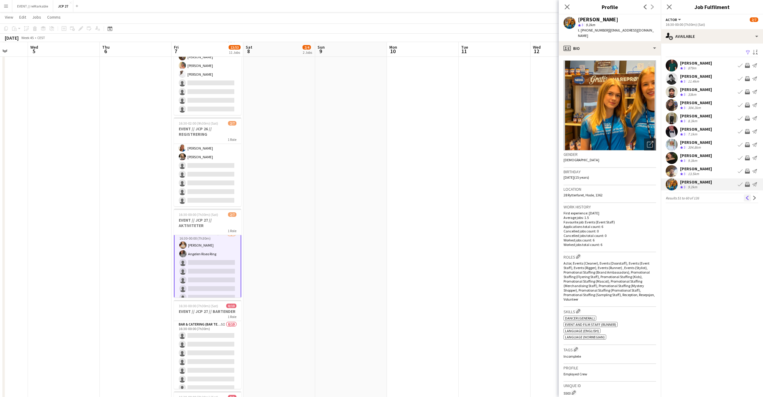
click at [746, 199] on app-icon "Previous" at bounding box center [747, 198] width 4 height 4
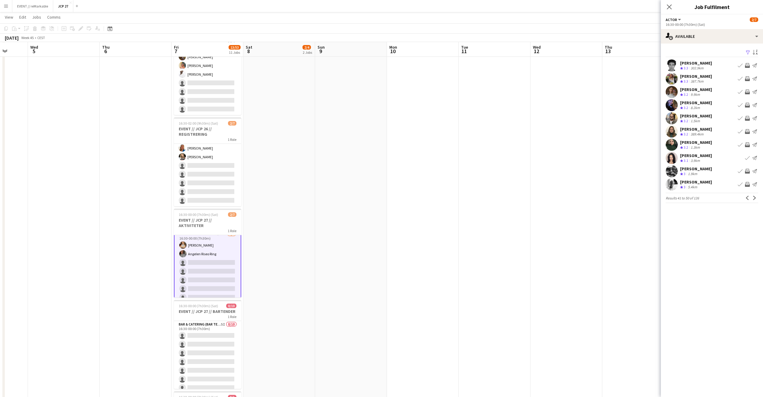
click at [707, 75] on div "Eirin Andersen Crew rating 3.3 387.7km Book crew Invite crew Send notification" at bounding box center [712, 79] width 102 height 12
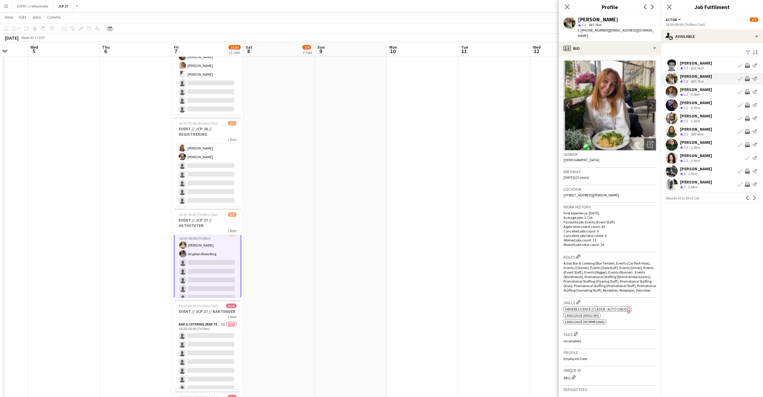
click at [709, 91] on div "Kowthar Ali Crew rating 3.2 9.9km Book crew Invite crew Send notification" at bounding box center [712, 92] width 102 height 12
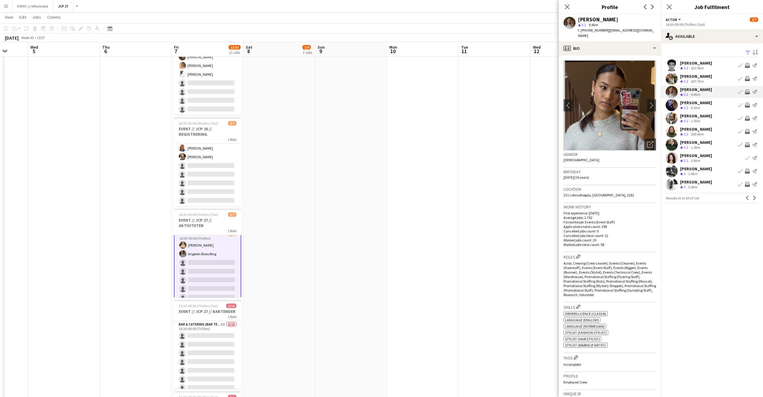
click at [703, 114] on div "Audun Dalen" at bounding box center [696, 115] width 32 height 5
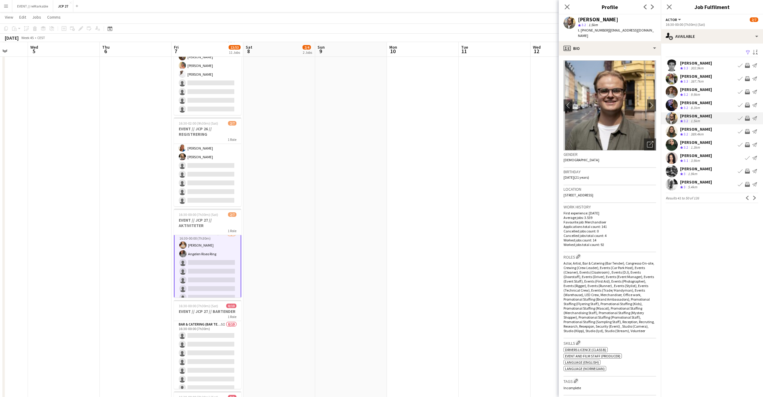
click at [710, 171] on div "Fredrik Øien Crew rating 3 1.9km Book crew Invite crew Send notification" at bounding box center [712, 171] width 102 height 12
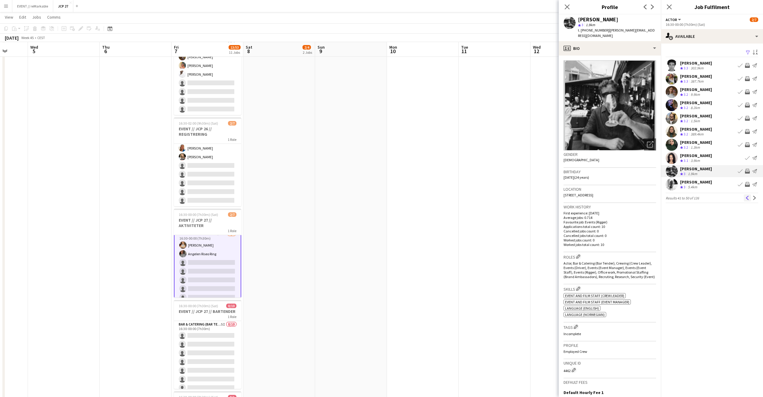
click at [744, 196] on button "Previous" at bounding box center [747, 197] width 7 height 7
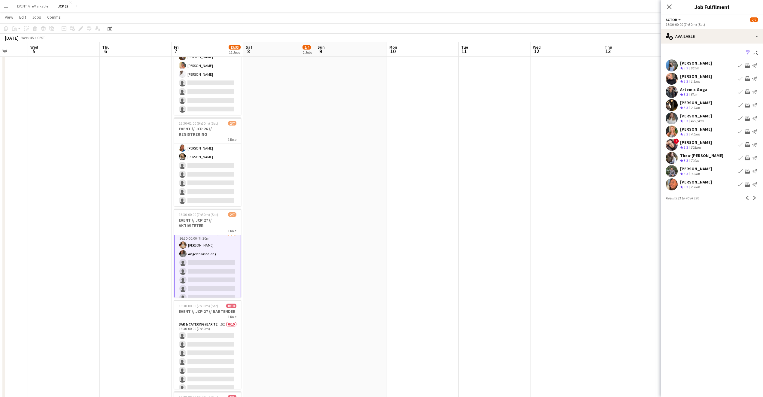
click at [691, 76] on div "Caroline Seljåsen" at bounding box center [696, 76] width 32 height 5
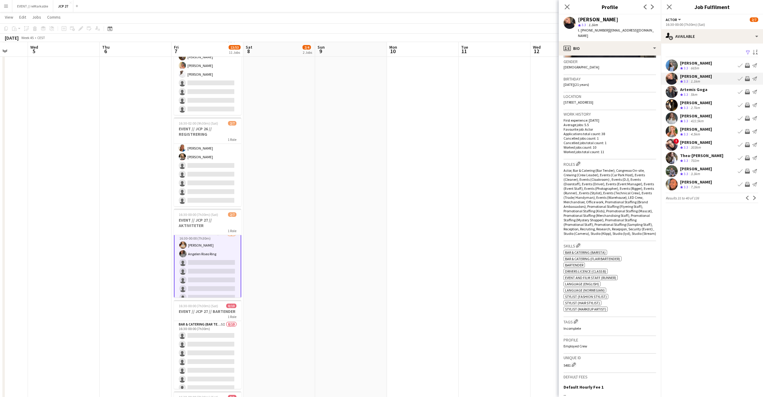
scroll to position [0, 0]
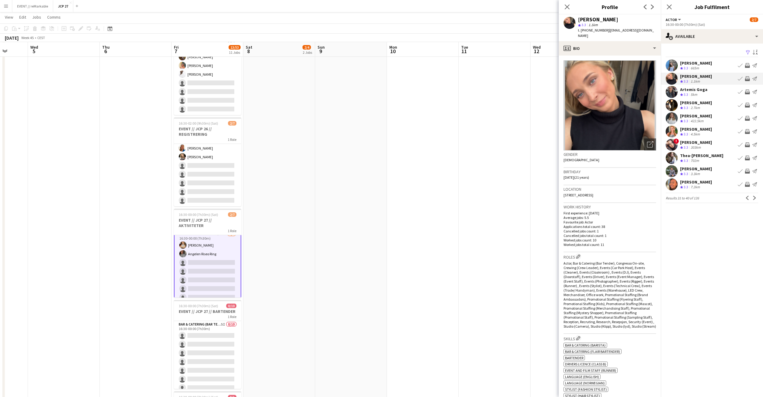
click at [533, 205] on app-date-cell at bounding box center [566, 295] width 72 height 835
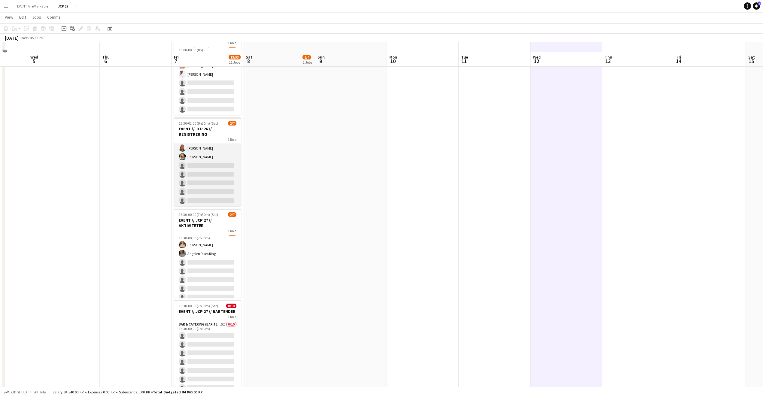
scroll to position [200, 0]
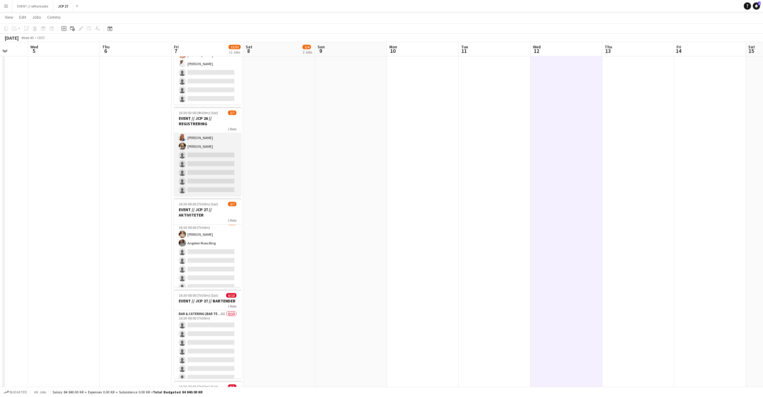
click at [211, 161] on app-card-role "Events (Event Staff) 4I 2/7 16:30-02:00 (9h30m) Amalie Gravnås Marte Jensen Mo …" at bounding box center [207, 159] width 67 height 73
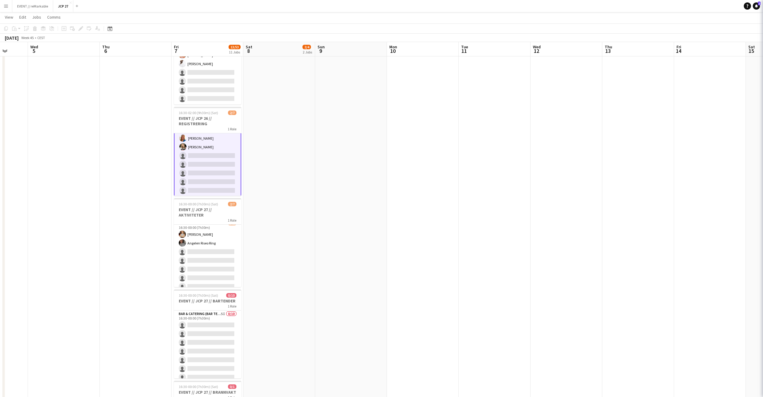
scroll to position [11, 0]
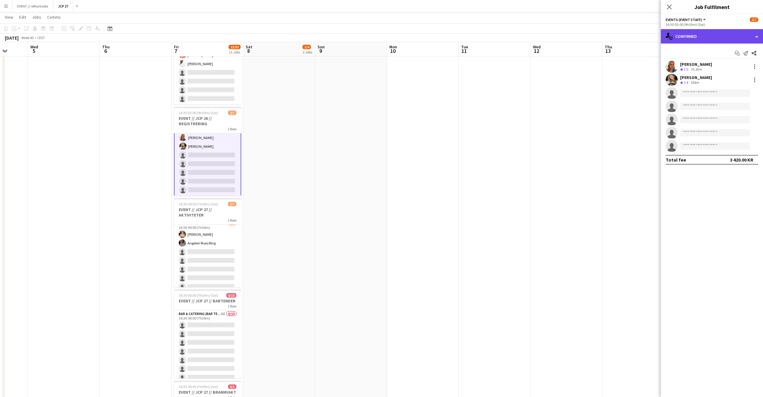
click at [689, 33] on div "single-neutral-actions-check-2 Confirmed" at bounding box center [712, 36] width 102 height 14
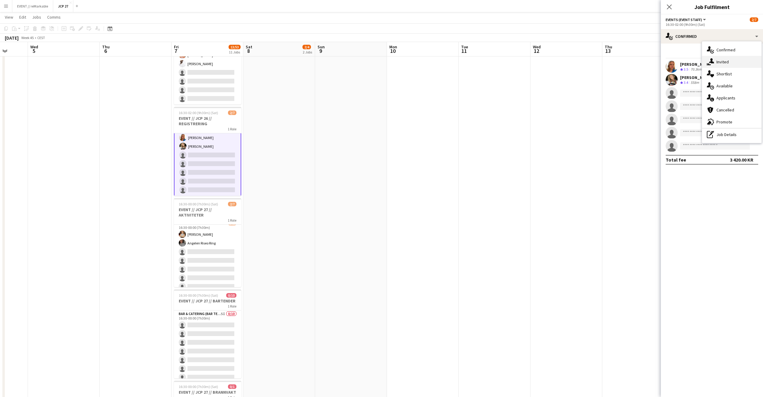
click at [718, 62] on div "single-neutral-actions-share-1 Invited" at bounding box center [731, 62] width 59 height 12
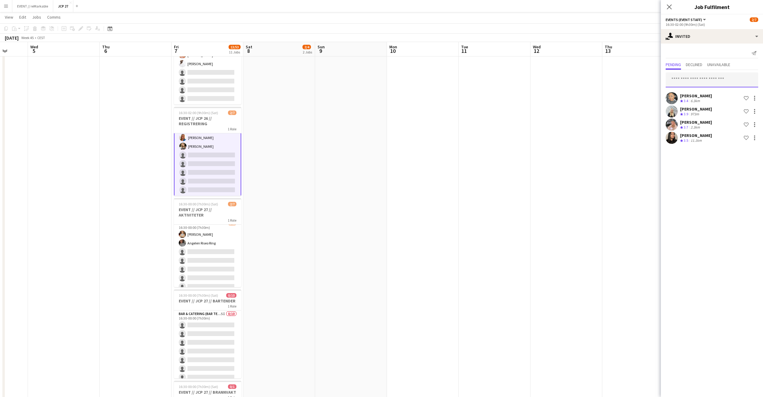
click at [688, 77] on input "text" at bounding box center [711, 79] width 92 height 15
type input "********"
click at [690, 112] on span "carolineseljaasen@hotmail.com" at bounding box center [711, 114] width 83 height 5
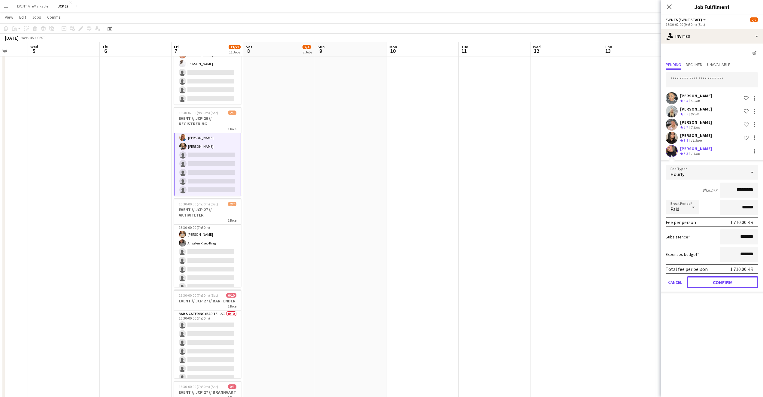
click at [701, 283] on button "Confirm" at bounding box center [722, 282] width 71 height 12
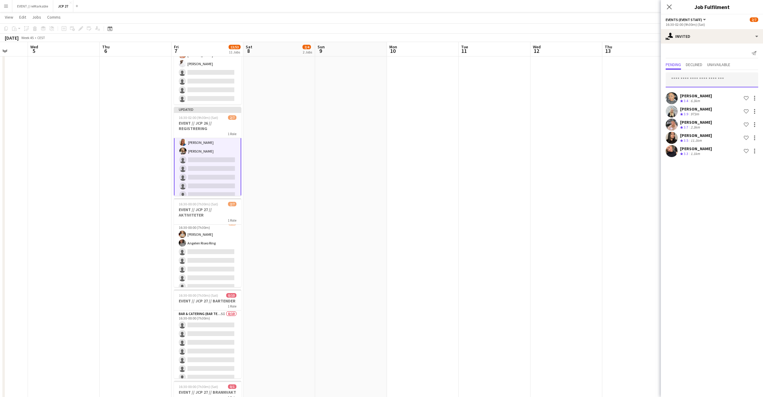
click at [695, 78] on input "text" at bounding box center [711, 79] width 92 height 15
type input "********"
click at [691, 80] on input "********" at bounding box center [711, 79] width 92 height 15
click at [712, 33] on div "single-neutral-actions-share-1 Invited" at bounding box center [712, 36] width 102 height 14
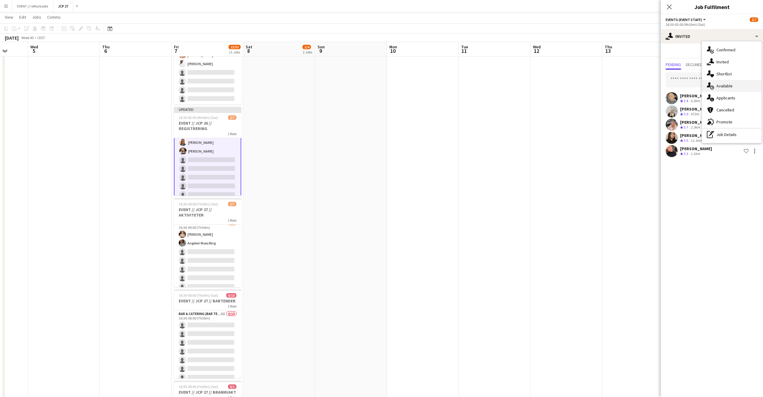
click at [736, 84] on div "single-neutral-actions-upload Available" at bounding box center [731, 86] width 59 height 12
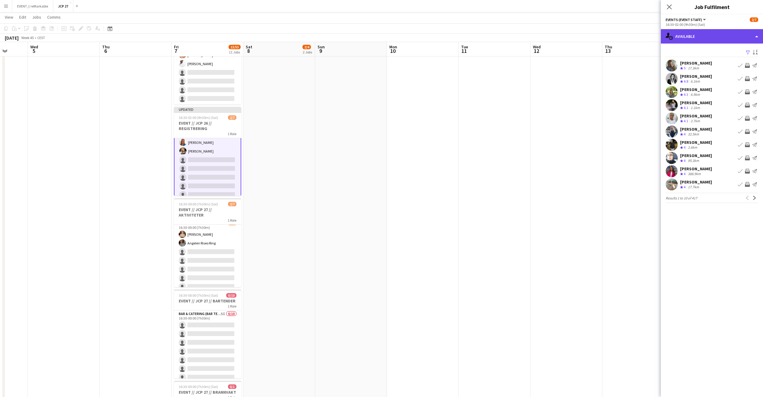
click at [712, 38] on div "single-neutral-actions-upload Available" at bounding box center [712, 36] width 102 height 14
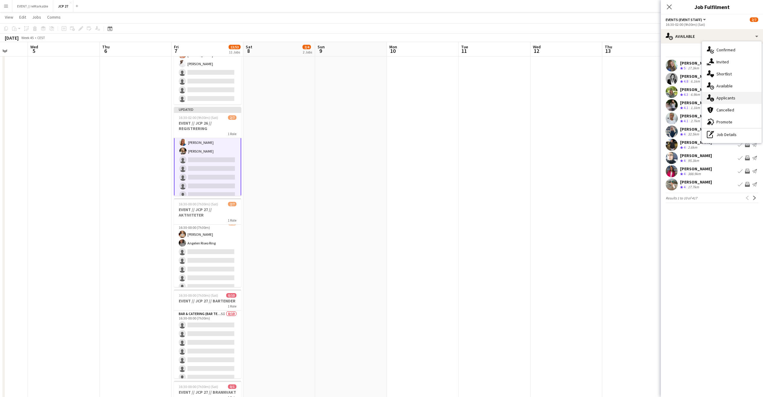
click at [742, 97] on div "single-neutral-actions-information Applicants" at bounding box center [731, 98] width 59 height 12
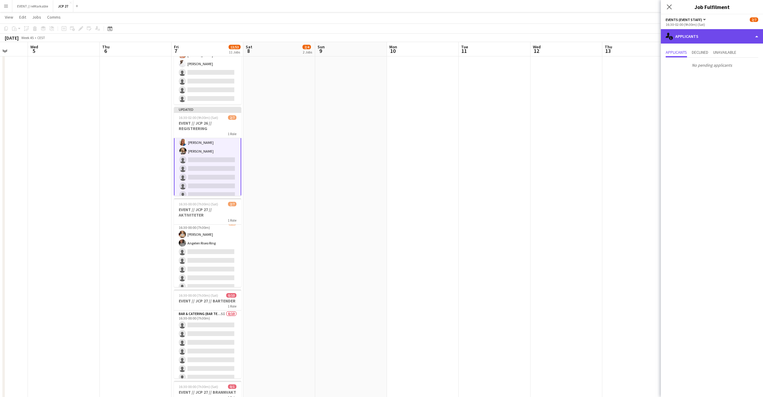
click at [719, 38] on div "single-neutral-actions-information Applicants" at bounding box center [712, 36] width 102 height 14
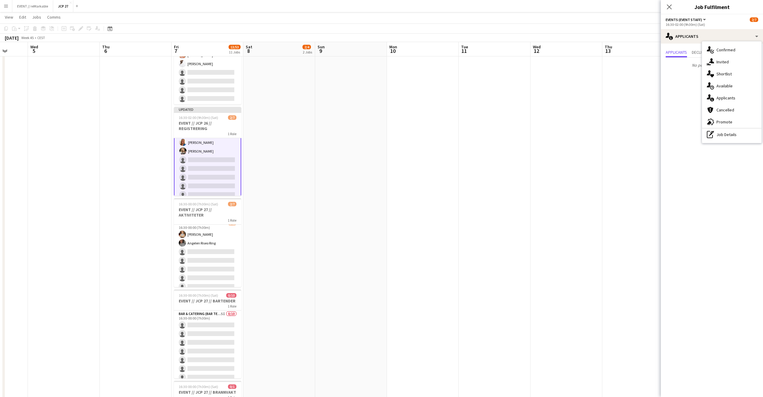
click at [739, 83] on div "single-neutral-actions-upload Available" at bounding box center [731, 86] width 59 height 12
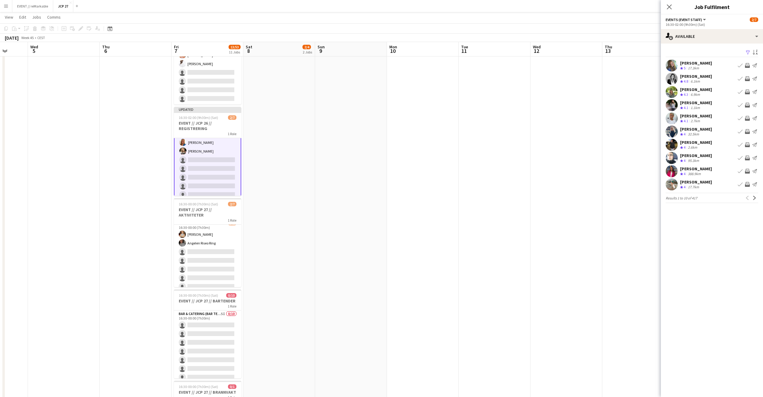
click at [710, 182] on div "Thea Svendsen Crew rating 4 17.7km Book crew Invite crew Send notification" at bounding box center [712, 184] width 102 height 12
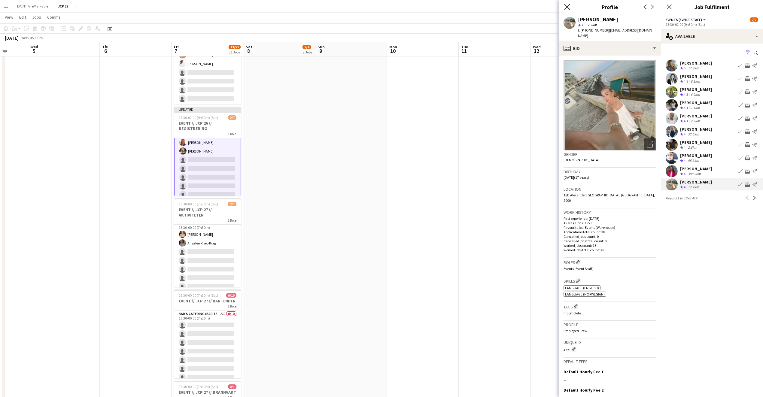
click at [568, 7] on icon "Close pop-in" at bounding box center [567, 7] width 6 height 6
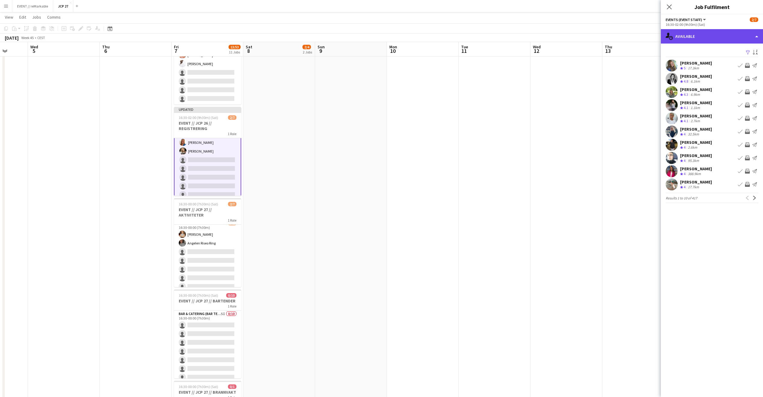
click at [687, 32] on div "single-neutral-actions-upload Available" at bounding box center [712, 36] width 102 height 14
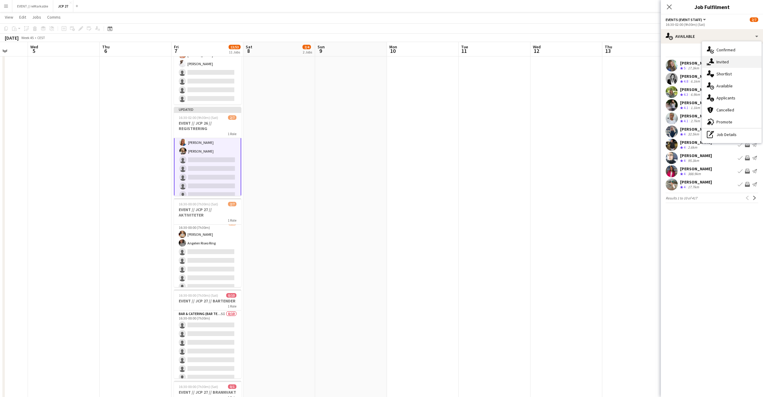
click at [716, 65] on div "single-neutral-actions-share-1 Invited" at bounding box center [731, 62] width 59 height 12
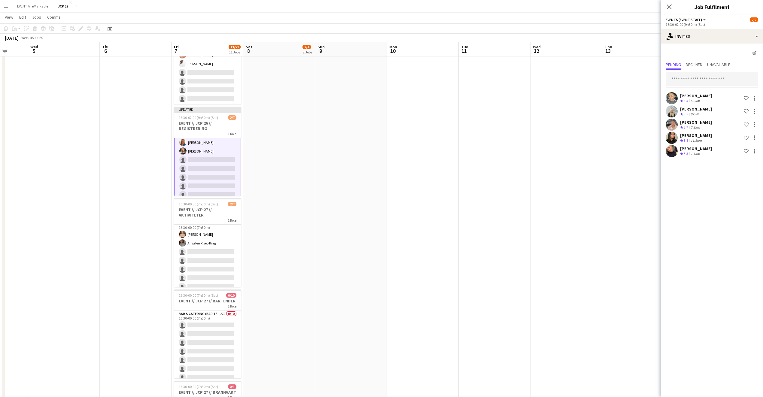
click at [685, 83] on input "text" at bounding box center [711, 79] width 92 height 15
type input "******"
click at [687, 98] on span "theasofie5@icloud.com" at bounding box center [711, 99] width 83 height 5
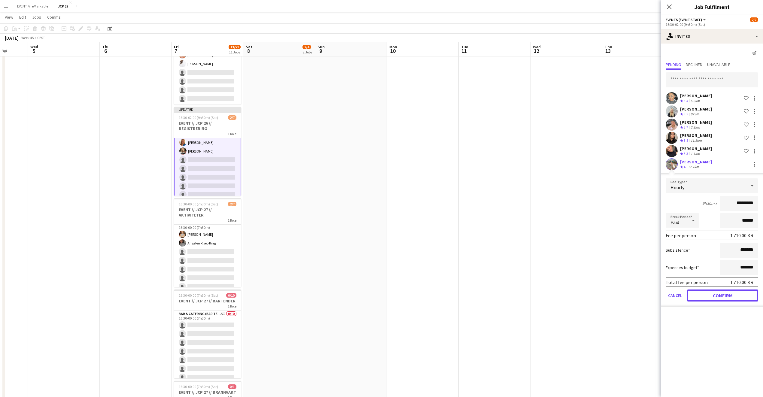
click at [707, 299] on button "Confirm" at bounding box center [722, 296] width 71 height 12
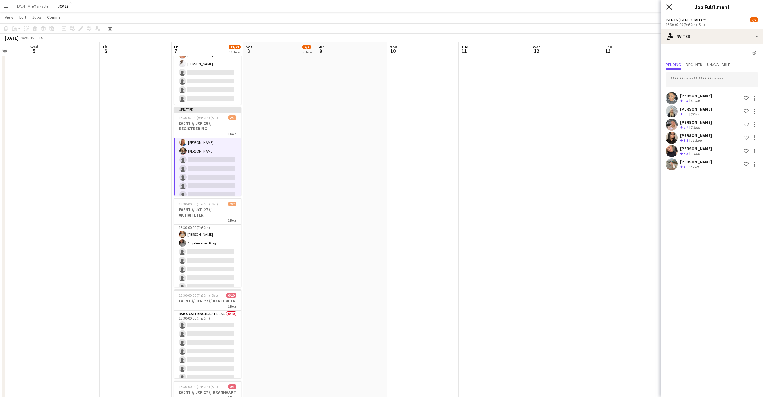
click at [668, 8] on icon at bounding box center [669, 7] width 6 height 6
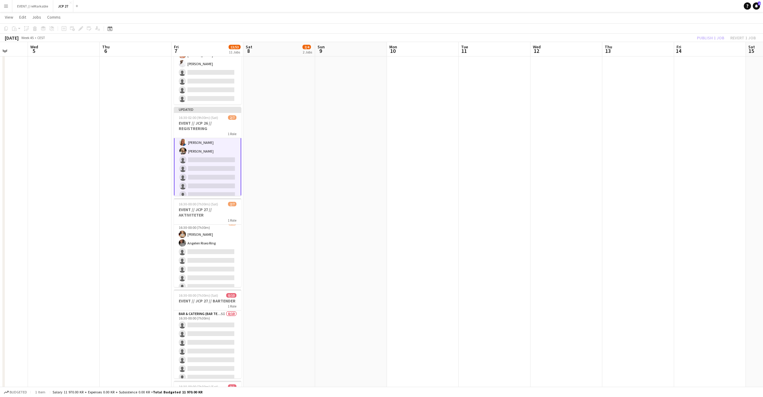
click at [712, 34] on div "Publish 1 job Revert 1 job" at bounding box center [726, 38] width 73 height 8
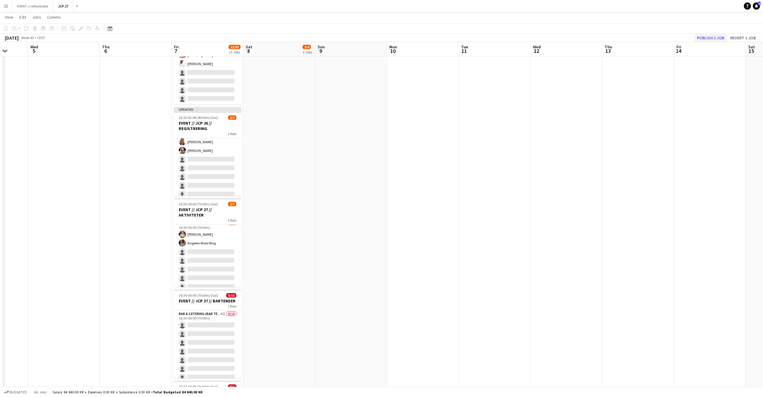
scroll to position [10, 0]
click at [712, 34] on button "Publish 1 job" at bounding box center [710, 38] width 32 height 8
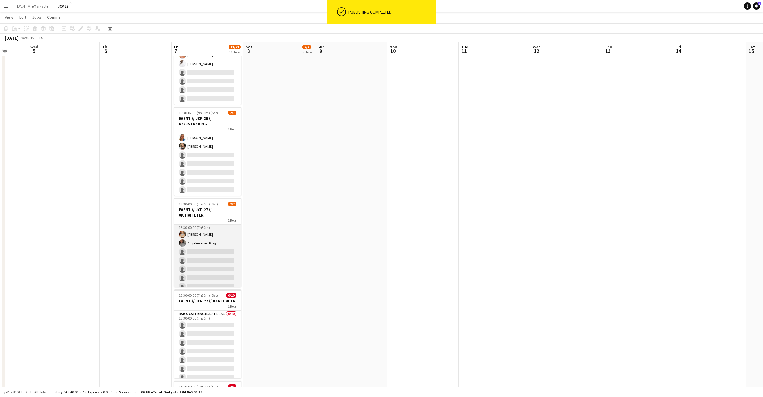
click at [205, 263] on app-card-role "Actor 8I 3A 2/7 16:30-00:00 (7h30m) Lotta Myhre Angelen Riseo Ring single-neutr…" at bounding box center [207, 256] width 67 height 73
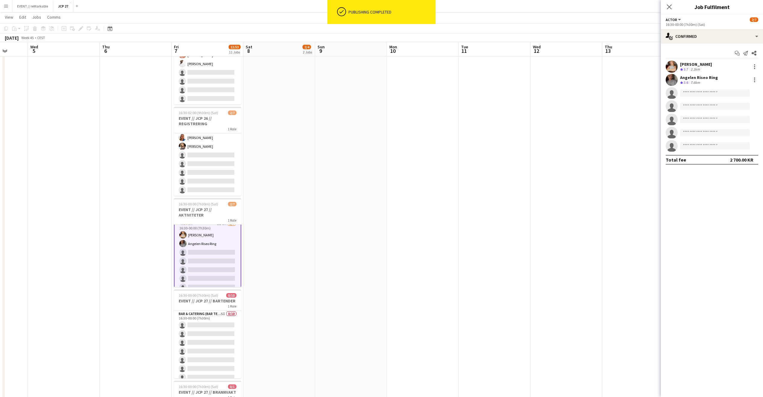
scroll to position [5, 0]
click at [696, 95] on input at bounding box center [715, 92] width 70 height 7
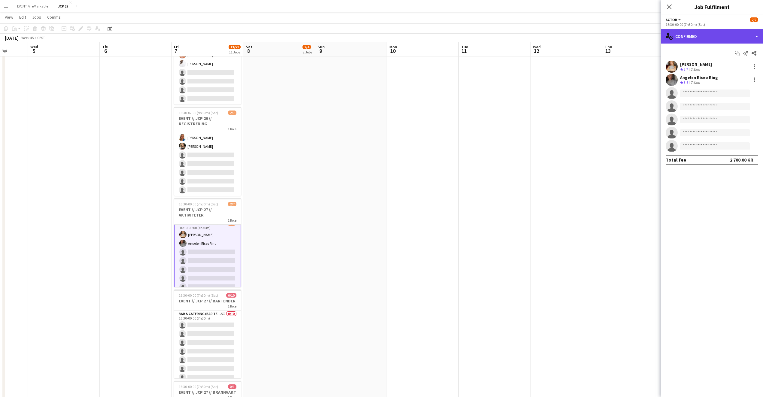
click at [696, 36] on div "single-neutral-actions-check-2 Confirmed" at bounding box center [712, 36] width 102 height 14
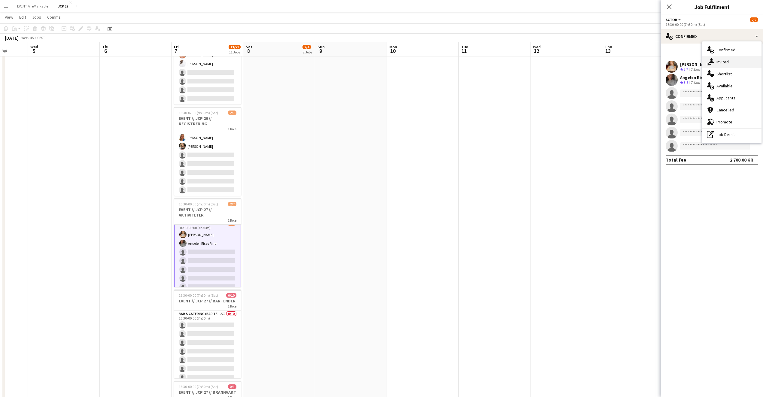
click at [711, 57] on div "single-neutral-actions-share-1 Invited" at bounding box center [731, 62] width 59 height 12
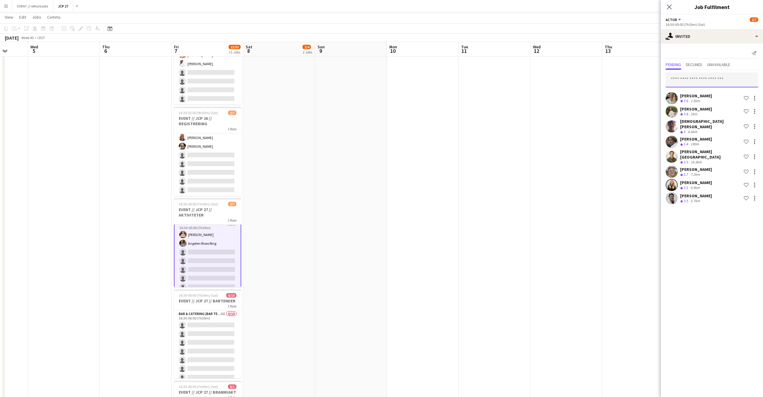
click at [691, 79] on input "text" at bounding box center [711, 79] width 92 height 15
type input "*"
click at [207, 169] on app-card-role "Events (Event Staff) 6I 2/7 16:30-02:00 (9h30m) Amalie Gravnås Marte Jensen Mo …" at bounding box center [207, 163] width 67 height 73
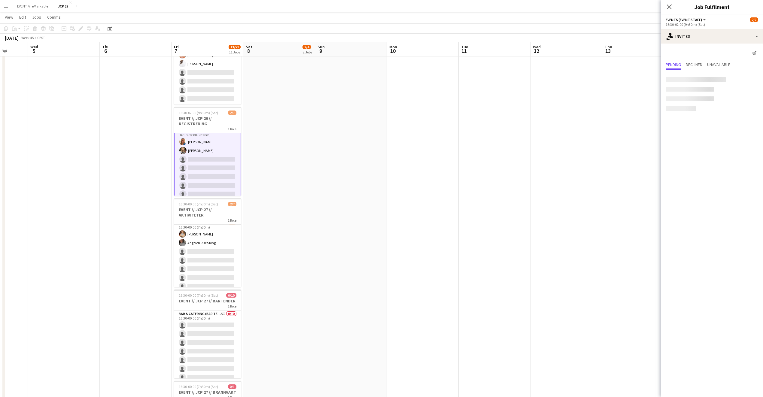
scroll to position [5, 0]
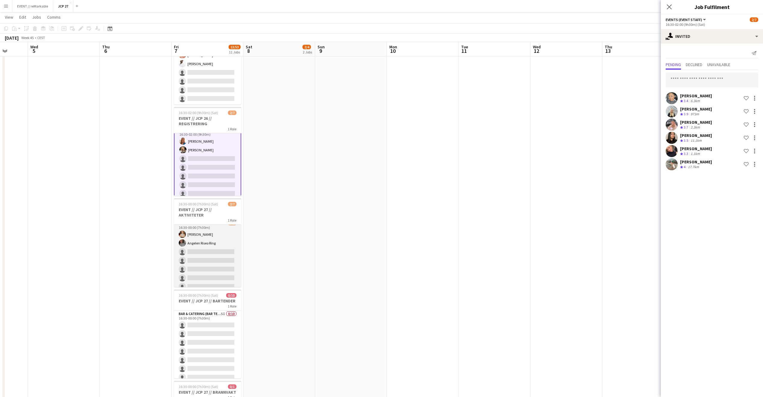
click at [204, 244] on app-card-role "Actor 8I 3A 2/7 16:30-00:00 (7h30m) Lotta Myhre Angelen Riseo Ring single-neutr…" at bounding box center [207, 256] width 67 height 73
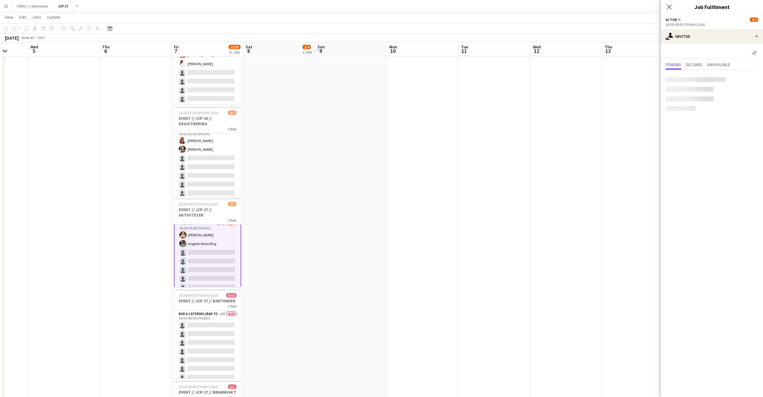
scroll to position [5, 0]
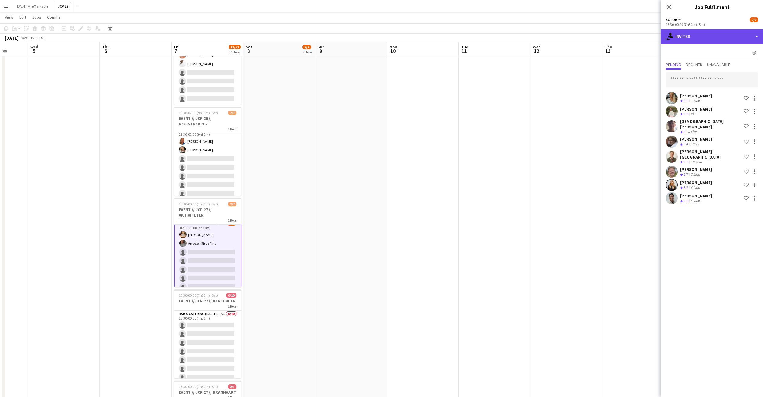
click at [702, 40] on div "single-neutral-actions-share-1 Invited" at bounding box center [712, 36] width 102 height 14
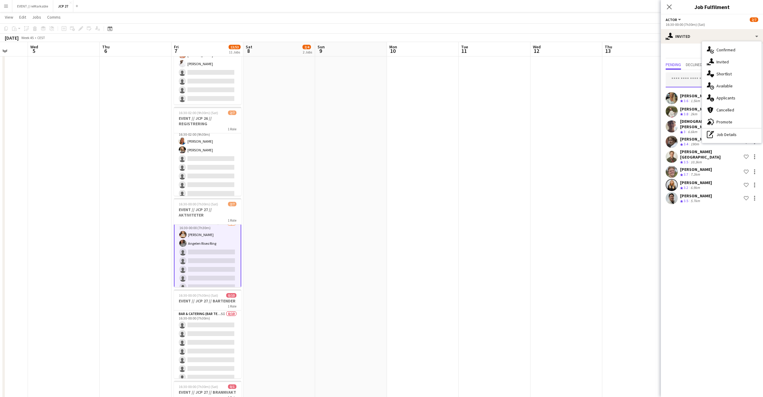
click at [681, 78] on input "text" at bounding box center [711, 79] width 92 height 15
type input "****"
click at [689, 97] on span "lenavervik@live.no" at bounding box center [711, 99] width 83 height 5
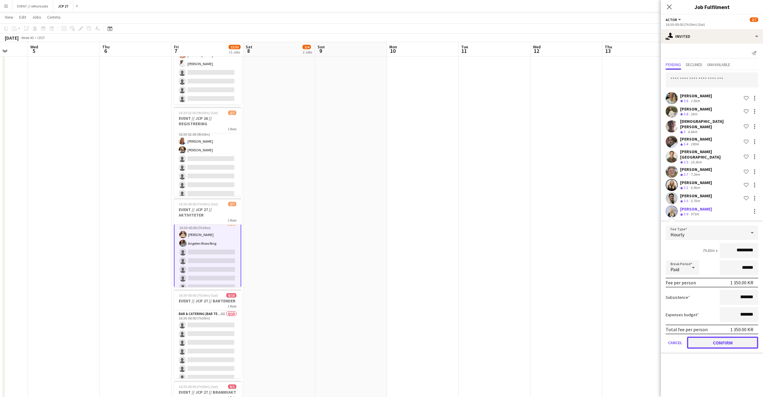
click at [714, 337] on button "Confirm" at bounding box center [722, 343] width 71 height 12
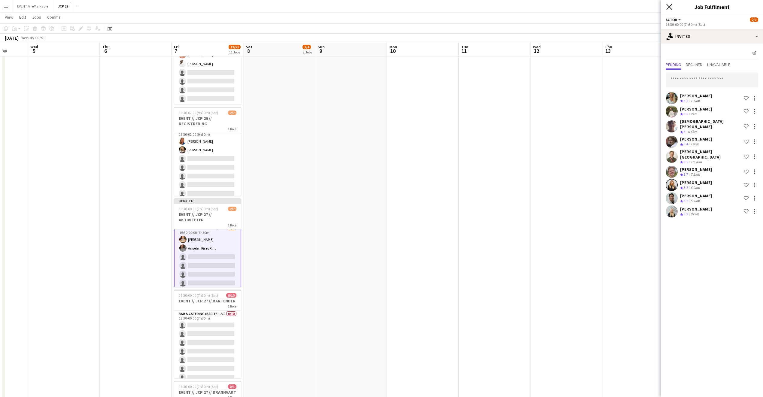
click at [671, 5] on icon at bounding box center [669, 7] width 6 height 6
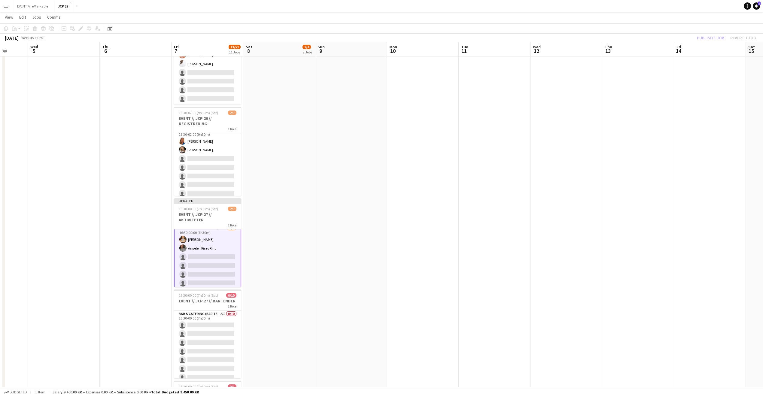
click at [703, 31] on app-toolbar "Copy Paste Paste Command V Paste with crew Command Shift V Paste linked Job Del…" at bounding box center [381, 28] width 763 height 10
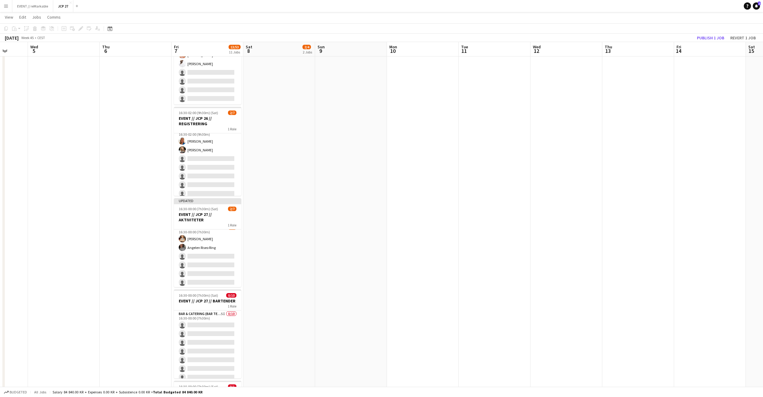
scroll to position [5, 0]
click at [703, 36] on button "Publish 1 job" at bounding box center [710, 38] width 32 height 8
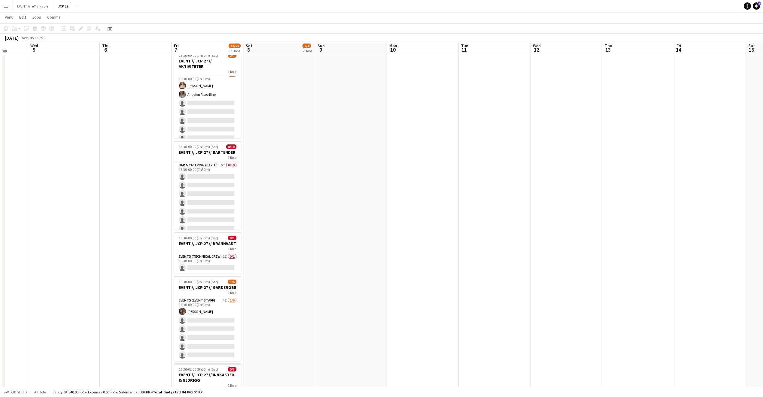
scroll to position [351, 0]
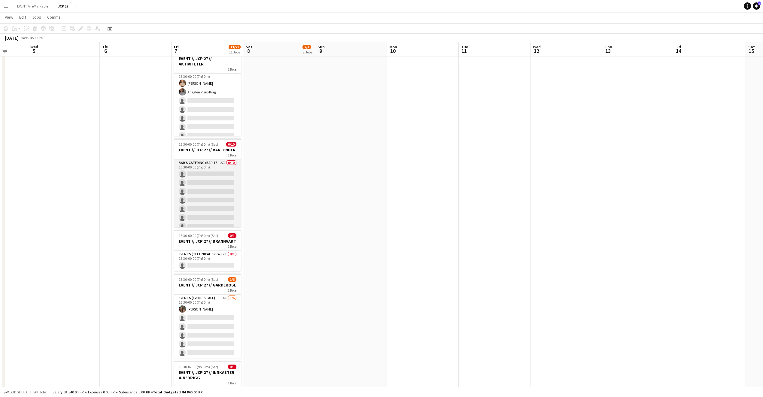
click at [210, 201] on app-card-role "Bar & Catering (Bar Tender) 5I 0/10 16:30-00:00 (7h30m) single-neutral-actions …" at bounding box center [207, 208] width 67 height 99
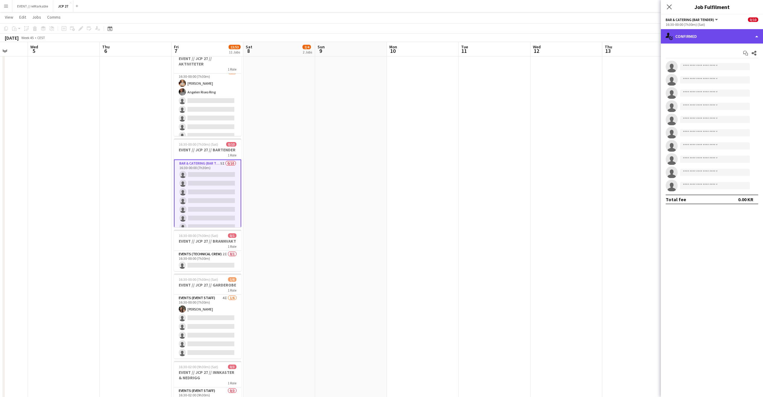
click at [731, 32] on div "single-neutral-actions-check-2 Confirmed" at bounding box center [712, 36] width 102 height 14
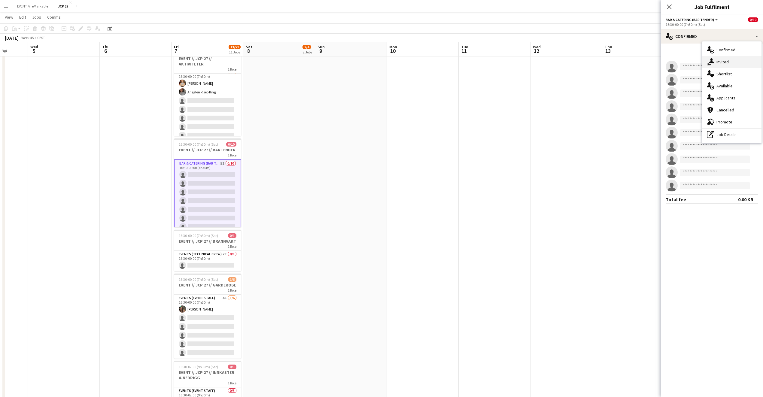
click at [744, 65] on div "single-neutral-actions-share-1 Invited" at bounding box center [731, 62] width 59 height 12
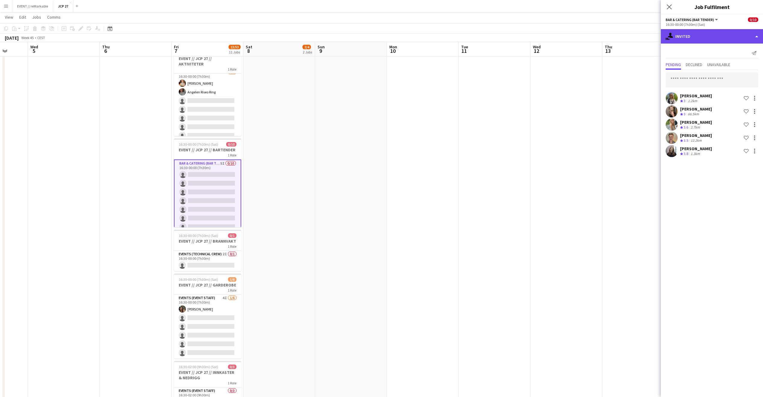
click at [705, 41] on div "single-neutral-actions-share-1 Invited" at bounding box center [712, 36] width 102 height 14
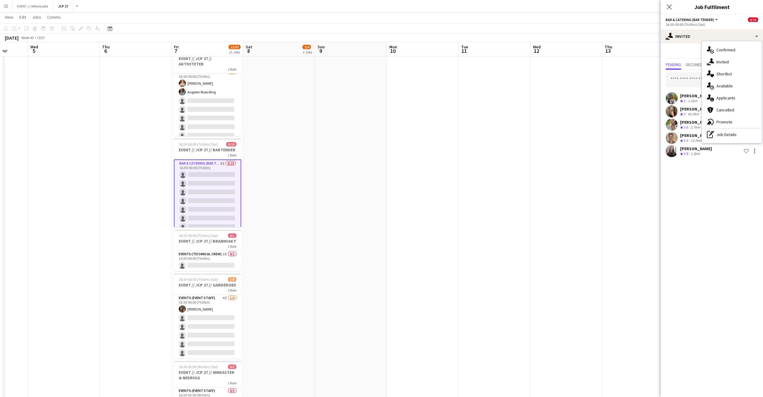
click at [714, 186] on mat-expansion-panel "user-plus Invited Send notification Pending Declined Unavailable Nora Alvsaker …" at bounding box center [712, 220] width 102 height 353
click at [754, 136] on div at bounding box center [754, 137] width 7 height 7
click at [747, 194] on span "Cancel invitation" at bounding box center [735, 191] width 35 height 5
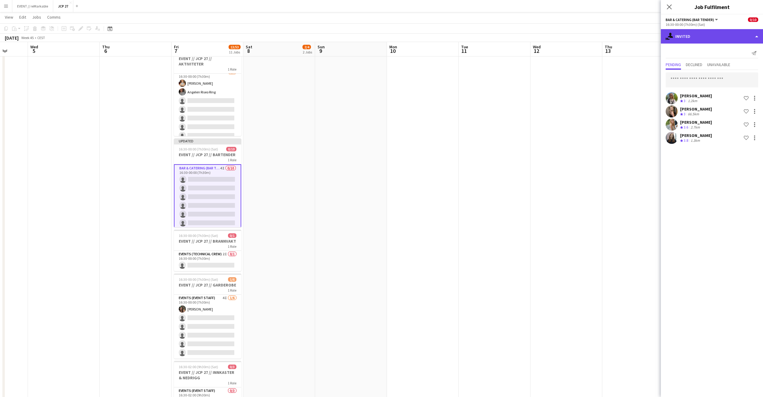
click at [700, 38] on div "single-neutral-actions-share-1 Invited" at bounding box center [712, 36] width 102 height 14
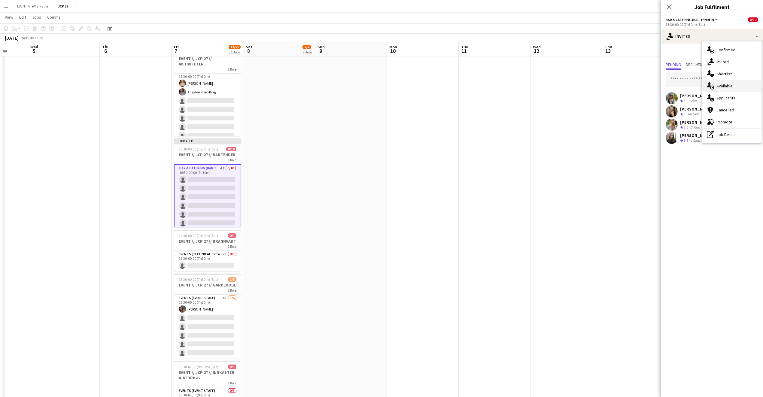
click at [735, 88] on div "single-neutral-actions-upload Available" at bounding box center [731, 86] width 59 height 12
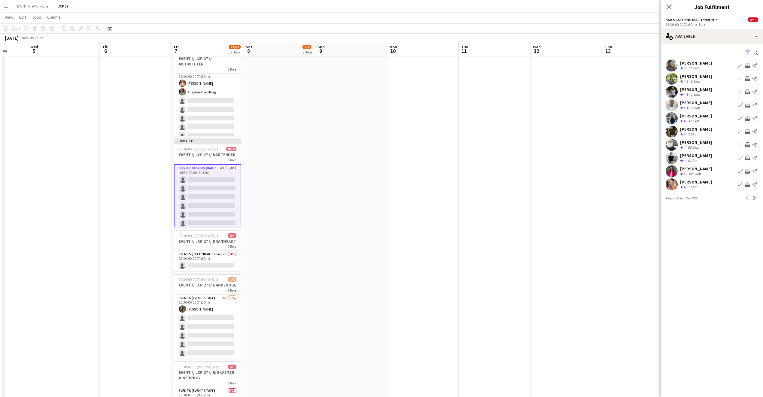
click at [712, 155] on div "Alexander Skeppland Hole" at bounding box center [696, 155] width 32 height 5
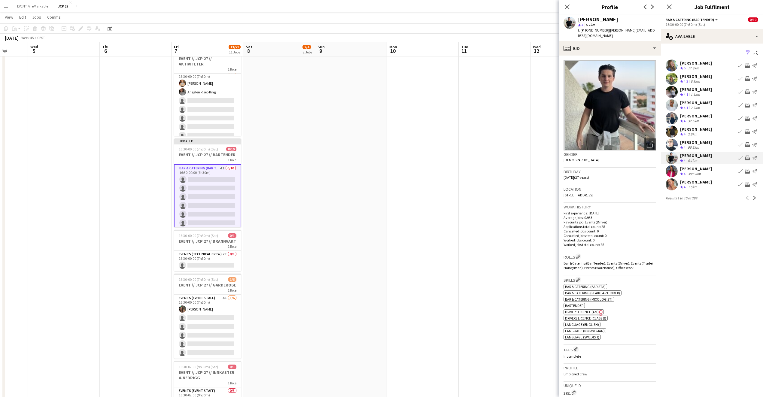
click at [705, 141] on div "Kenneth Olsen" at bounding box center [696, 142] width 32 height 5
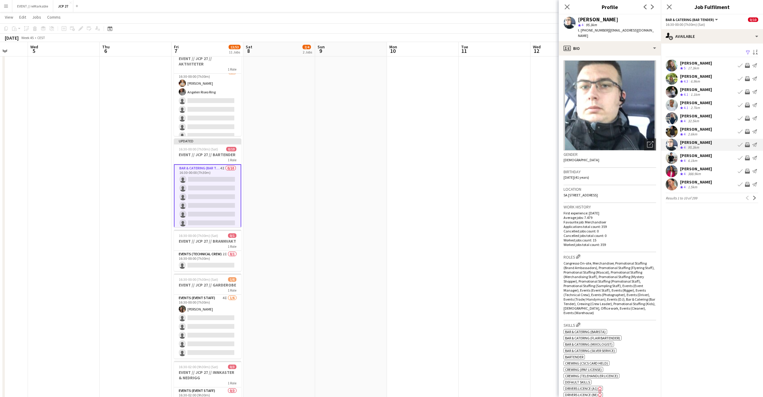
click at [700, 123] on div "Andrea Torblå Crew rating 4 32.5km Book crew Invite crew Send notification" at bounding box center [712, 118] width 102 height 12
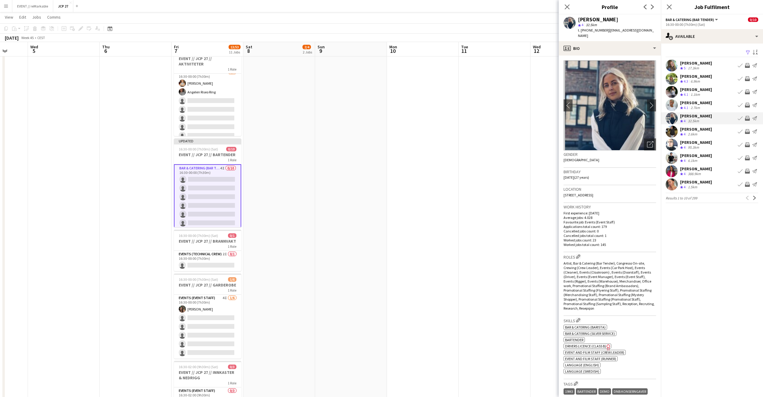
click at [704, 133] on div "Crew rating 4 2.6km" at bounding box center [696, 134] width 32 height 5
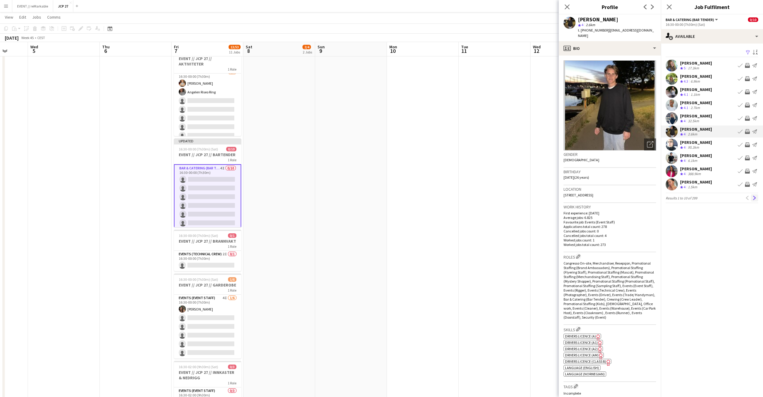
click at [754, 199] on app-icon "Next" at bounding box center [754, 198] width 4 height 4
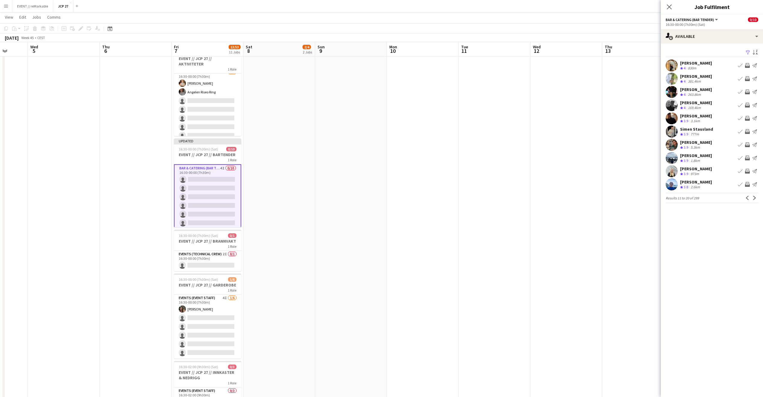
click at [690, 80] on div "381.4km" at bounding box center [694, 81] width 15 height 5
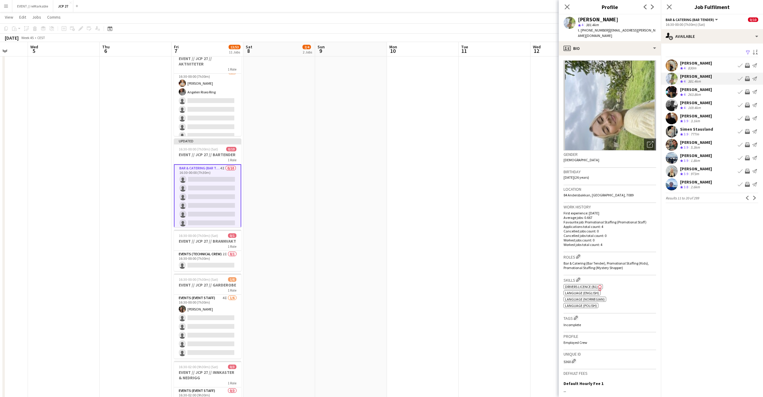
click at [221, 193] on app-card-role "Bar & Catering (Bar Tender) 4I 0/10 16:30-00:00 (7h30m) single-neutral-actions …" at bounding box center [207, 214] width 67 height 100
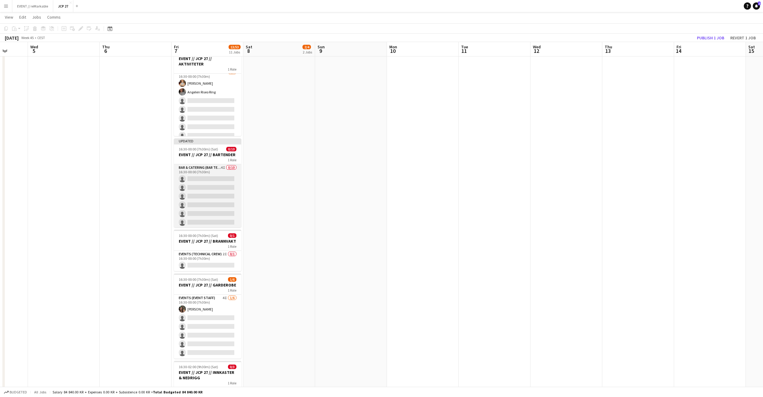
click at [215, 184] on app-card-role "Bar & Catering (Bar Tender) 4I 0/10 16:30-00:00 (7h30m) single-neutral-actions …" at bounding box center [207, 213] width 67 height 99
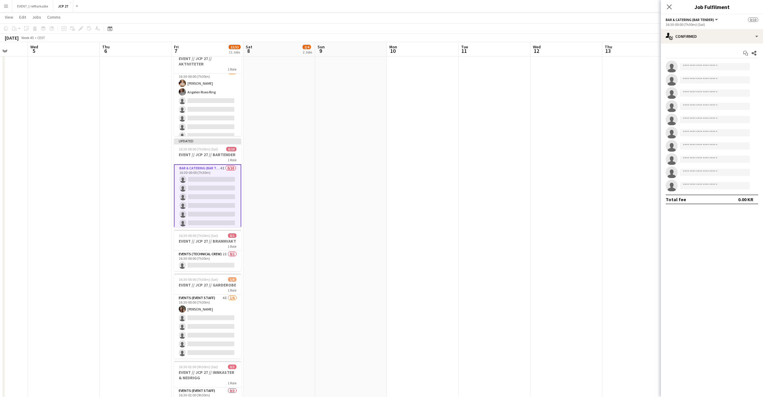
click at [215, 184] on app-card-role "Bar & Catering (Bar Tender) 4I 0/10 16:30-00:00 (7h30m) single-neutral-actions …" at bounding box center [207, 214] width 67 height 100
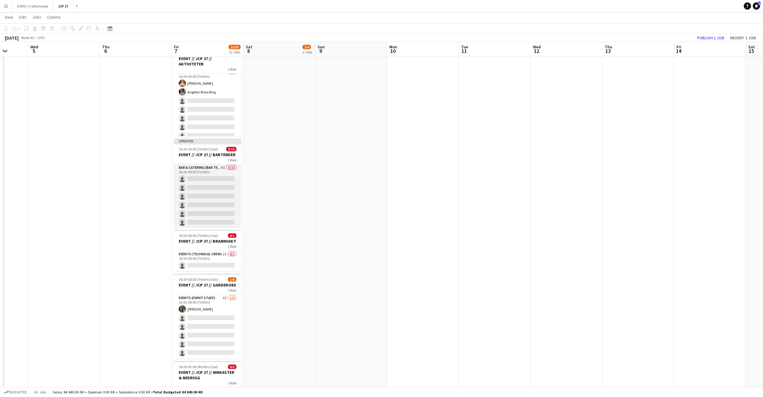
click at [228, 179] on app-card-role "Bar & Catering (Bar Tender) 4I 0/10 16:30-00:00 (7h30m) single-neutral-actions …" at bounding box center [207, 213] width 67 height 99
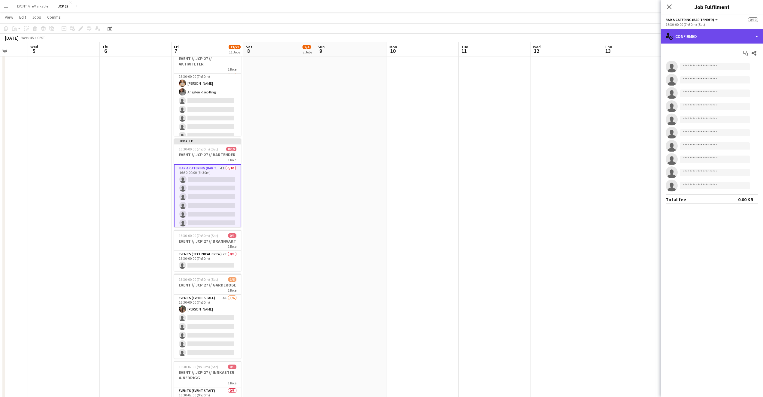
click at [705, 38] on div "single-neutral-actions-check-2 Confirmed" at bounding box center [712, 36] width 102 height 14
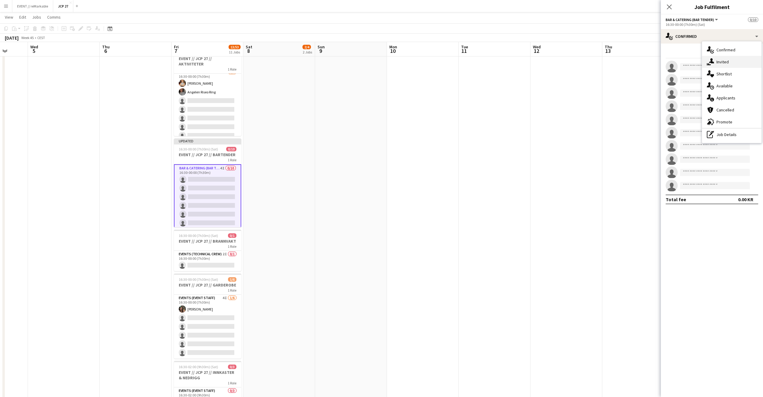
click at [727, 63] on div "single-neutral-actions-share-1 Invited" at bounding box center [731, 62] width 59 height 12
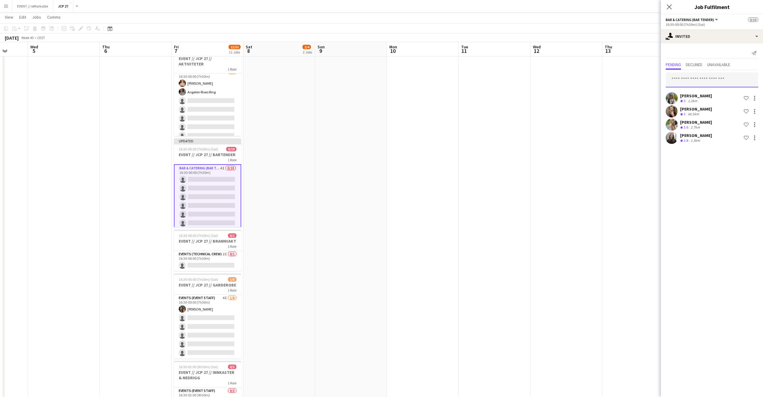
click at [691, 79] on input "text" at bounding box center [711, 79] width 92 height 15
type input "*"
type input "*******"
click at [698, 75] on input "*******" at bounding box center [711, 79] width 92 height 15
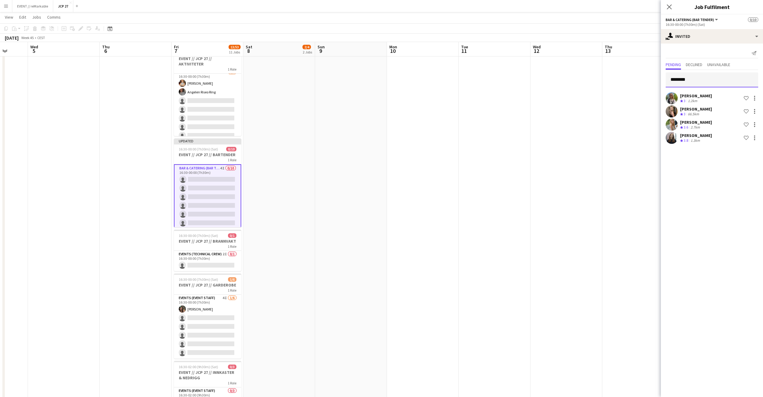
click at [698, 75] on input "*******" at bounding box center [711, 79] width 92 height 15
click at [707, 35] on div "single-neutral-actions-share-1 Invited" at bounding box center [712, 36] width 102 height 14
click at [708, 84] on icon at bounding box center [709, 84] width 4 height 5
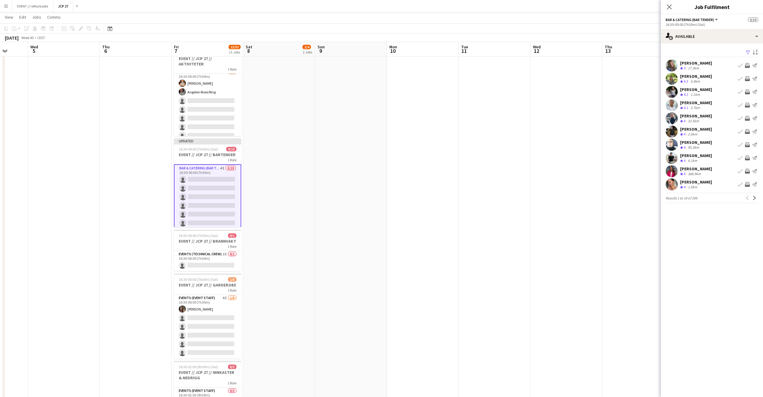
click at [751, 202] on app-pager "Results 1 to 10 of 299 Previous Next" at bounding box center [711, 198] width 92 height 10
click at [755, 199] on app-icon "Next" at bounding box center [754, 198] width 4 height 4
click at [753, 200] on app-icon "Next" at bounding box center [754, 198] width 4 height 4
click at [699, 168] on div "Lina Mizrahi Olsen" at bounding box center [696, 168] width 32 height 5
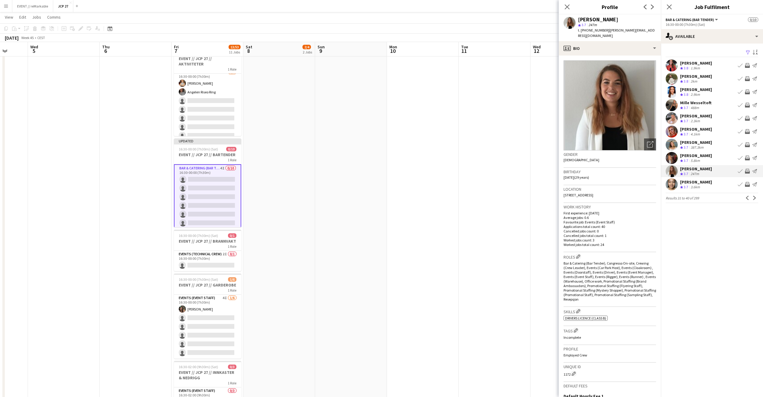
click at [695, 158] on div "Carla Broschè" at bounding box center [696, 155] width 32 height 5
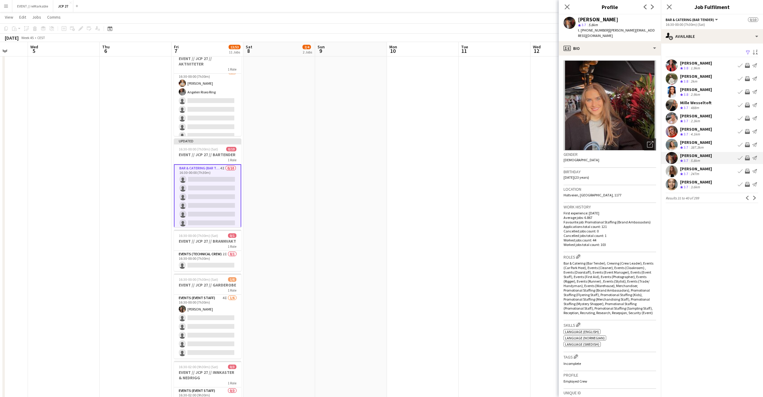
click at [695, 145] on div "387.3km" at bounding box center [696, 147] width 15 height 5
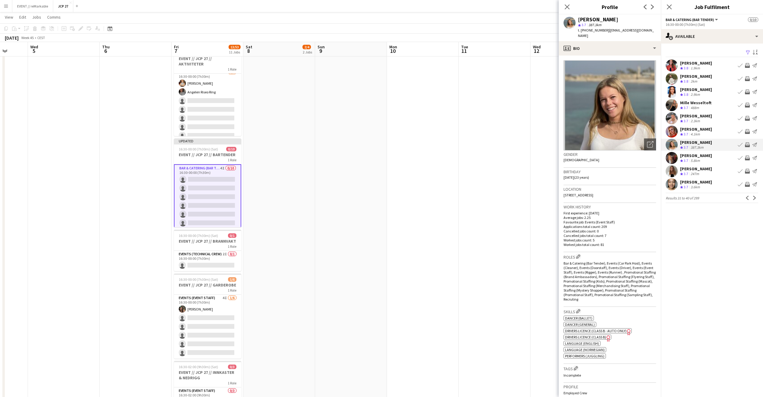
click at [690, 132] on div "4.1km" at bounding box center [695, 134] width 12 height 5
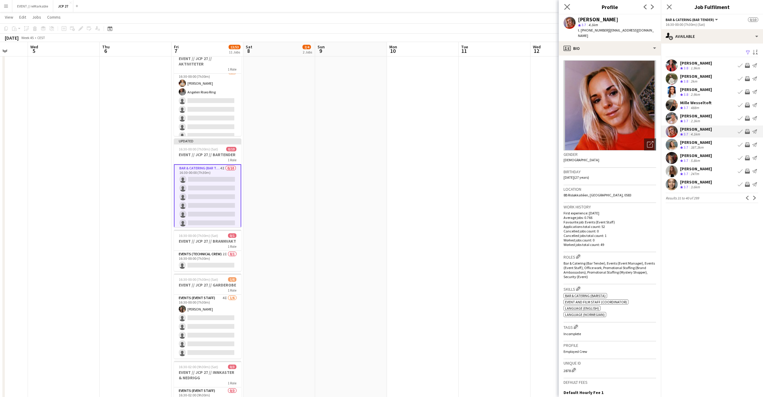
click at [570, 8] on app-icon "Close pop-in" at bounding box center [567, 7] width 9 height 9
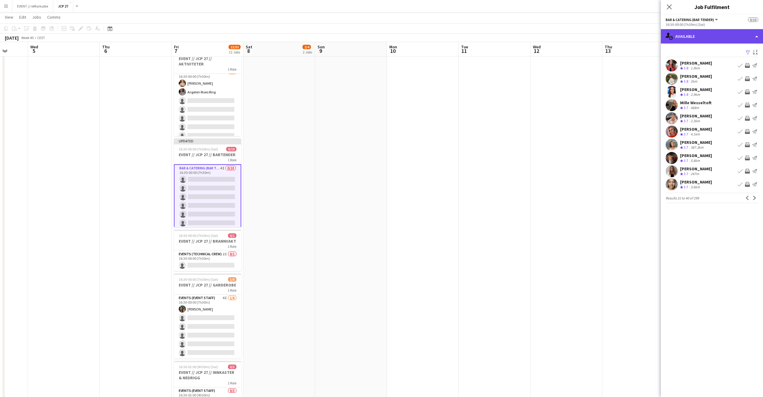
click at [679, 41] on div "single-neutral-actions-upload Available" at bounding box center [712, 36] width 102 height 14
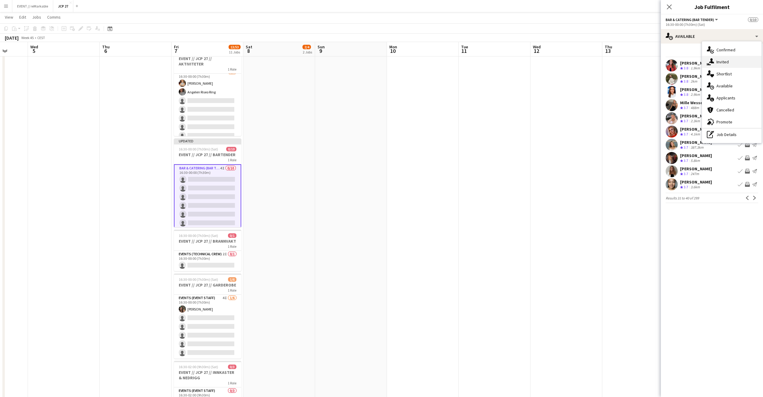
click at [719, 66] on div "single-neutral-actions-share-1 Invited" at bounding box center [731, 62] width 59 height 12
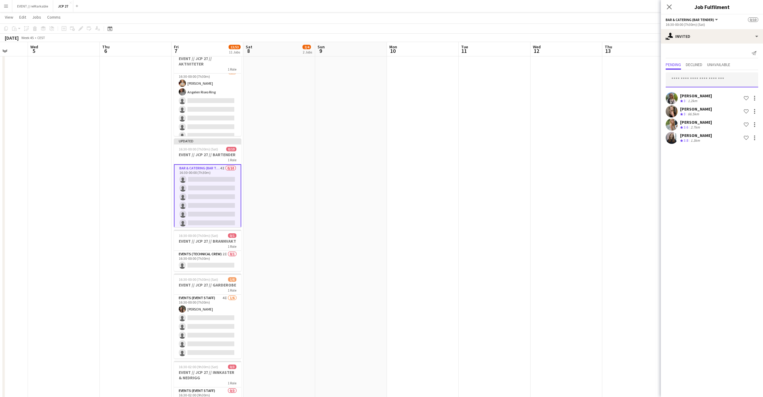
click at [680, 80] on input "text" at bounding box center [711, 79] width 92 height 15
type input "*******"
click at [674, 95] on span "Nora Ring" at bounding box center [687, 94] width 35 height 5
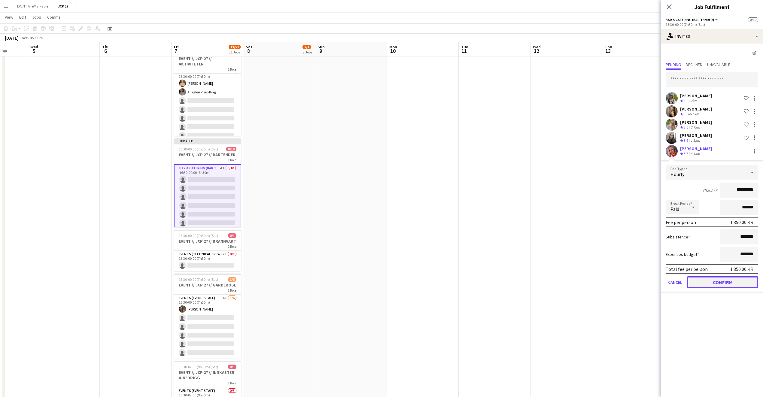
click at [721, 284] on button "Confirm" at bounding box center [722, 282] width 71 height 12
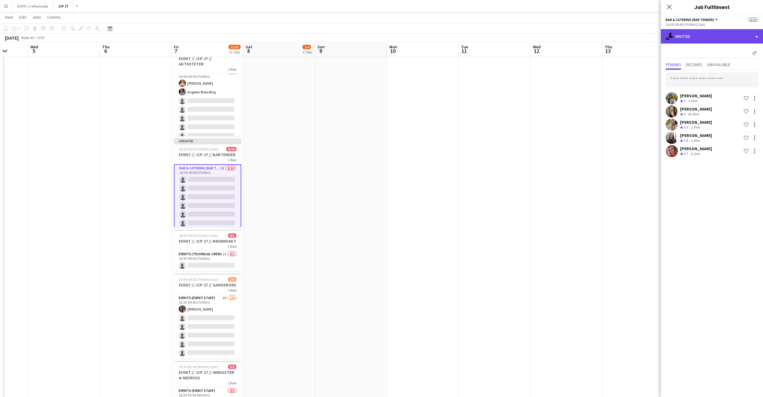
click at [674, 29] on div "single-neutral-actions-share-1 Invited" at bounding box center [712, 36] width 102 height 14
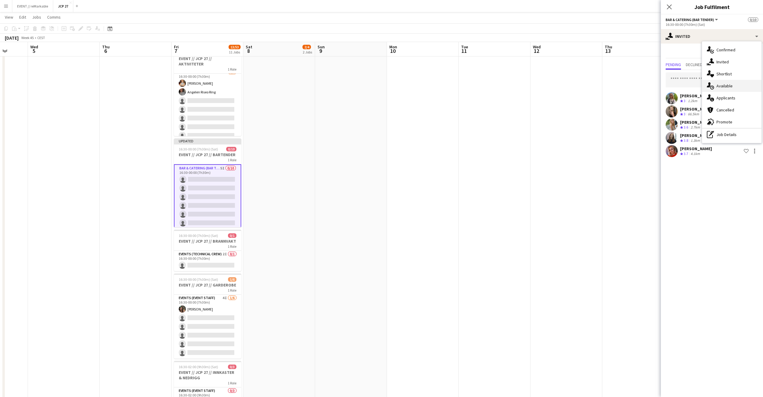
click at [727, 86] on div "single-neutral-actions-upload Available" at bounding box center [731, 86] width 59 height 12
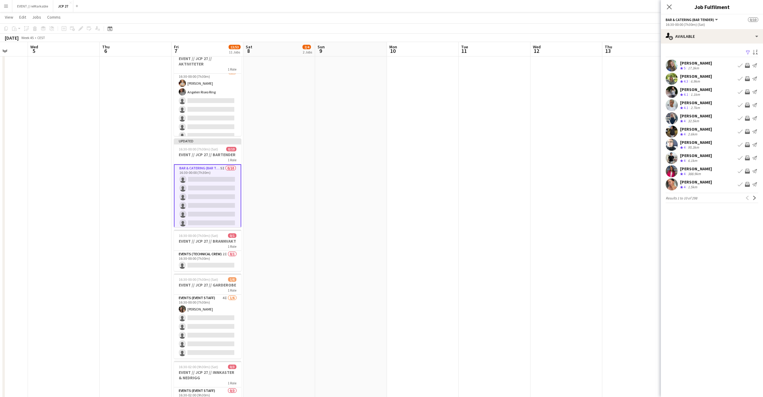
click at [756, 202] on app-pager "Results 1 to 10 of 298 Previous Next" at bounding box center [711, 198] width 92 height 10
click at [755, 200] on app-icon "Next" at bounding box center [754, 198] width 4 height 4
click at [756, 199] on button "Next" at bounding box center [754, 197] width 7 height 7
click at [756, 198] on app-icon "Next" at bounding box center [754, 198] width 4 height 4
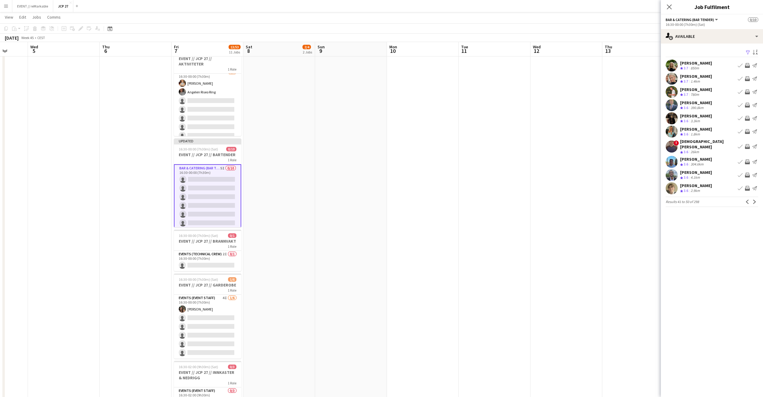
click at [699, 85] on app-available-tab "Filter Sort asc Mollie Erixon Crew rating 3.7 850m Book crew Invite crew Send n…" at bounding box center [712, 127] width 102 height 159
click at [700, 89] on div "Mikkel Waaler" at bounding box center [696, 89] width 32 height 5
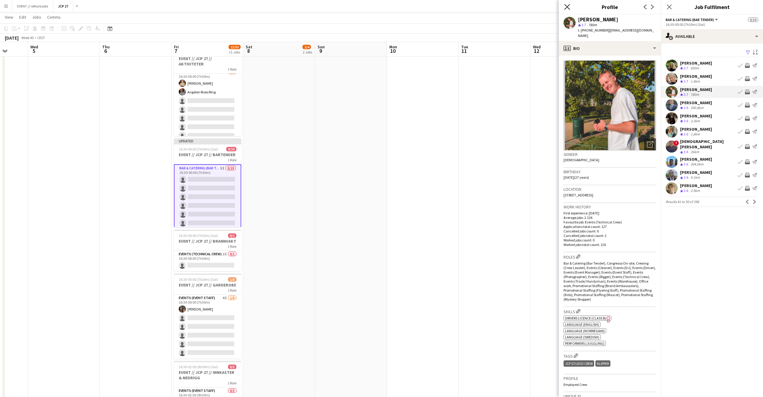
click at [567, 9] on icon "Close pop-in" at bounding box center [567, 7] width 6 height 6
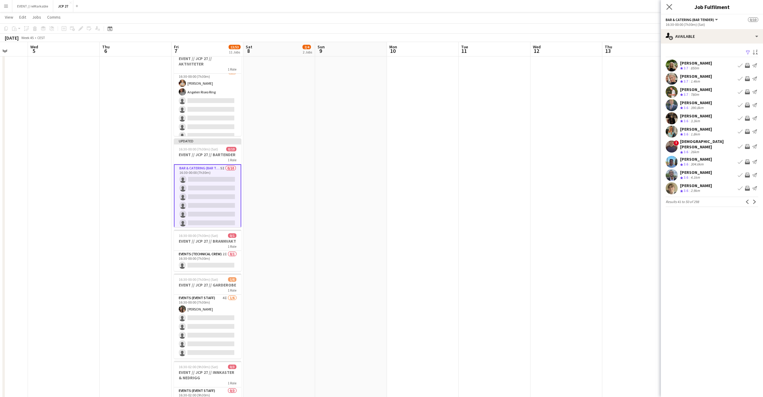
click at [672, 8] on app-icon "Close pop-in" at bounding box center [669, 7] width 9 height 9
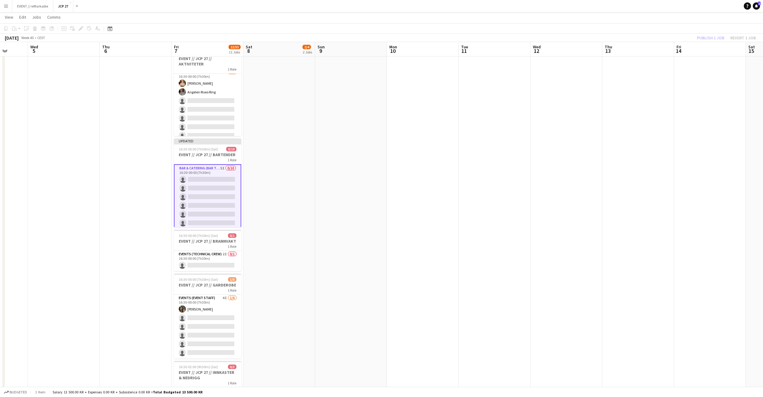
click at [203, 203] on app-card-role "Bar & Catering (Bar Tender) 5I 0/10 16:30-00:00 (7h30m) single-neutral-actions …" at bounding box center [207, 214] width 67 height 100
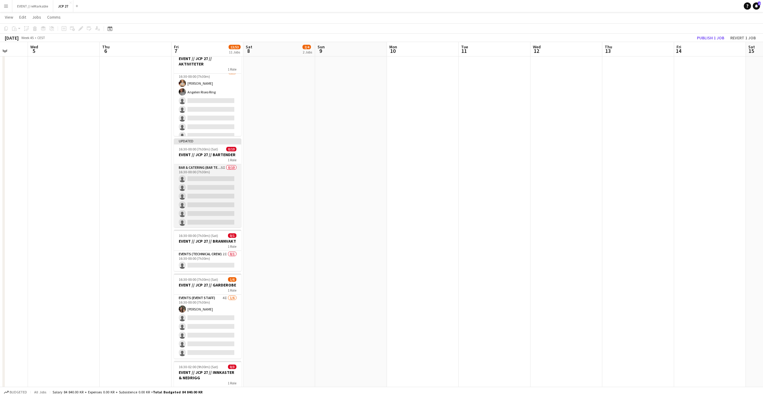
click at [203, 203] on app-card-role "Bar & Catering (Bar Tender) 5I 0/10 16:30-00:00 (7h30m) single-neutral-actions …" at bounding box center [207, 213] width 67 height 99
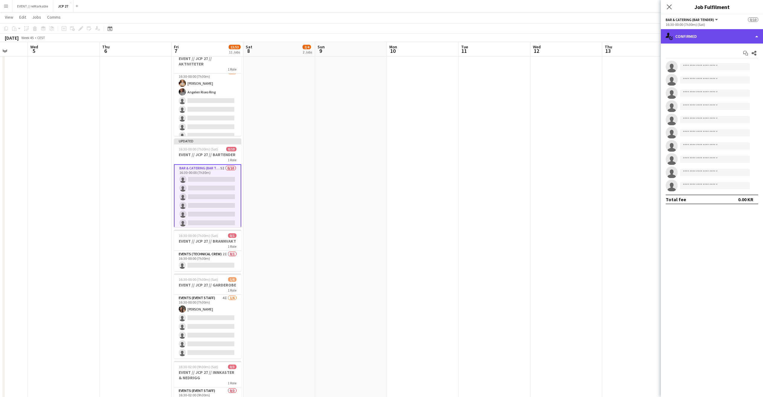
click at [699, 42] on div "single-neutral-actions-check-2 Confirmed" at bounding box center [712, 36] width 102 height 14
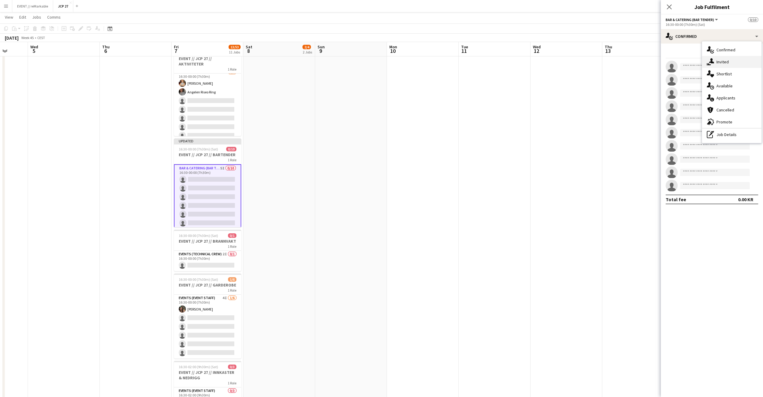
click at [731, 66] on div "single-neutral-actions-share-1 Invited" at bounding box center [731, 62] width 59 height 12
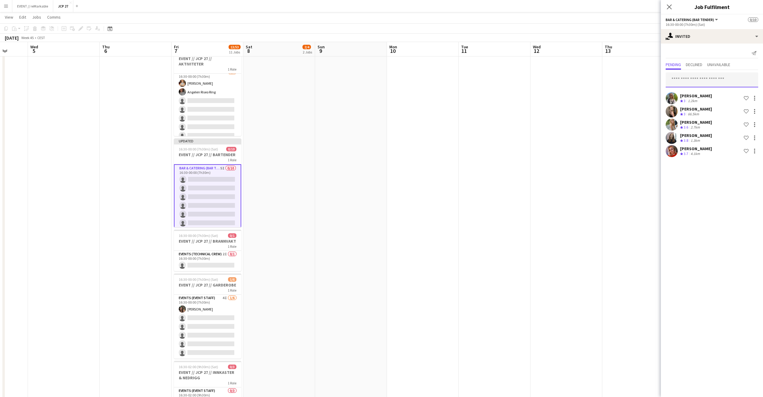
click at [689, 82] on input "text" at bounding box center [711, 79] width 92 height 15
type input "******"
click at [690, 123] on span "Mikkel Waaler" at bounding box center [687, 123] width 35 height 5
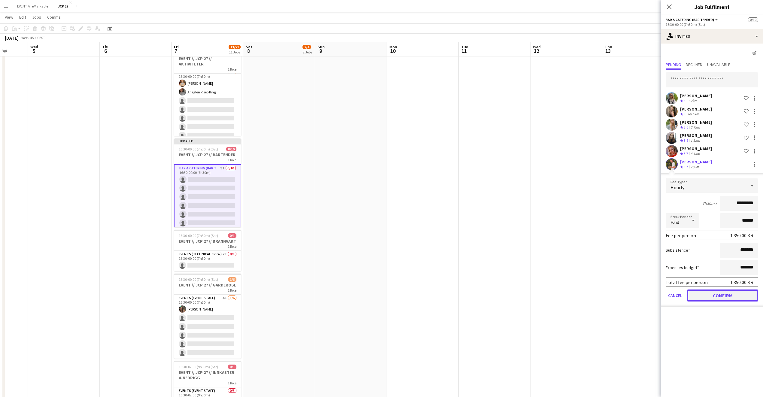
click at [706, 295] on button "Confirm" at bounding box center [722, 296] width 71 height 12
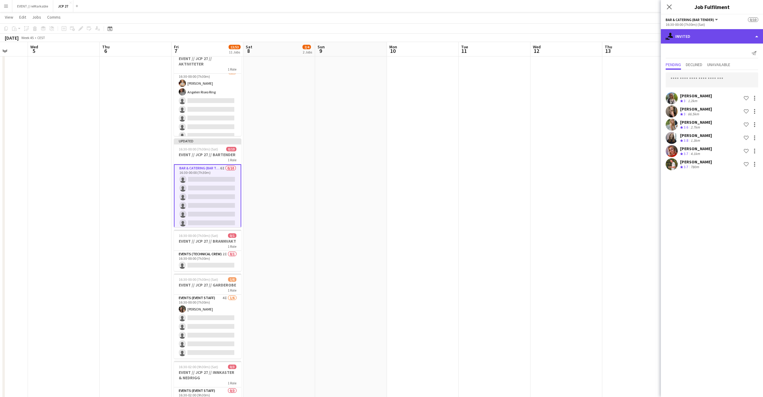
click at [708, 41] on div "single-neutral-actions-share-1 Invited" at bounding box center [712, 36] width 102 height 14
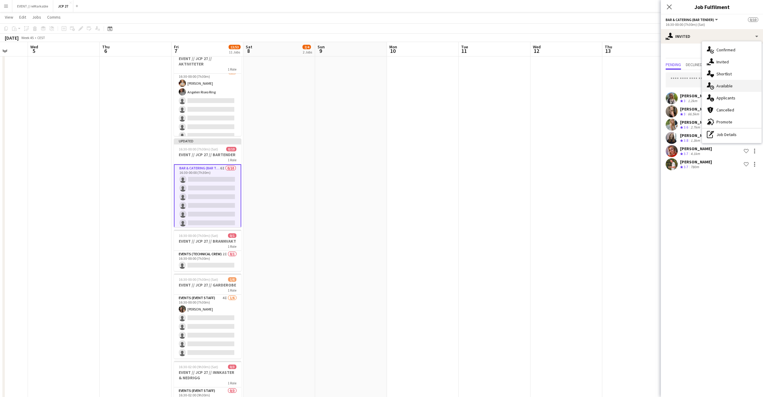
click at [714, 84] on icon "single-neutral-actions-upload" at bounding box center [710, 85] width 7 height 7
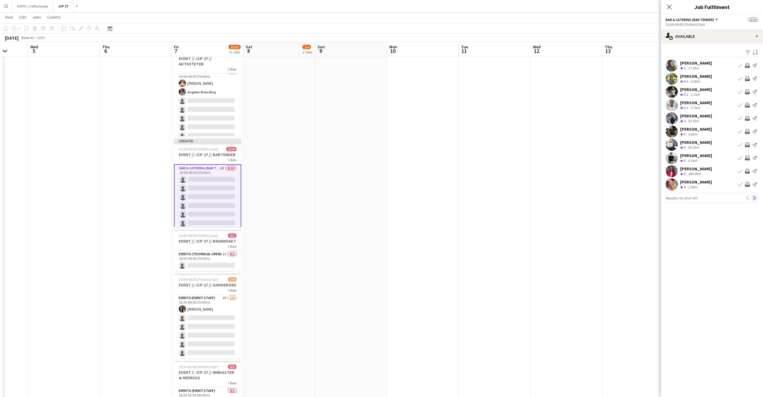
click at [753, 198] on app-icon "Next" at bounding box center [754, 198] width 4 height 4
click at [754, 196] on app-icon "Next" at bounding box center [754, 198] width 4 height 4
click at [691, 89] on app-available-tab "Filter Sort asc Kasper André Melås Crew rating 3.8 2.5km Book crew Invite crew …" at bounding box center [712, 125] width 102 height 155
click at [692, 92] on div "Håvard Noodt" at bounding box center [696, 89] width 32 height 5
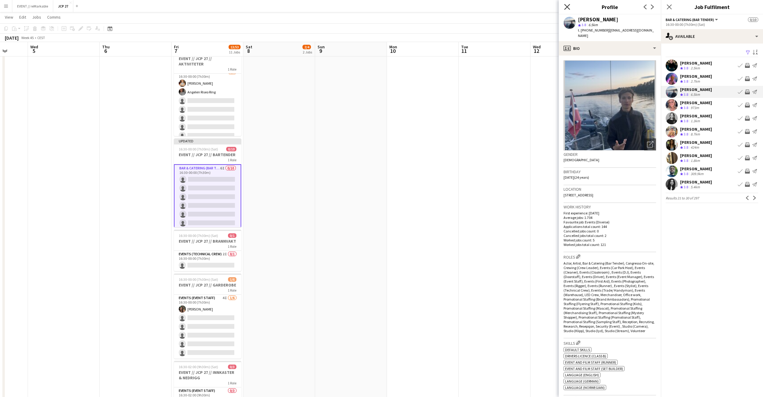
click at [568, 4] on icon "Close pop-in" at bounding box center [567, 7] width 6 height 6
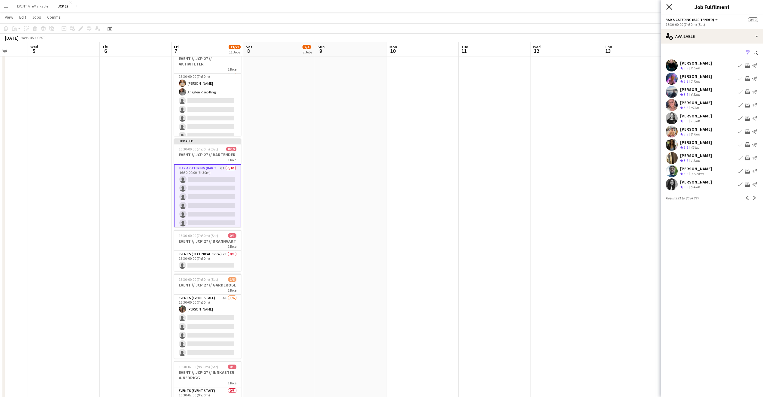
click at [669, 7] on icon at bounding box center [669, 7] width 6 height 6
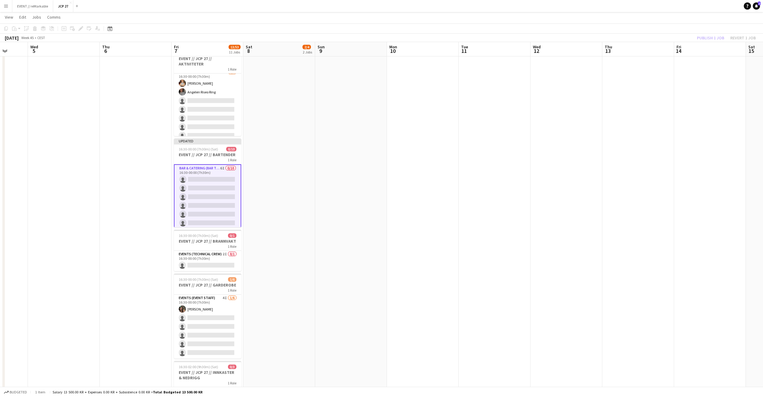
click at [219, 199] on app-card-role "Bar & Catering (Bar Tender) 6I 0/10 16:30-00:00 (7h30m) single-neutral-actions …" at bounding box center [207, 214] width 67 height 100
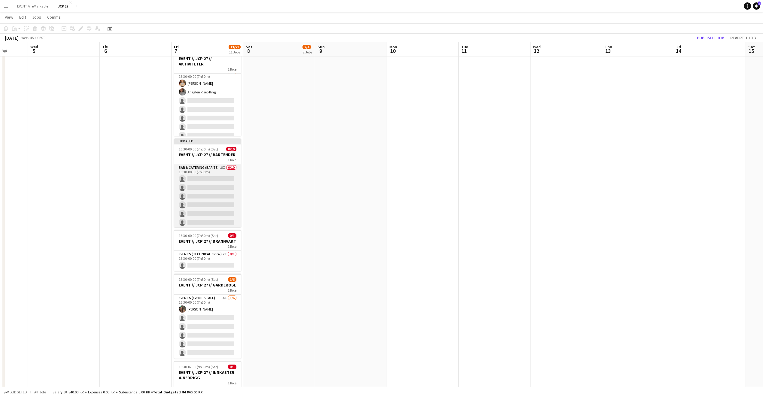
click at [219, 199] on app-card-role "Bar & Catering (Bar Tender) 6I 0/10 16:30-00:00 (7h30m) single-neutral-actions …" at bounding box center [207, 213] width 67 height 99
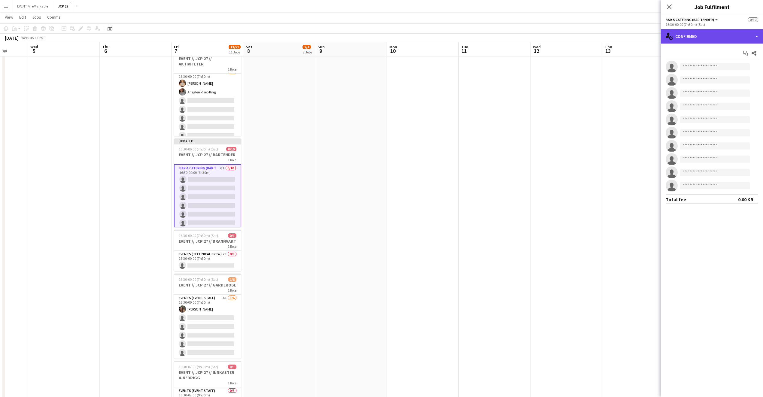
click at [695, 37] on div "single-neutral-actions-check-2 Confirmed" at bounding box center [712, 36] width 102 height 14
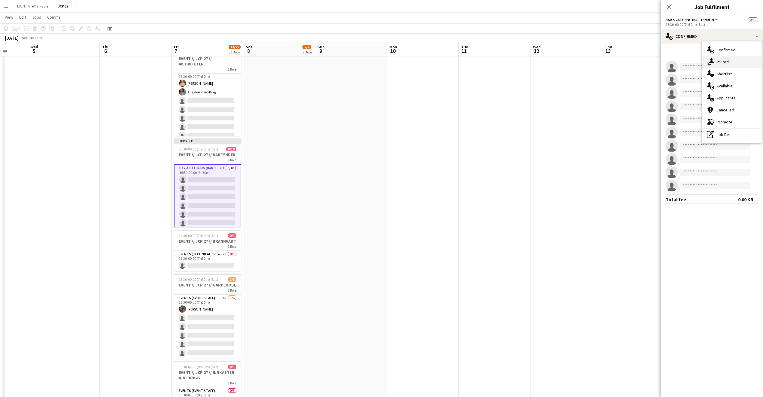
click at [707, 62] on icon "single-neutral-actions-share-1" at bounding box center [710, 61] width 7 height 7
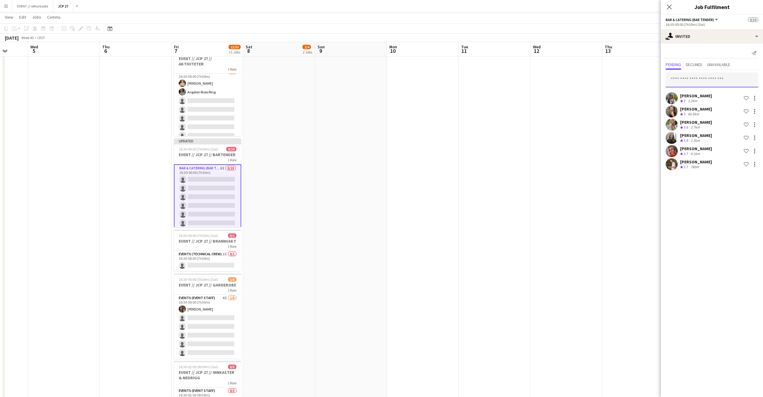
click at [693, 79] on input "text" at bounding box center [711, 79] width 92 height 15
type input "********"
click at [694, 93] on span "Håvard Noodt" at bounding box center [687, 94] width 35 height 5
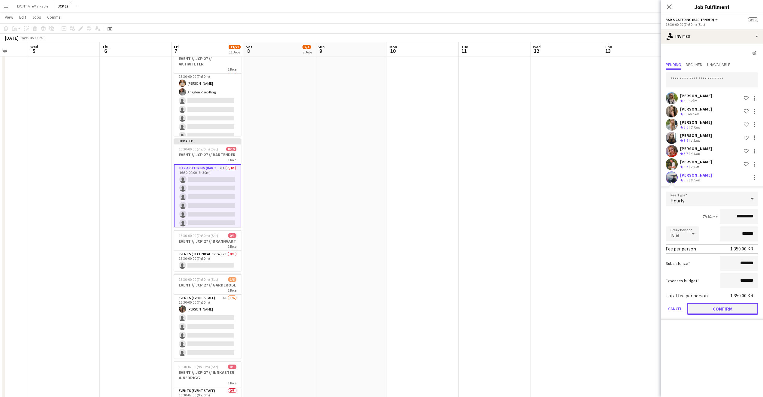
click at [698, 303] on button "Confirm" at bounding box center [722, 309] width 71 height 12
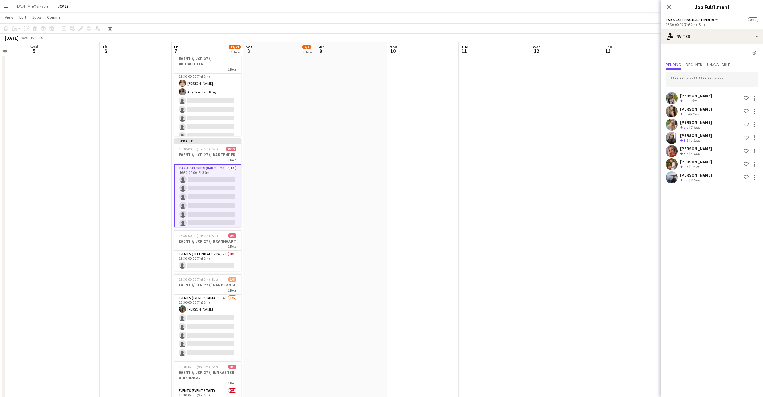
click at [668, 11] on div "Close pop-in" at bounding box center [669, 7] width 17 height 14
click at [668, 7] on icon "Close pop-in" at bounding box center [669, 7] width 6 height 6
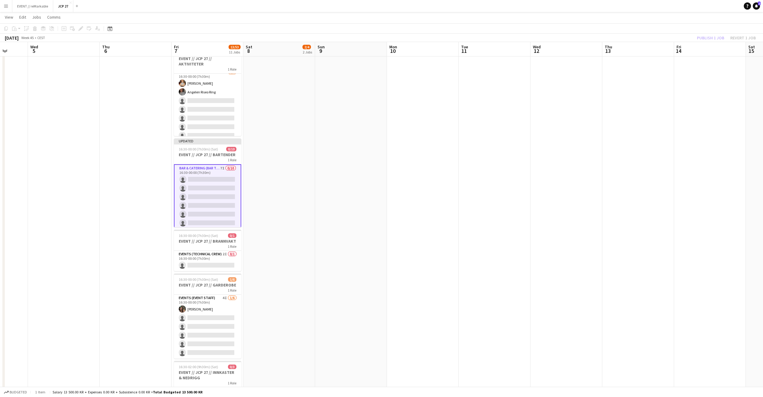
click at [700, 37] on div "Publish 1 job Revert 1 job" at bounding box center [726, 38] width 73 height 8
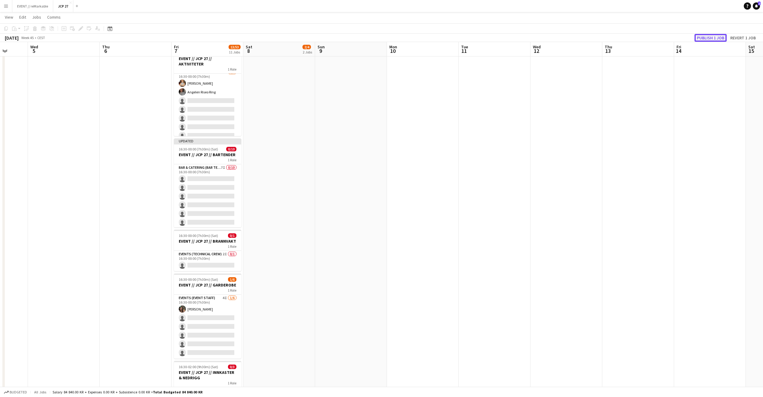
click at [700, 37] on button "Publish 1 job" at bounding box center [710, 38] width 32 height 8
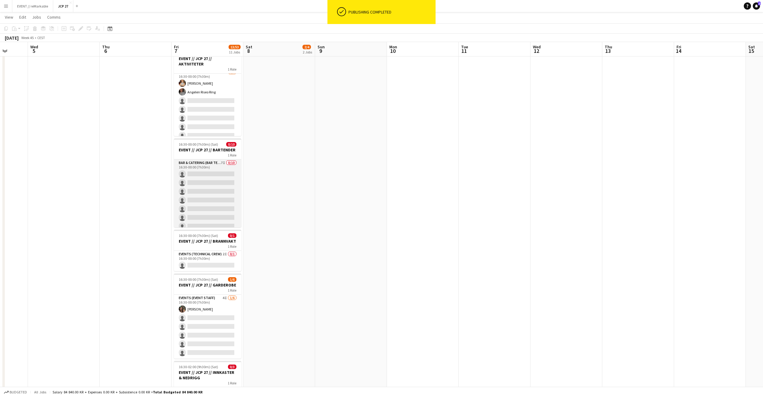
click at [204, 184] on app-card-role "Bar & Catering (Bar Tender) 7I 0/10 16:30-00:00 (7h30m) single-neutral-actions …" at bounding box center [207, 208] width 67 height 99
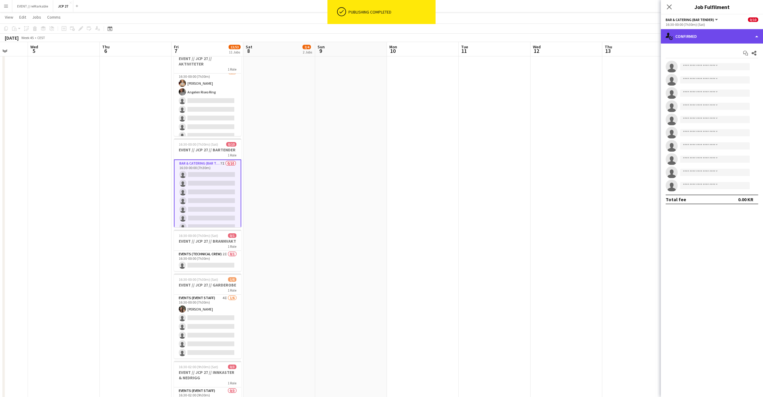
click at [721, 35] on div "single-neutral-actions-check-2 Confirmed" at bounding box center [712, 36] width 102 height 14
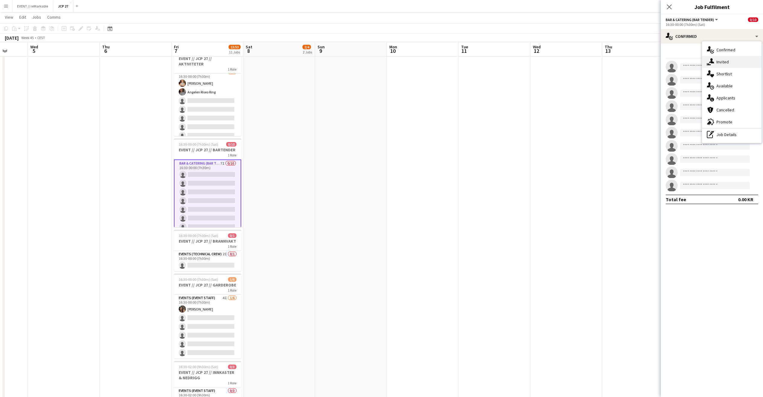
click at [738, 62] on div "single-neutral-actions-share-1 Invited" at bounding box center [731, 62] width 59 height 12
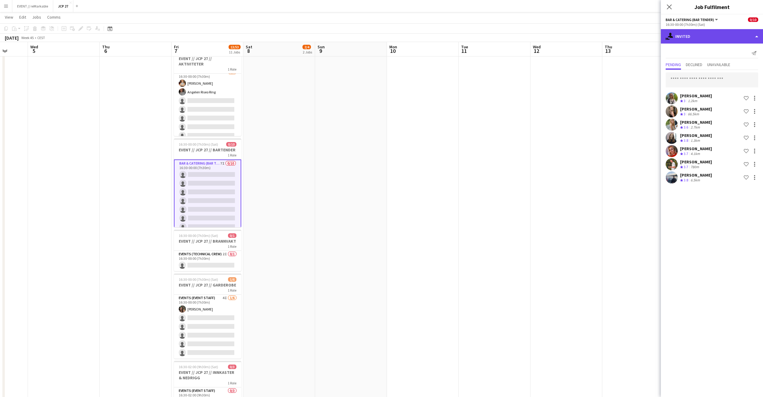
click at [707, 32] on div "single-neutral-actions-share-1 Invited" at bounding box center [712, 36] width 102 height 14
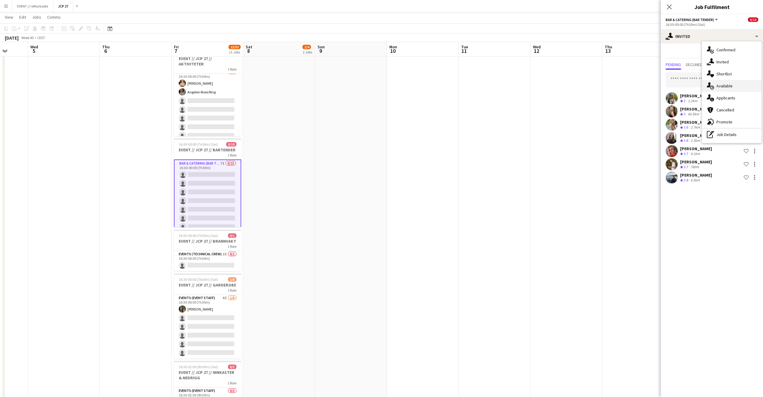
click at [727, 88] on div "single-neutral-actions-upload Available" at bounding box center [731, 86] width 59 height 12
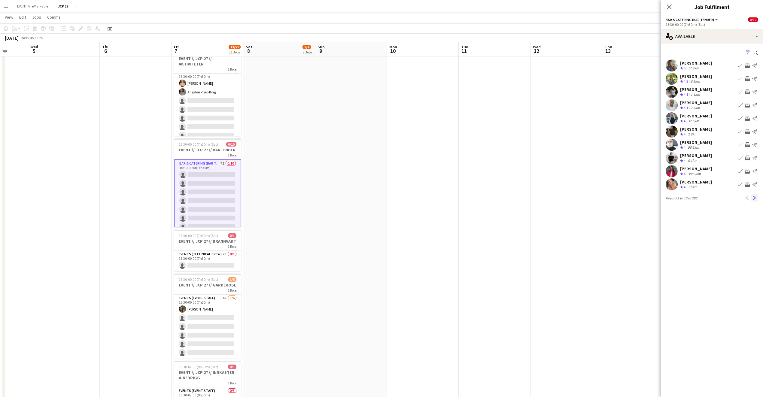
click at [754, 198] on app-icon "Next" at bounding box center [754, 198] width 4 height 4
click at [754, 199] on button "Next" at bounding box center [754, 197] width 7 height 7
click at [696, 141] on div "Lina Mizrahi Olsen" at bounding box center [696, 142] width 32 height 5
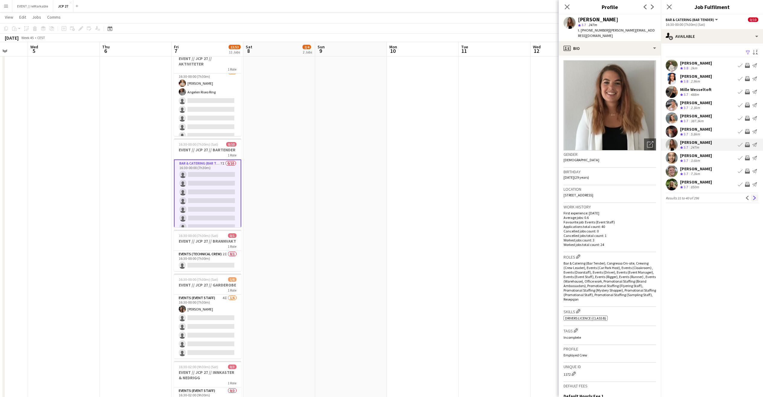
click at [756, 200] on button "Next" at bounding box center [754, 197] width 7 height 7
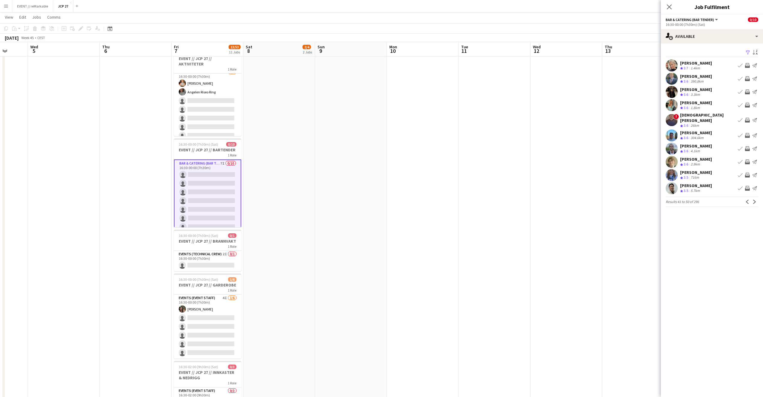
click at [695, 101] on div "Kaja Seland" at bounding box center [696, 102] width 32 height 5
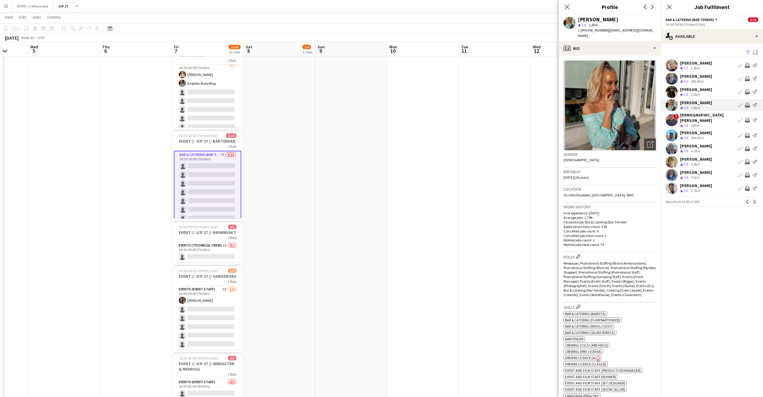
scroll to position [32, 0]
click at [710, 37] on div "single-neutral-actions-upload Available" at bounding box center [712, 36] width 102 height 14
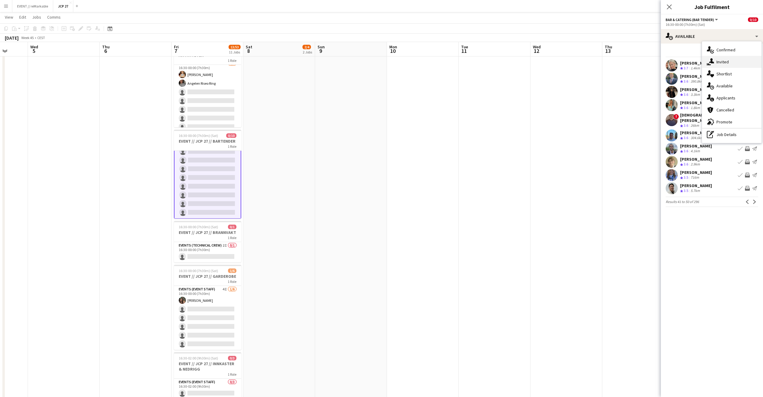
click at [741, 62] on div "single-neutral-actions-share-1 Invited" at bounding box center [731, 62] width 59 height 12
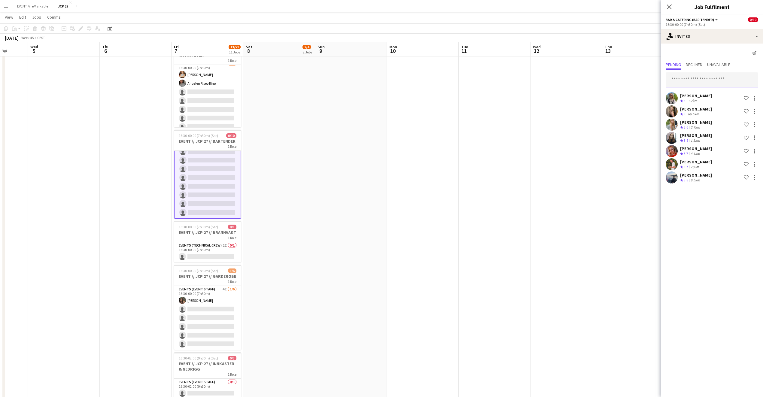
click at [688, 82] on input "text" at bounding box center [711, 79] width 92 height 15
type input "****"
click at [682, 112] on span "kajaseland@icloud.com" at bounding box center [711, 114] width 83 height 5
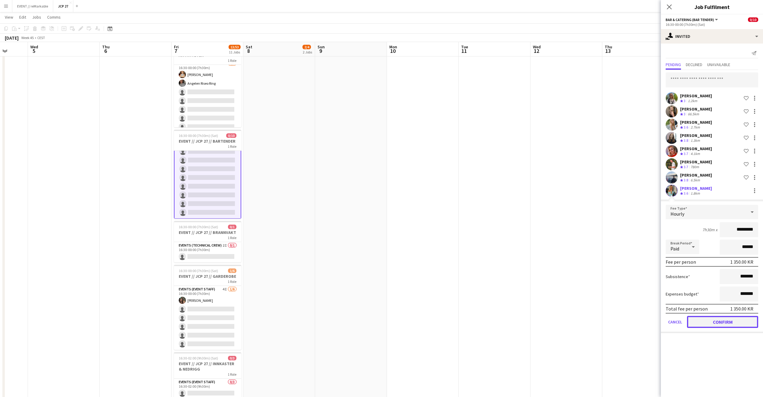
click at [702, 322] on button "Confirm" at bounding box center [722, 322] width 71 height 12
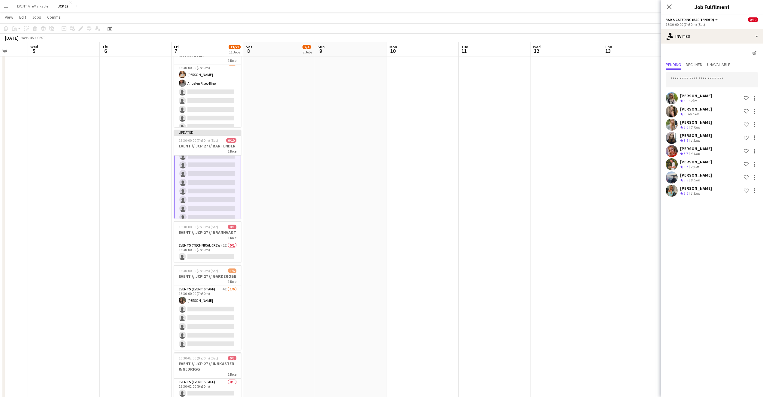
click at [671, 12] on div "Close pop-in" at bounding box center [669, 7] width 17 height 14
click at [670, 9] on icon "Close pop-in" at bounding box center [669, 7] width 6 height 6
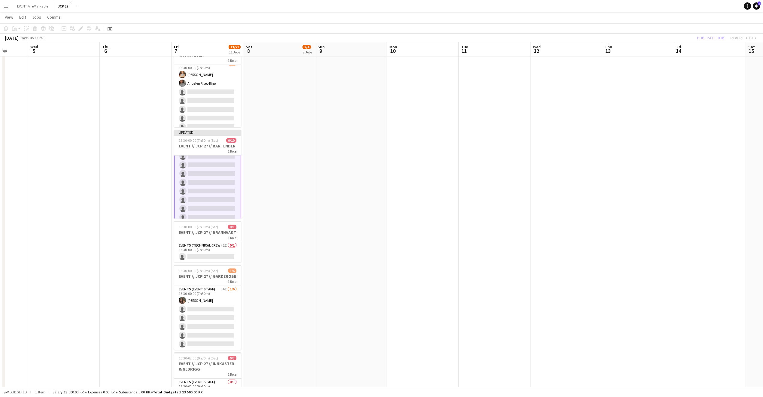
click at [721, 39] on div "Publish 1 job Revert 1 job" at bounding box center [726, 38] width 73 height 8
click at [721, 39] on button "Publish 1 job" at bounding box center [710, 38] width 32 height 8
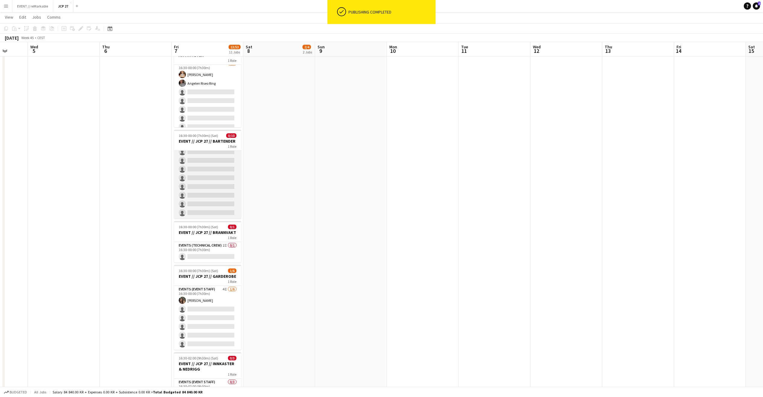
click at [215, 173] on app-card-role "Bar & Catering (Bar Tender) 8I 0/10 16:30-00:00 (7h30m) single-neutral-actions …" at bounding box center [207, 169] width 67 height 99
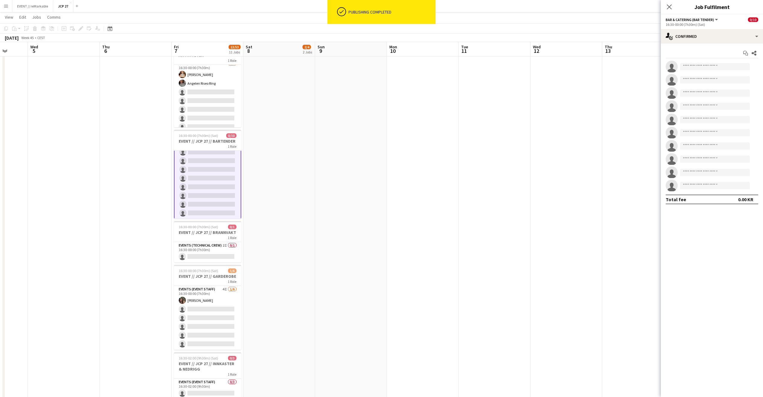
scroll to position [32, 0]
click at [688, 38] on div "single-neutral-actions-check-2 Confirmed" at bounding box center [712, 36] width 102 height 14
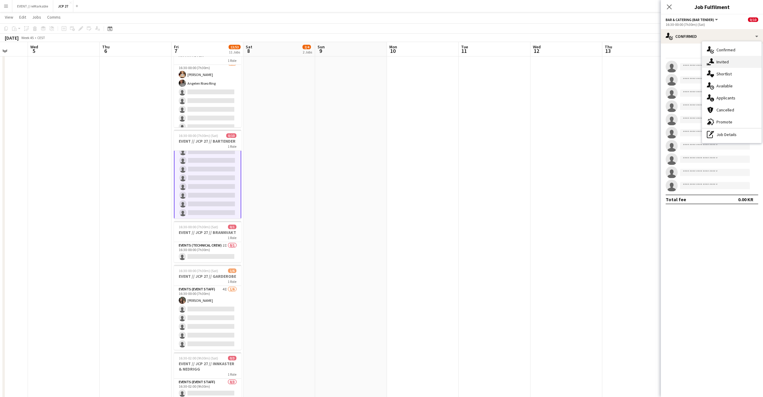
click at [725, 65] on div "single-neutral-actions-share-1 Invited" at bounding box center [731, 62] width 59 height 12
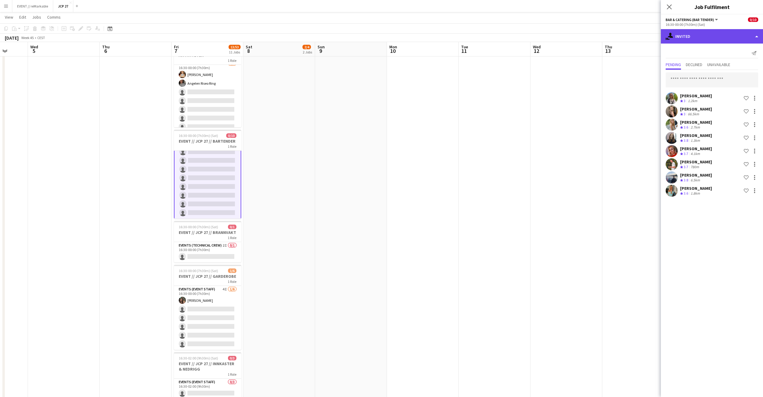
click at [714, 38] on div "single-neutral-actions-share-1 Invited" at bounding box center [712, 36] width 102 height 14
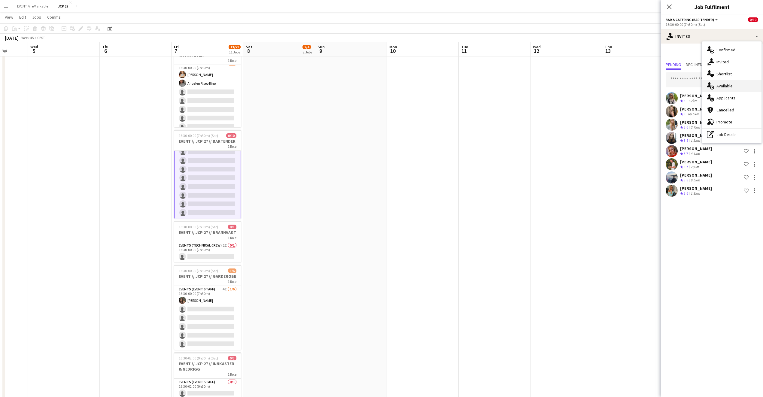
click at [731, 80] on div "single-neutral-actions-upload Available" at bounding box center [731, 86] width 59 height 12
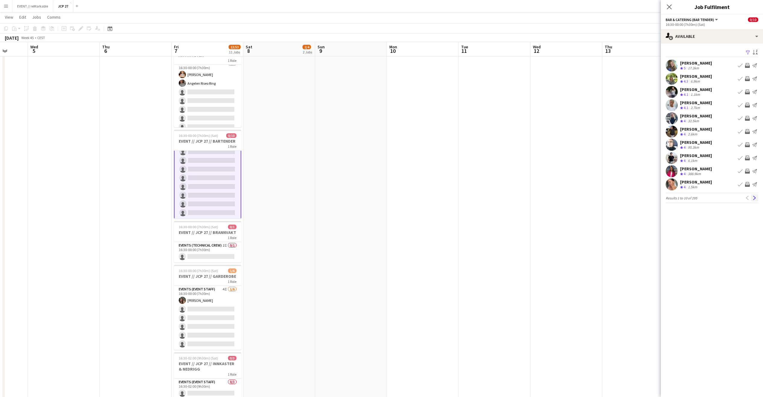
click at [754, 197] on app-icon "Next" at bounding box center [754, 198] width 4 height 4
click at [755, 200] on app-icon "Next" at bounding box center [754, 198] width 4 height 4
click at [756, 200] on app-icon "Next" at bounding box center [754, 198] width 4 height 4
click at [755, 202] on app-pager "Results 31 to 40 of 295 Previous Next" at bounding box center [711, 198] width 92 height 10
click at [757, 197] on button "Next" at bounding box center [754, 197] width 7 height 7
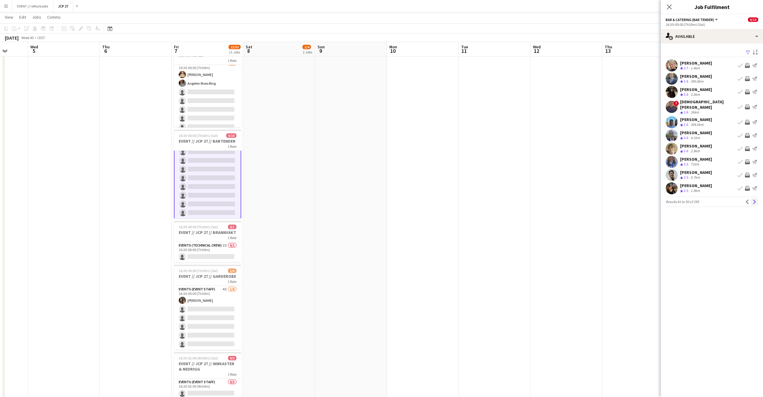
click at [755, 200] on app-icon "Next" at bounding box center [754, 202] width 4 height 4
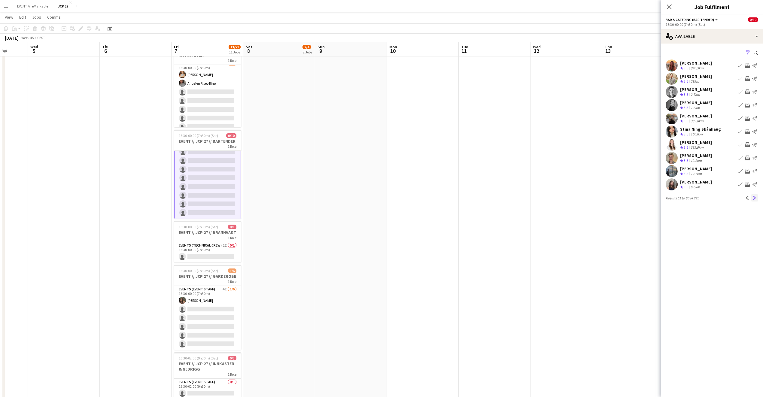
click at [755, 197] on app-icon "Next" at bounding box center [754, 198] width 4 height 4
click at [755, 198] on app-icon "Next" at bounding box center [754, 198] width 4 height 4
click at [705, 76] on div "Oscar Hallberg" at bounding box center [696, 76] width 32 height 5
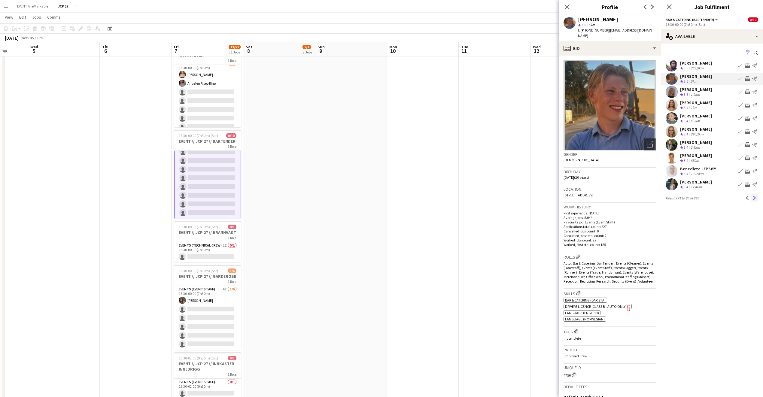
click at [753, 200] on app-icon "Next" at bounding box center [754, 198] width 4 height 4
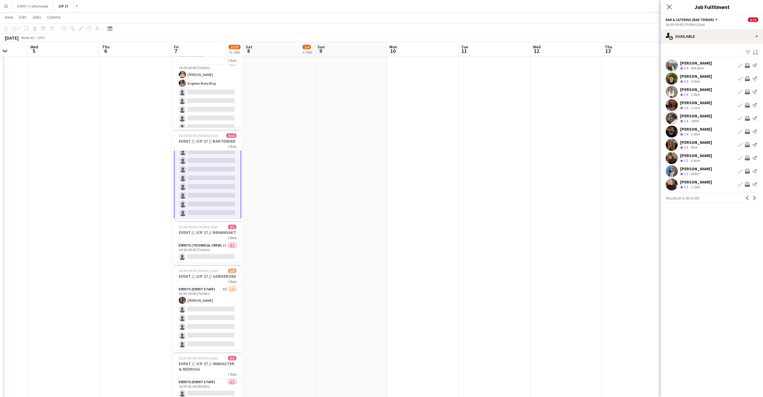
click at [693, 165] on app-available-tab "Filter Sort asc Maja Aasheim Crew rating 3.4 304.8km Book crew Invite crew Send…" at bounding box center [712, 125] width 102 height 155
click at [693, 166] on div "Vilde Klevan" at bounding box center [696, 168] width 32 height 5
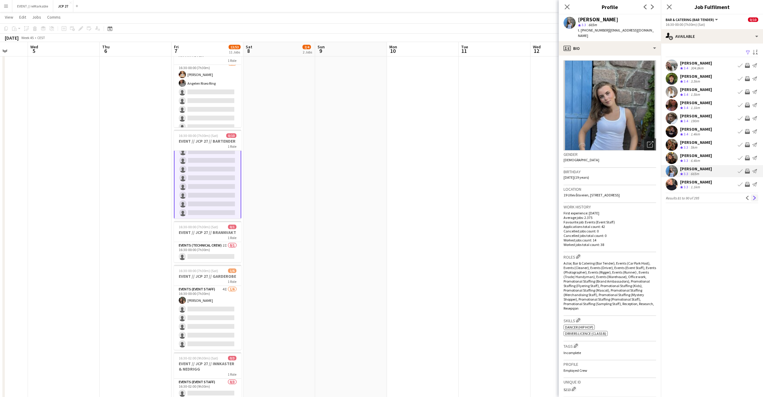
click at [754, 199] on app-icon "Next" at bounding box center [754, 198] width 4 height 4
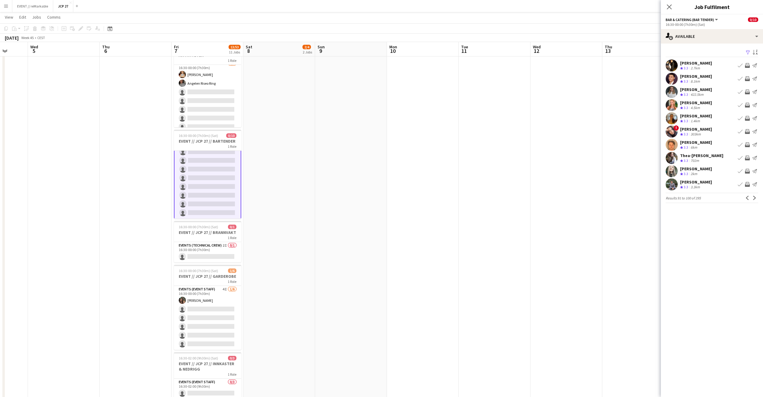
click at [701, 63] on div "Kian Heggernes" at bounding box center [696, 62] width 32 height 5
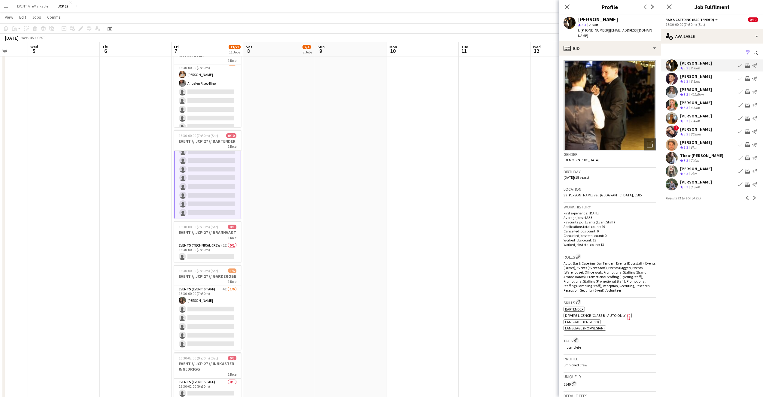
click at [681, 77] on div "Arjan Maroufi" at bounding box center [696, 76] width 32 height 5
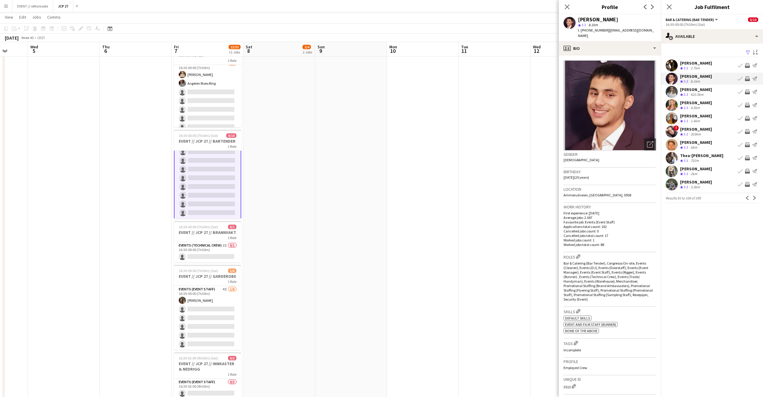
click at [684, 87] on div "Ida Rømo Bakk" at bounding box center [696, 89] width 32 height 5
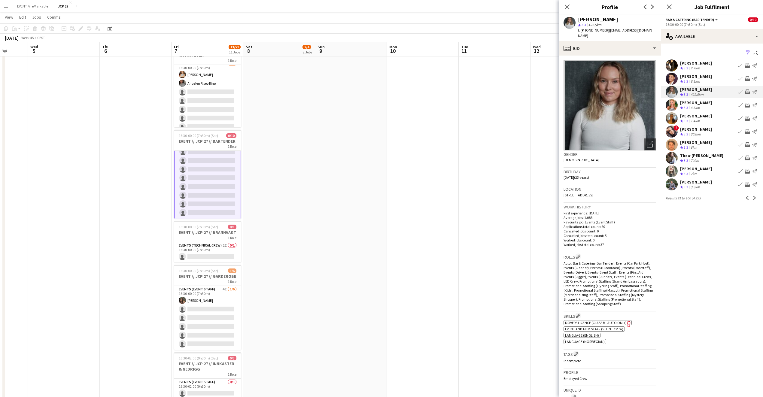
click at [713, 152] on div "Thea-Elise Tangnæs Crew rating 3.3 702m Book crew Invite crew Send notification" at bounding box center [712, 158] width 102 height 12
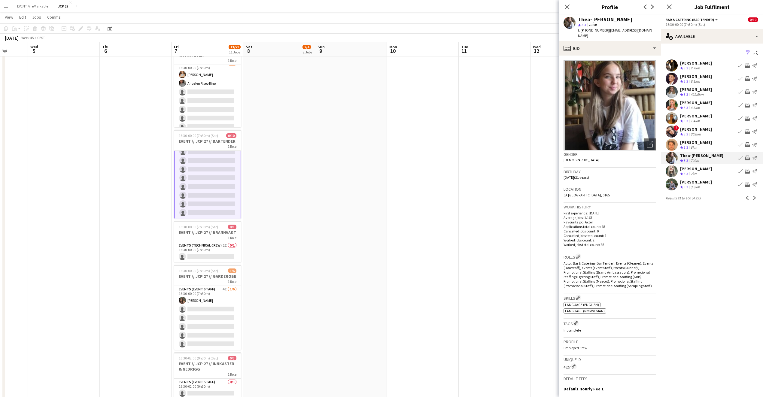
click at [703, 138] on app-available-tab "Filter Sort asc Kian Heggernes Crew rating 3.3 2.7km Book crew Invite crew Send…" at bounding box center [712, 125] width 102 height 155
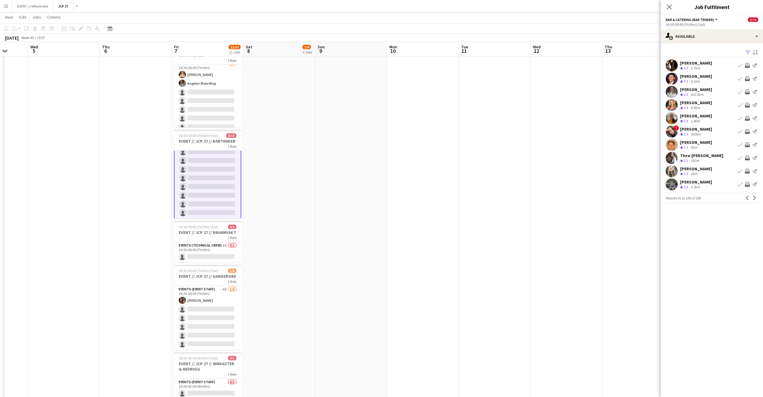
click at [704, 140] on div "Stian Mogeland" at bounding box center [696, 142] width 32 height 5
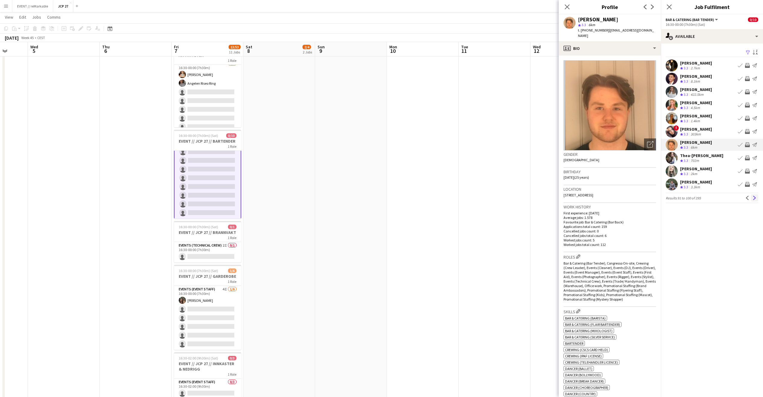
click at [753, 197] on app-icon "Next" at bounding box center [754, 198] width 4 height 4
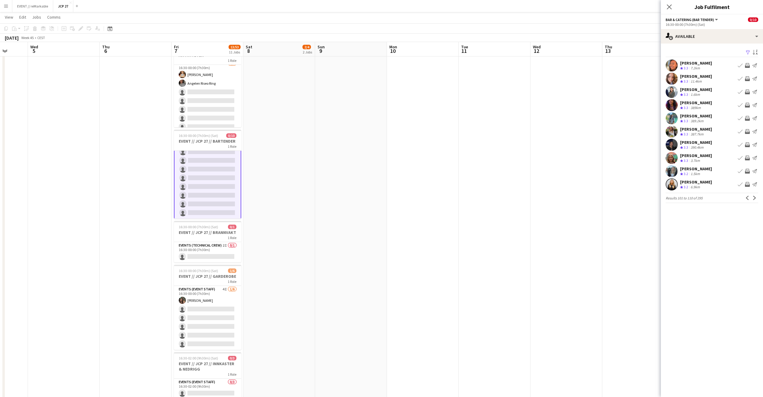
click at [700, 112] on app-available-tab "Filter Sort asc Booni Belay Geleta Crew rating 3.3 7.2km Book crew Invite crew …" at bounding box center [712, 125] width 102 height 155
click at [702, 114] on div "eirik nypan kloosterman" at bounding box center [696, 115] width 32 height 5
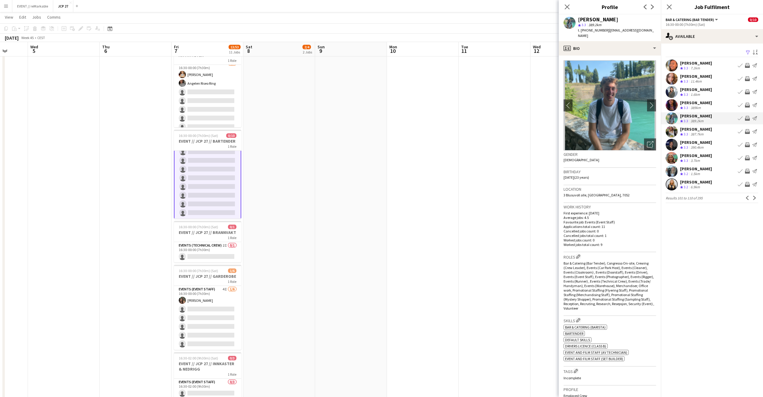
click at [708, 143] on div "Lukas Lea-Patterson" at bounding box center [696, 142] width 32 height 5
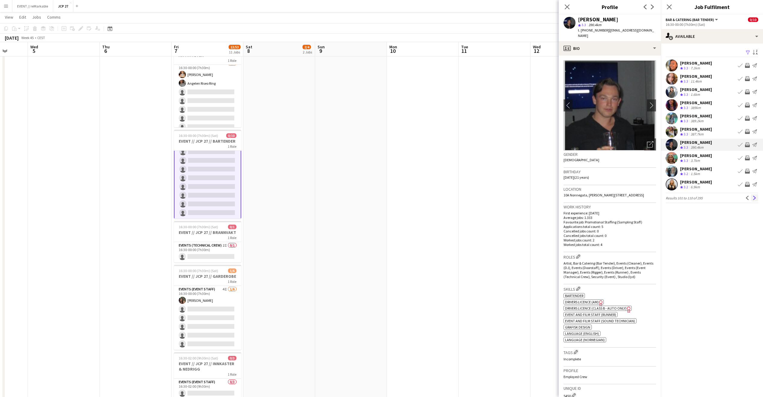
click at [754, 197] on app-icon "Next" at bounding box center [754, 198] width 4 height 4
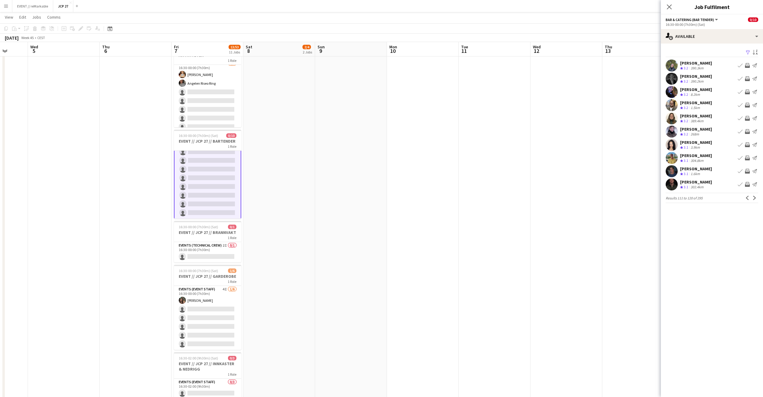
click at [690, 61] on div "Birk Sjølie" at bounding box center [696, 62] width 32 height 5
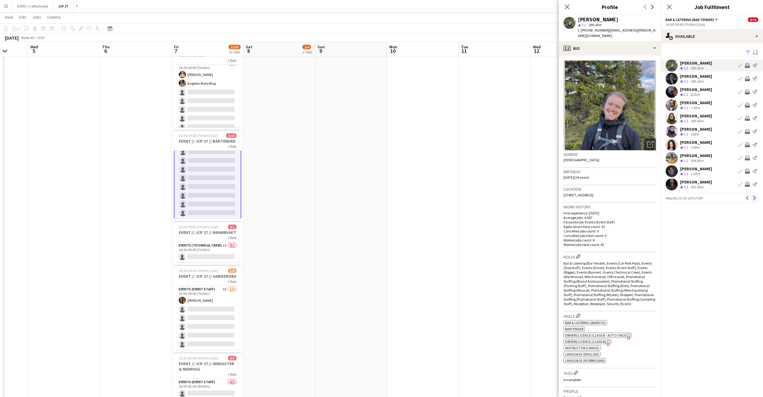
click at [754, 199] on app-icon "Next" at bounding box center [754, 198] width 4 height 4
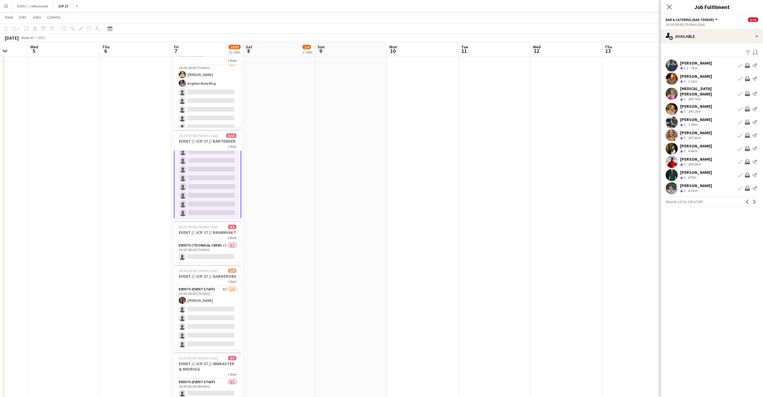
click at [712, 156] on div "Kasper Johannessen Schierning" at bounding box center [696, 158] width 32 height 5
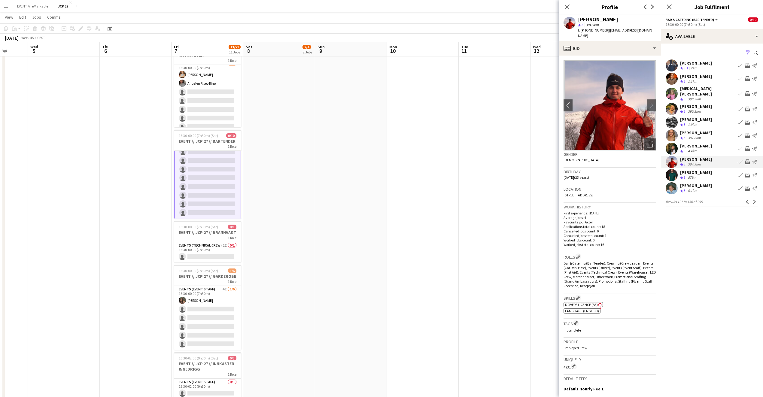
click at [693, 117] on div "Fredrik Øien" at bounding box center [696, 119] width 32 height 5
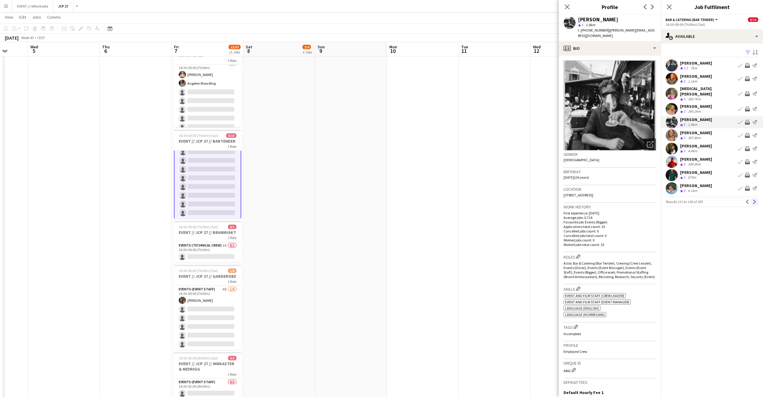
click at [753, 202] on app-icon "Next" at bounding box center [754, 202] width 4 height 4
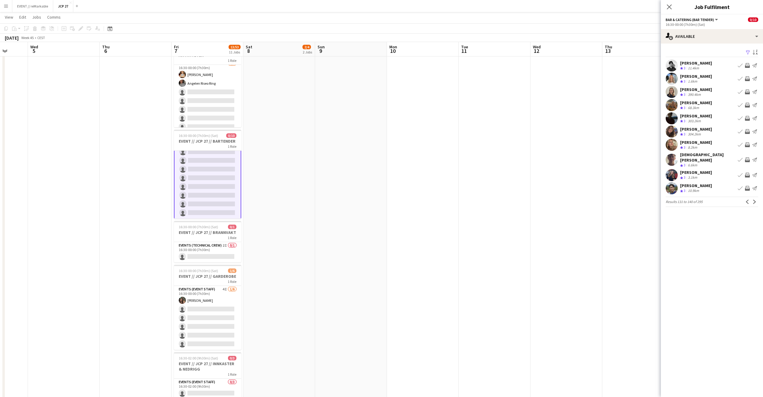
click at [705, 183] on div "Gabriel Eriksen" at bounding box center [696, 185] width 32 height 5
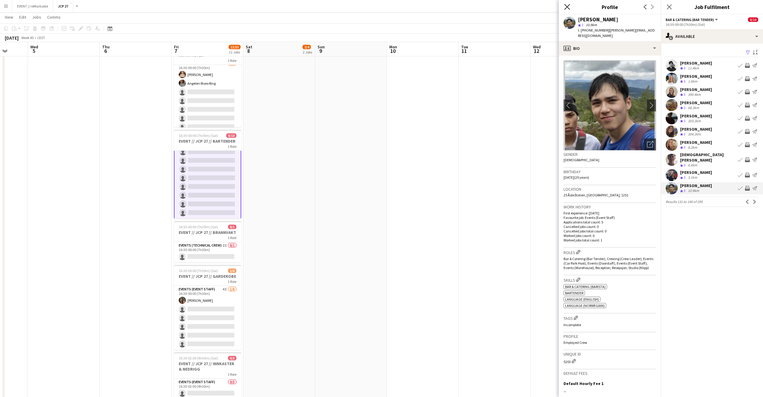
click at [566, 9] on icon "Close pop-in" at bounding box center [567, 7] width 6 height 6
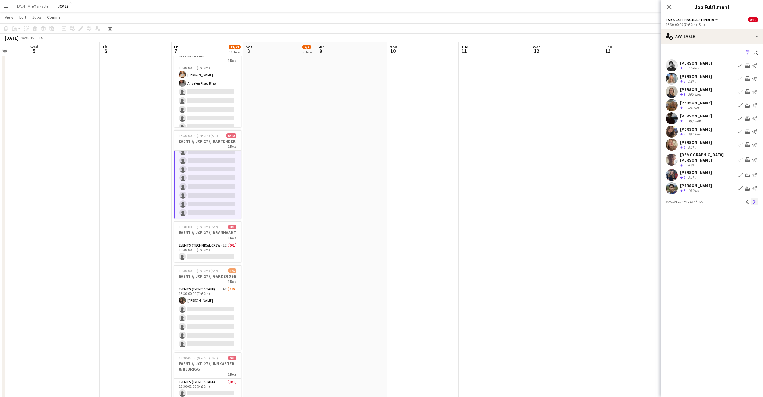
click at [754, 200] on app-icon "Next" at bounding box center [754, 202] width 4 height 4
click at [668, 8] on icon at bounding box center [669, 7] width 6 height 6
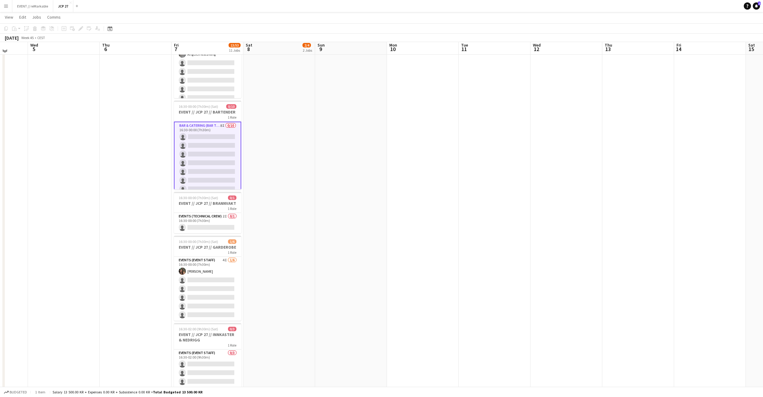
scroll to position [386, 0]
click at [453, 123] on app-date-cell at bounding box center [423, 98] width 72 height 835
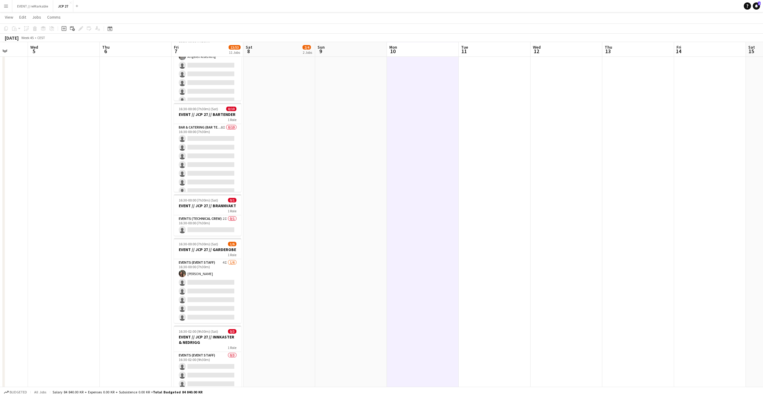
click at [453, 123] on app-date-cell at bounding box center [423, 98] width 72 height 835
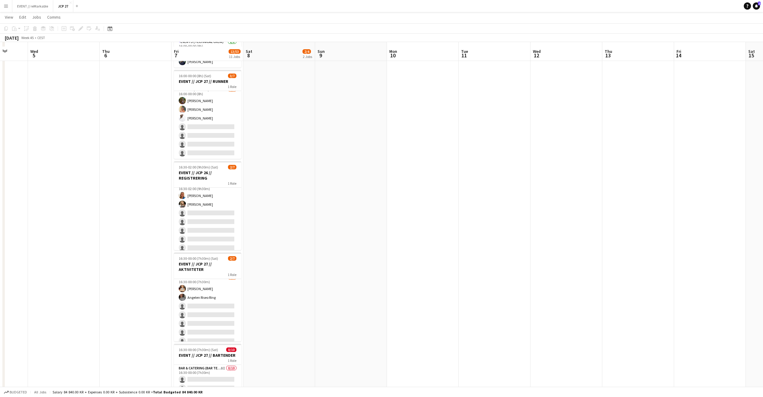
scroll to position [150, 0]
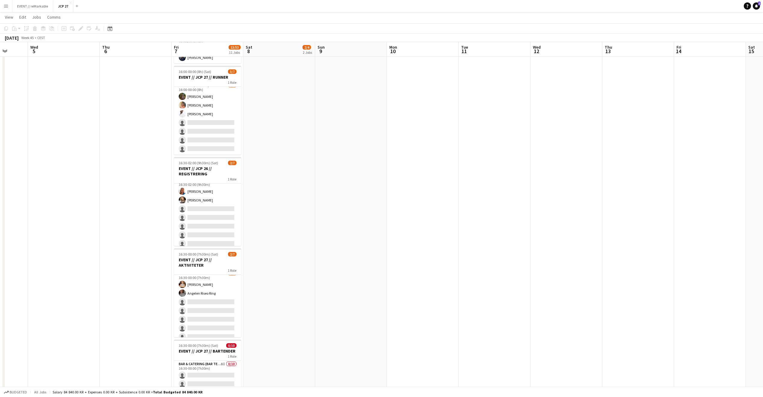
click at [248, 32] on app-toolbar "Copy Paste Paste Command V Paste with crew Command Shift V Paste linked Job Del…" at bounding box center [381, 28] width 763 height 10
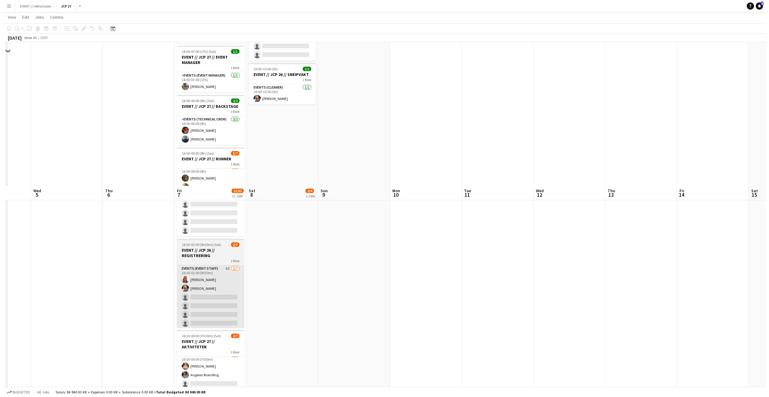
scroll to position [0, 0]
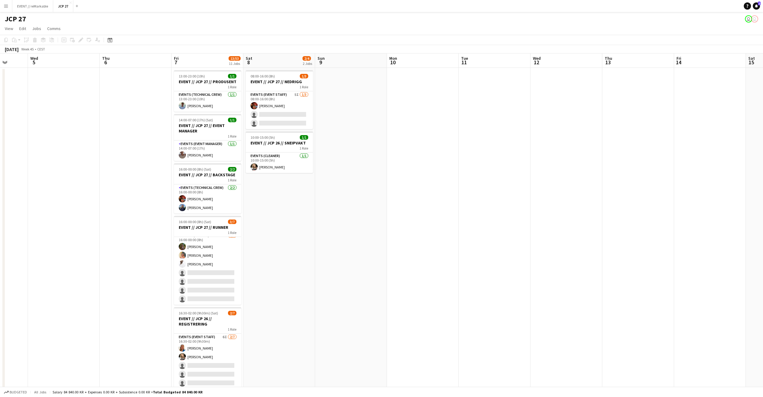
click at [22, 14] on div "JCP 27 user user" at bounding box center [381, 17] width 763 height 11
click at [28, 5] on button "EVENT // reMarkable Close" at bounding box center [32, 6] width 41 height 12
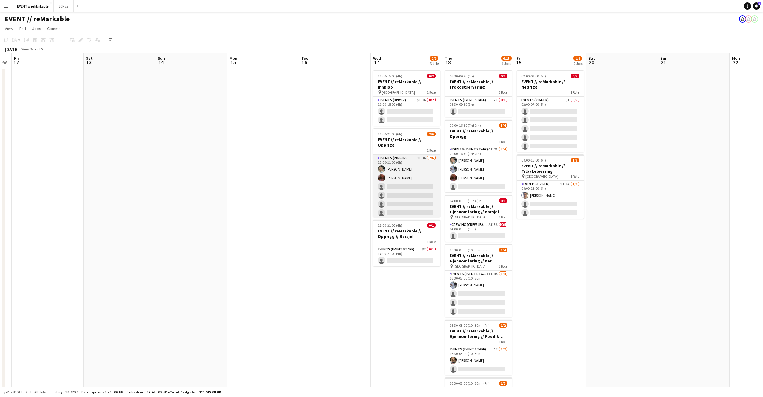
click at [412, 182] on app-card-role "Events (Rigger) 9I 3A 2/6 15:00-21:00 (6h) Oda Hansson Mathilde Bårreng single-…" at bounding box center [406, 187] width 67 height 64
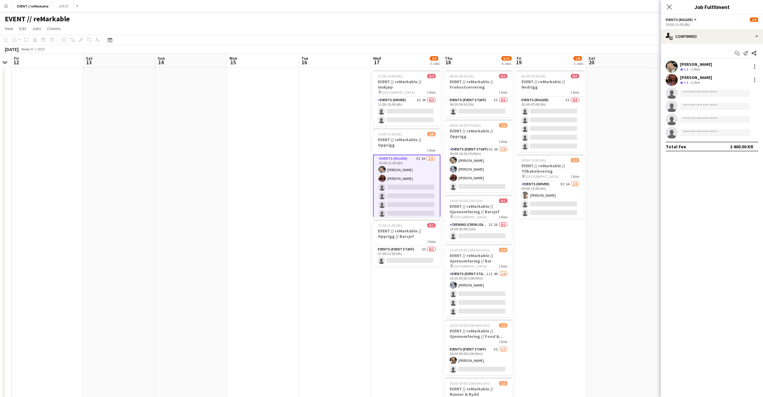
click at [708, 44] on div "Start chat Send notification Share Oda Hansson Crew rating 3.4 2.9km Mathilde B…" at bounding box center [712, 100] width 102 height 113
click at [701, 39] on div "single-neutral-actions-check-2 Confirmed" at bounding box center [712, 36] width 102 height 14
click at [725, 66] on div "single-neutral-actions-share-1 Invited" at bounding box center [731, 62] width 59 height 12
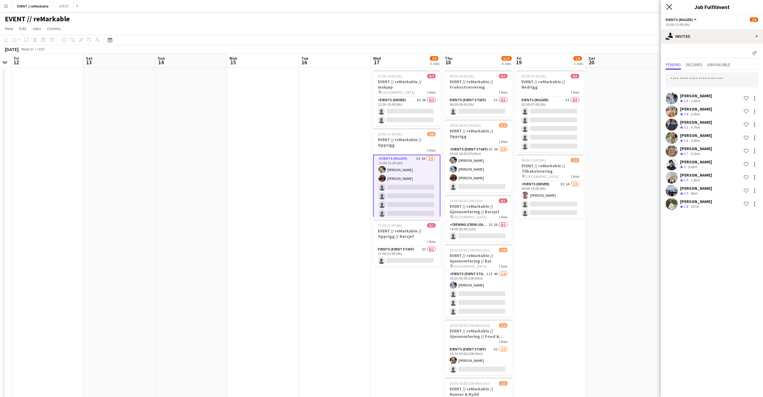
click at [667, 9] on icon at bounding box center [669, 7] width 6 height 6
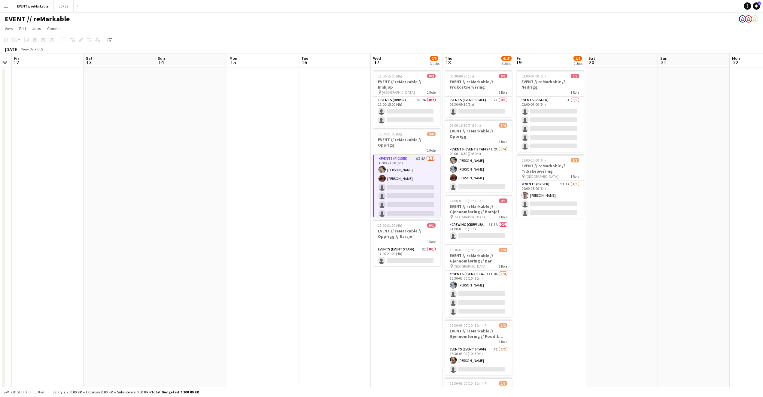
click at [297, 86] on app-date-cell at bounding box center [263, 262] width 72 height 389
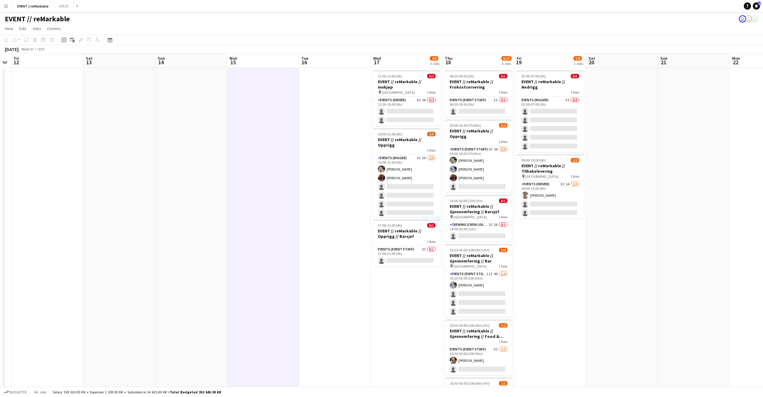
click at [341, 56] on app-board-header-date "Tue 16" at bounding box center [335, 60] width 72 height 14
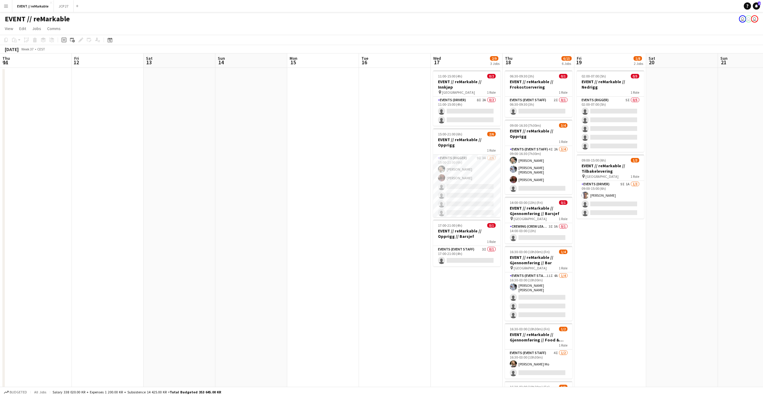
scroll to position [0, 138]
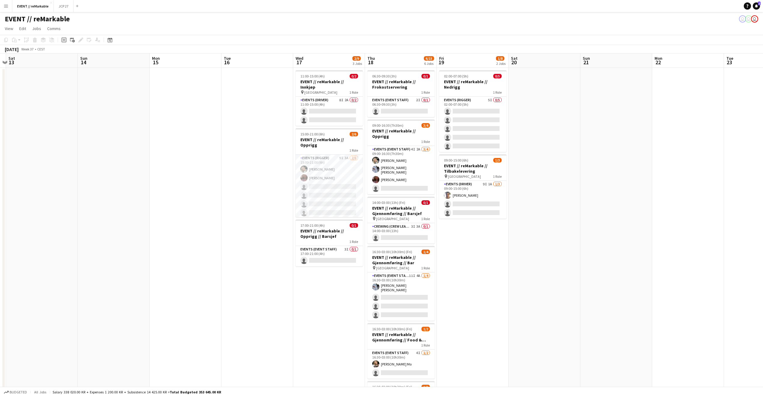
click at [247, 98] on app-date-cell at bounding box center [257, 262] width 72 height 389
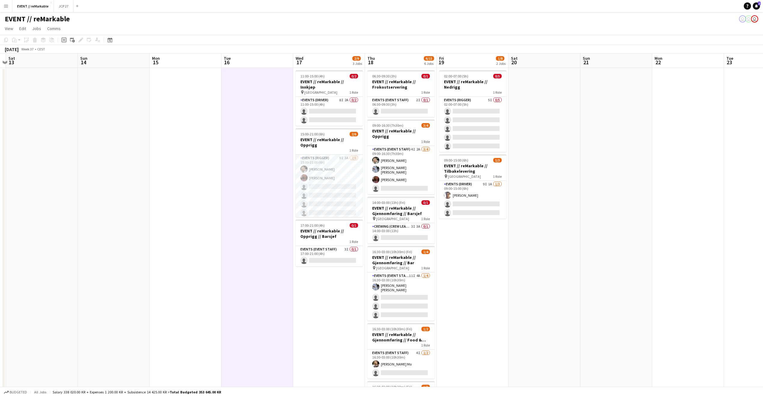
click at [255, 110] on app-date-cell at bounding box center [257, 262] width 72 height 389
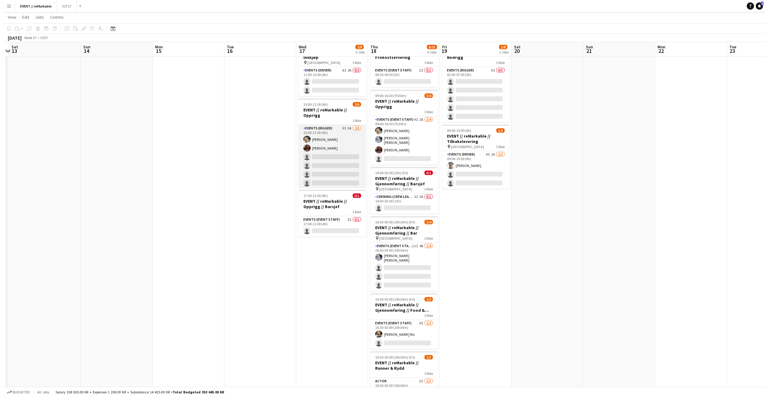
scroll to position [0, 0]
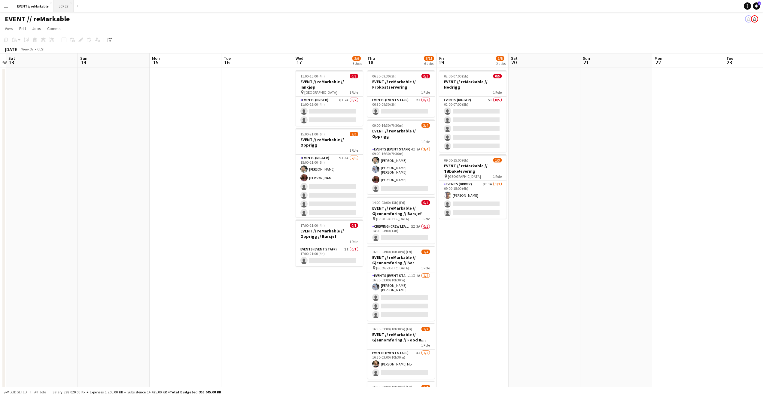
click at [65, 9] on button "JCP 27 Close" at bounding box center [64, 6] width 20 height 12
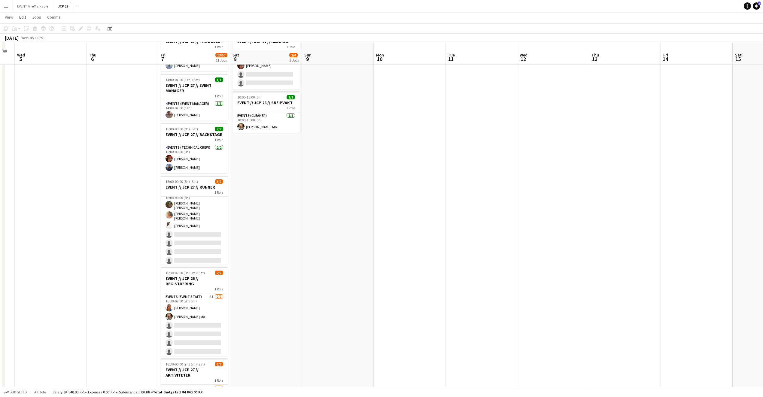
scroll to position [49, 0]
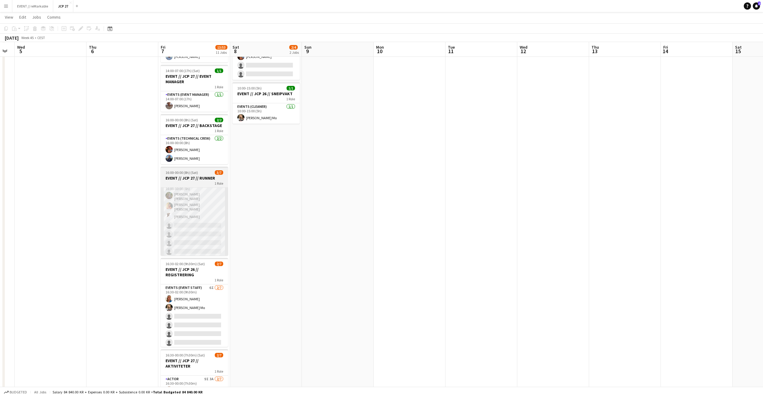
click at [192, 223] on app-card-role "Events (Runner) 10I 3A [DATE] 16:00-00:00 (8h) [PERSON_NAME] [PERSON_NAME] [PER…" at bounding box center [194, 219] width 67 height 76
click at [202, 222] on app-card-role "Events (Runner) 10I 3A [DATE] 16:00-00:00 (8h) [PERSON_NAME] [PERSON_NAME] [PER…" at bounding box center [194, 219] width 67 height 76
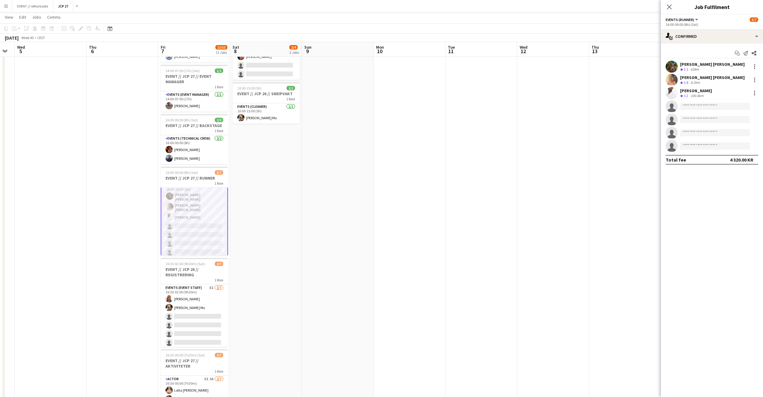
scroll to position [7, 0]
click at [694, 31] on div "single-neutral-actions-check-2 Confirmed" at bounding box center [712, 36] width 102 height 14
click at [713, 64] on icon "single-neutral-actions-share-1" at bounding box center [710, 61] width 7 height 7
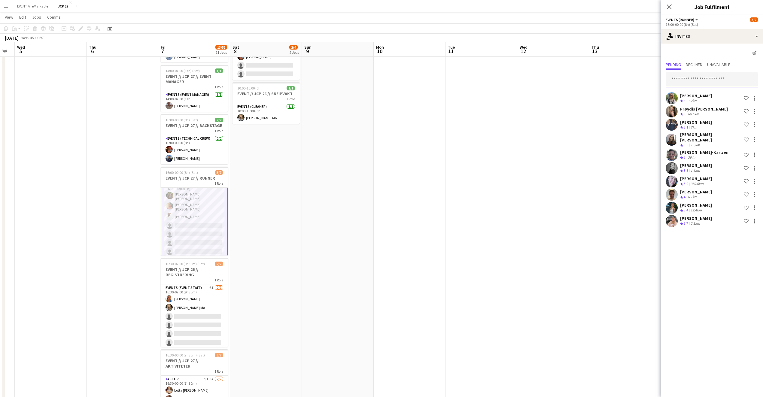
click at [693, 80] on input "text" at bounding box center [711, 79] width 92 height 15
type input "****"
click at [705, 108] on span "Lisa Østby-Dahl Active" at bounding box center [711, 109] width 83 height 5
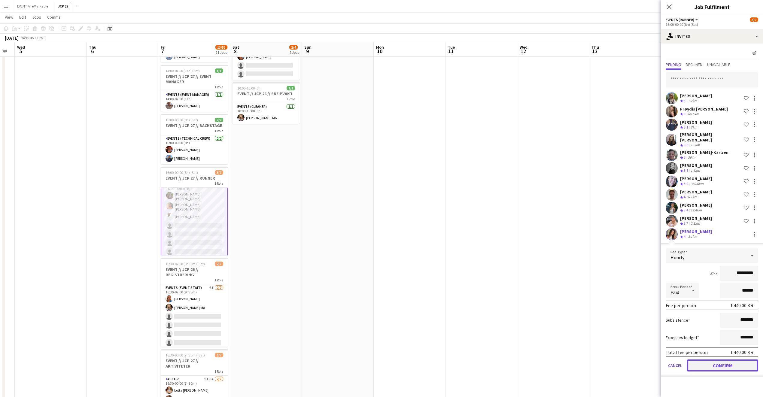
click at [713, 361] on button "Confirm" at bounding box center [722, 365] width 71 height 12
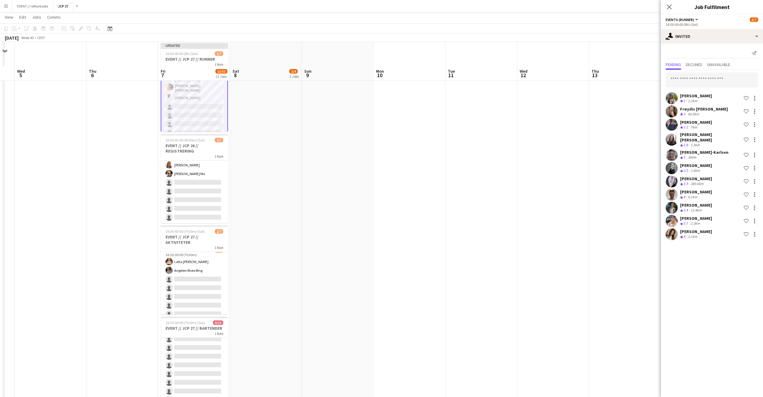
scroll to position [202, 0]
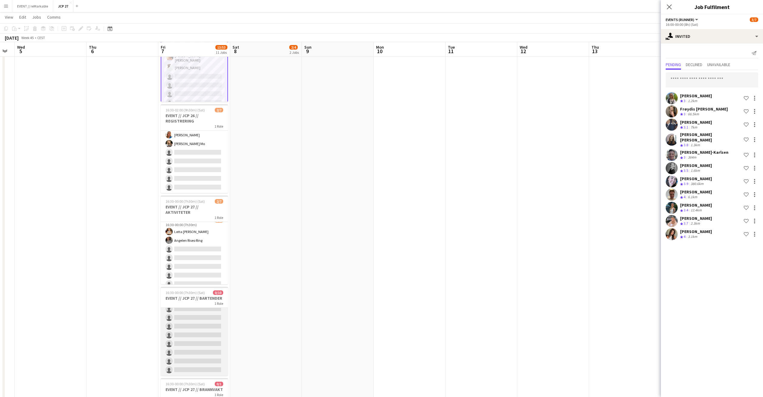
click at [180, 340] on app-card-role "Bar & Catering (Bar Tender) 7I 0/10 16:30-00:00 (7h30m) single-neutral-actions …" at bounding box center [194, 326] width 67 height 99
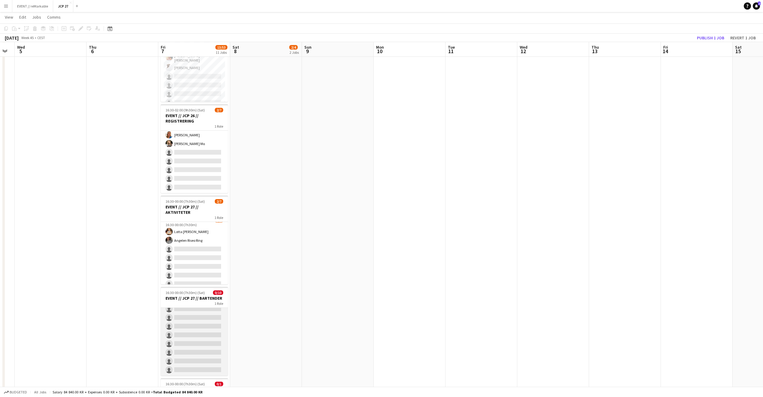
click at [180, 340] on app-card-role "Bar & Catering (Bar Tender) 7I 0/10 16:30-00:00 (7h30m) single-neutral-actions …" at bounding box center [194, 326] width 67 height 99
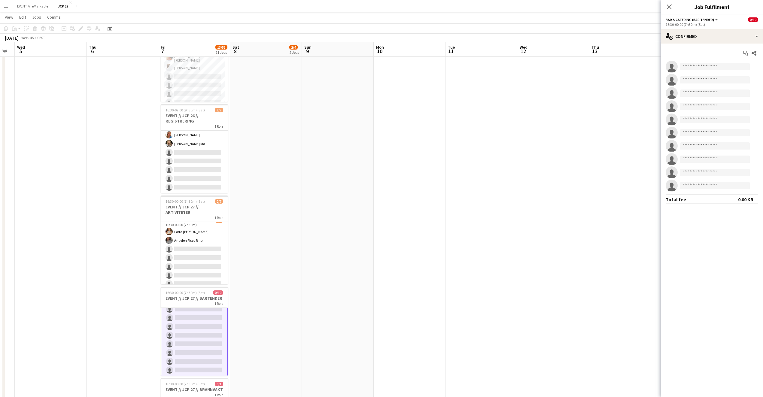
scroll to position [32, 0]
click at [684, 38] on div "single-neutral-actions-check-2 Confirmed" at bounding box center [712, 36] width 102 height 14
click at [707, 63] on icon "single-neutral-actions-share-1" at bounding box center [710, 61] width 7 height 7
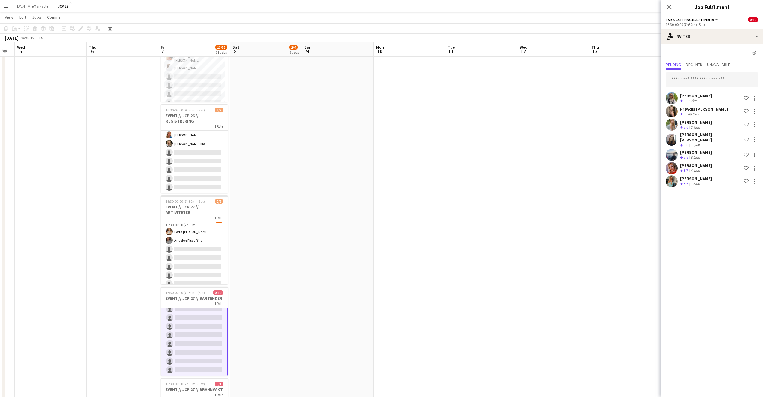
click at [699, 74] on input "text" at bounding box center [711, 79] width 92 height 15
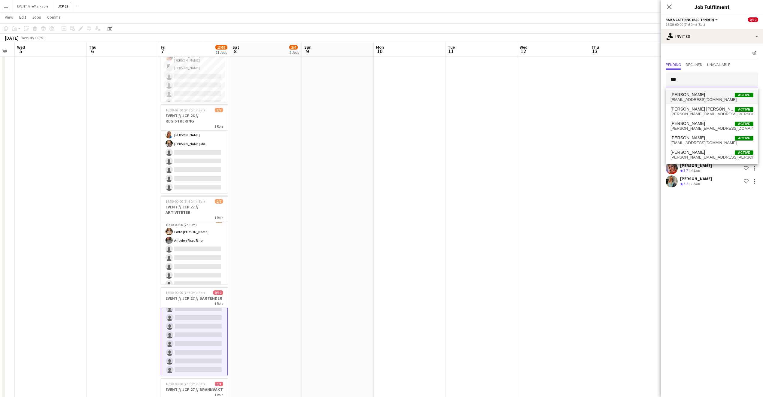
type input "***"
click at [705, 93] on span "[PERSON_NAME]" at bounding box center [687, 94] width 35 height 5
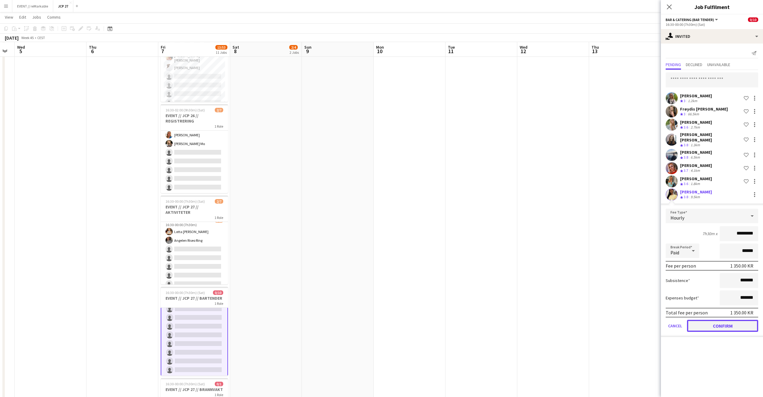
click at [700, 323] on button "Confirm" at bounding box center [722, 326] width 71 height 12
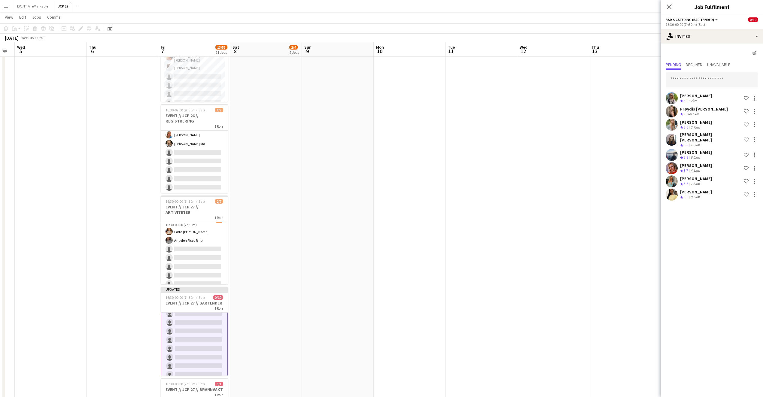
click at [656, 80] on app-date-cell at bounding box center [625, 282] width 72 height 835
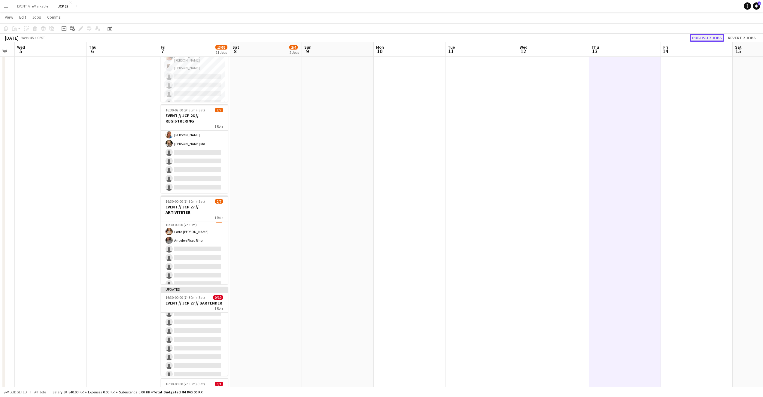
click at [709, 39] on button "Publish 2 jobs" at bounding box center [707, 38] width 35 height 8
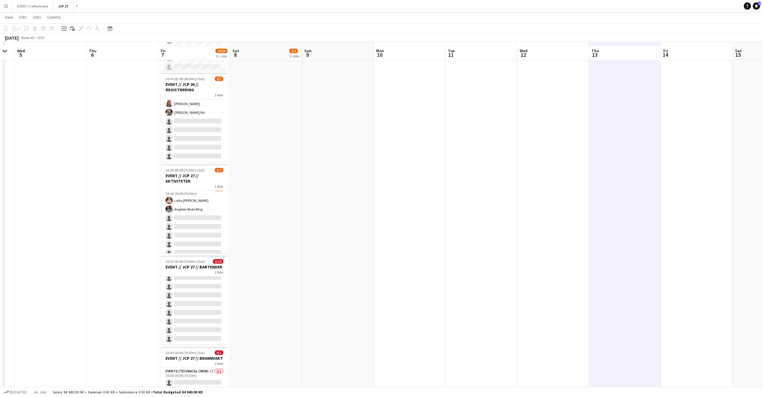
scroll to position [238, 0]
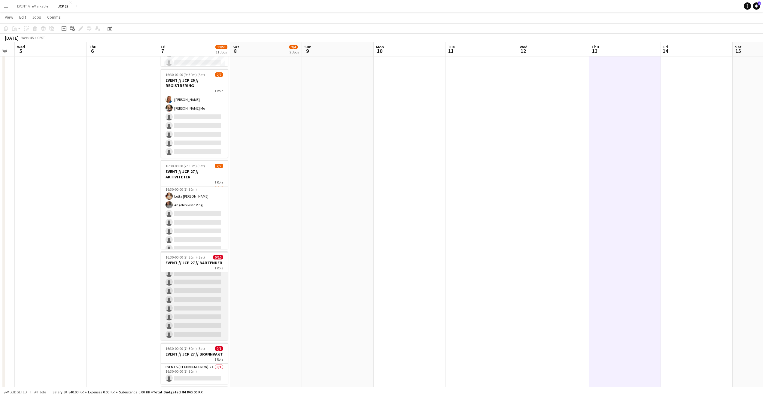
click at [196, 279] on app-card-role "Bar & Catering (Bar Tender) 8I 0/10 16:30-00:00 (7h30m) single-neutral-actions …" at bounding box center [194, 290] width 67 height 99
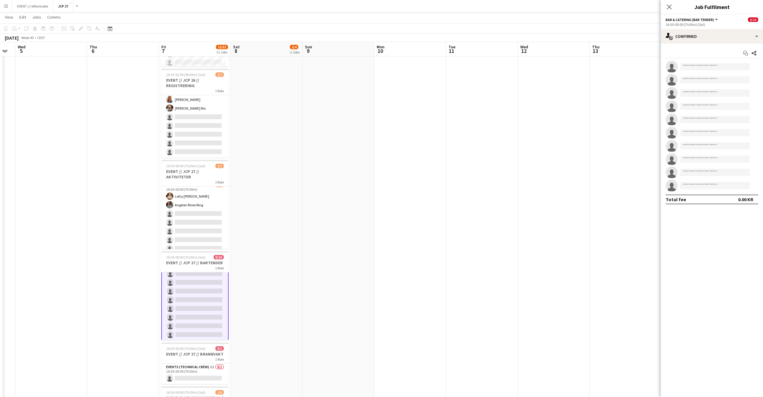
scroll to position [32, 0]
click at [665, 37] on icon "single-neutral-actions-check-2" at bounding box center [668, 36] width 7 height 7
click at [734, 57] on div "single-neutral-actions-share-1 Invited" at bounding box center [731, 62] width 59 height 12
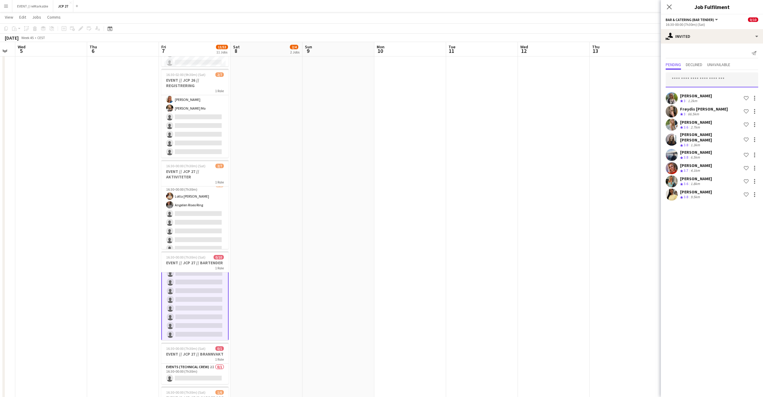
click at [693, 77] on input "text" at bounding box center [711, 79] width 92 height 15
type input "*******"
click at [695, 127] on span "joachimjs@live.no" at bounding box center [711, 128] width 83 height 5
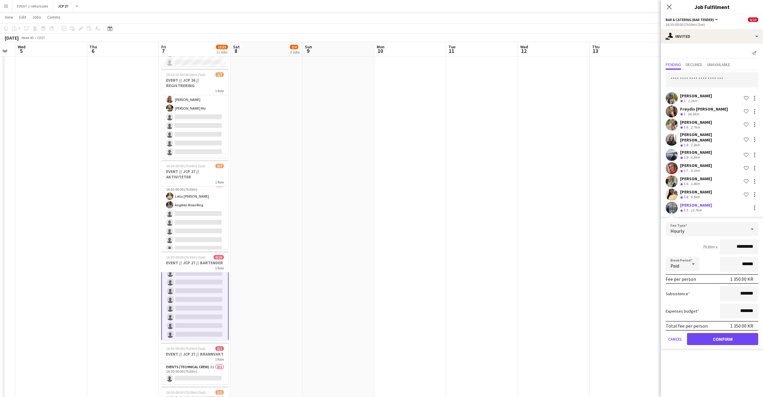
click at [699, 341] on form "Fee Type Hourly 7h30m x ********* Break Period Paid ****** Fee per person 1 350…" at bounding box center [712, 286] width 102 height 128
click at [703, 335] on button "Confirm" at bounding box center [722, 339] width 71 height 12
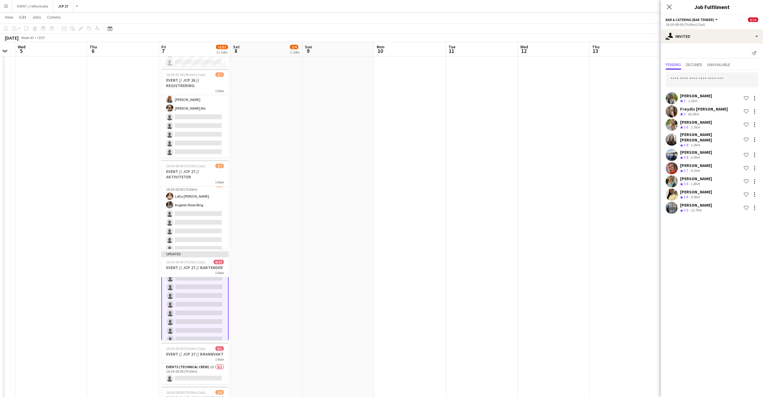
click at [624, 102] on app-date-cell at bounding box center [626, 246] width 72 height 835
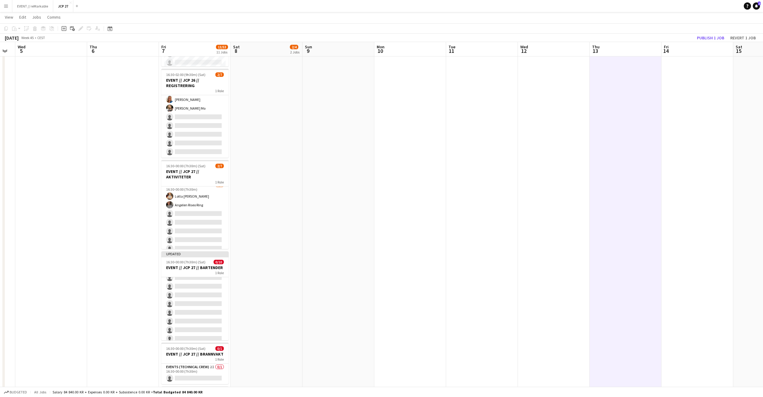
scroll to position [31, 0]
click at [705, 35] on button "Publish 1 job" at bounding box center [710, 38] width 32 height 8
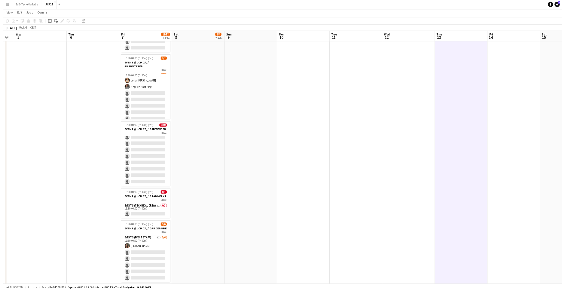
scroll to position [326, 0]
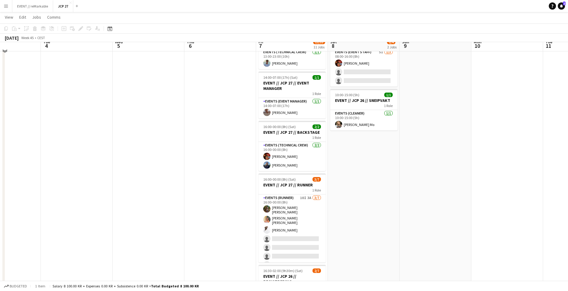
scroll to position [43, 0]
click at [279, 44] on app-board-header-date "Fri 7 13/53 11 Jobs" at bounding box center [292, 49] width 72 height 14
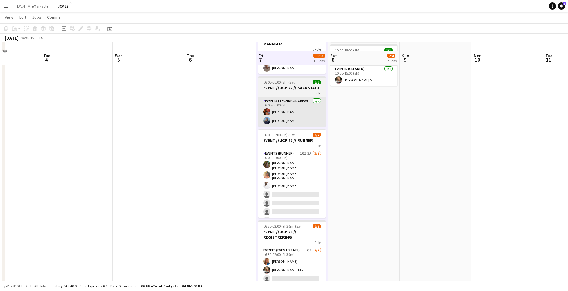
scroll to position [97, 0]
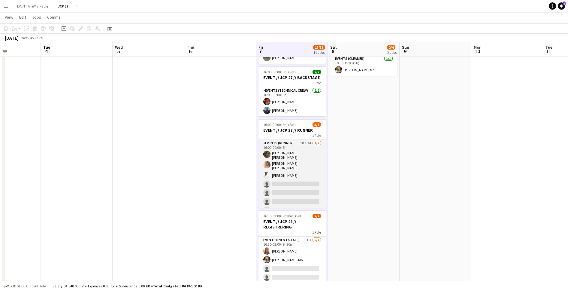
click at [302, 169] on app-card-role "Events (Runner) 10I 3A [DATE] 16:00-00:00 (8h) [PERSON_NAME] [PERSON_NAME] [PER…" at bounding box center [292, 178] width 67 height 76
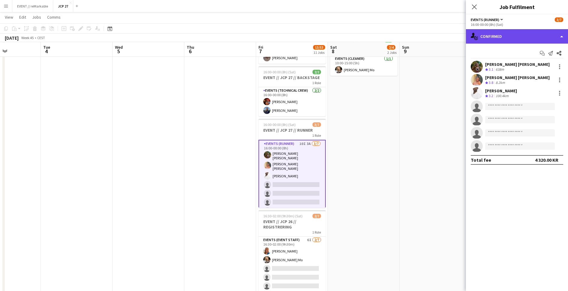
click at [497, 36] on div "single-neutral-actions-check-2 Confirmed" at bounding box center [517, 36] width 102 height 14
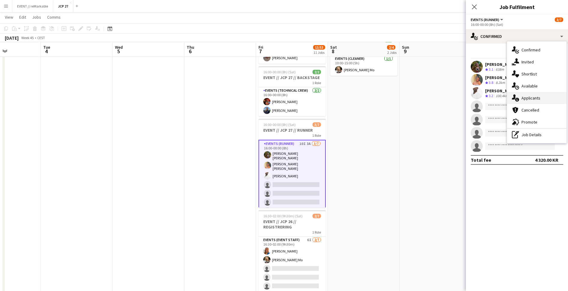
click at [507, 93] on div "single-neutral-actions-information Applicants" at bounding box center [536, 98] width 59 height 12
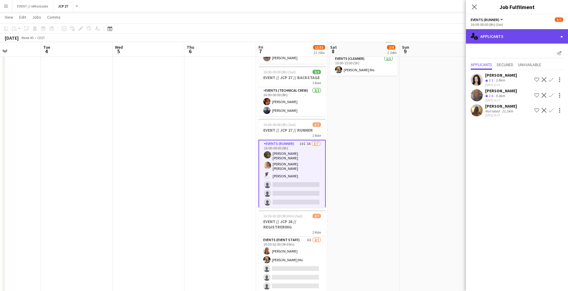
click at [507, 40] on div "single-neutral-actions-information Applicants" at bounding box center [517, 36] width 102 height 14
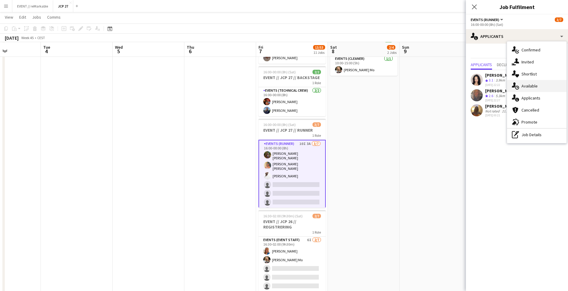
click at [507, 89] on div "single-neutral-actions-upload Available" at bounding box center [536, 86] width 59 height 12
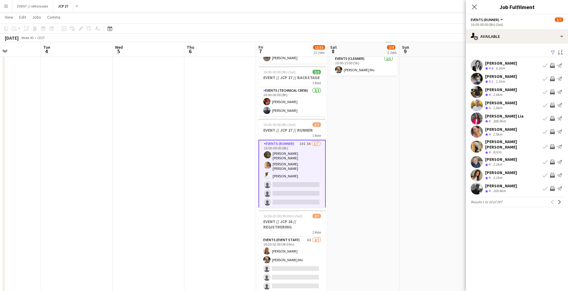
click at [501, 170] on div "[PERSON_NAME]" at bounding box center [501, 172] width 32 height 5
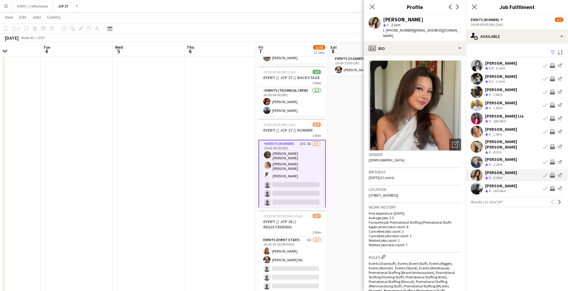
click at [297, 181] on app-card-role "Events (Runner) 10I 3A [DATE] 16:00-00:00 (8h) [PERSON_NAME] [PERSON_NAME] [PER…" at bounding box center [292, 178] width 67 height 77
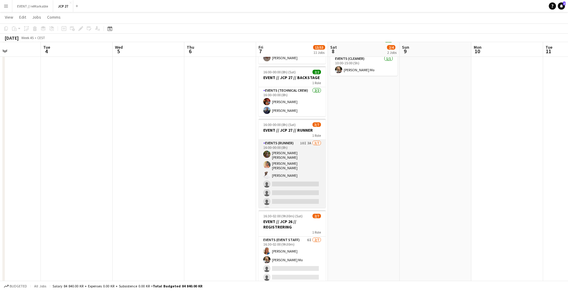
click at [297, 181] on app-card-role "Events (Runner) 10I 3A [DATE] 16:00-00:00 (8h) [PERSON_NAME] [PERSON_NAME] [PER…" at bounding box center [292, 178] width 67 height 76
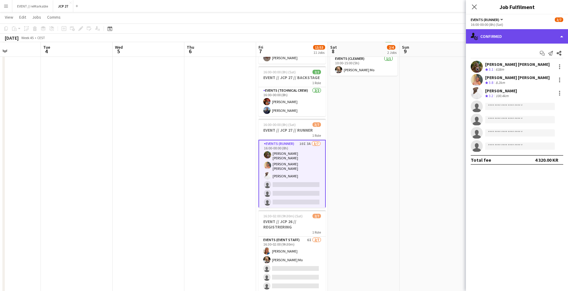
click at [507, 38] on div "single-neutral-actions-check-2 Confirmed" at bounding box center [517, 36] width 102 height 14
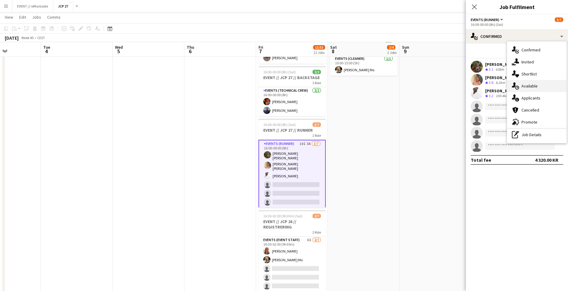
click at [507, 90] on div "single-neutral-actions-upload Available" at bounding box center [536, 86] width 59 height 12
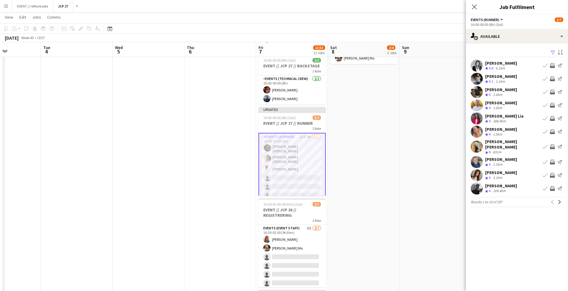
scroll to position [109, 0]
click at [507, 200] on app-icon "Next" at bounding box center [560, 202] width 4 height 4
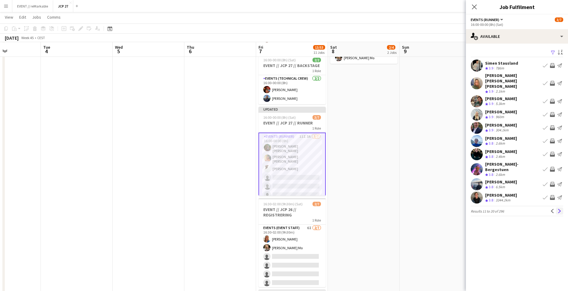
click at [507, 209] on app-icon "Next" at bounding box center [560, 211] width 4 height 4
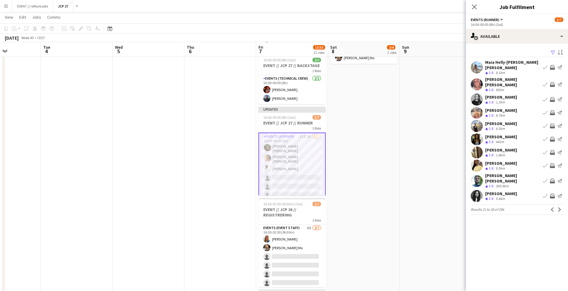
click at [507, 160] on div "[PERSON_NAME]" at bounding box center [501, 162] width 32 height 5
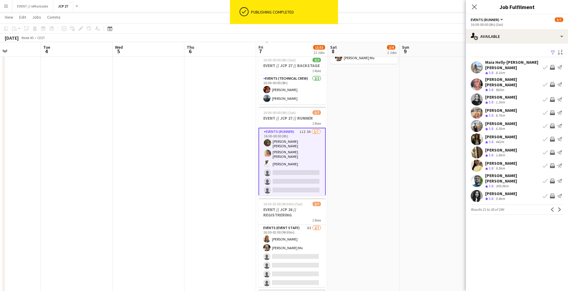
click at [507, 94] on div "[PERSON_NAME]" at bounding box center [501, 96] width 32 height 5
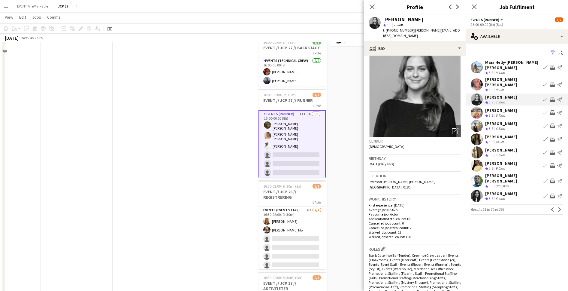
scroll to position [128, 0]
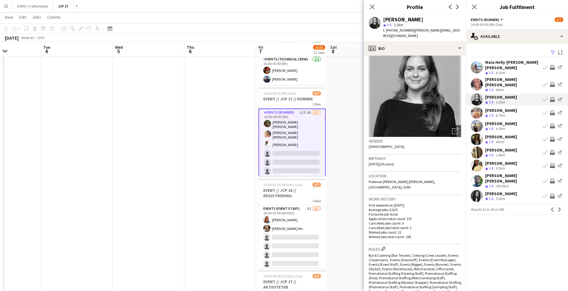
click at [505, 173] on div "[PERSON_NAME] [PERSON_NAME]" at bounding box center [512, 178] width 55 height 11
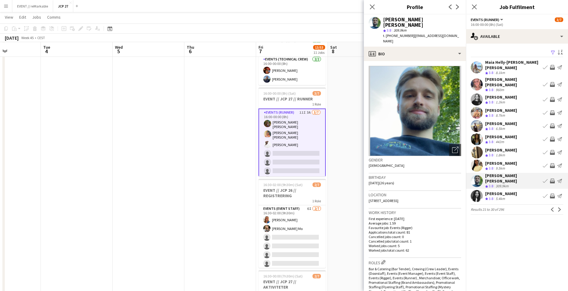
click at [507, 196] on div "Crew rating 3.8 5.4km" at bounding box center [501, 198] width 32 height 5
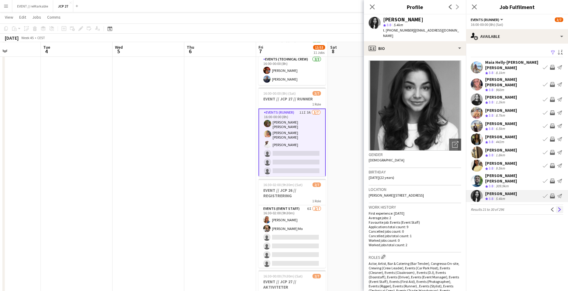
click at [507, 207] on app-icon "Next" at bounding box center [560, 209] width 4 height 4
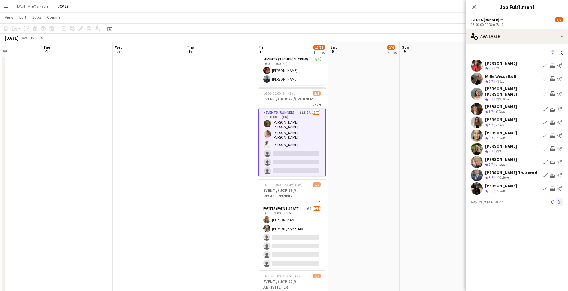
click at [507, 200] on app-icon "Next" at bounding box center [560, 202] width 4 height 4
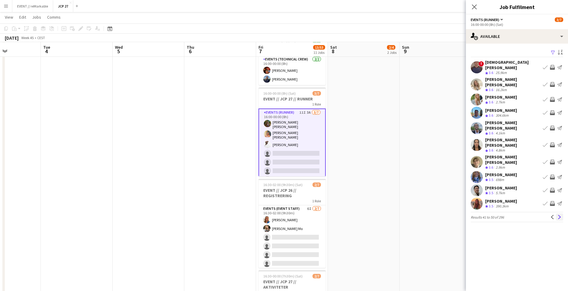
click at [507, 215] on app-icon "Next" at bounding box center [560, 217] width 4 height 4
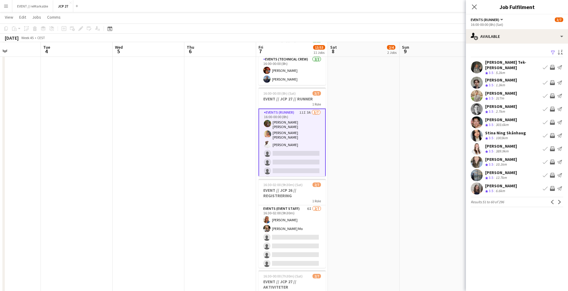
click at [487, 61] on div "Emilie sibel Tek-Karlsrud" at bounding box center [512, 64] width 55 height 11
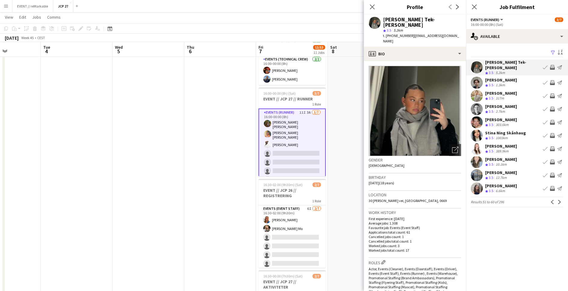
click at [487, 77] on div "Idar Kirkerud" at bounding box center [501, 79] width 32 height 5
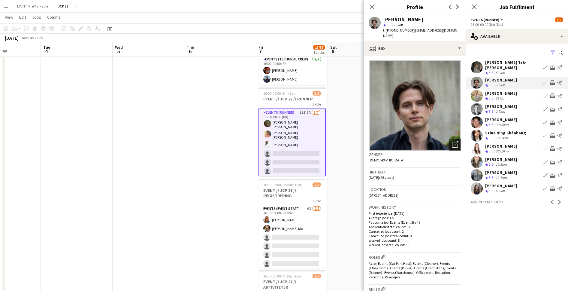
click at [494, 90] on div "Alex Øyen" at bounding box center [501, 92] width 32 height 5
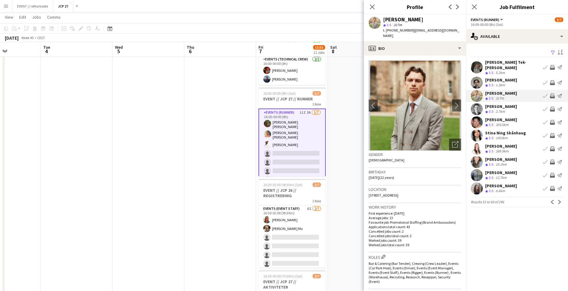
click at [496, 104] on div "George Wardwell" at bounding box center [501, 106] width 32 height 5
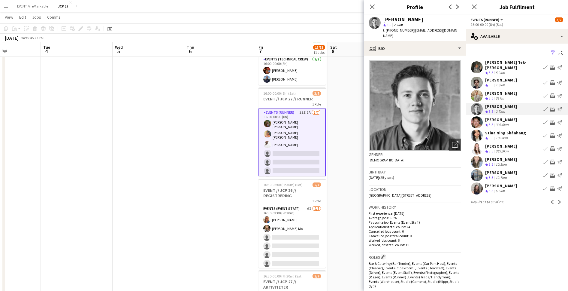
click at [504, 171] on div "Joachim Stormoen" at bounding box center [501, 172] width 32 height 5
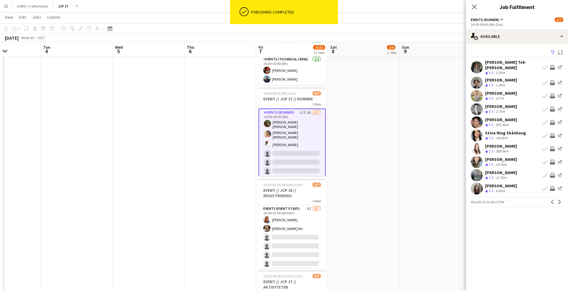
click at [235, 47] on app-board-header-date "Thu 6" at bounding box center [220, 49] width 72 height 14
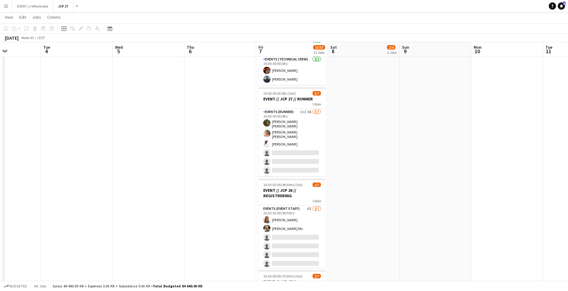
scroll to position [0, 0]
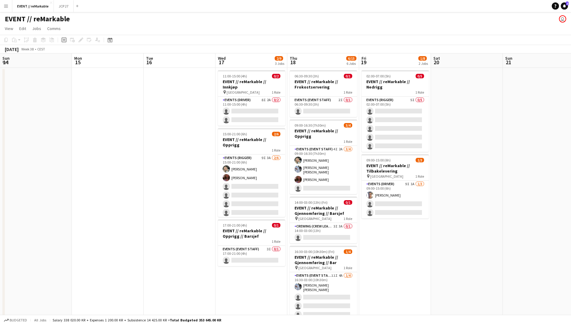
scroll to position [0, 184]
